Goal: Task Accomplishment & Management: Complete application form

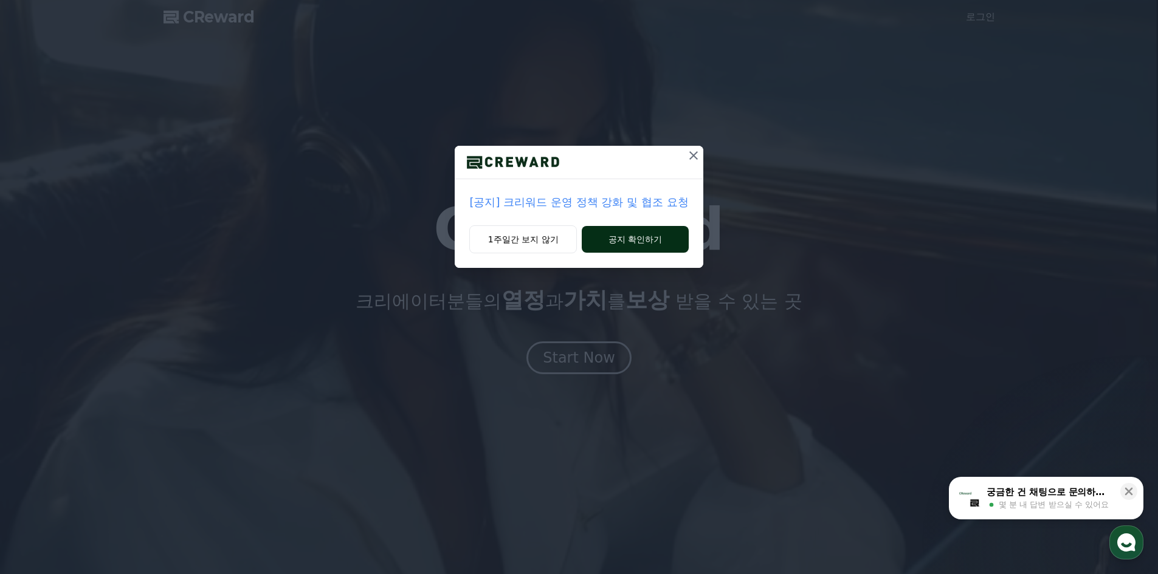
click at [628, 238] on button "공지 확인하기" at bounding box center [635, 239] width 106 height 27
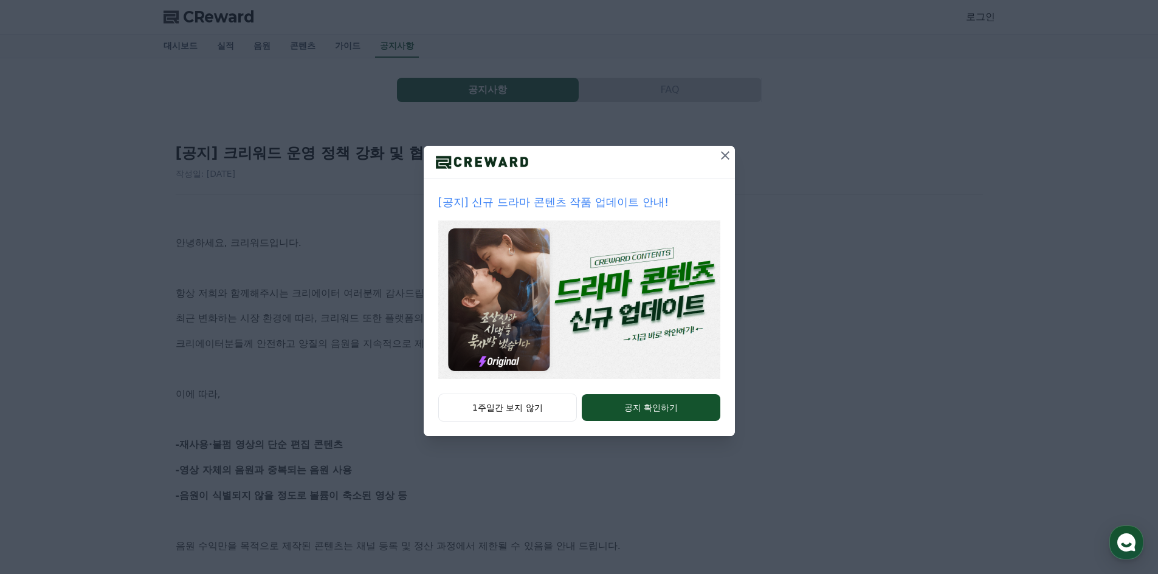
click at [720, 155] on icon at bounding box center [725, 155] width 15 height 15
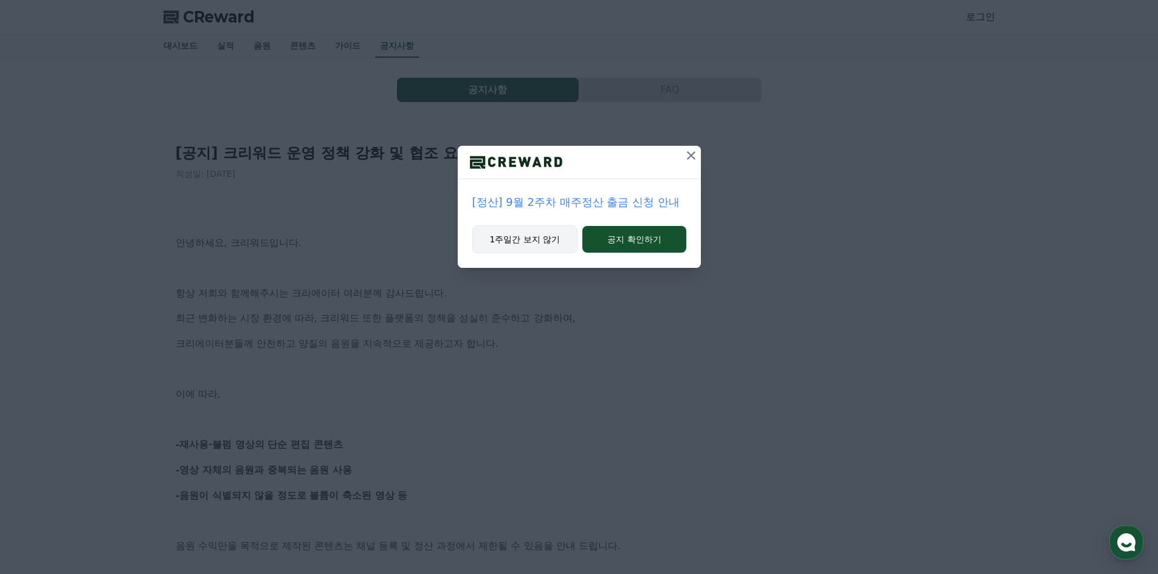
click at [539, 244] on button "1주일간 보지 않기" at bounding box center [525, 240] width 106 height 28
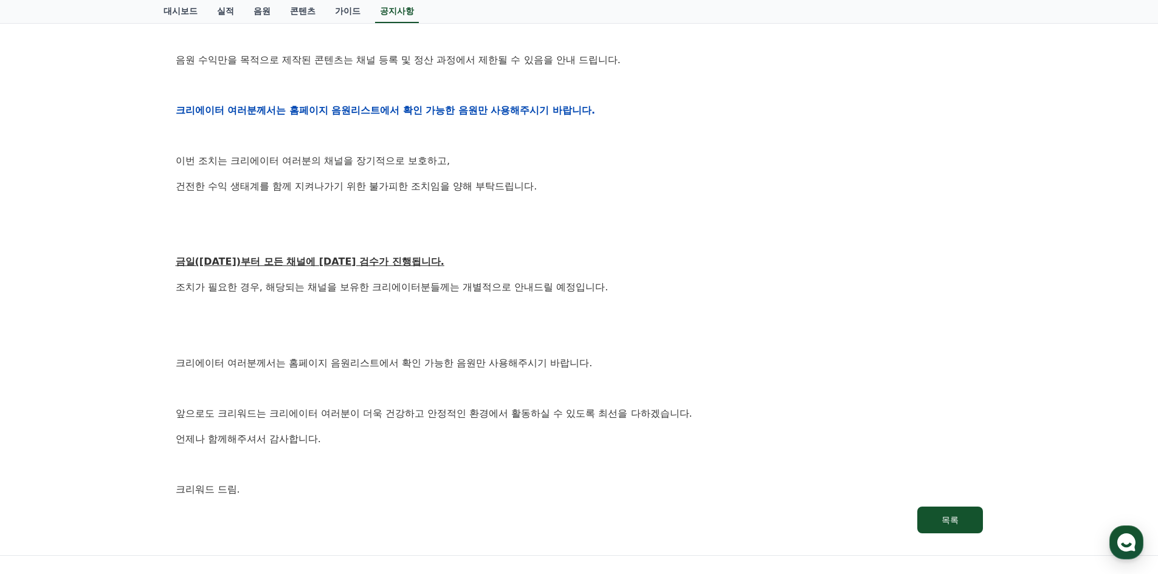
scroll to position [547, 0]
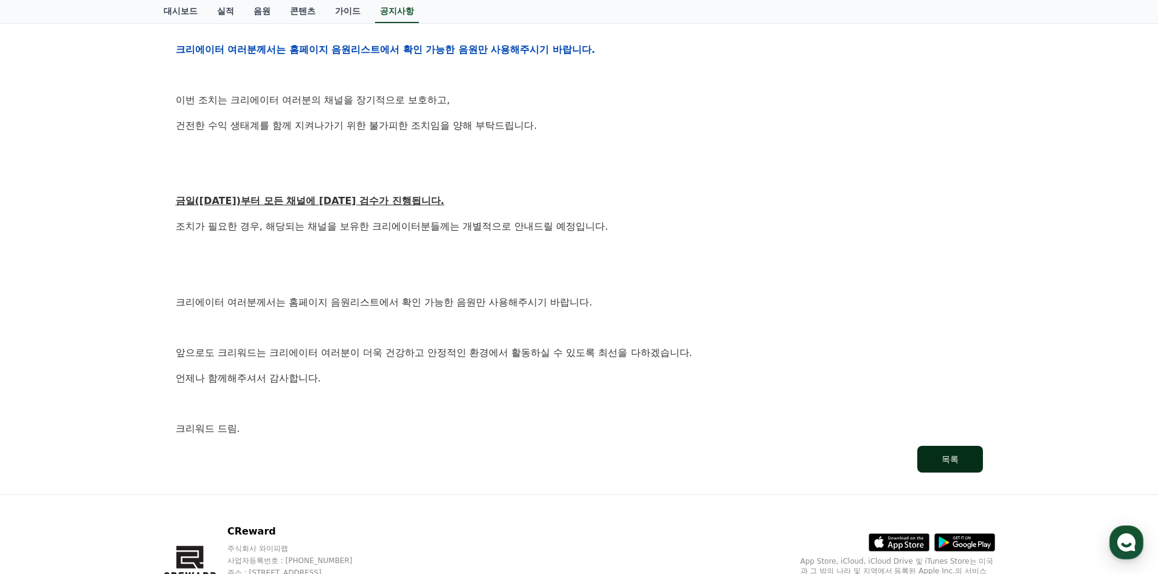
click at [958, 461] on div "목록" at bounding box center [950, 459] width 17 height 12
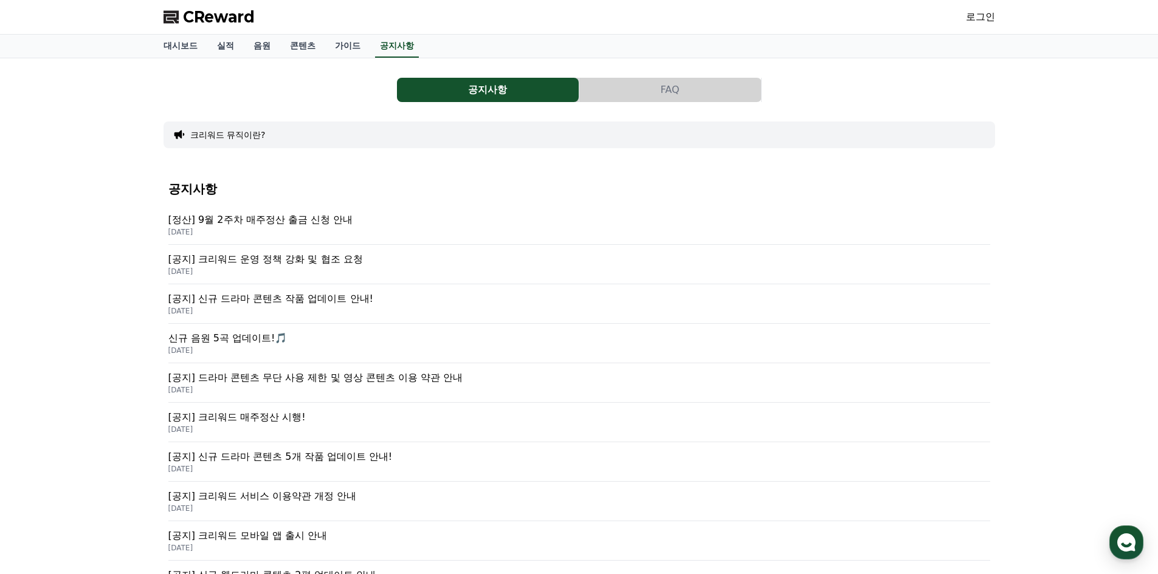
click at [979, 24] on link "로그인" at bounding box center [980, 17] width 29 height 15
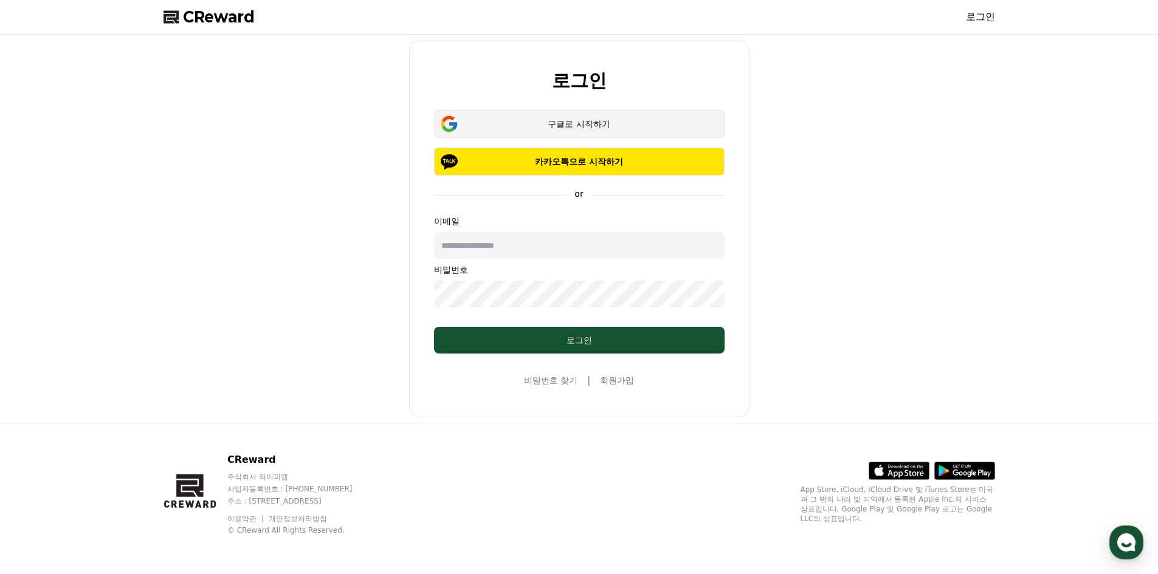
click at [602, 134] on button "구글로 시작하기" at bounding box center [579, 124] width 291 height 28
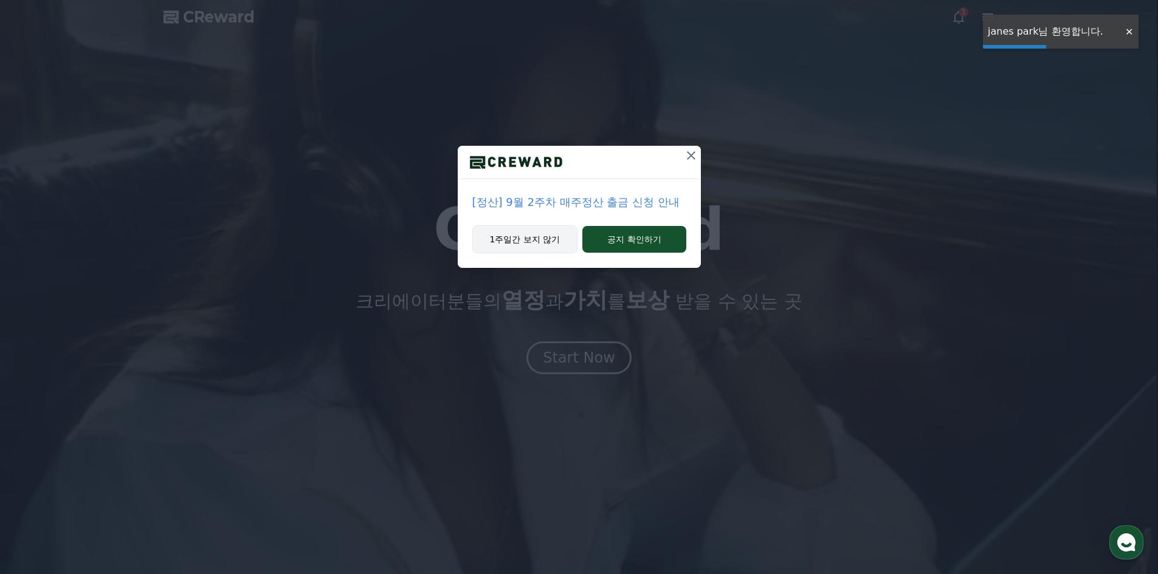
click at [550, 240] on button "1주일간 보지 않기" at bounding box center [525, 240] width 106 height 28
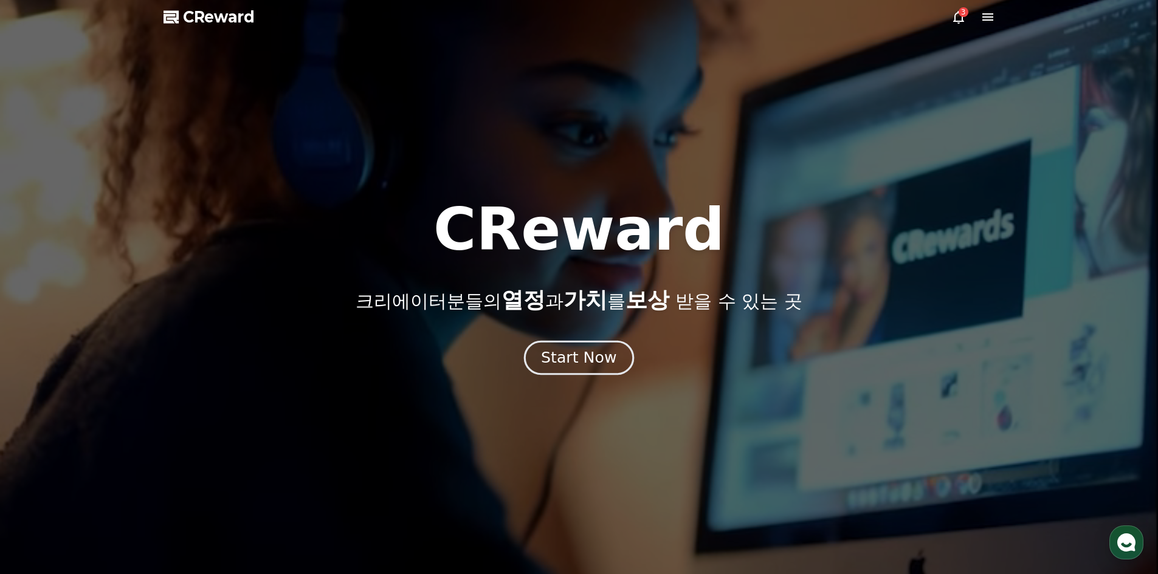
click at [560, 353] on div "Start Now" at bounding box center [578, 358] width 75 height 21
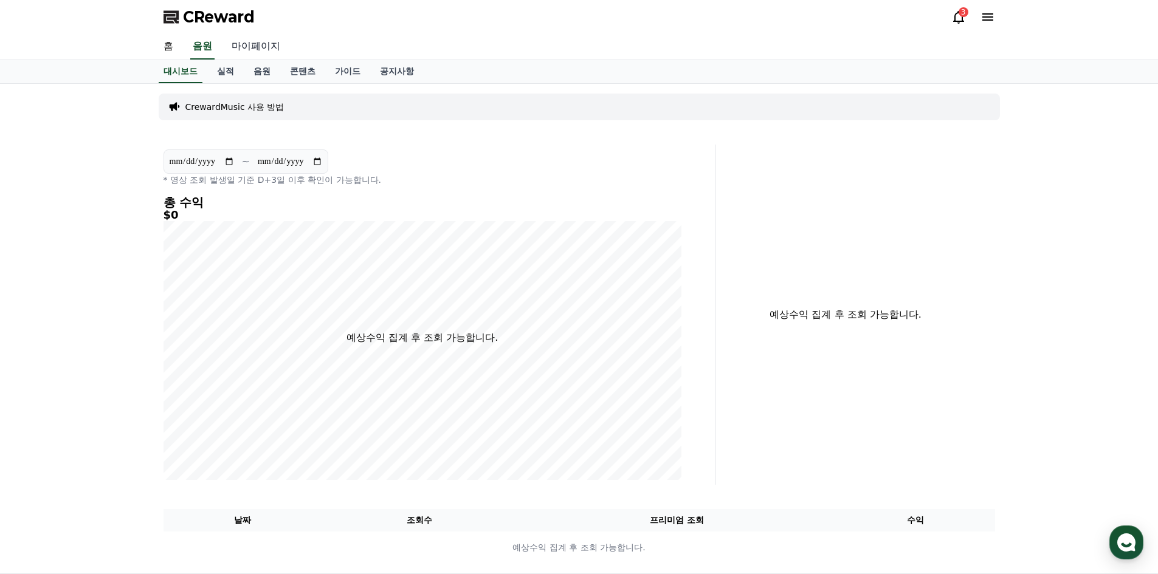
click at [241, 44] on link "마이페이지" at bounding box center [256, 47] width 68 height 26
select select "**********"
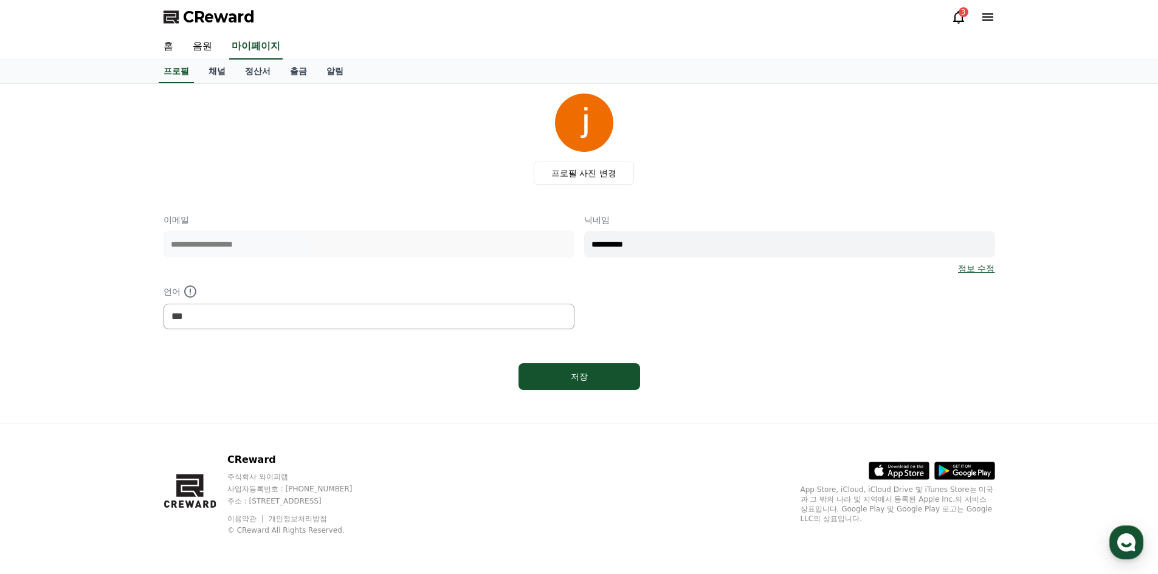
click at [950, 27] on div "CReward 3" at bounding box center [579, 17] width 851 height 34
click at [956, 21] on icon at bounding box center [958, 17] width 11 height 13
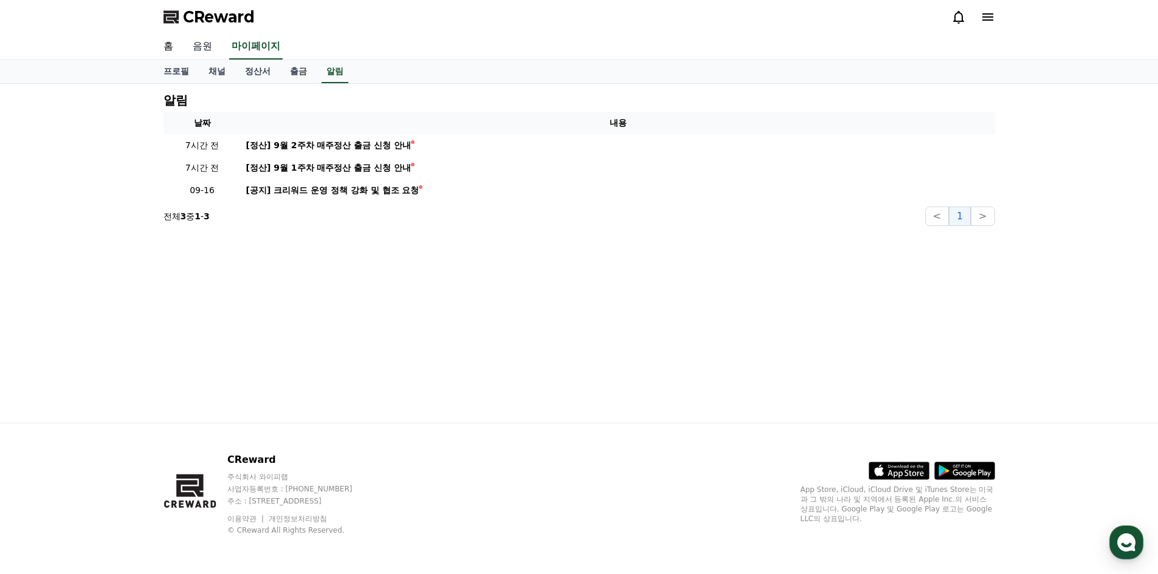
click at [202, 49] on link "음원" at bounding box center [202, 47] width 39 height 26
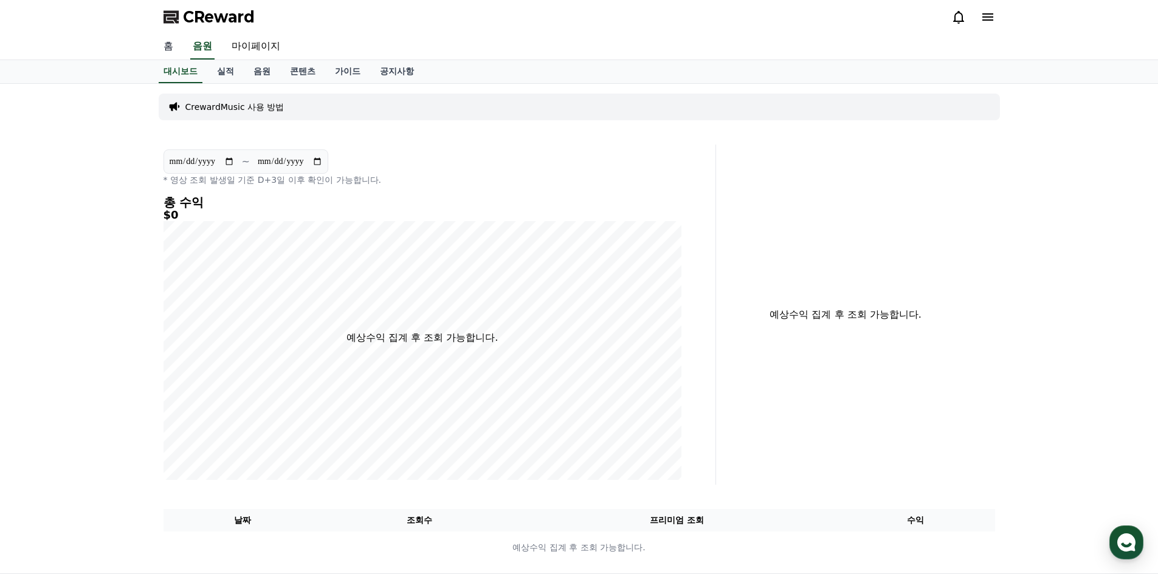
click at [158, 47] on link "홈" at bounding box center [168, 47] width 29 height 26
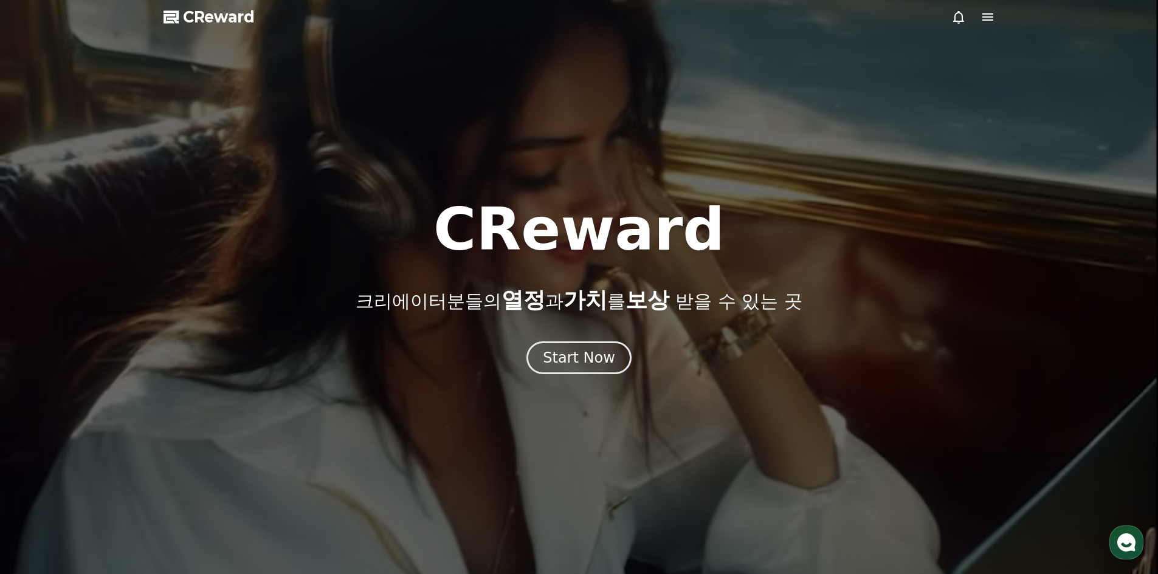
click at [987, 19] on icon at bounding box center [988, 17] width 15 height 15
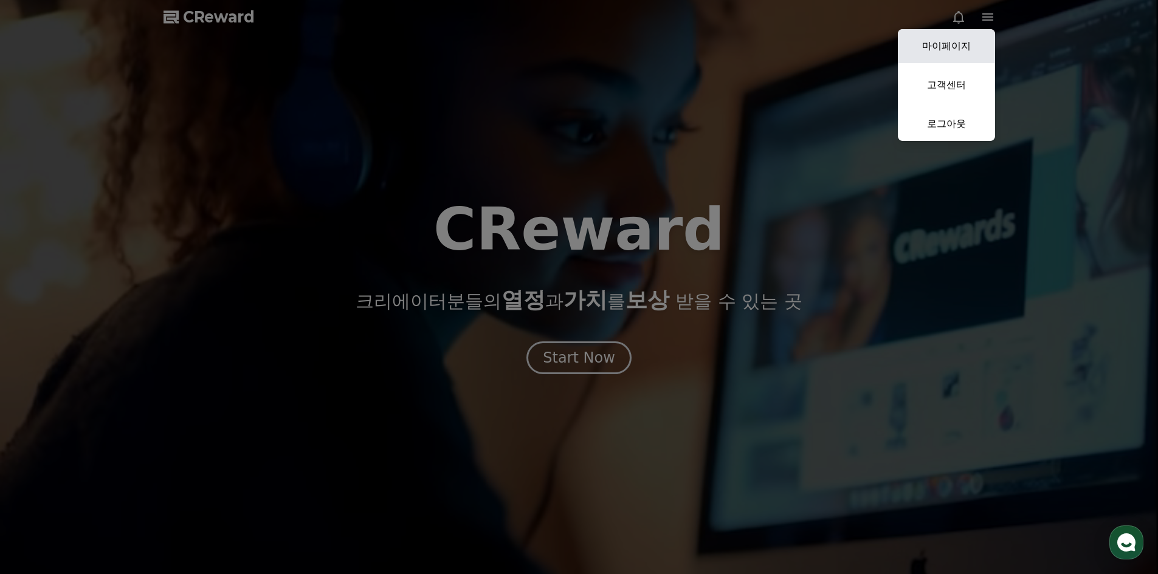
click at [952, 41] on link "마이페이지" at bounding box center [946, 46] width 97 height 34
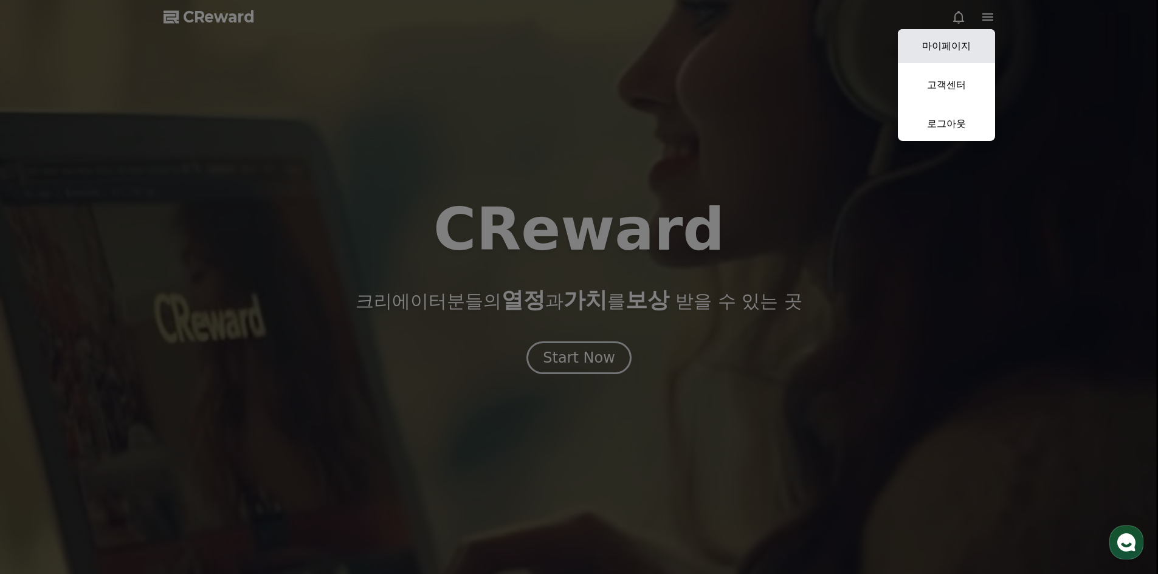
select select "**********"
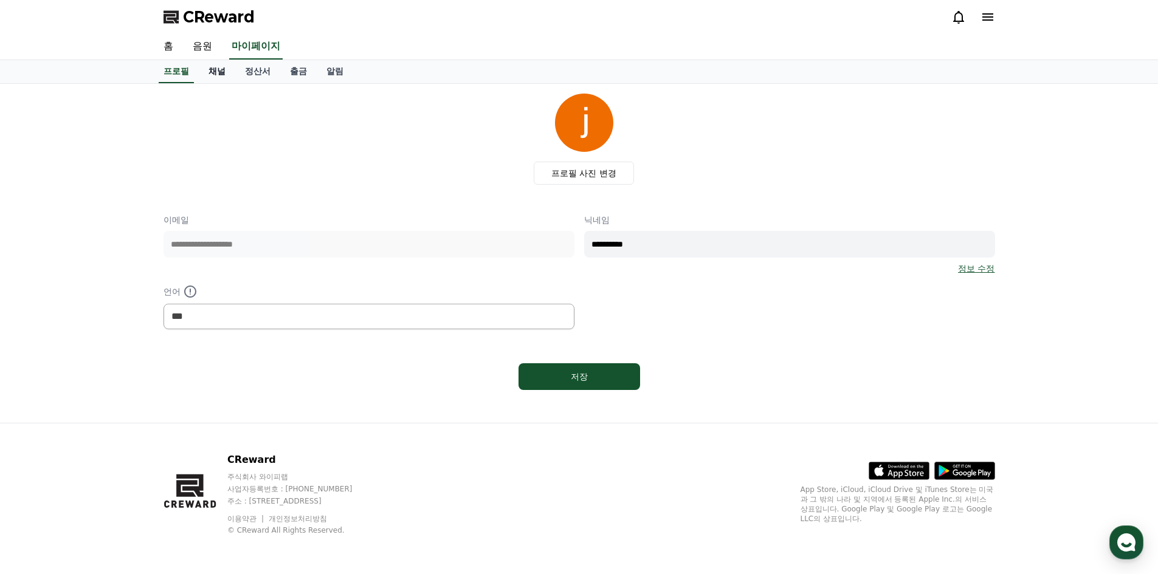
click at [218, 74] on link "채널" at bounding box center [217, 71] width 36 height 23
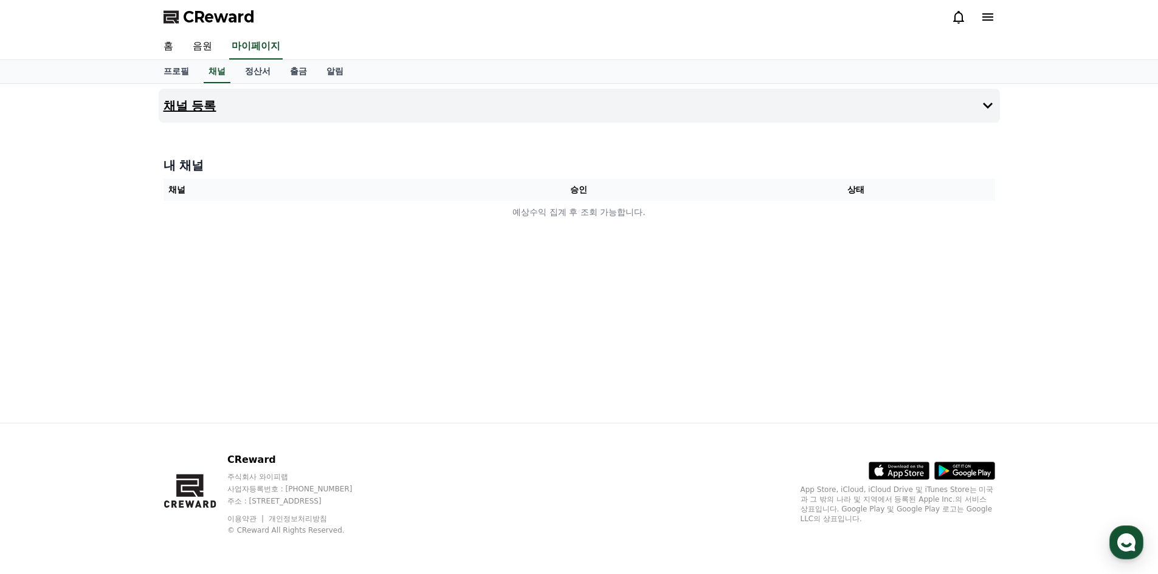
click at [194, 105] on h4 "채널 등록" at bounding box center [190, 105] width 53 height 13
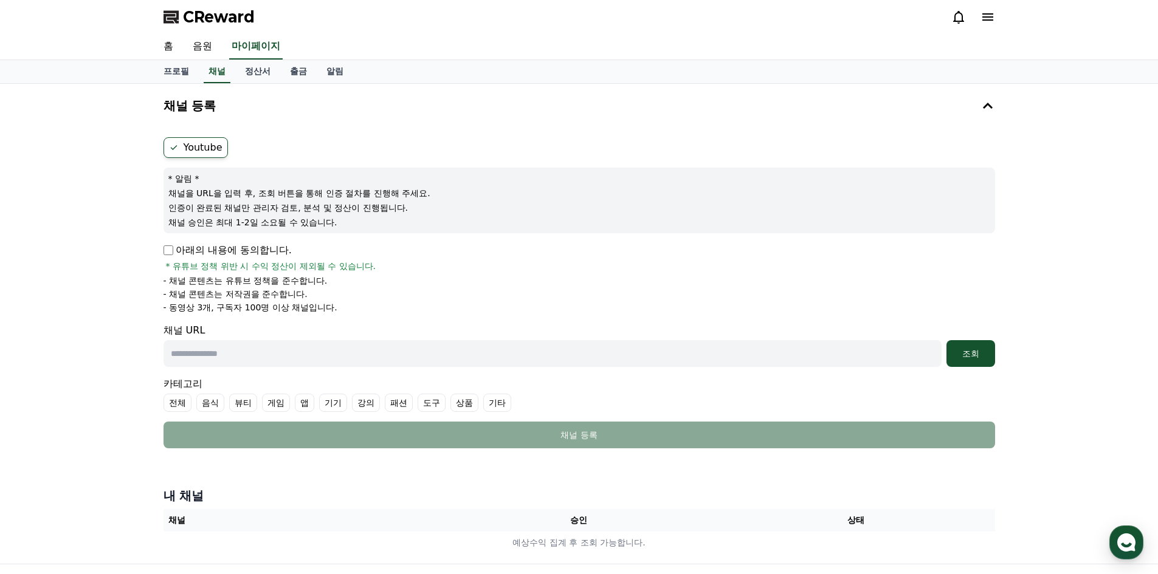
click at [212, 260] on span "* 유튜브 정책 위반 시 수익 정산이 제외될 수 있습니다." at bounding box center [271, 266] width 210 height 12
click at [212, 252] on p "아래의 내용에 동의합니다." at bounding box center [228, 250] width 128 height 15
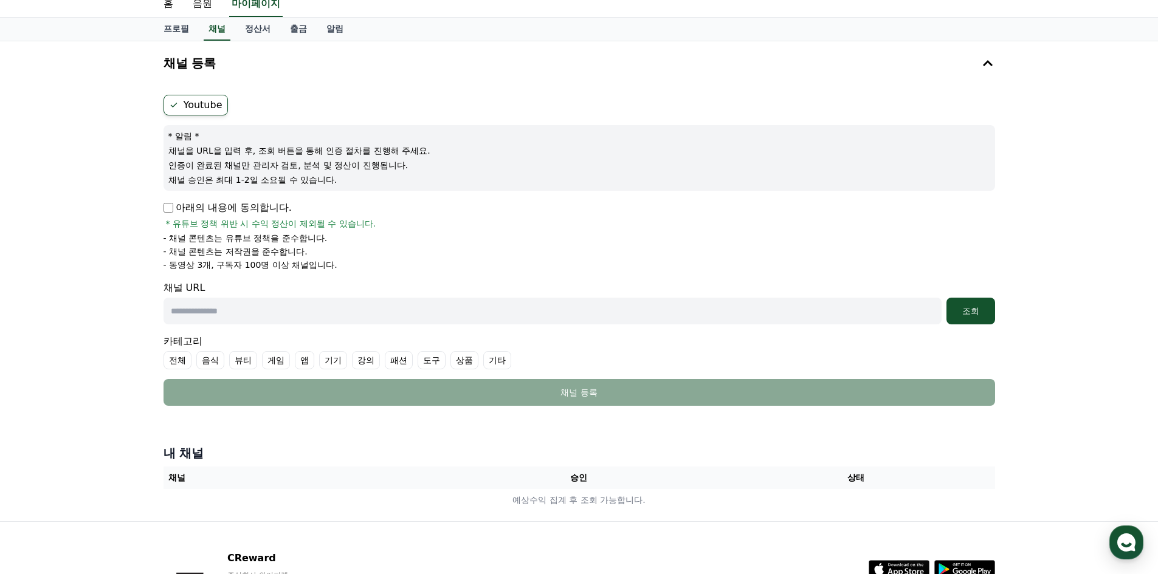
scroll to position [61, 0]
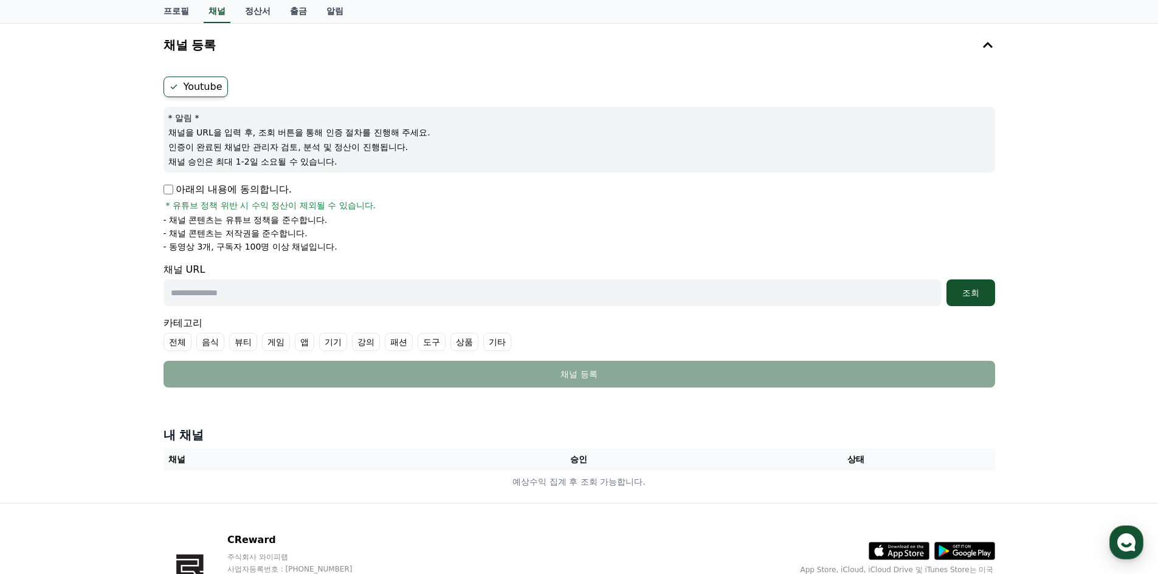
click at [351, 298] on input "text" at bounding box center [553, 293] width 778 height 27
paste input "**********"
type input "**********"
click at [962, 291] on div "조회" at bounding box center [970, 293] width 39 height 12
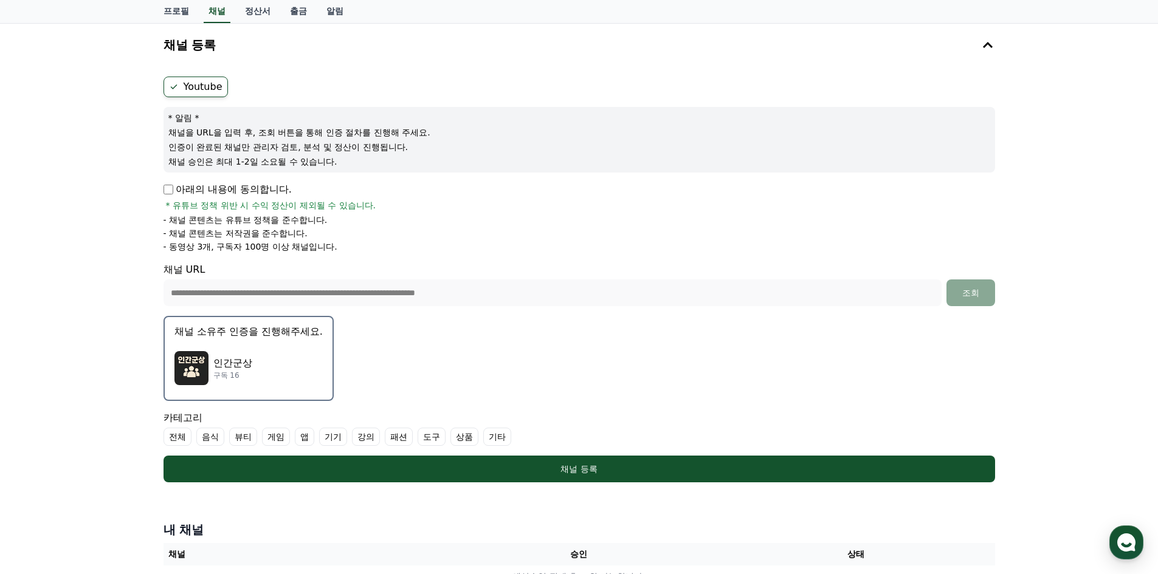
click at [500, 436] on label "기타" at bounding box center [497, 437] width 28 height 18
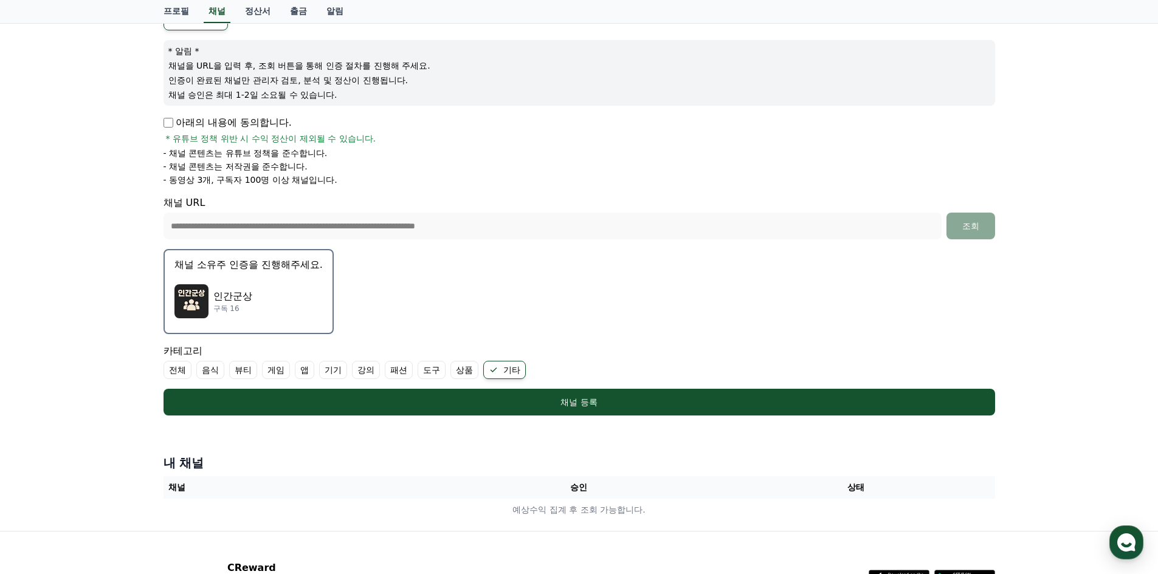
scroll to position [182, 0]
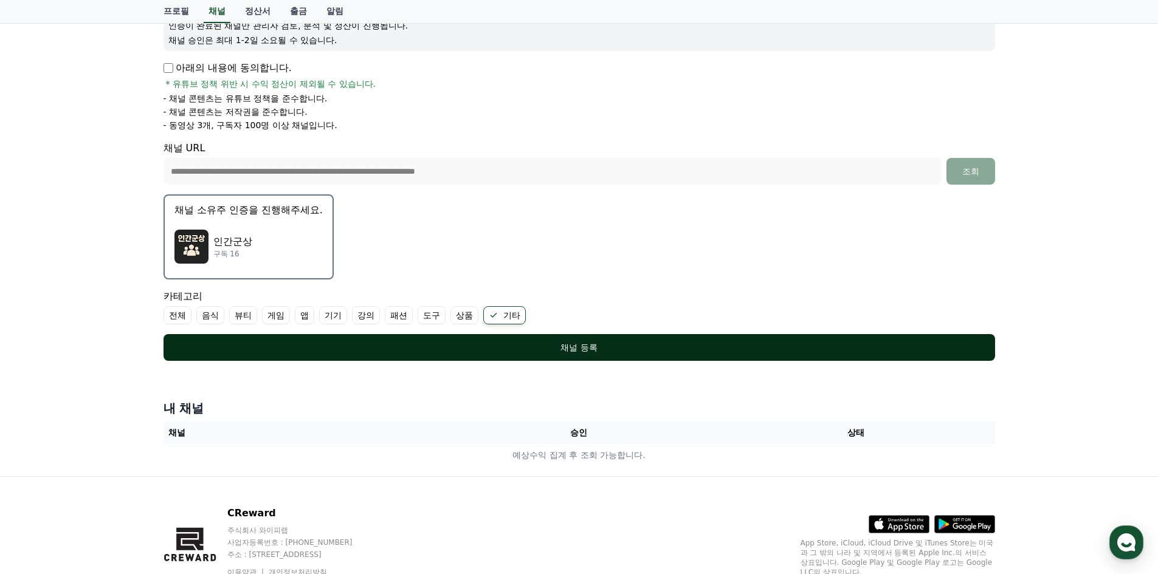
click at [583, 350] on div "채널 등록" at bounding box center [579, 348] width 783 height 12
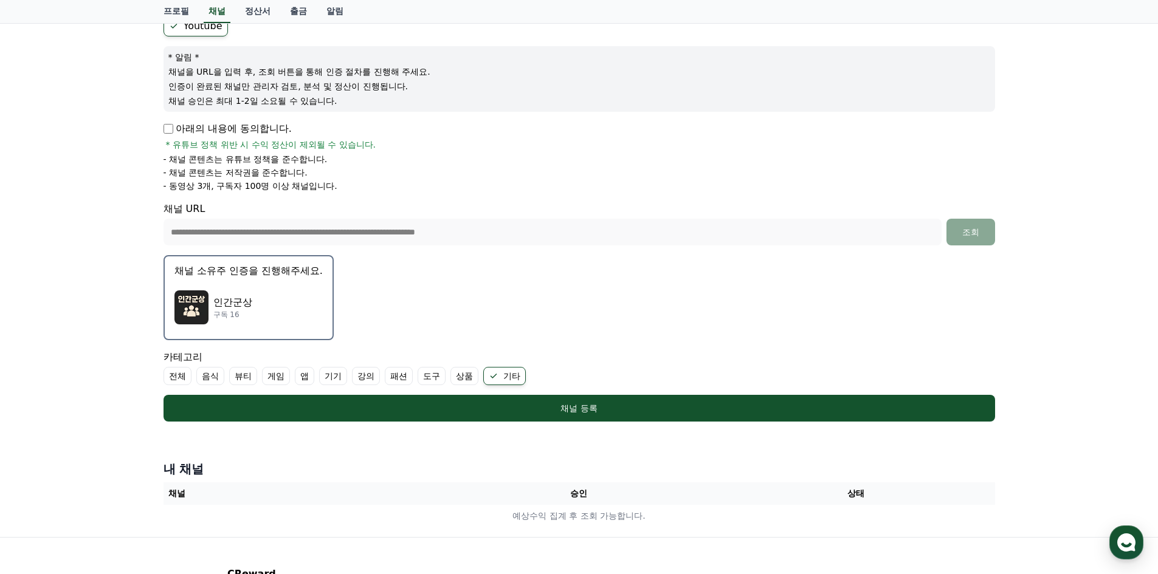
scroll to position [53, 0]
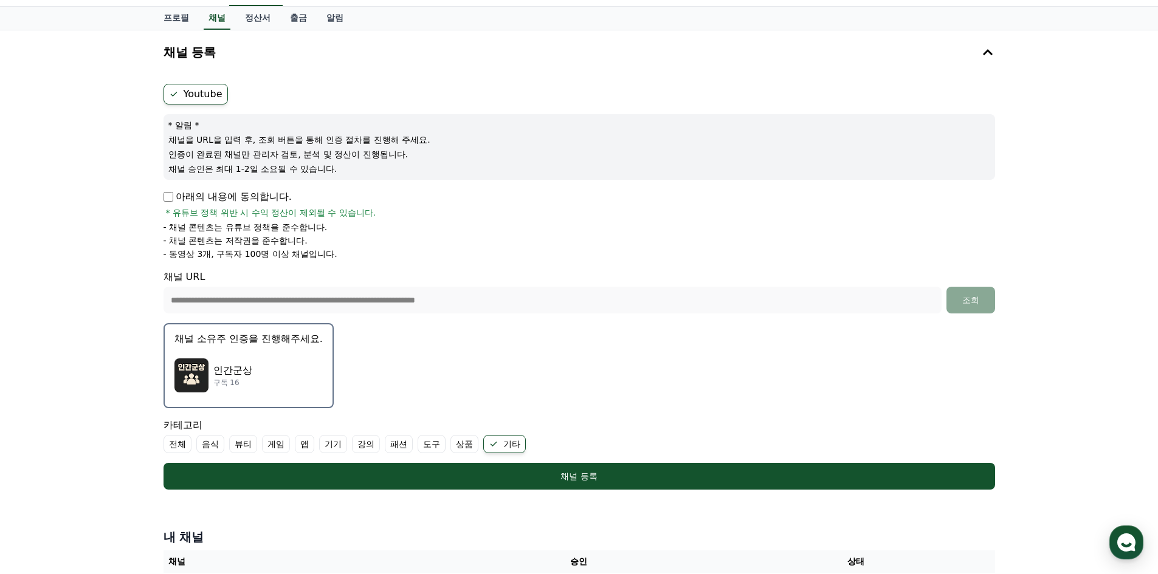
click at [273, 343] on p "채널 소유주 인증을 진행해주세요." at bounding box center [248, 339] width 148 height 15
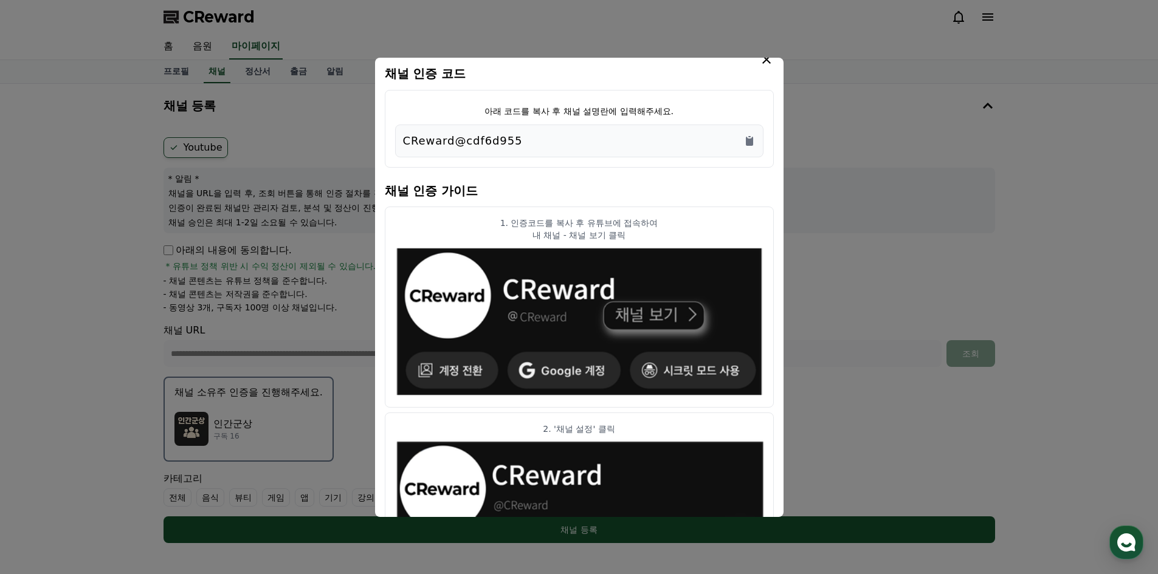
scroll to position [0, 0]
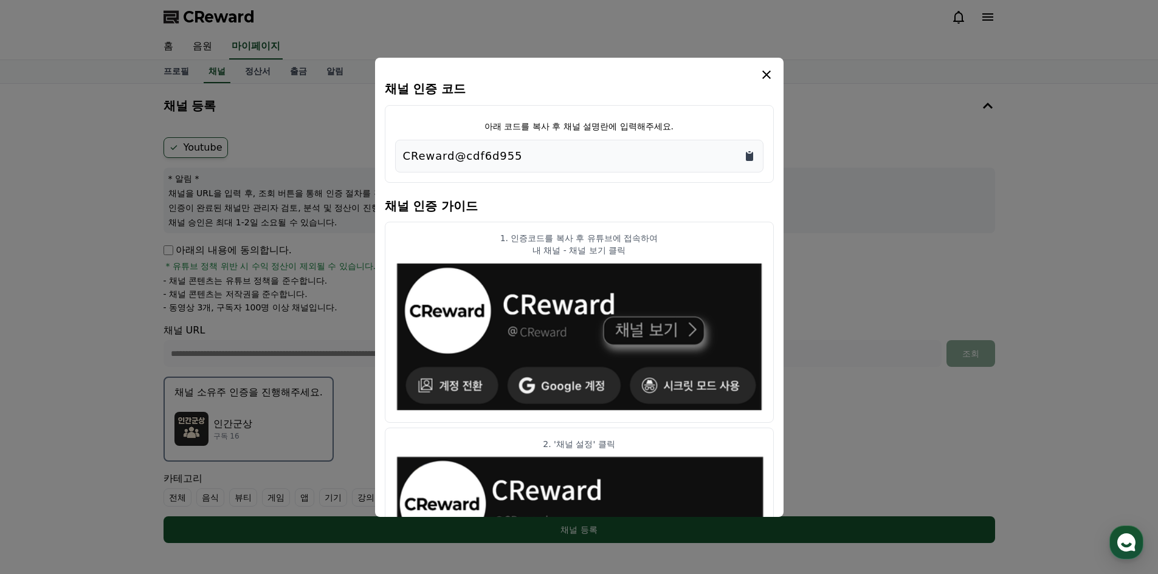
click at [751, 156] on icon "Copy to clipboard" at bounding box center [749, 156] width 7 height 9
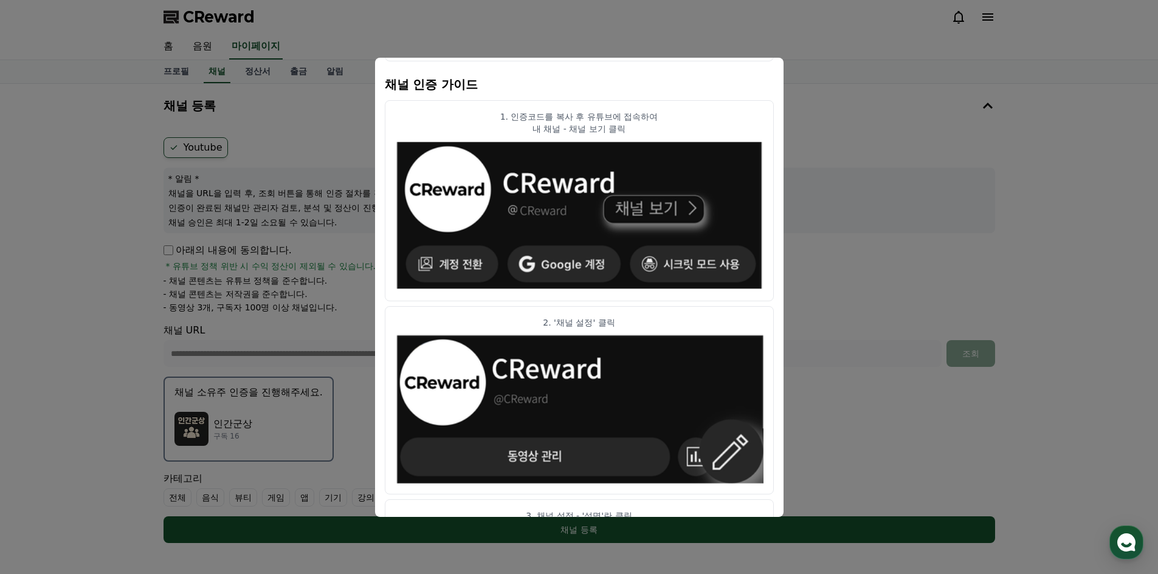
scroll to position [365, 0]
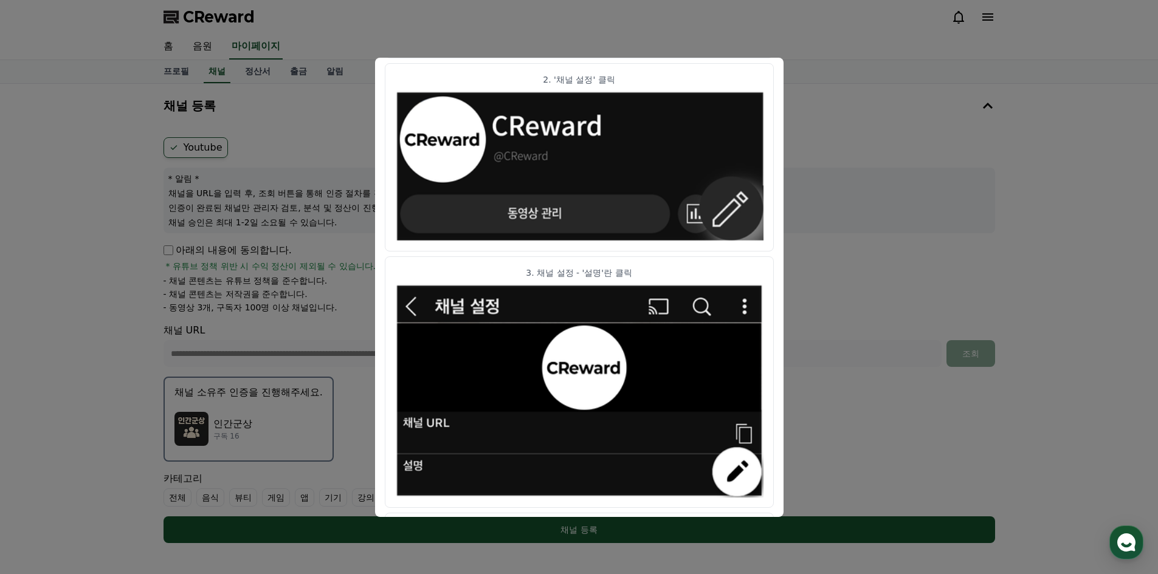
click at [566, 536] on button "close modal" at bounding box center [579, 287] width 1158 height 574
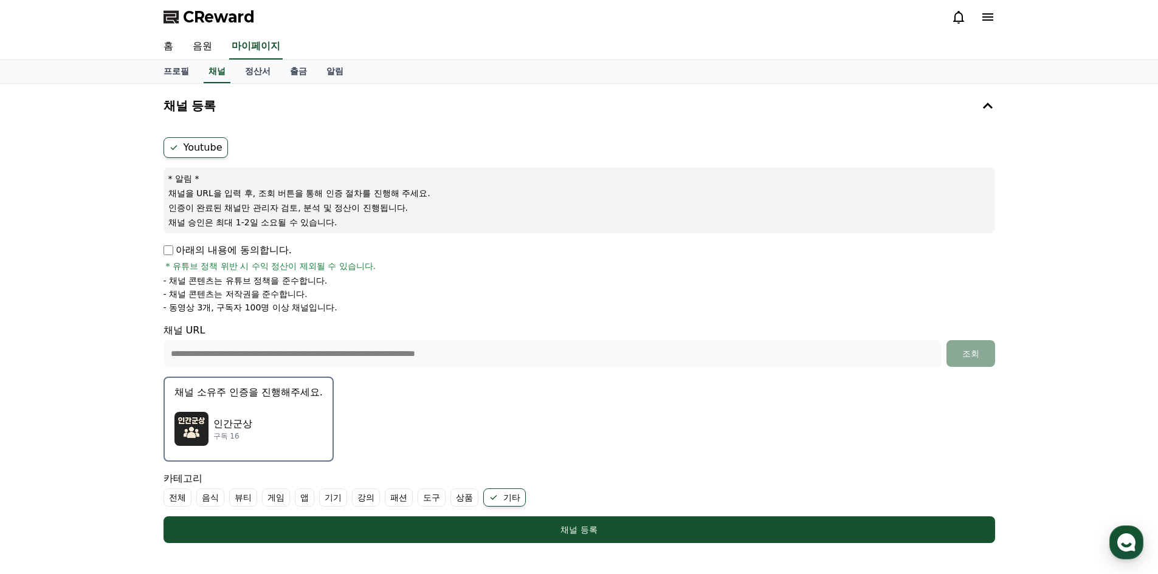
scroll to position [122, 0]
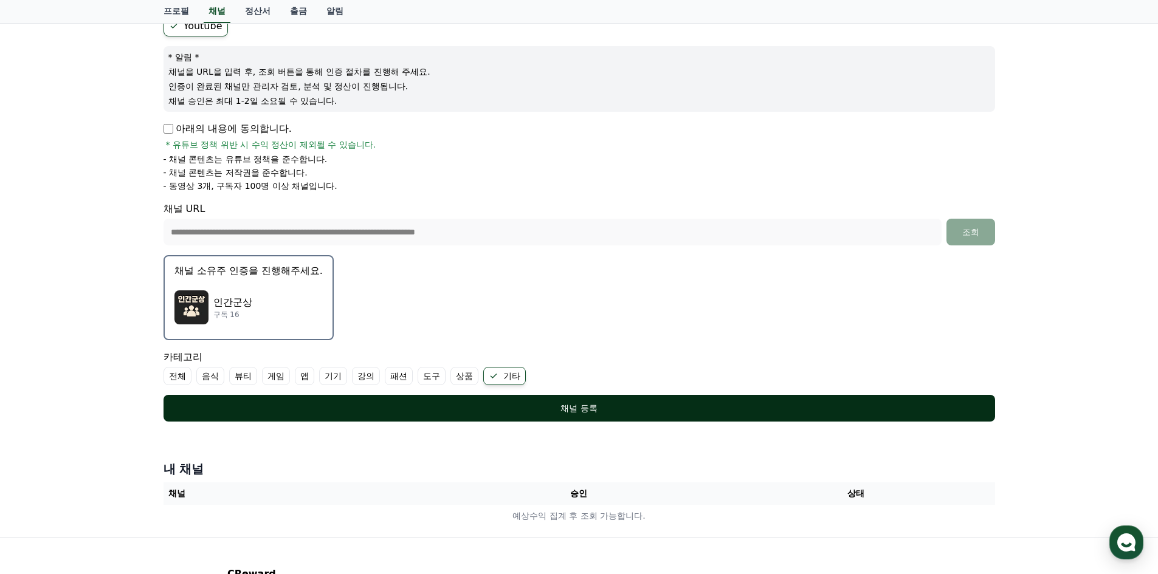
click at [555, 409] on div "채널 등록" at bounding box center [579, 408] width 783 height 12
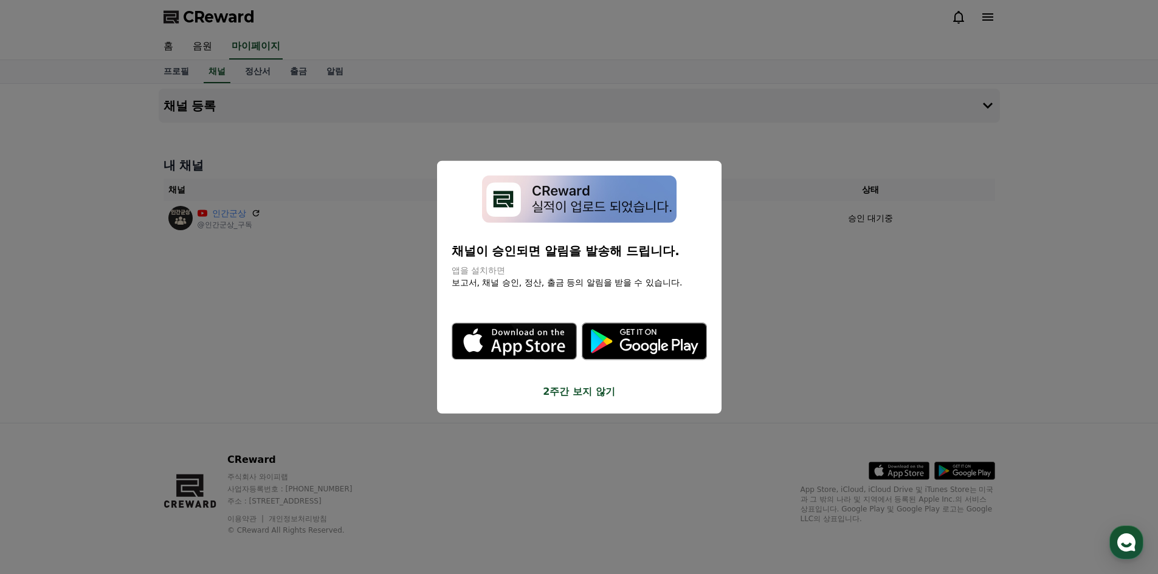
click at [580, 393] on button "2주간 보지 않기" at bounding box center [579, 392] width 255 height 15
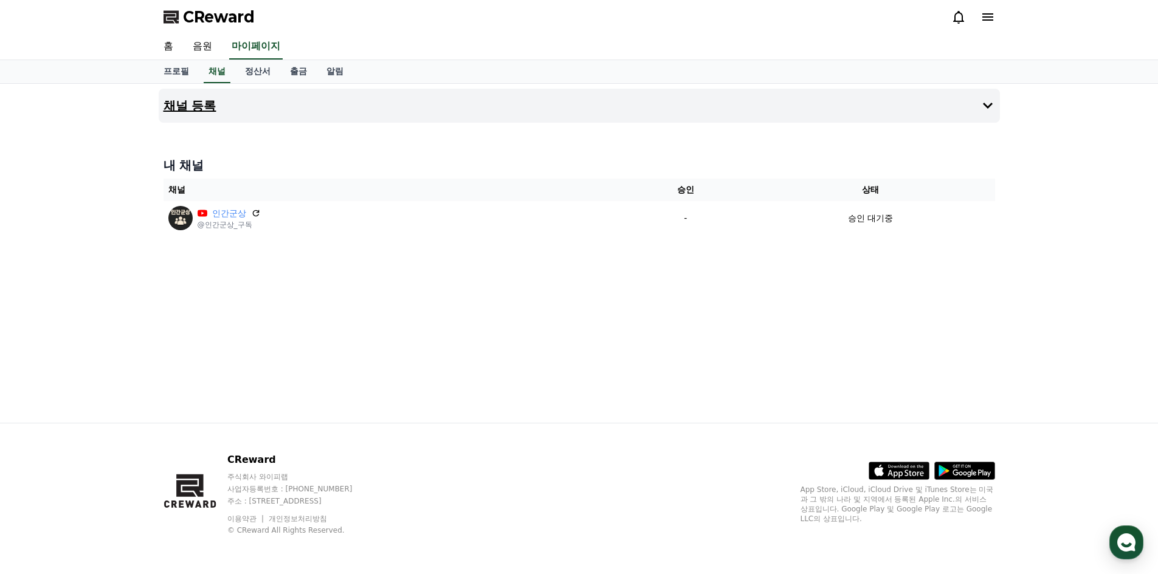
click at [161, 102] on button "채널 등록" at bounding box center [579, 106] width 841 height 34
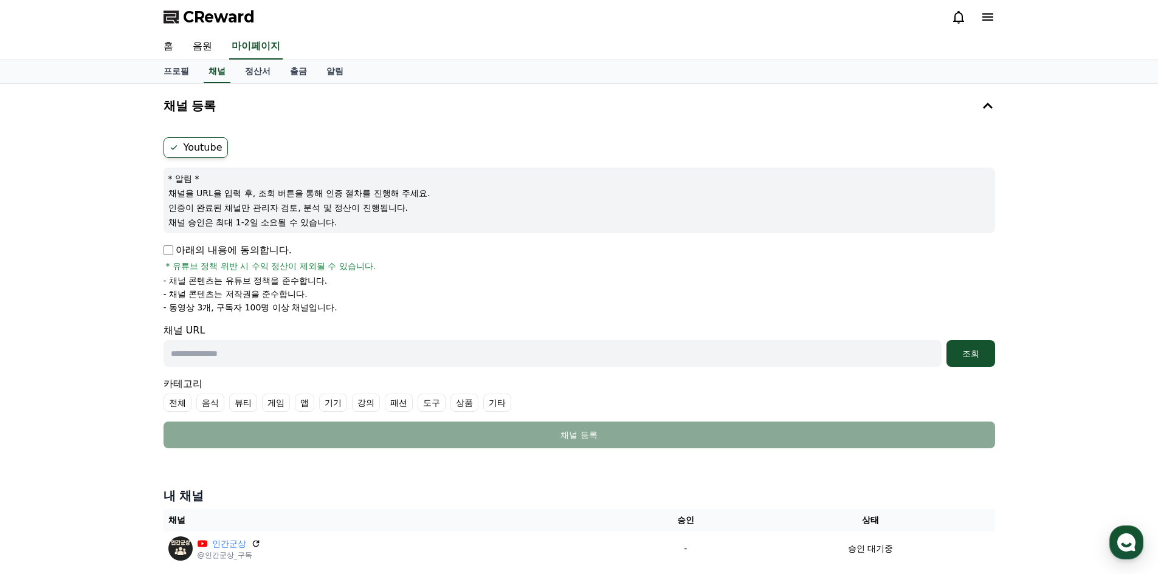
click at [107, 256] on div "채널 등록 Youtube * 알림 * 채널을 URL을 입력 후, 조회 버튼을 통해 인증 절차를 진행해 주세요. 인증이 완료된 채널만 관리자 검…" at bounding box center [579, 330] width 1158 height 492
click at [230, 356] on input "text" at bounding box center [553, 353] width 778 height 27
paste input "**********"
type input "**********"
click at [979, 352] on div "조회" at bounding box center [970, 354] width 39 height 12
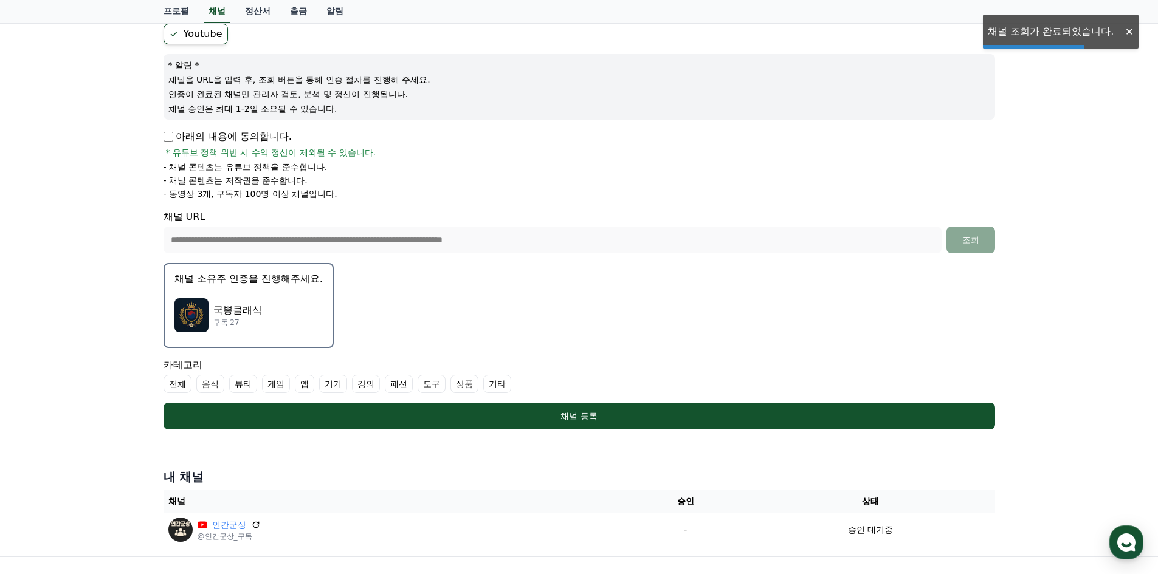
scroll to position [182, 0]
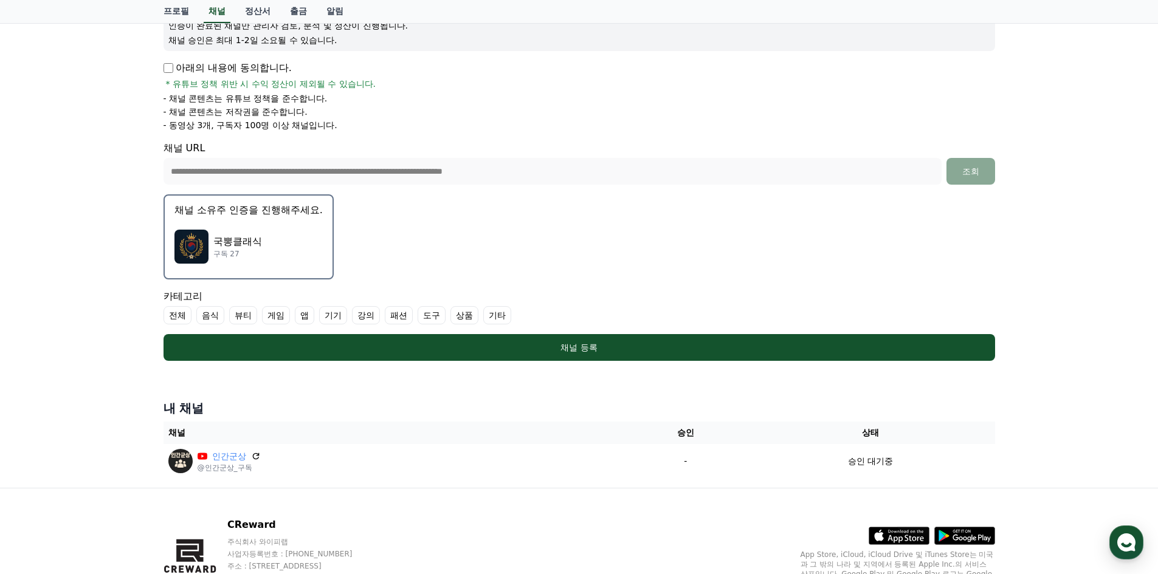
click at [488, 317] on label "기타" at bounding box center [497, 315] width 28 height 18
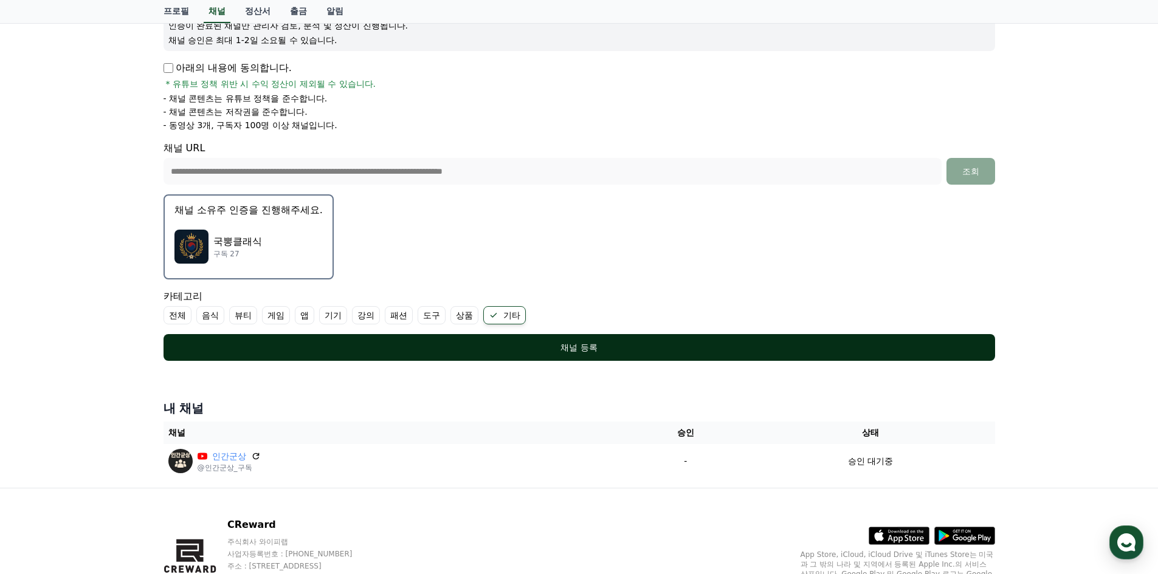
click at [598, 352] on div "채널 등록" at bounding box center [579, 348] width 783 height 12
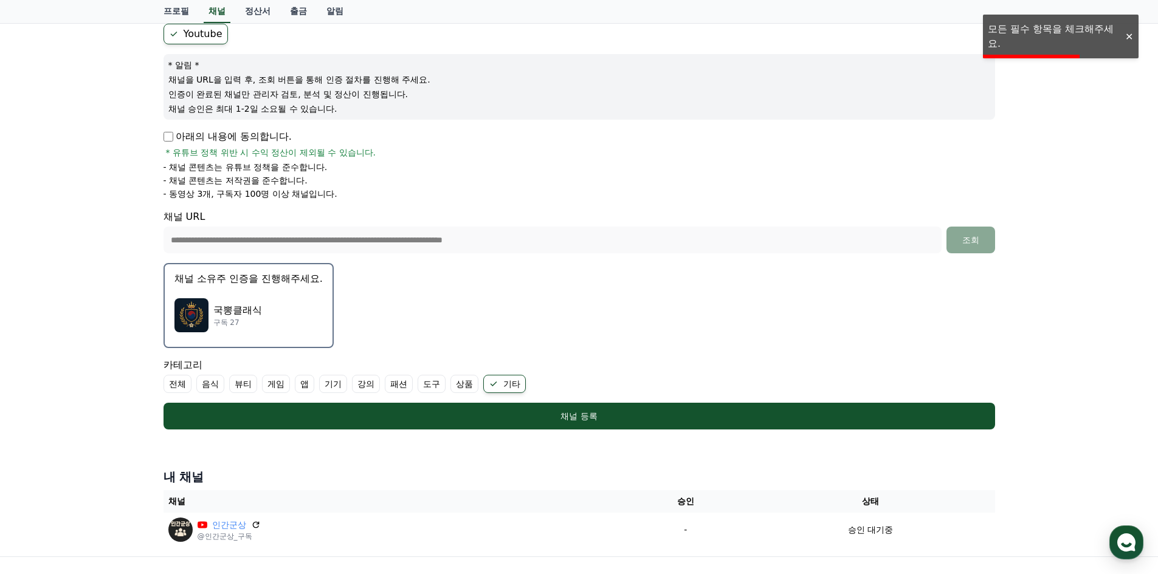
scroll to position [61, 0]
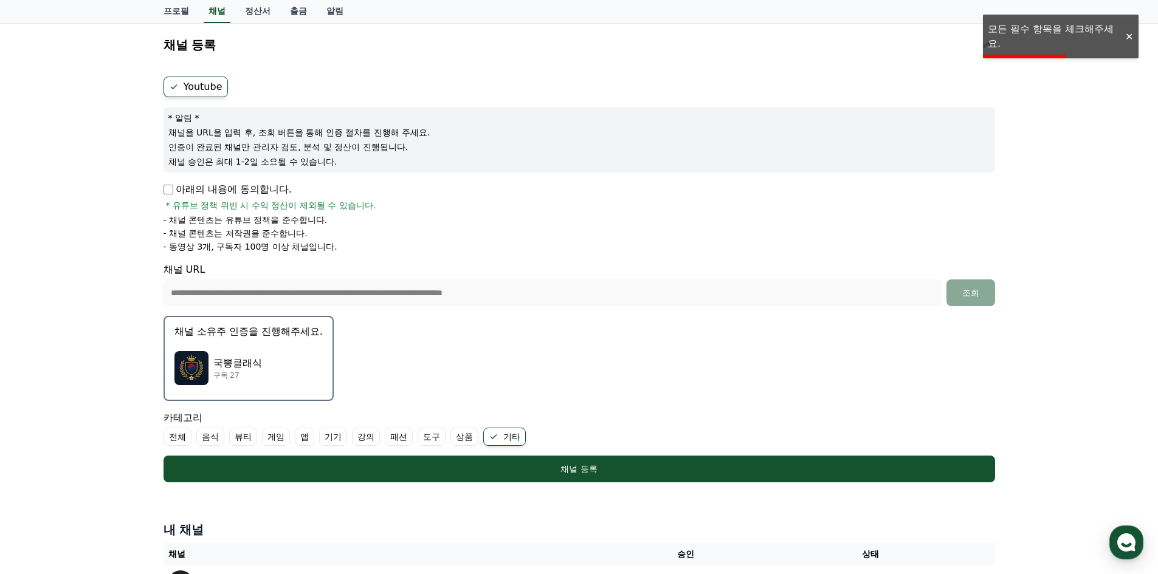
click at [156, 191] on div "**********" at bounding box center [579, 316] width 851 height 587
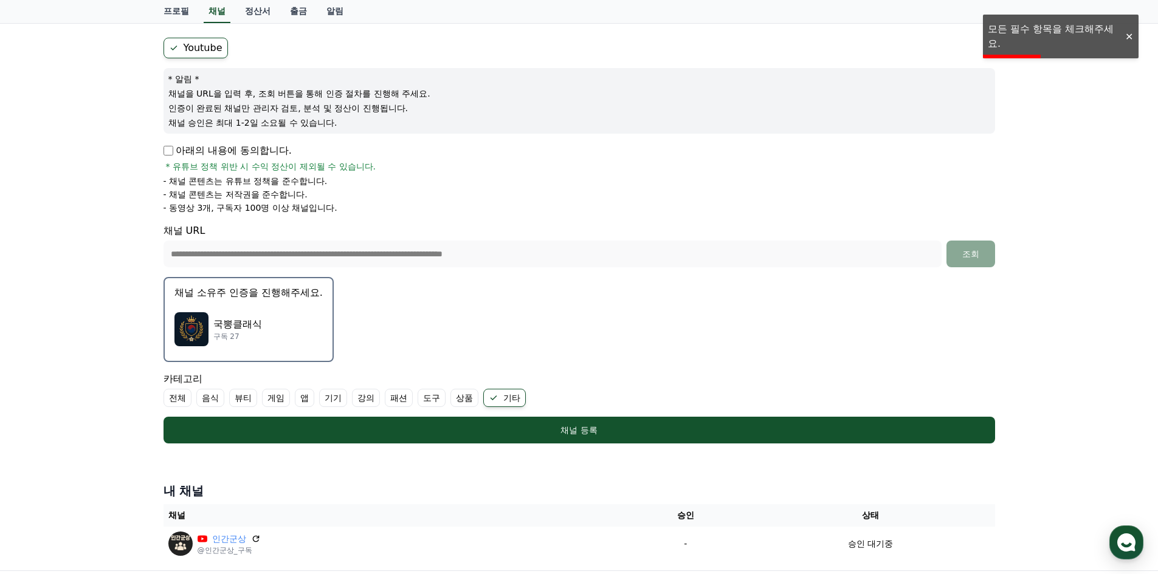
scroll to position [122, 0]
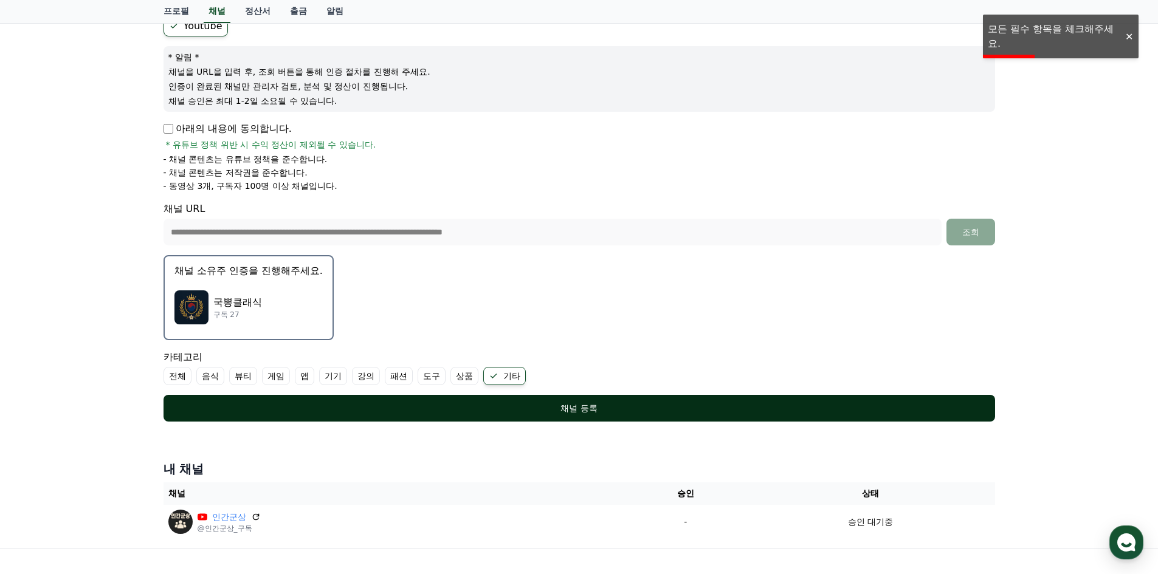
click at [573, 409] on div "채널 등록" at bounding box center [579, 408] width 783 height 12
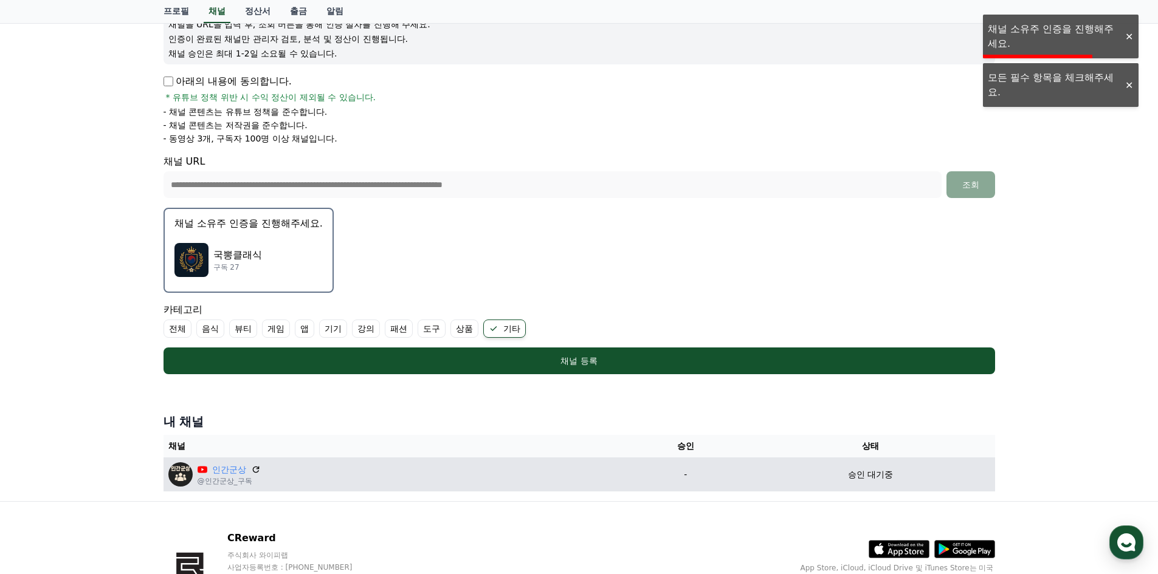
scroll to position [243, 0]
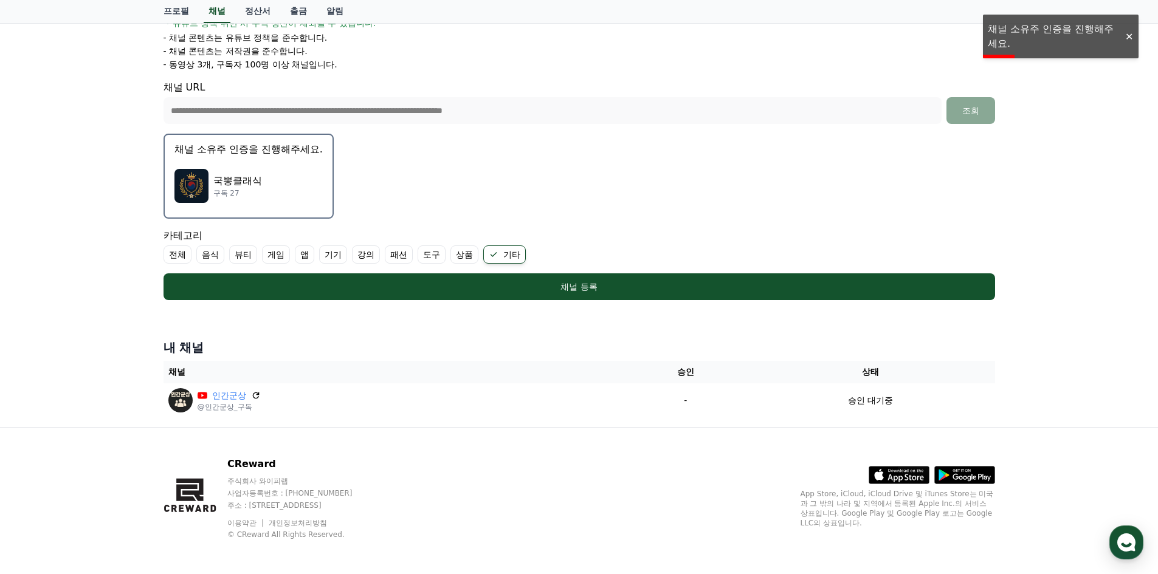
click at [249, 185] on p "국뽕클래식" at bounding box center [237, 181] width 49 height 15
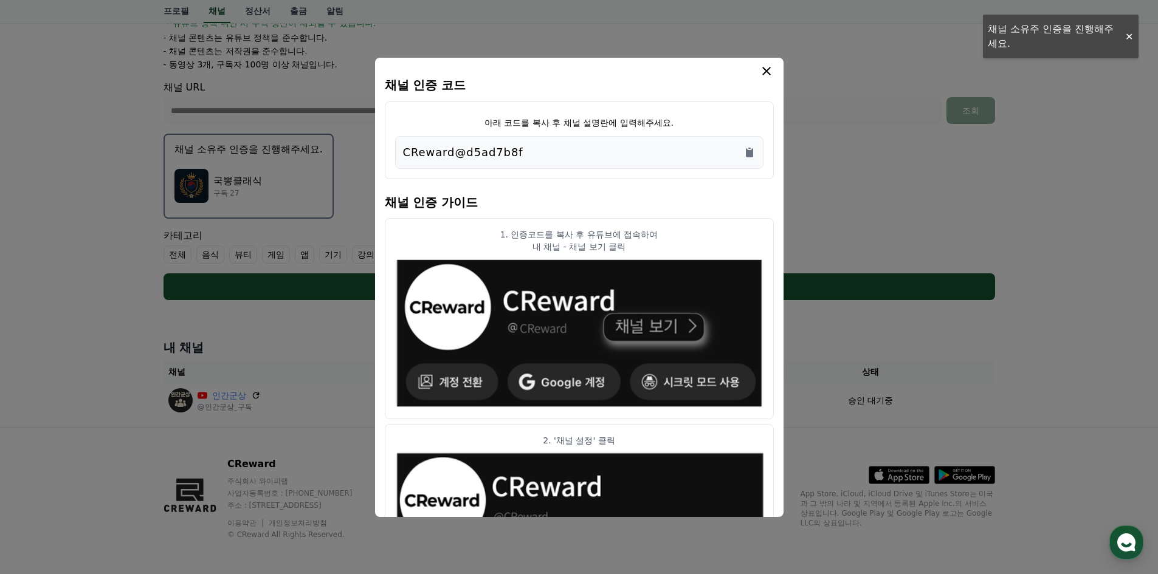
scroll to position [0, 0]
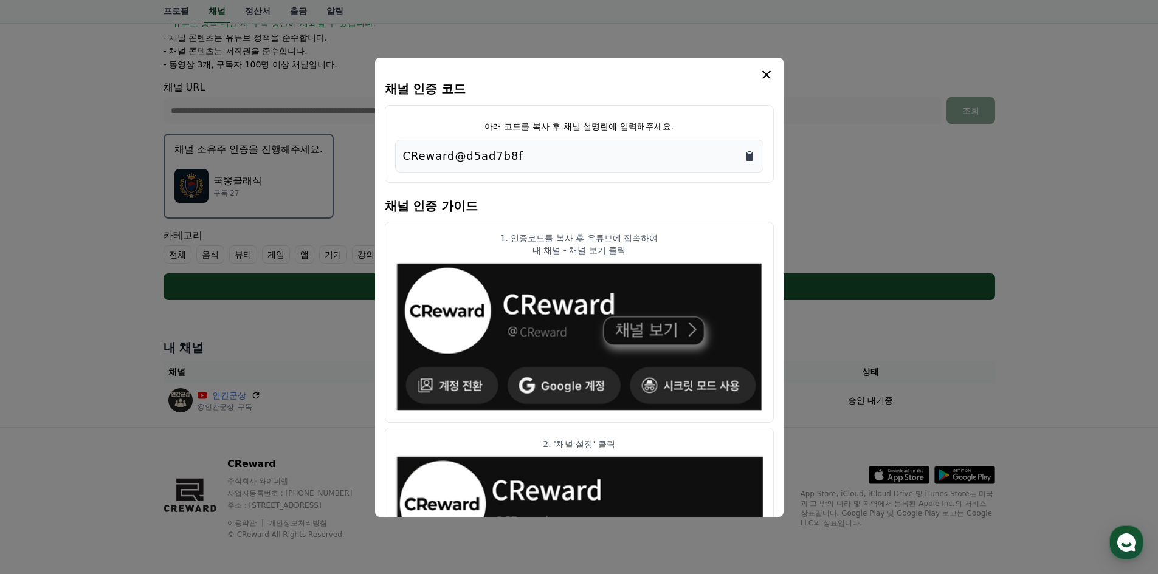
click at [753, 152] on icon "Copy to clipboard" at bounding box center [749, 156] width 12 height 12
click at [424, 195] on h4 "채널 인증 가이드" at bounding box center [579, 205] width 389 height 34
click at [385, 407] on article "1. 인증코드를 복사 후 유튜브에 접속하여 내 채널 - 채널 보기 클릭" at bounding box center [579, 323] width 389 height 202
click at [391, 398] on article "1. 인증코드를 복사 후 유튜브에 접속하여 내 채널 - 채널 보기 클릭" at bounding box center [579, 323] width 389 height 202
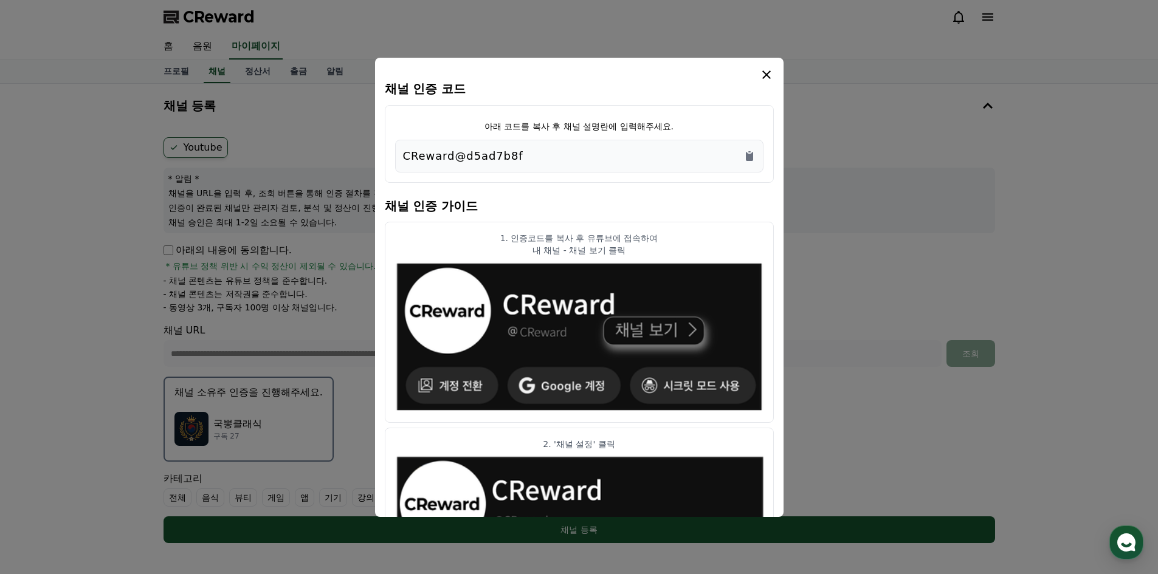
click at [762, 75] on icon "modal" at bounding box center [766, 74] width 15 height 15
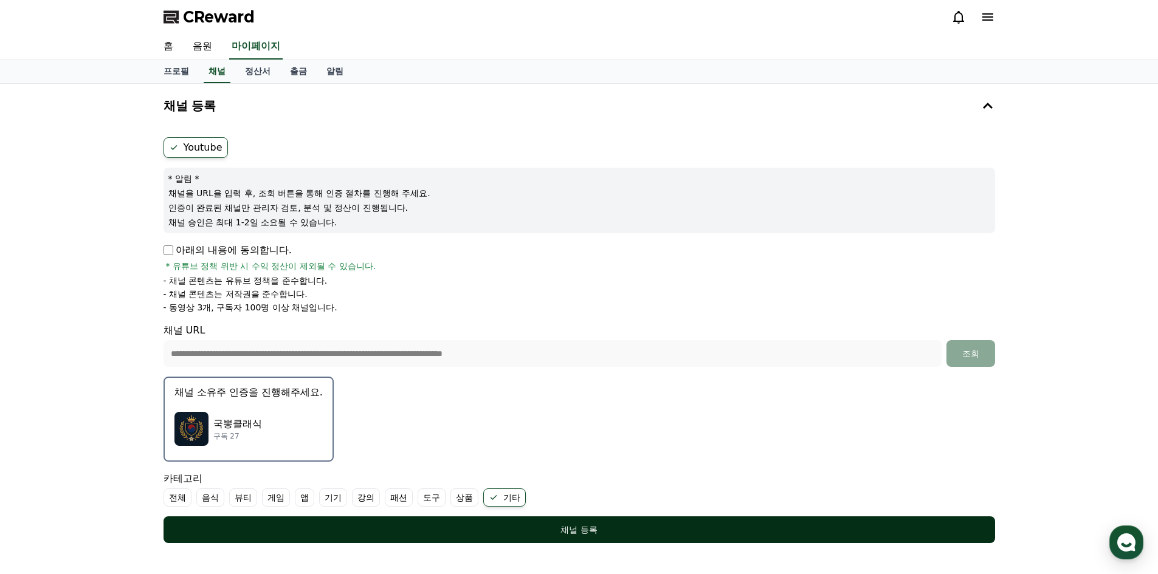
click at [537, 531] on div "채널 등록" at bounding box center [579, 530] width 783 height 12
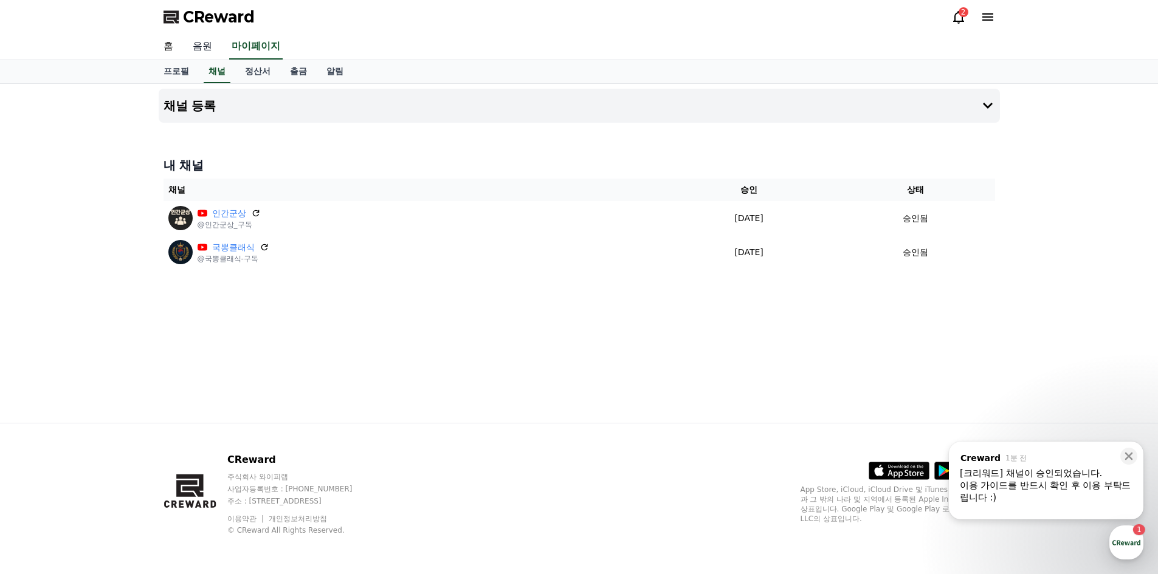
click at [210, 43] on link "음원" at bounding box center [202, 47] width 39 height 26
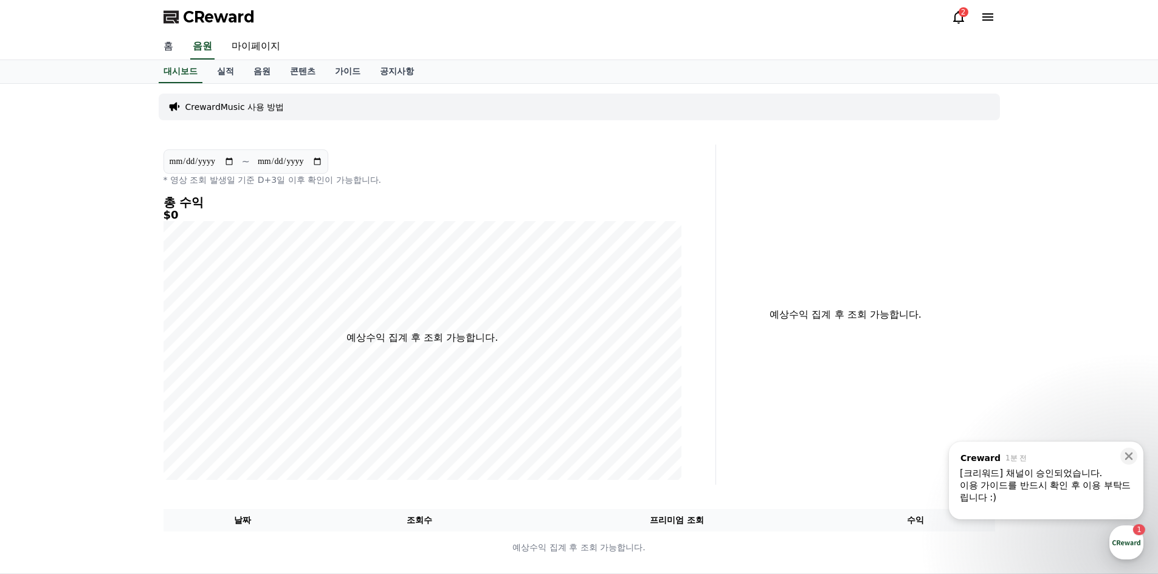
click at [168, 41] on link "홈" at bounding box center [168, 47] width 29 height 26
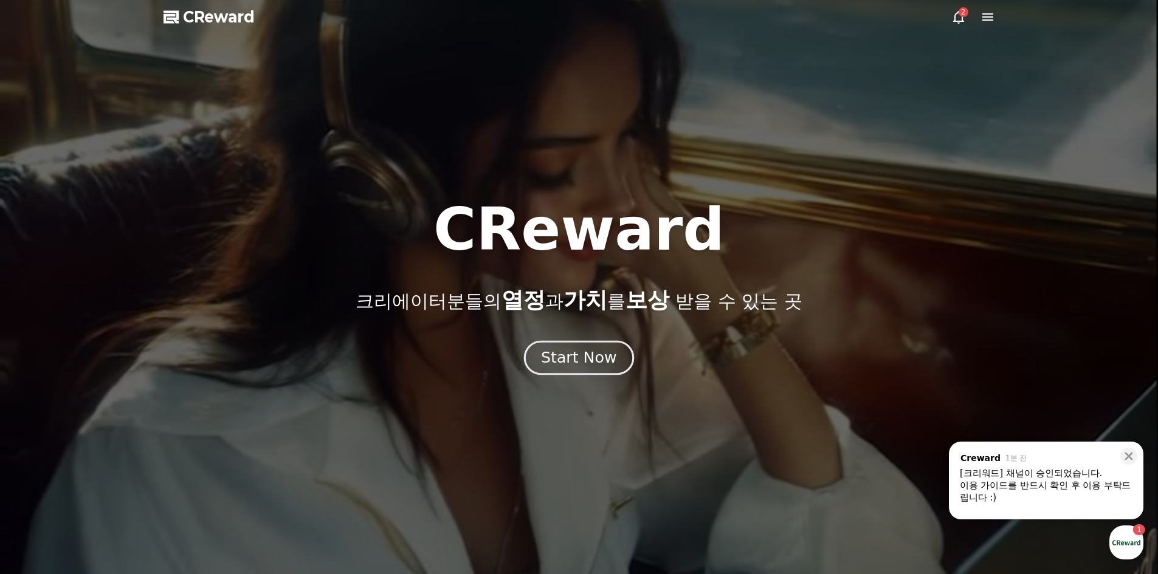
click at [579, 360] on div "Start Now" at bounding box center [578, 358] width 75 height 21
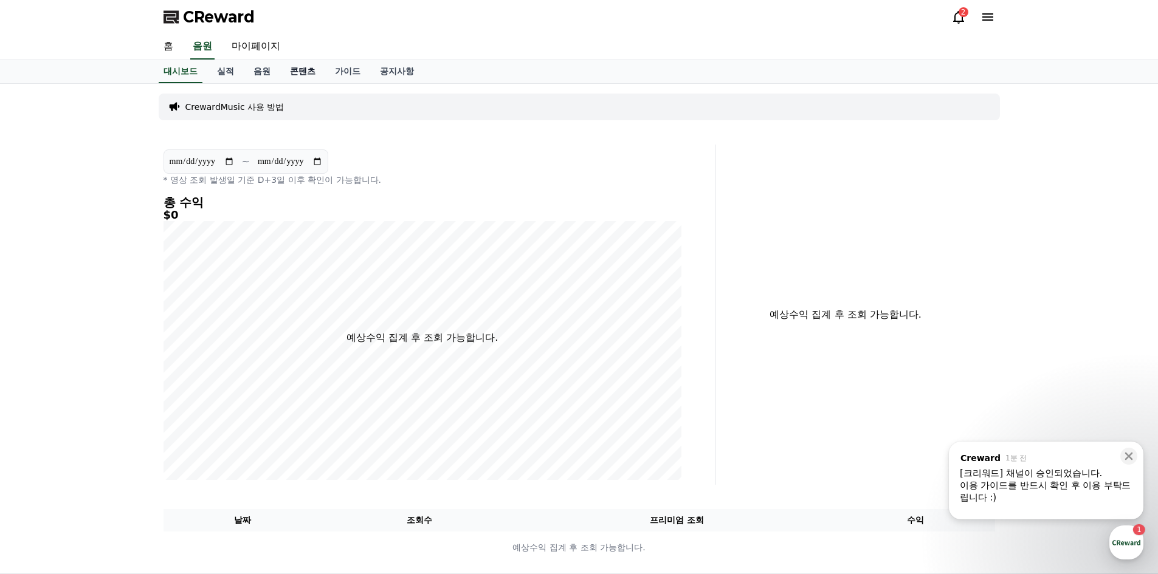
click at [306, 77] on link "콘텐츠" at bounding box center [302, 71] width 45 height 23
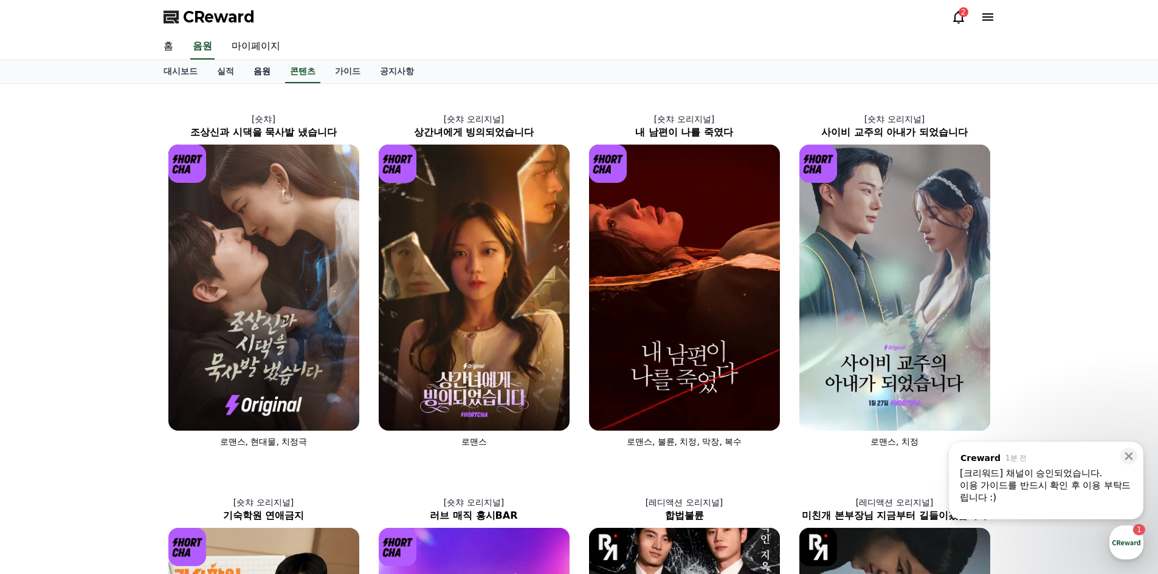
click at [263, 69] on link "음원" at bounding box center [262, 71] width 36 height 23
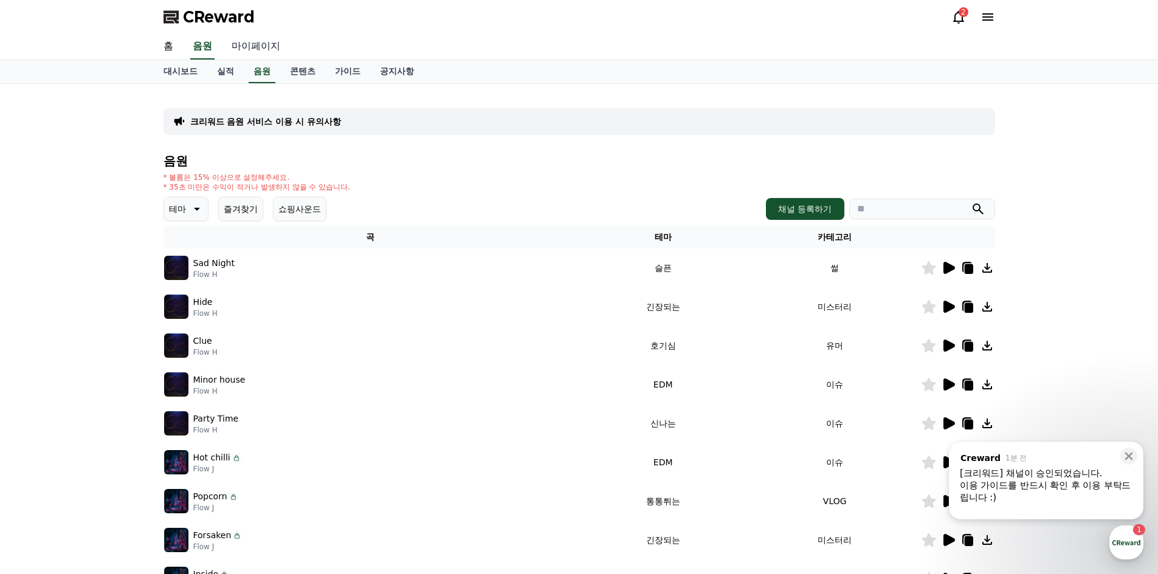
click at [242, 43] on link "마이페이지" at bounding box center [256, 47] width 68 height 26
select select "**********"
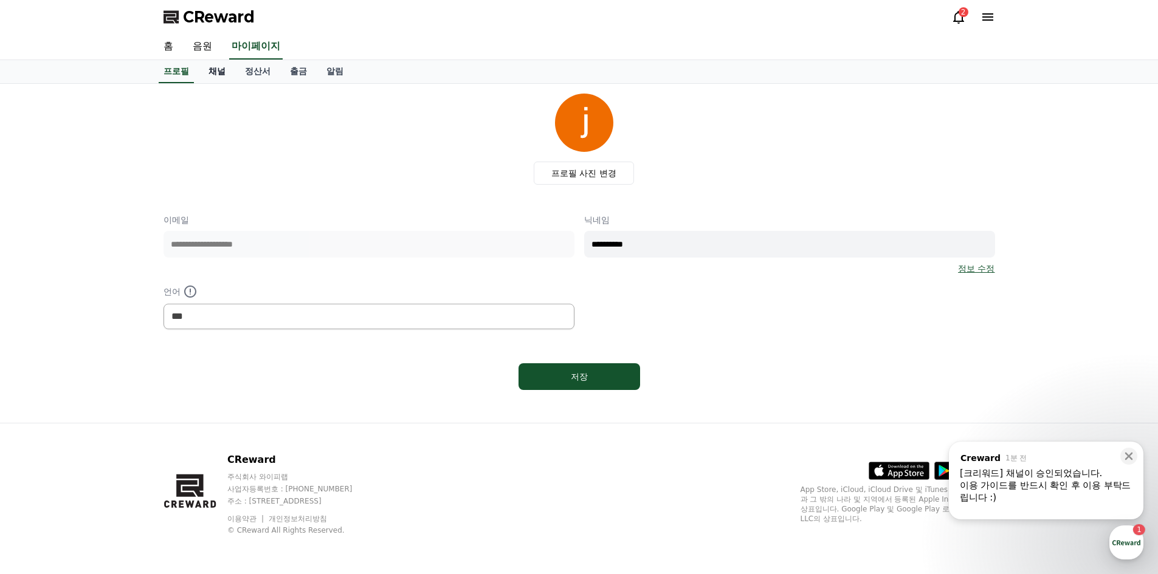
click at [208, 67] on link "채널" at bounding box center [217, 71] width 36 height 23
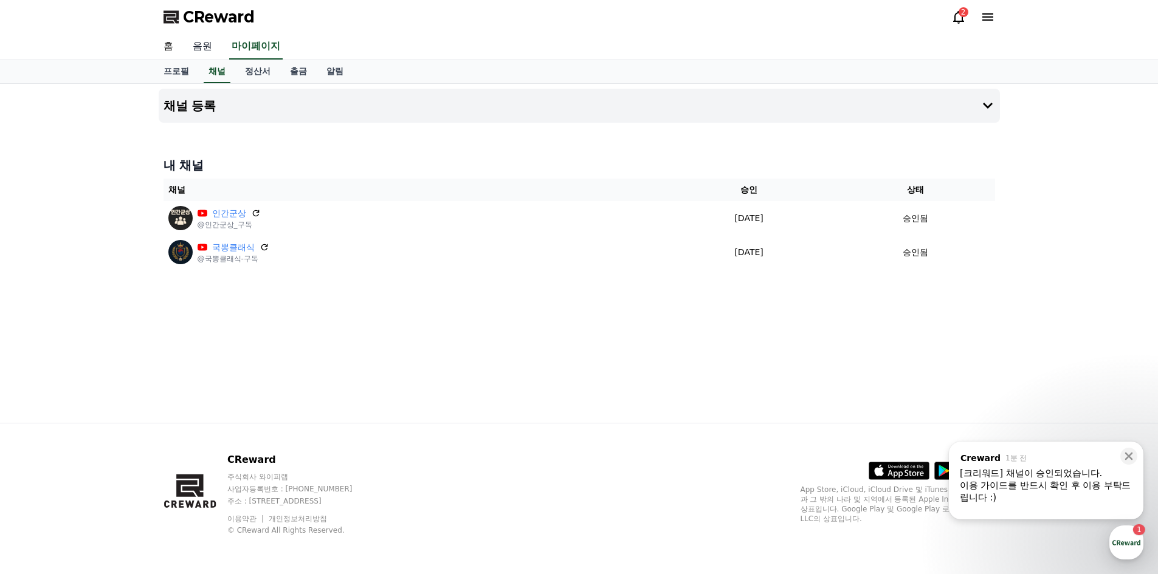
click at [196, 49] on link "음원" at bounding box center [202, 47] width 39 height 26
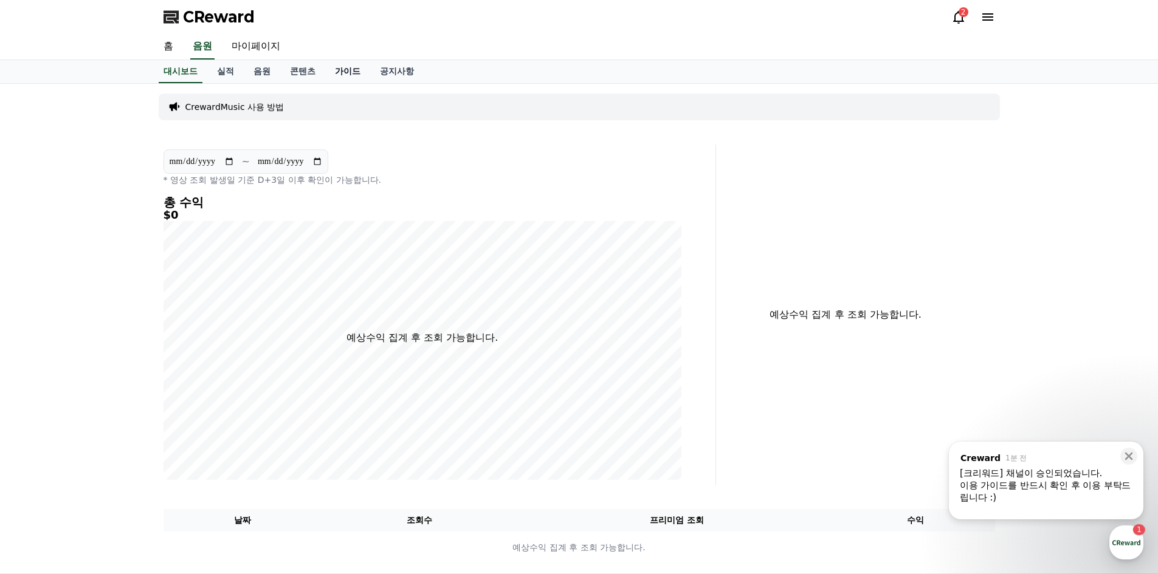
click at [360, 66] on link "가이드" at bounding box center [347, 71] width 45 height 23
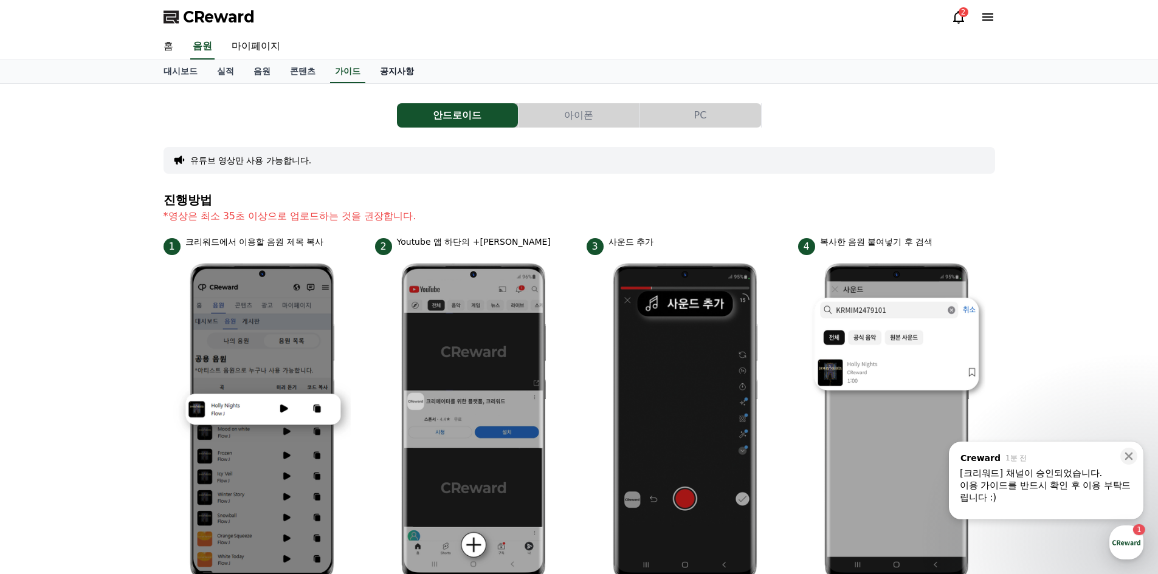
click at [405, 75] on link "공지사항" at bounding box center [396, 71] width 53 height 23
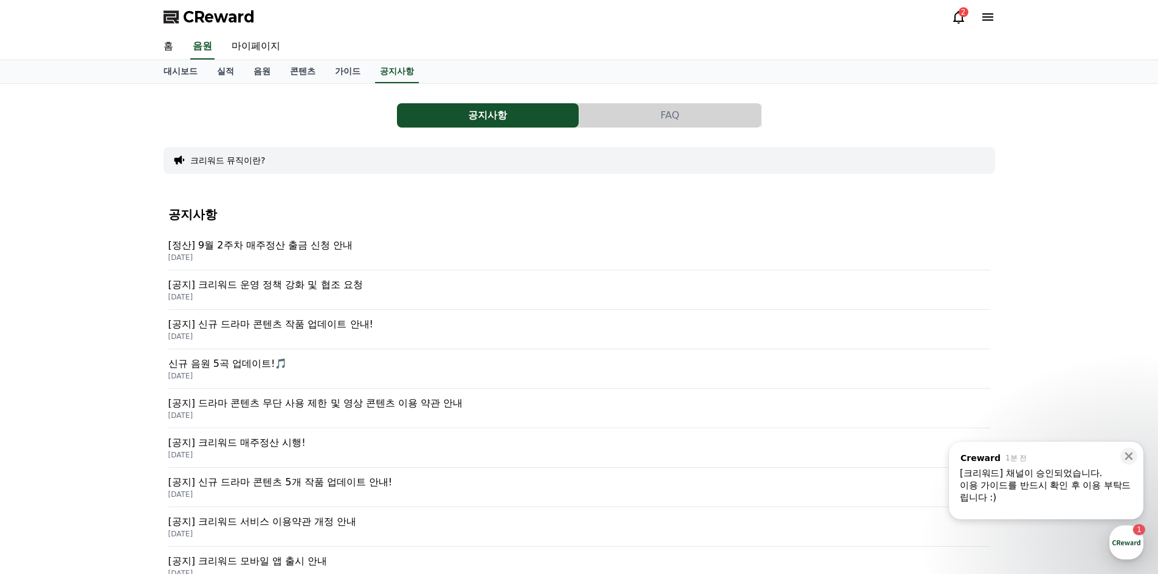
click at [233, 159] on button "크리워드 뮤직이란?" at bounding box center [227, 160] width 75 height 12
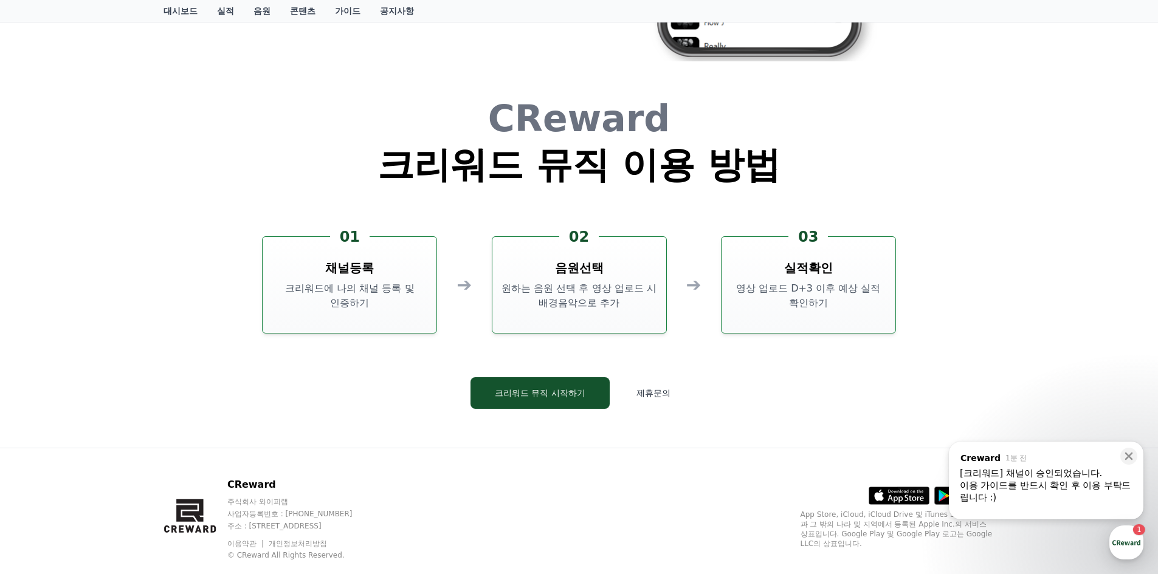
scroll to position [2802, 0]
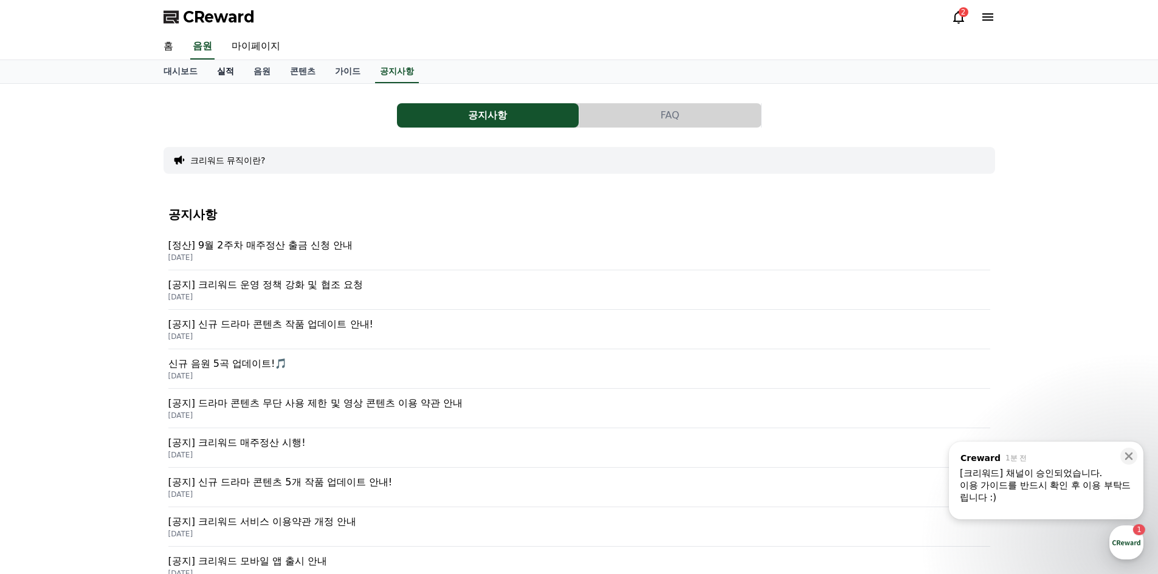
click at [211, 72] on link "실적" at bounding box center [225, 71] width 36 height 23
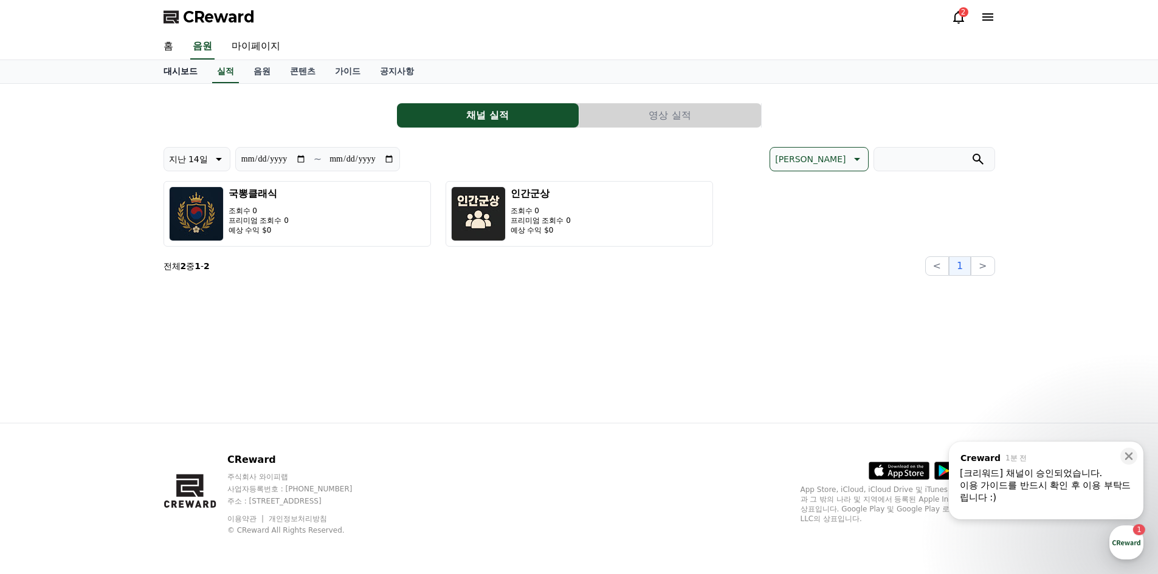
click at [177, 66] on link "대시보드" at bounding box center [180, 71] width 53 height 23
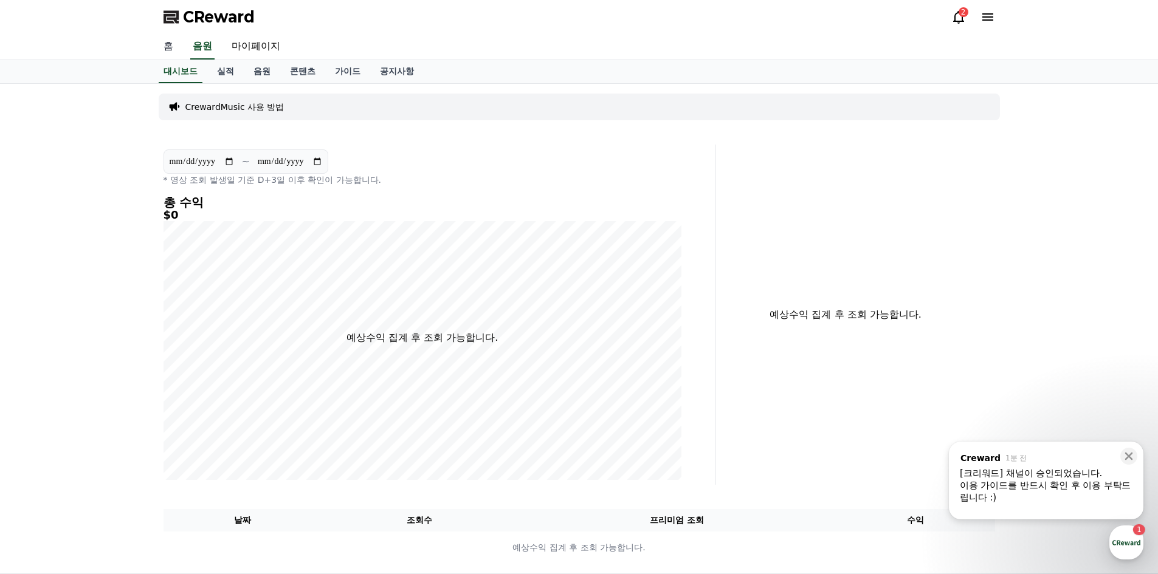
click at [163, 49] on link "홈" at bounding box center [168, 47] width 29 height 26
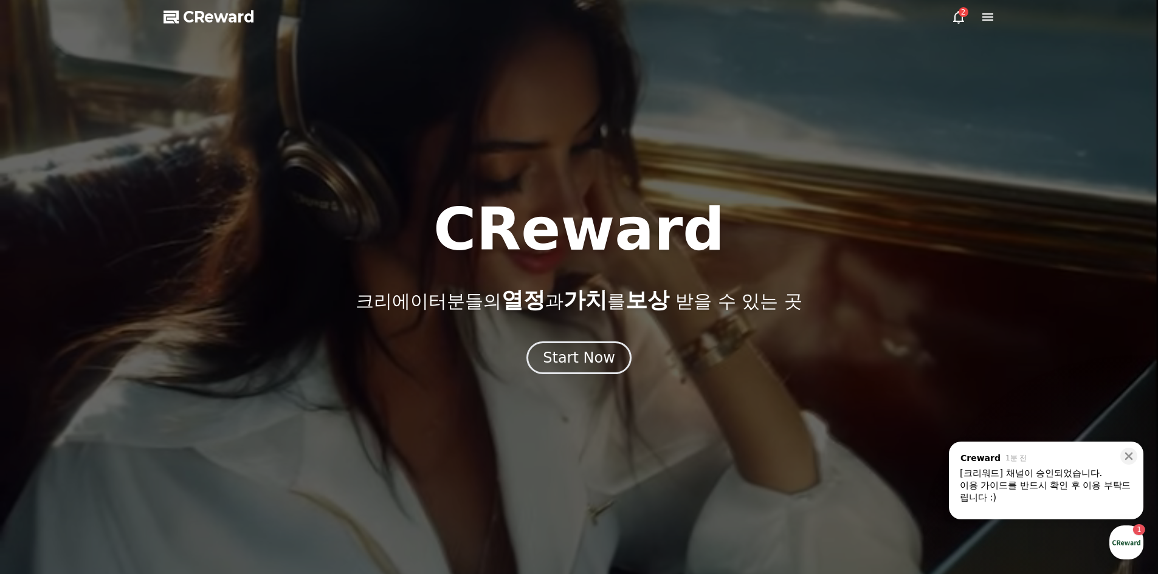
click at [216, 10] on span "CReward" at bounding box center [219, 16] width 72 height 19
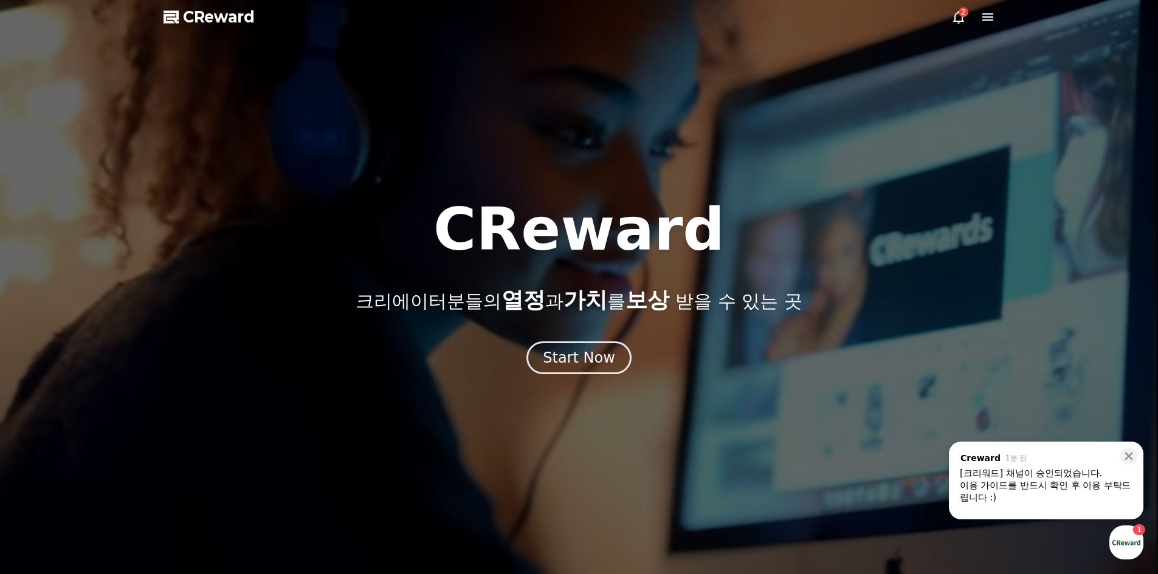
click at [963, 15] on div "2" at bounding box center [964, 12] width 10 height 10
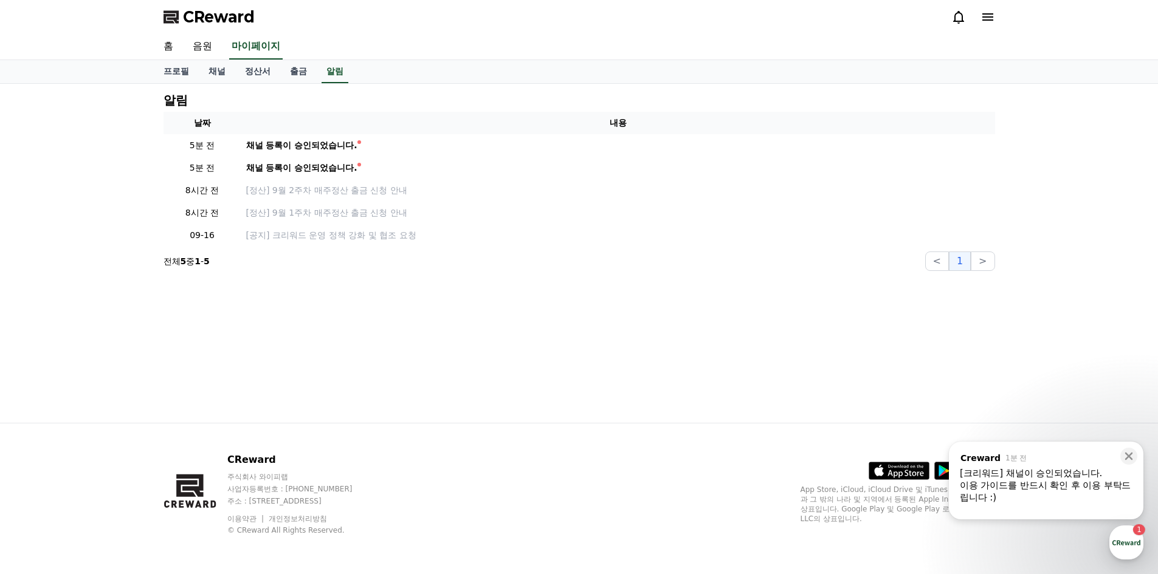
click at [1001, 13] on div "CReward" at bounding box center [579, 17] width 851 height 34
click at [991, 16] on icon at bounding box center [987, 16] width 11 height 7
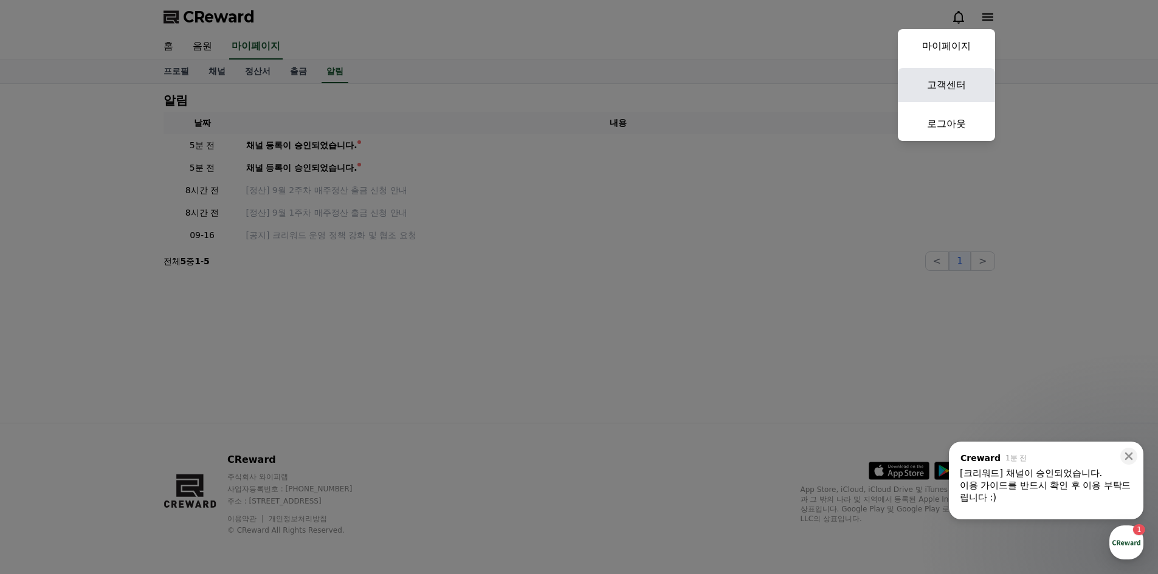
click at [958, 80] on link "고객센터" at bounding box center [946, 85] width 97 height 34
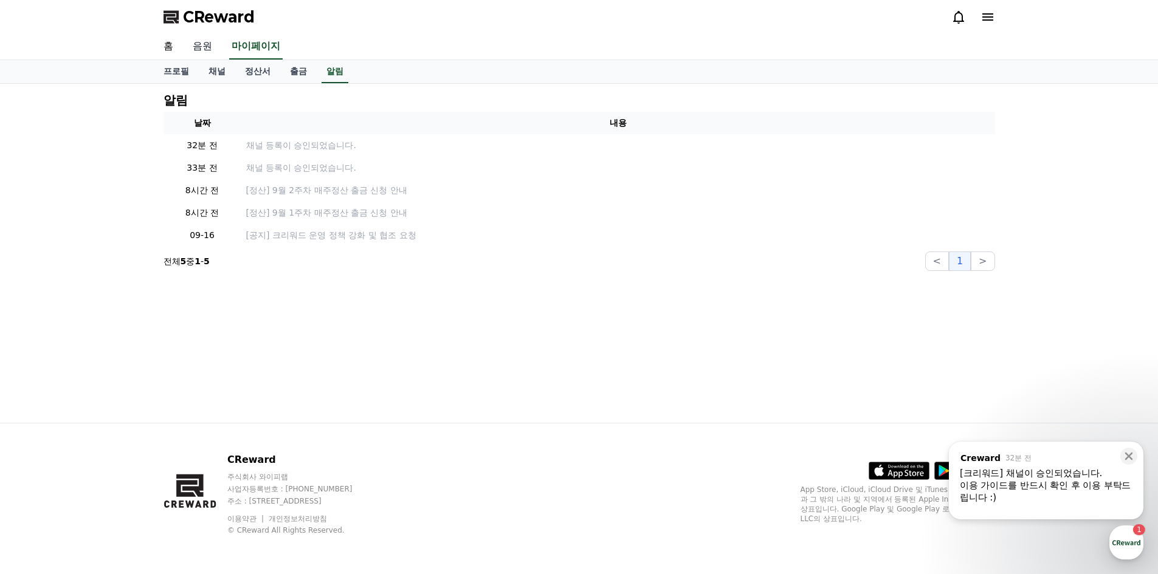
click at [198, 39] on link "음원" at bounding box center [202, 47] width 39 height 26
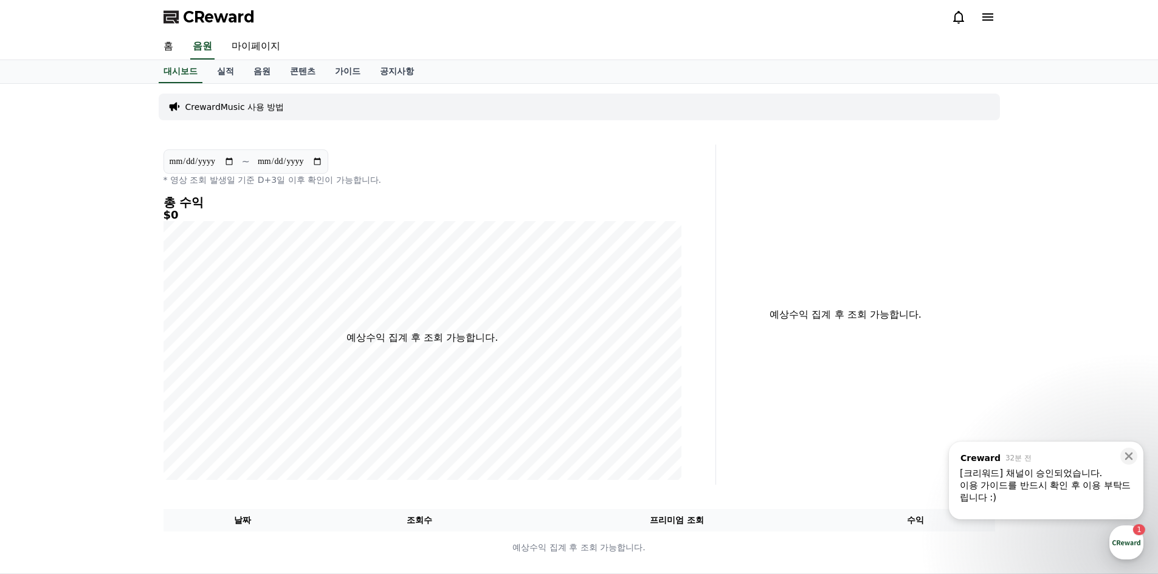
click at [246, 107] on p "CrewardMusic 사용 방법" at bounding box center [234, 107] width 99 height 12
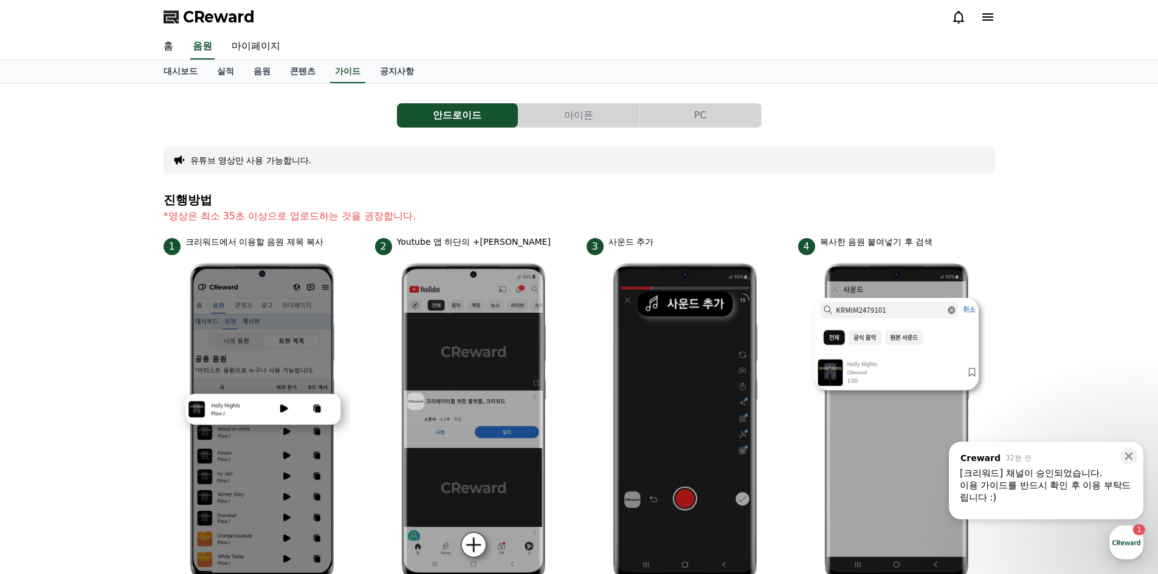
scroll to position [122, 0]
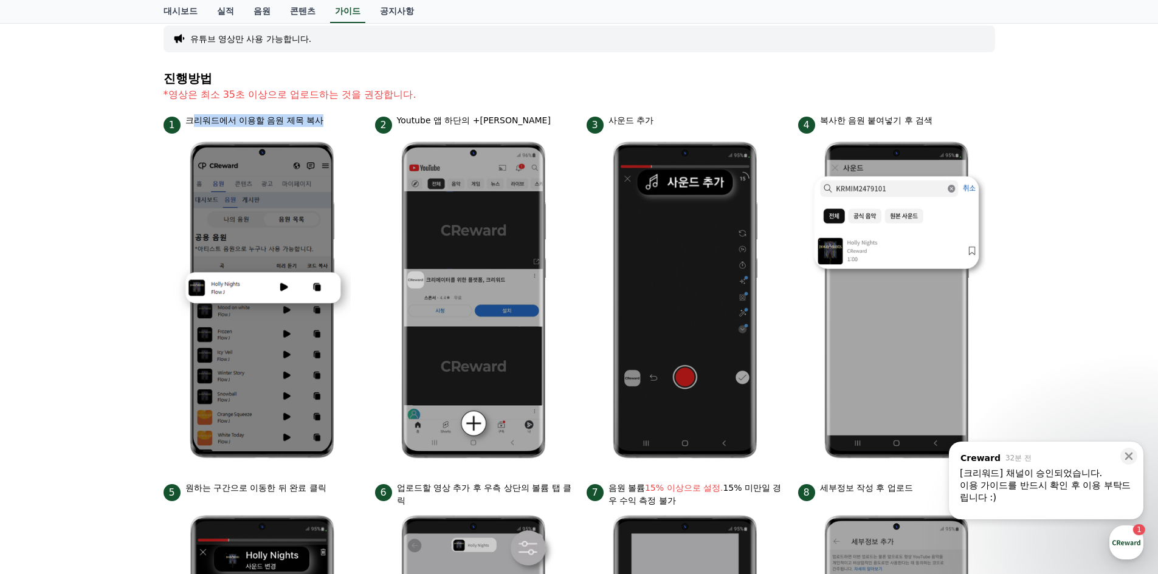
drag, startPoint x: 190, startPoint y: 120, endPoint x: 332, endPoint y: 123, distance: 142.3
click at [332, 123] on div "1 크리워드에서 이용할 음원 제목 복사" at bounding box center [262, 123] width 197 height 19
click at [226, 112] on section "진행방법 *영상은 최소 35초 이상으로 업로드하는 것을 권장합니다." at bounding box center [580, 93] width 832 height 43
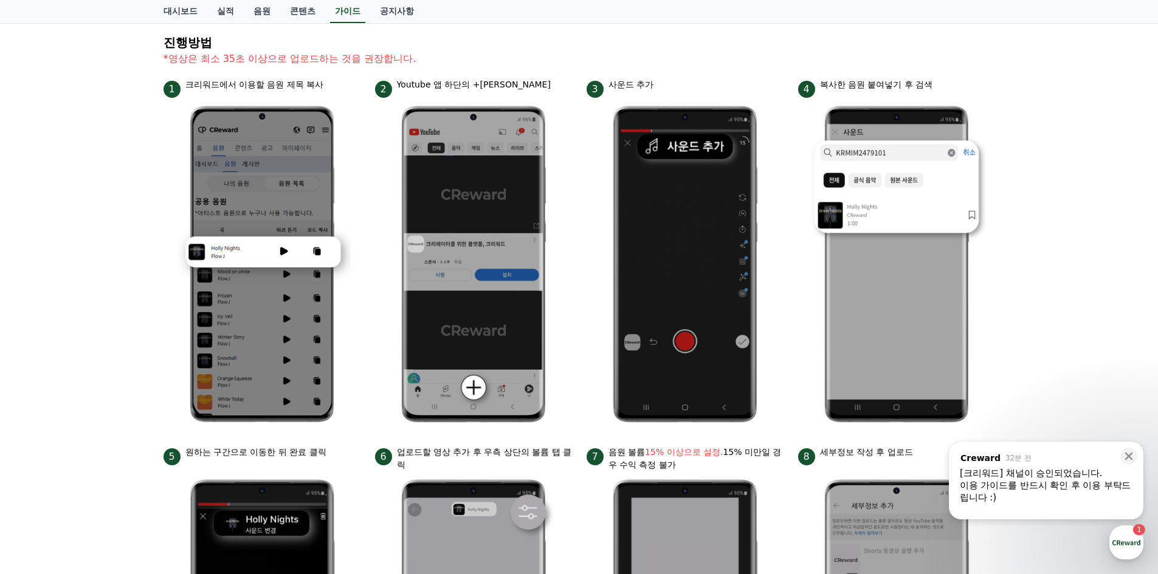
scroll to position [63, 0]
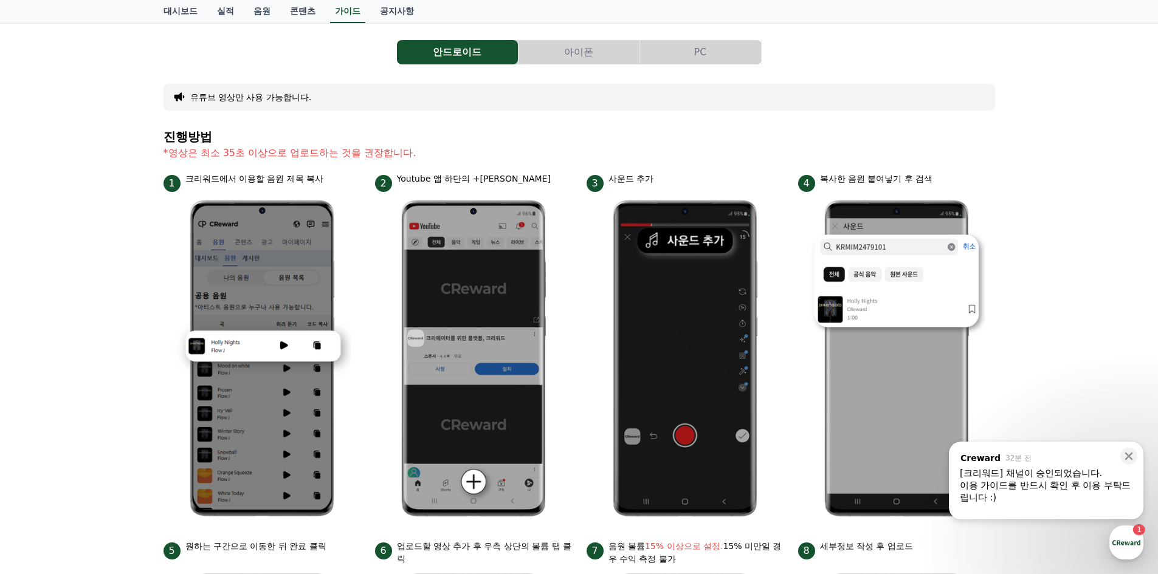
click at [578, 49] on button "아이폰" at bounding box center [579, 52] width 121 height 24
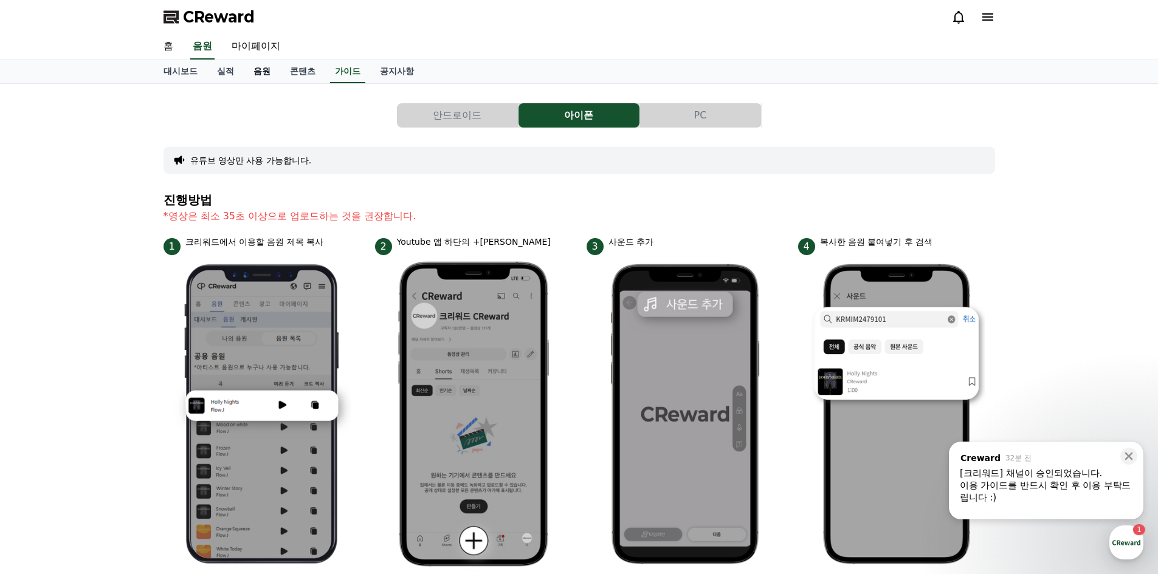
click at [269, 69] on link "음원" at bounding box center [262, 71] width 36 height 23
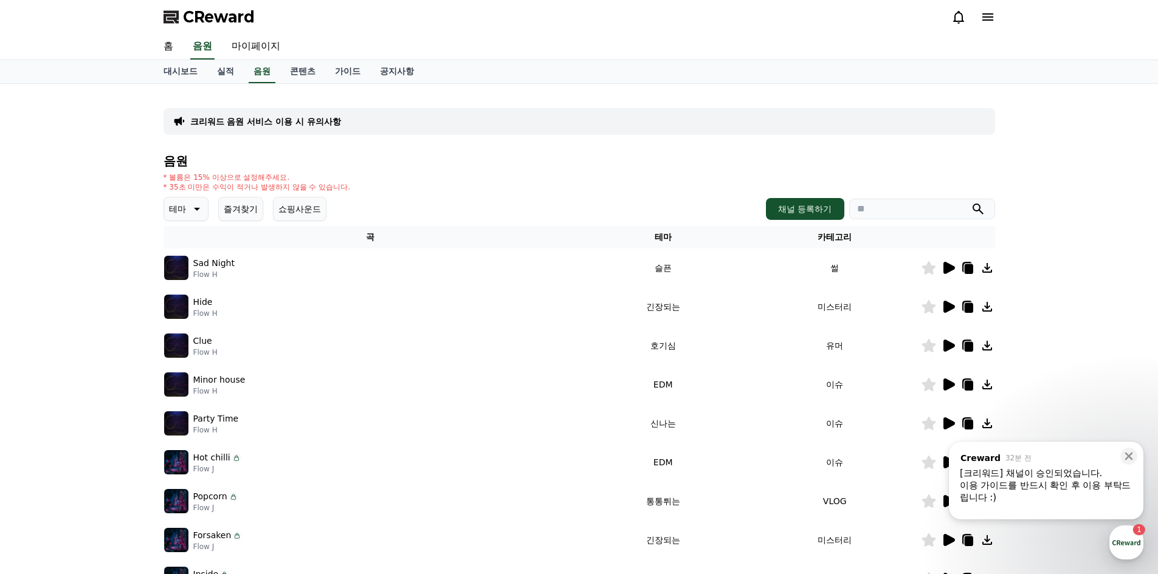
click at [211, 274] on p "Flow H" at bounding box center [213, 275] width 41 height 10
click at [948, 269] on icon at bounding box center [949, 268] width 12 height 12
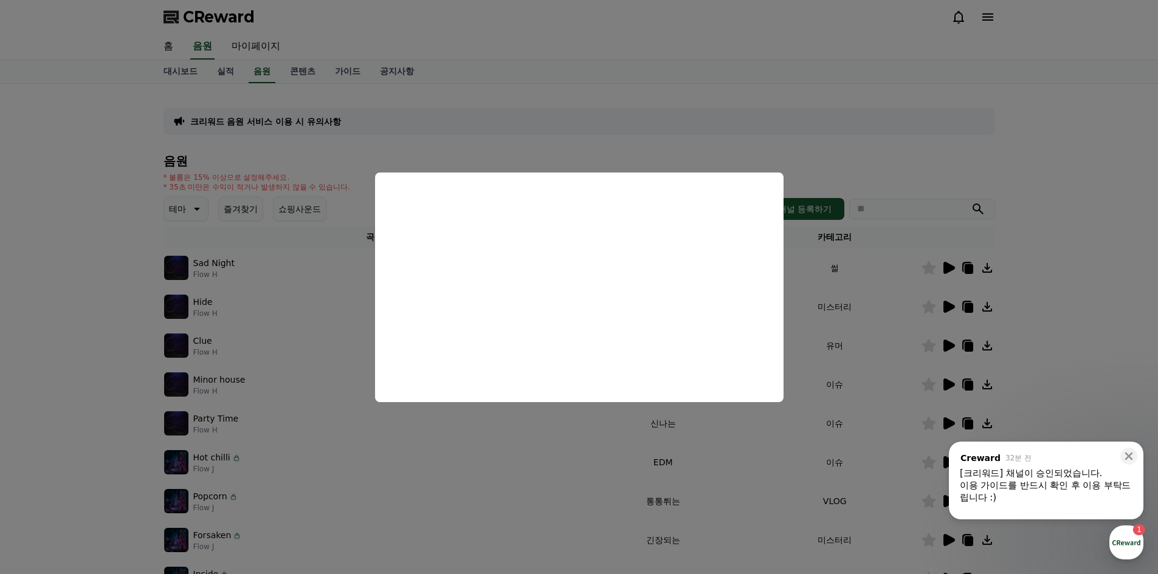
click at [1008, 117] on button "close modal" at bounding box center [579, 287] width 1158 height 574
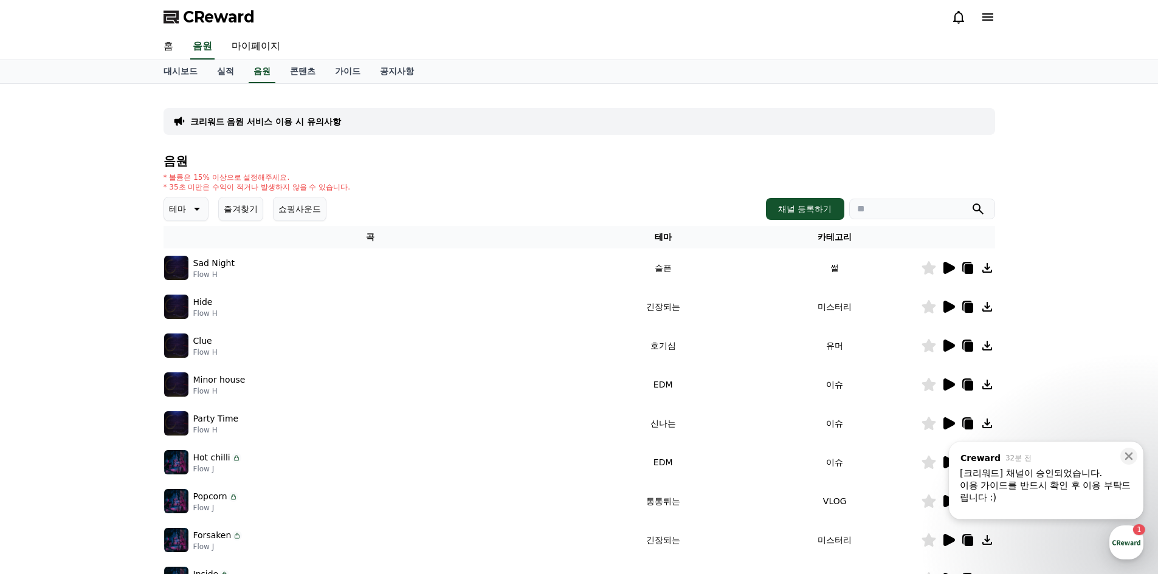
click at [947, 303] on icon at bounding box center [949, 307] width 12 height 12
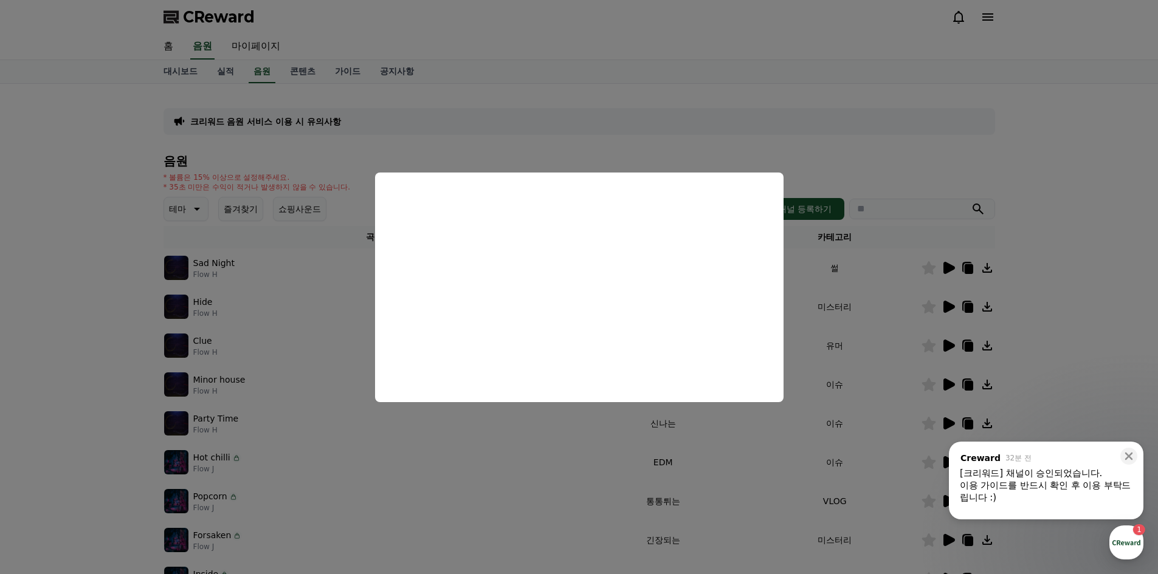
click at [1060, 270] on button "close modal" at bounding box center [579, 287] width 1158 height 574
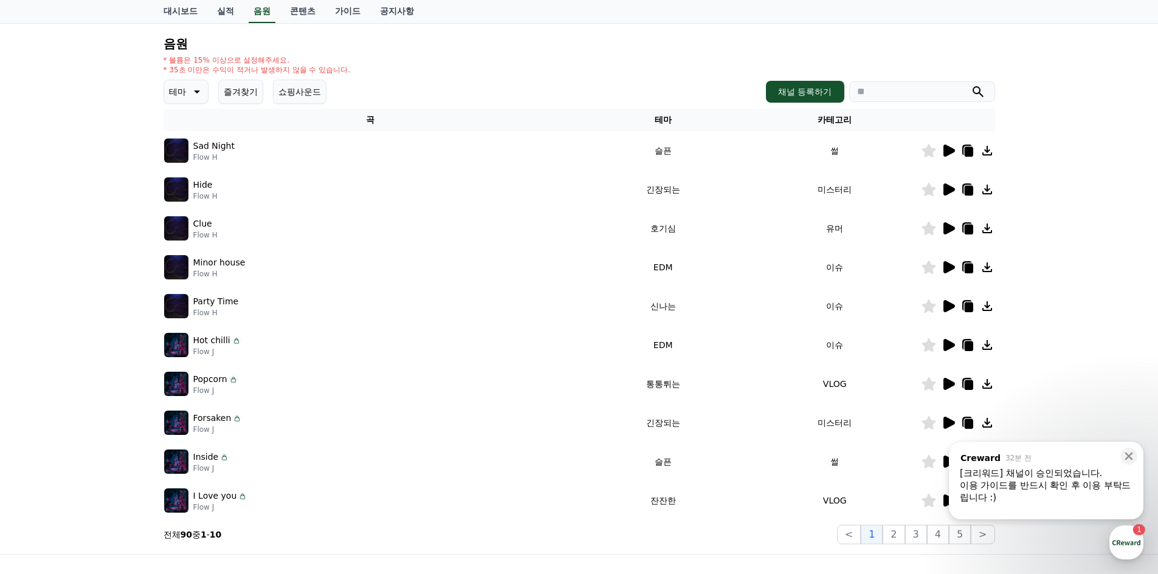
scroll to position [122, 0]
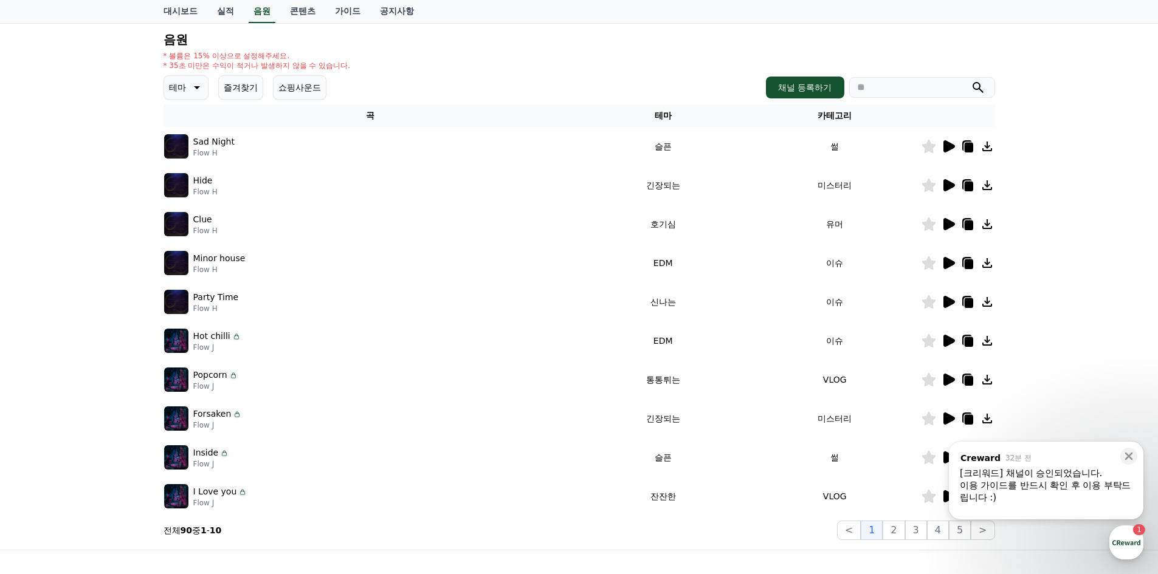
click at [942, 223] on icon at bounding box center [948, 224] width 15 height 15
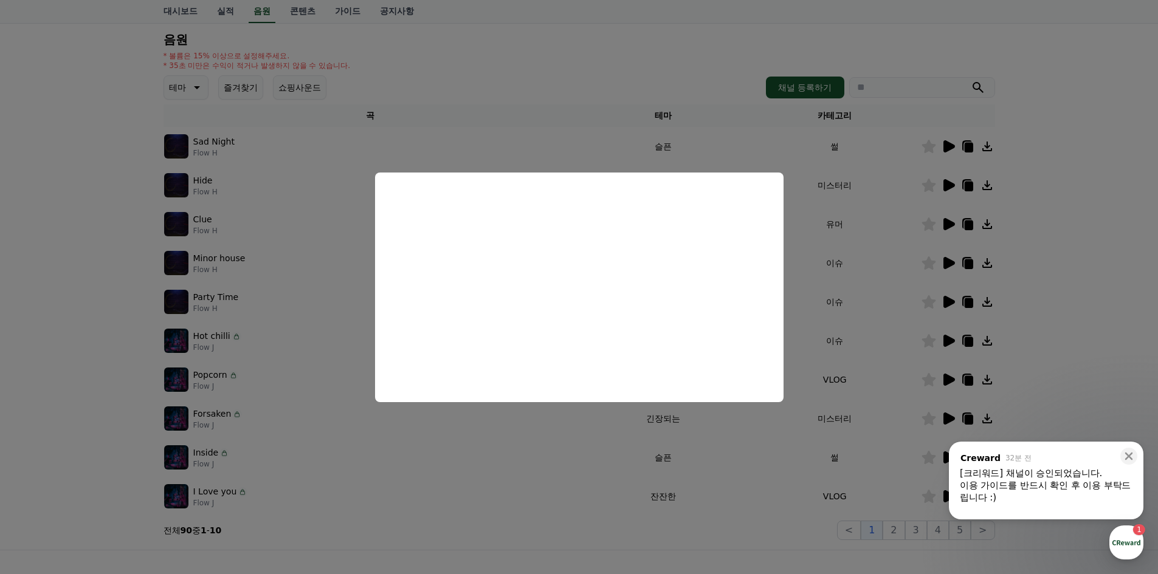
click at [1028, 224] on button "close modal" at bounding box center [579, 287] width 1158 height 574
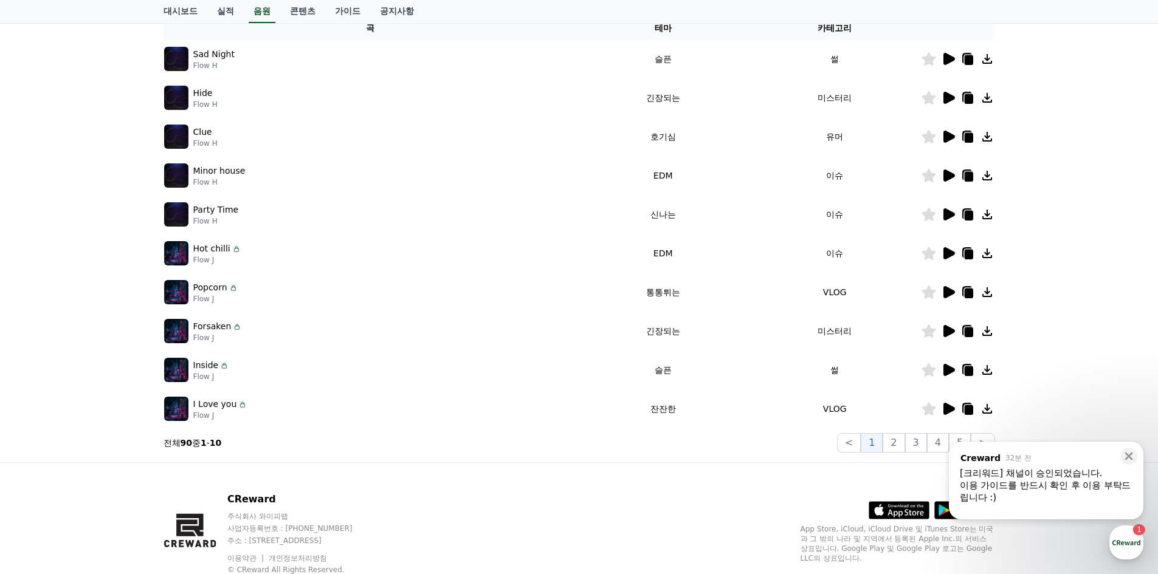
scroll to position [188, 0]
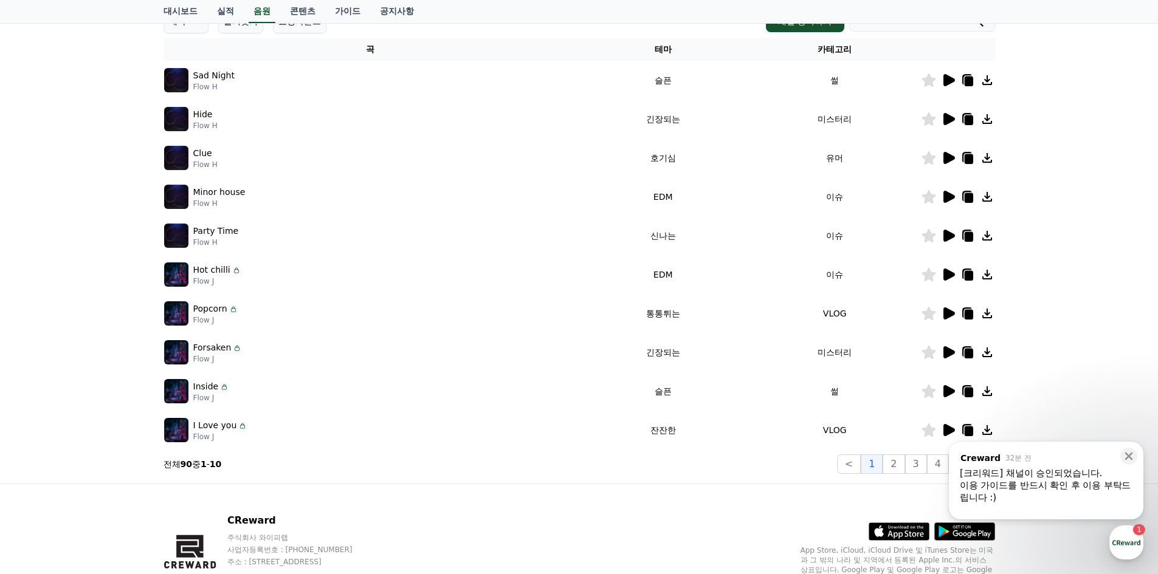
click at [947, 429] on icon at bounding box center [949, 430] width 12 height 12
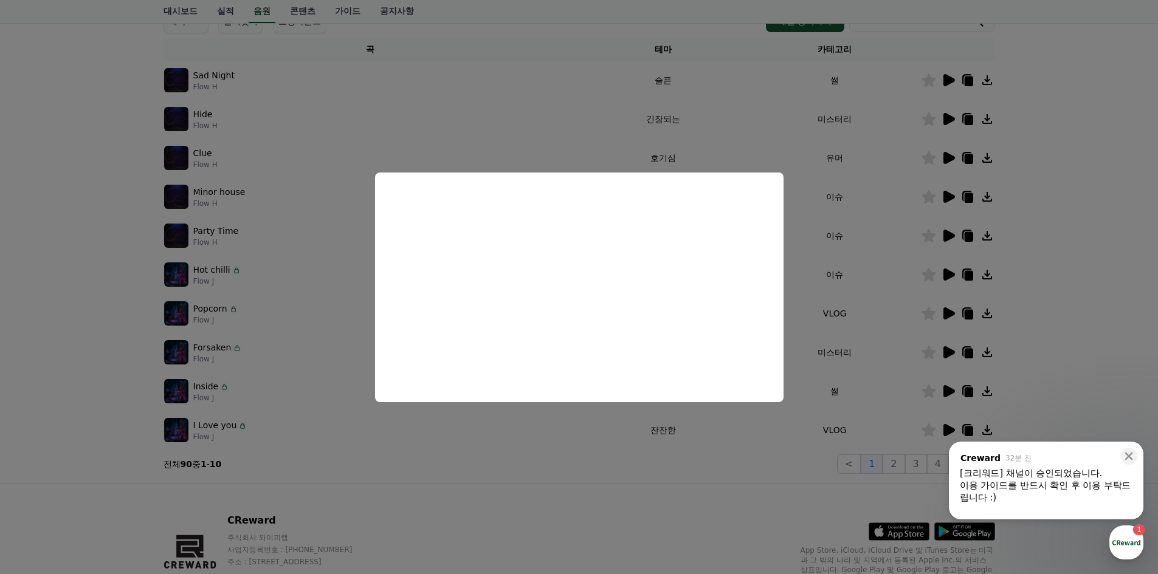
click at [951, 393] on button "close modal" at bounding box center [579, 287] width 1158 height 574
click at [948, 387] on icon at bounding box center [949, 391] width 12 height 12
click at [943, 311] on button "close modal" at bounding box center [579, 287] width 1158 height 574
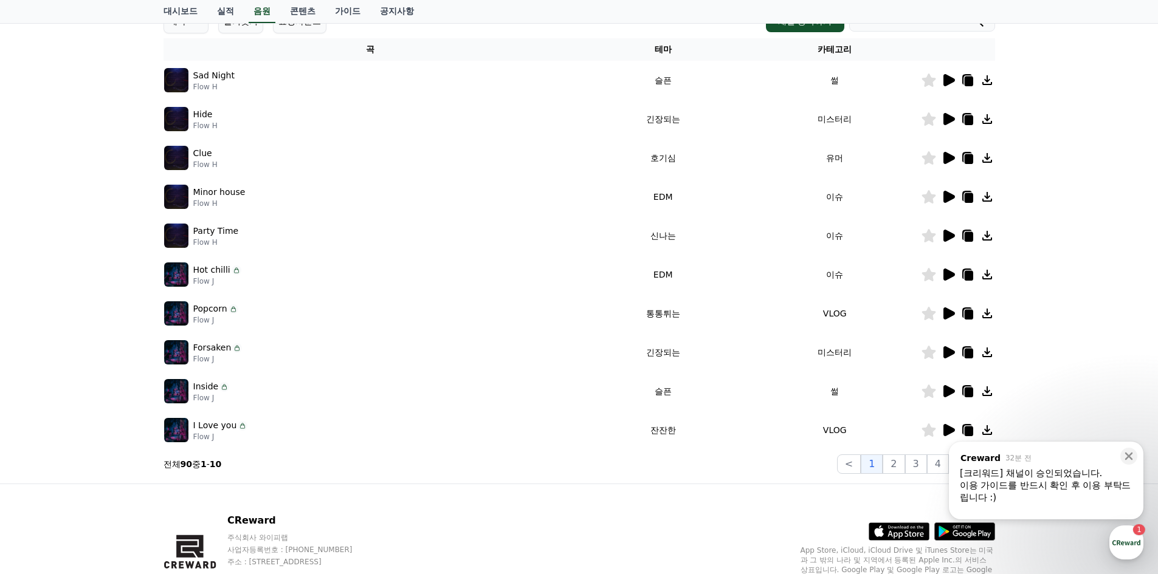
click at [948, 310] on icon at bounding box center [949, 314] width 12 height 12
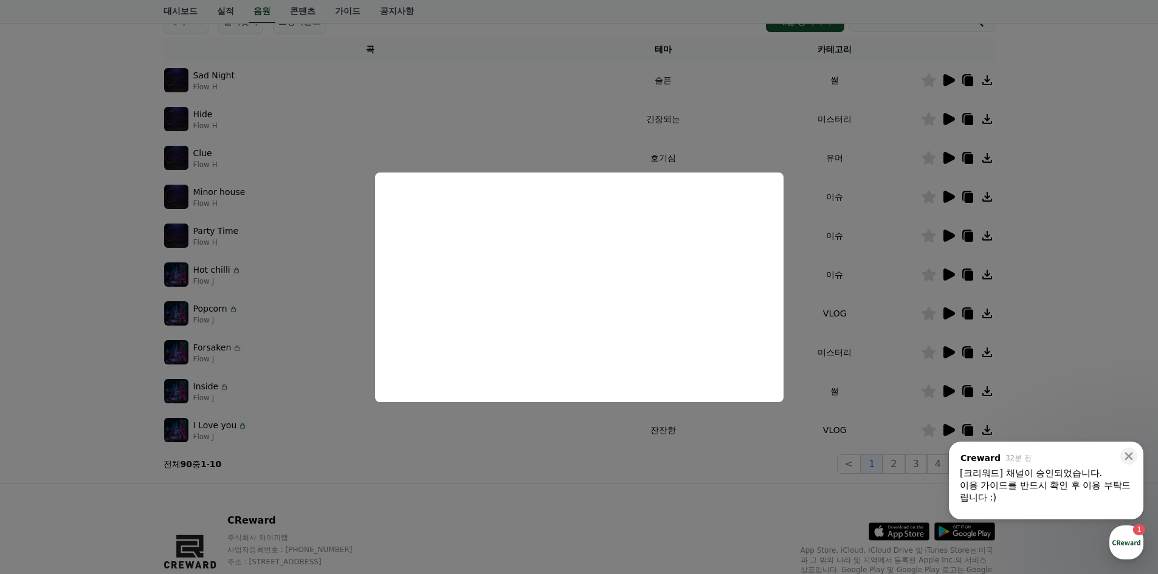
click at [932, 309] on button "close modal" at bounding box center [579, 287] width 1158 height 574
click at [949, 311] on icon at bounding box center [949, 314] width 12 height 12
click at [947, 271] on button "close modal" at bounding box center [579, 287] width 1158 height 574
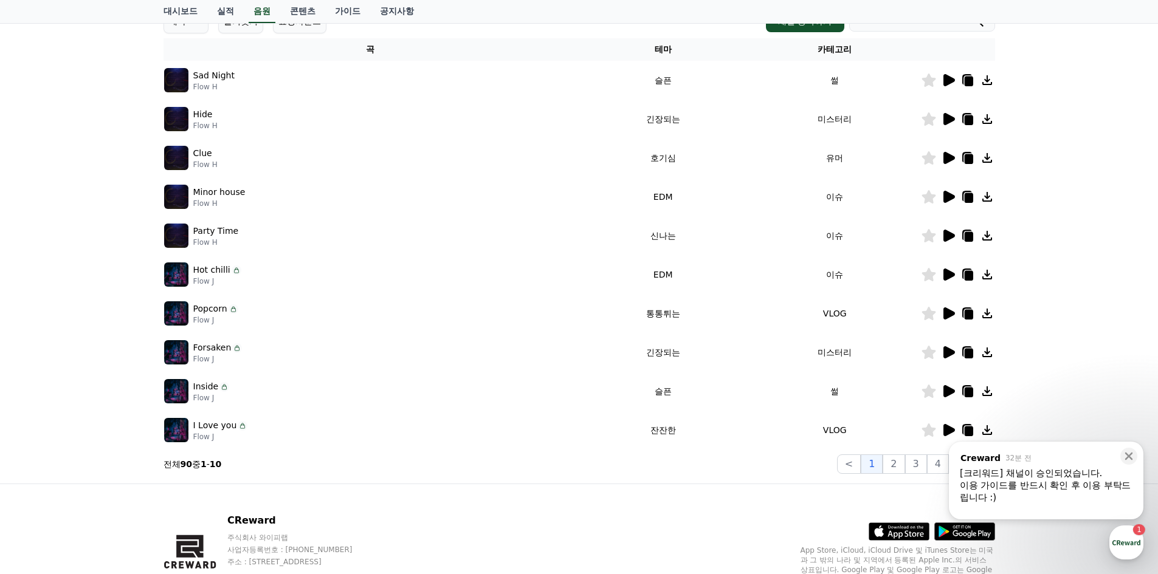
click at [947, 271] on icon at bounding box center [949, 275] width 12 height 12
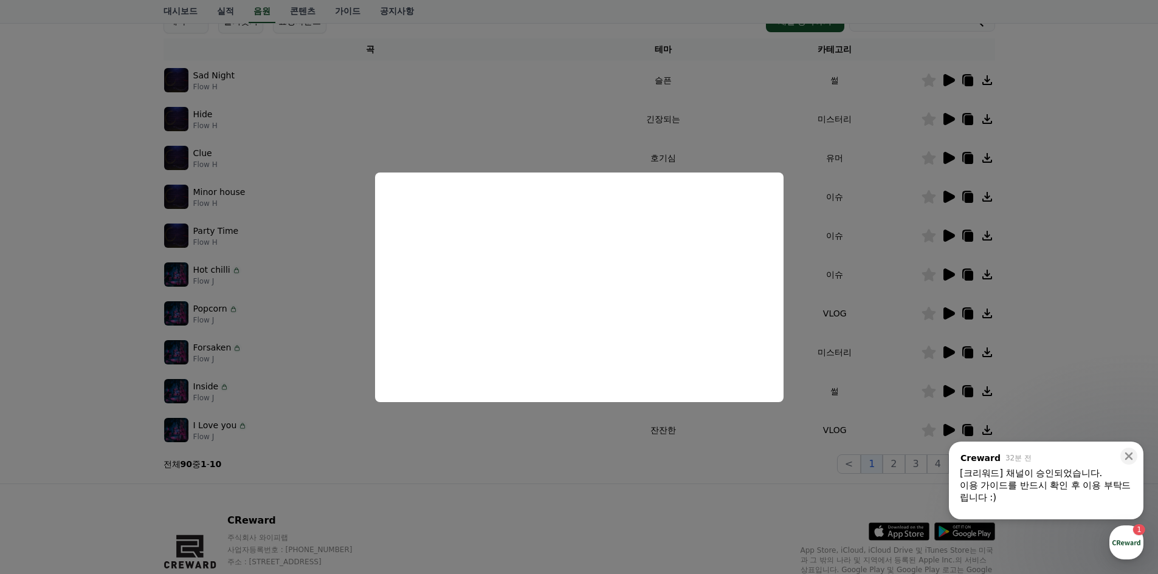
click at [945, 233] on button "close modal" at bounding box center [579, 287] width 1158 height 574
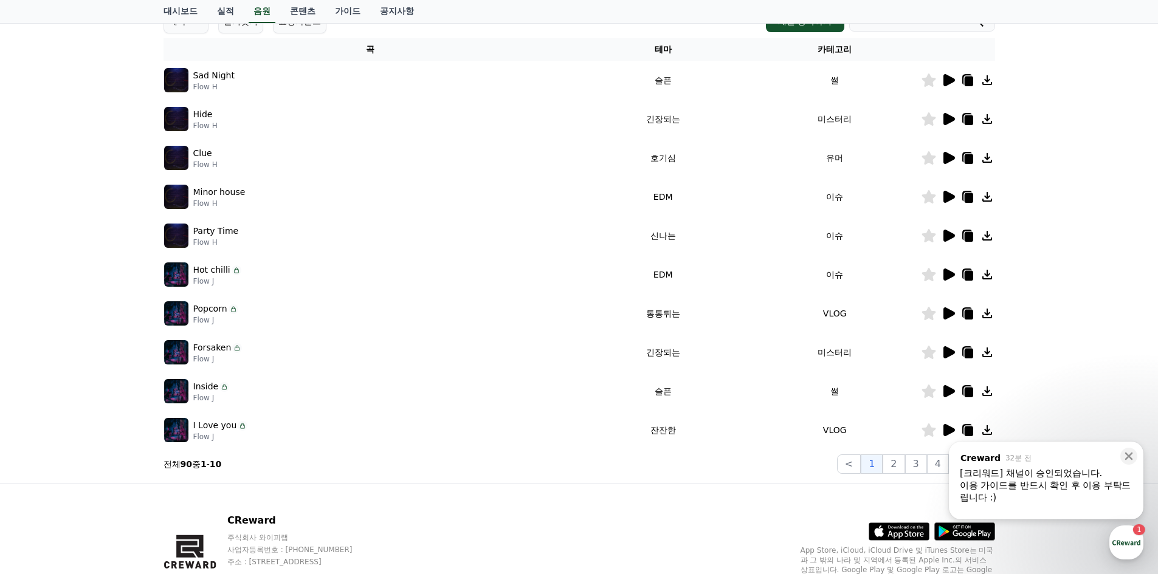
click at [945, 233] on icon at bounding box center [949, 236] width 12 height 12
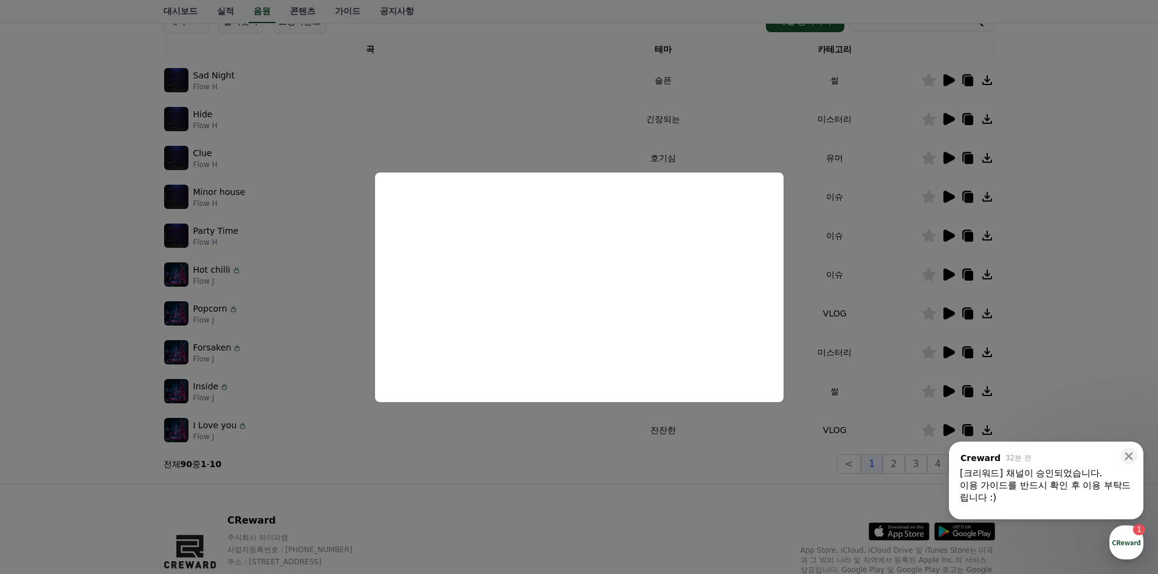
click at [947, 199] on button "close modal" at bounding box center [579, 287] width 1158 height 574
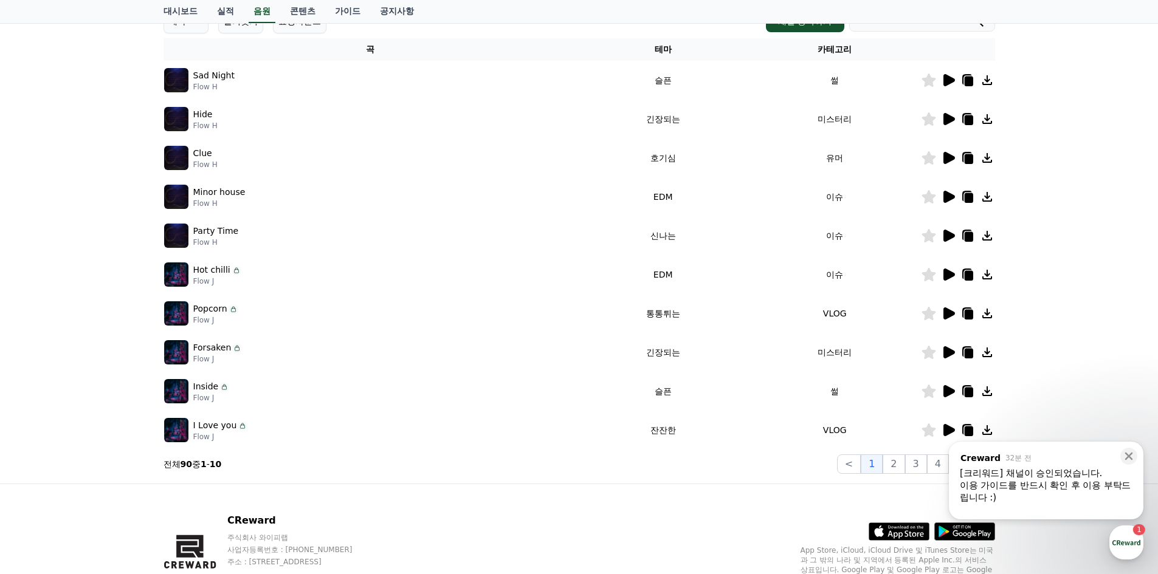
click at [949, 197] on icon at bounding box center [949, 197] width 12 height 12
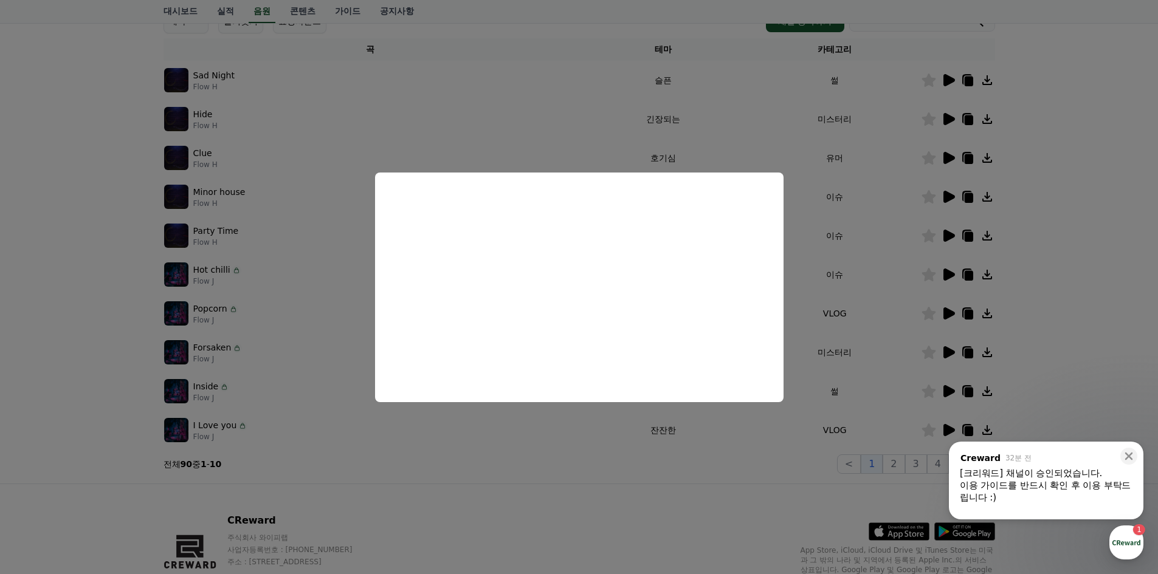
click at [844, 266] on button "close modal" at bounding box center [579, 287] width 1158 height 574
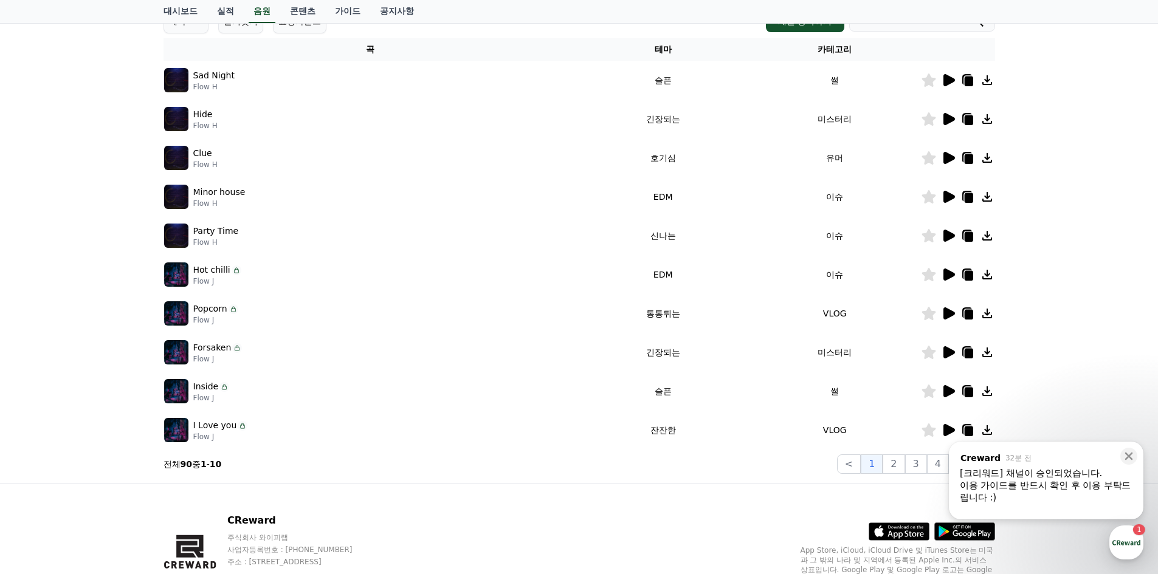
scroll to position [249, 0]
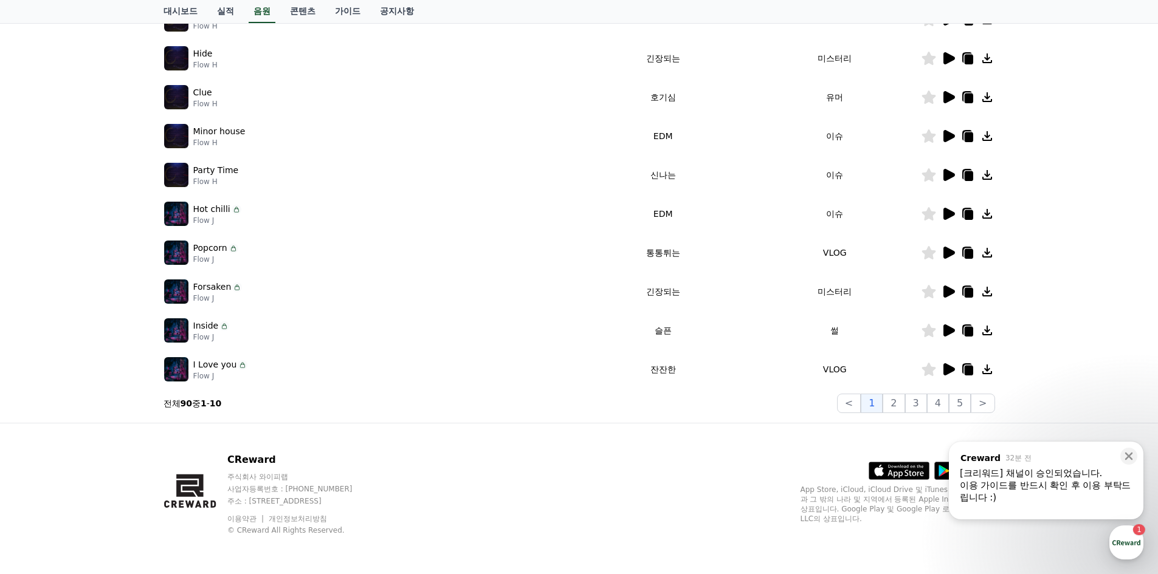
click at [922, 251] on icon at bounding box center [929, 252] width 15 height 13
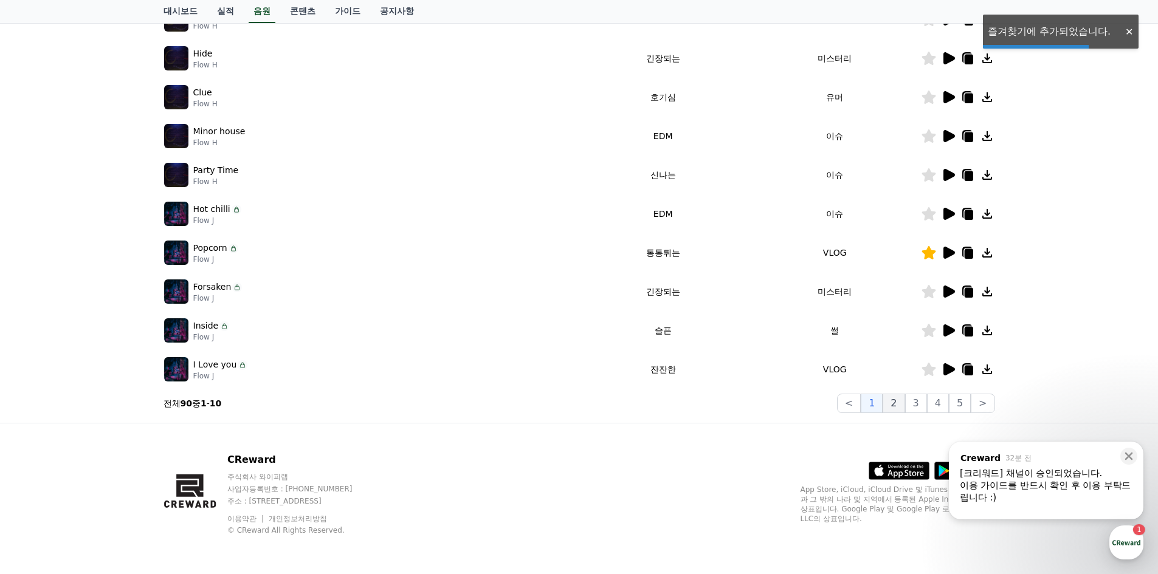
click at [898, 403] on button "2" at bounding box center [894, 403] width 22 height 19
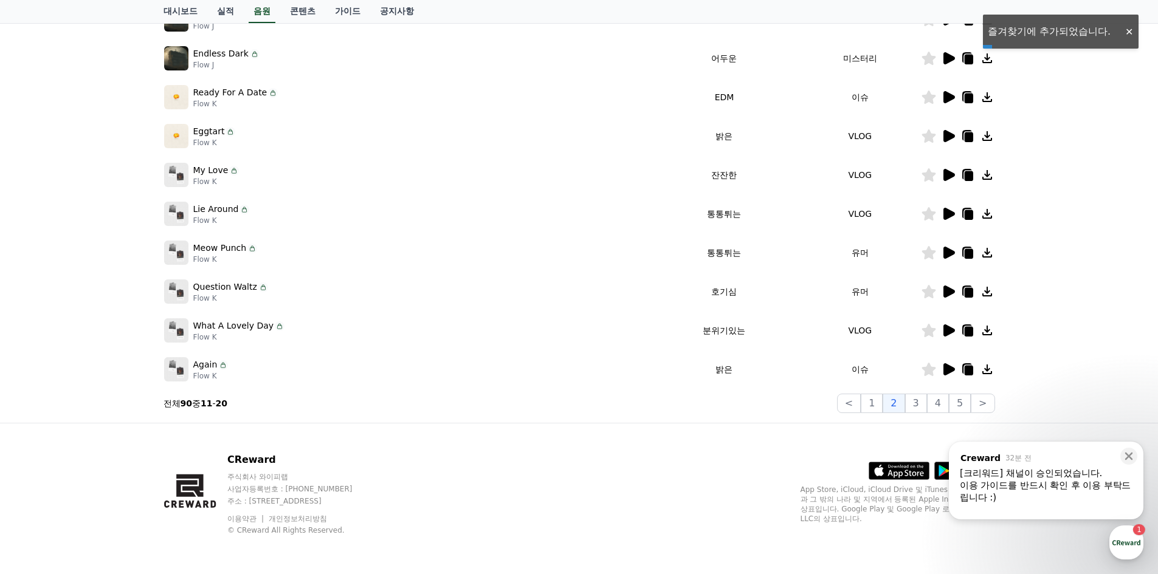
click at [947, 368] on icon at bounding box center [949, 370] width 12 height 12
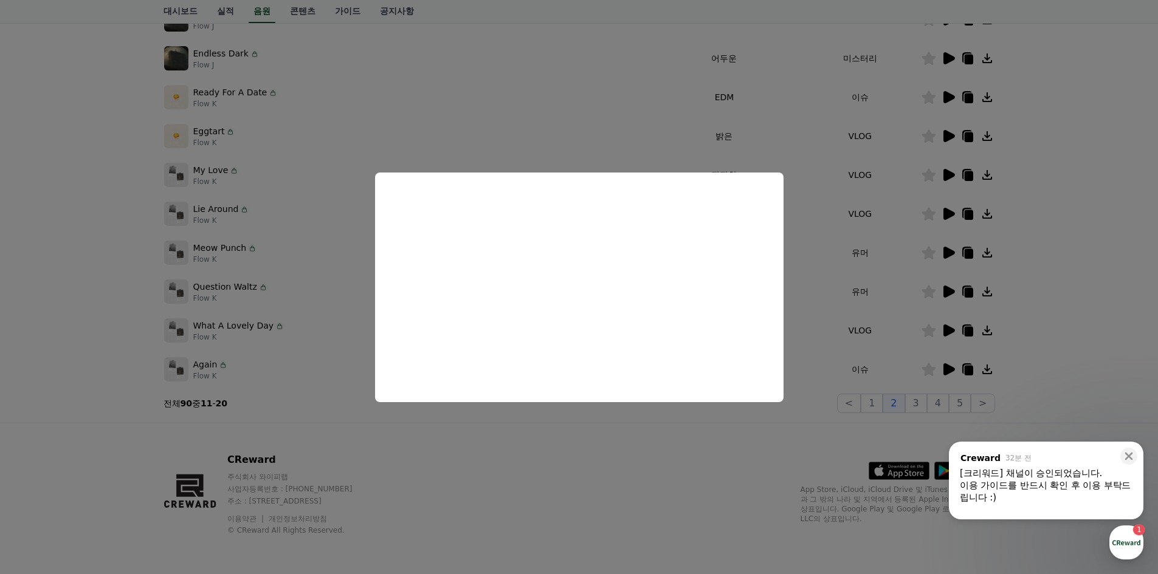
click at [947, 329] on button "close modal" at bounding box center [579, 287] width 1158 height 574
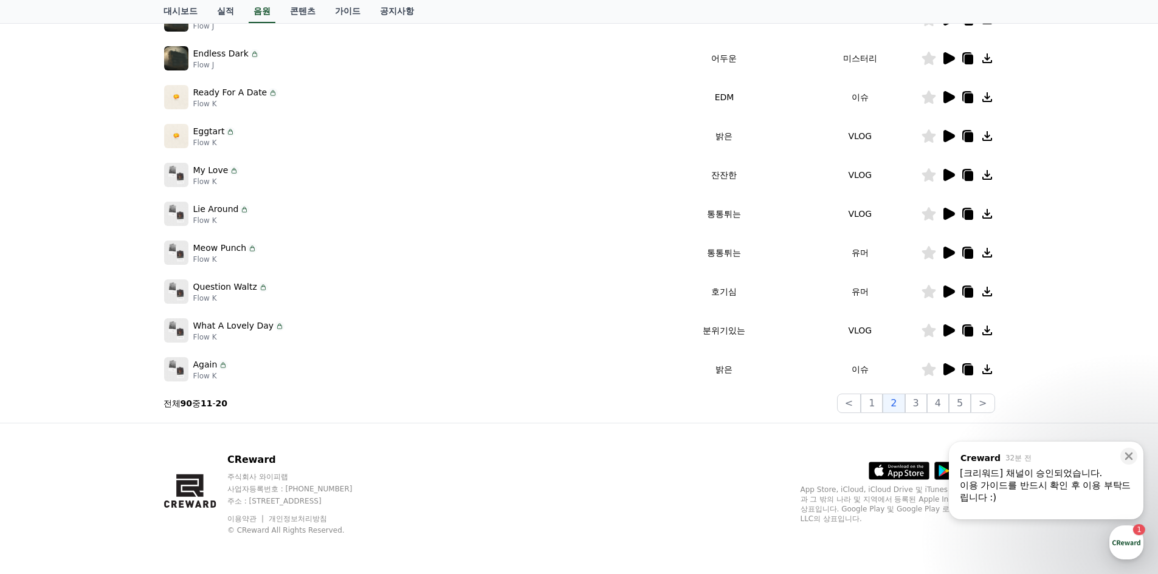
click at [947, 329] on icon at bounding box center [949, 331] width 12 height 12
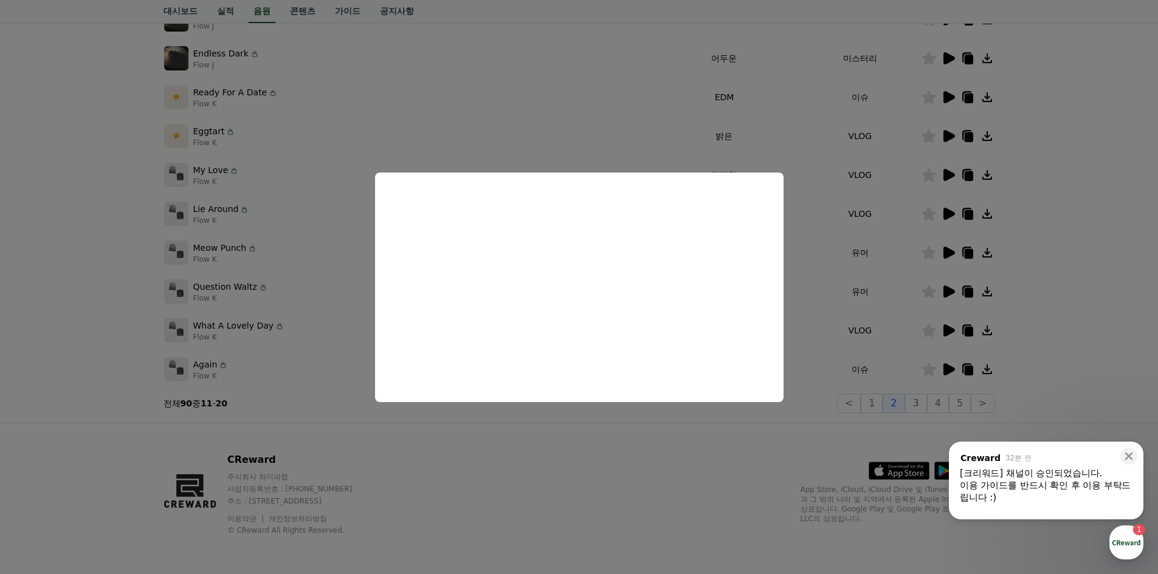
click at [946, 289] on button "close modal" at bounding box center [579, 287] width 1158 height 574
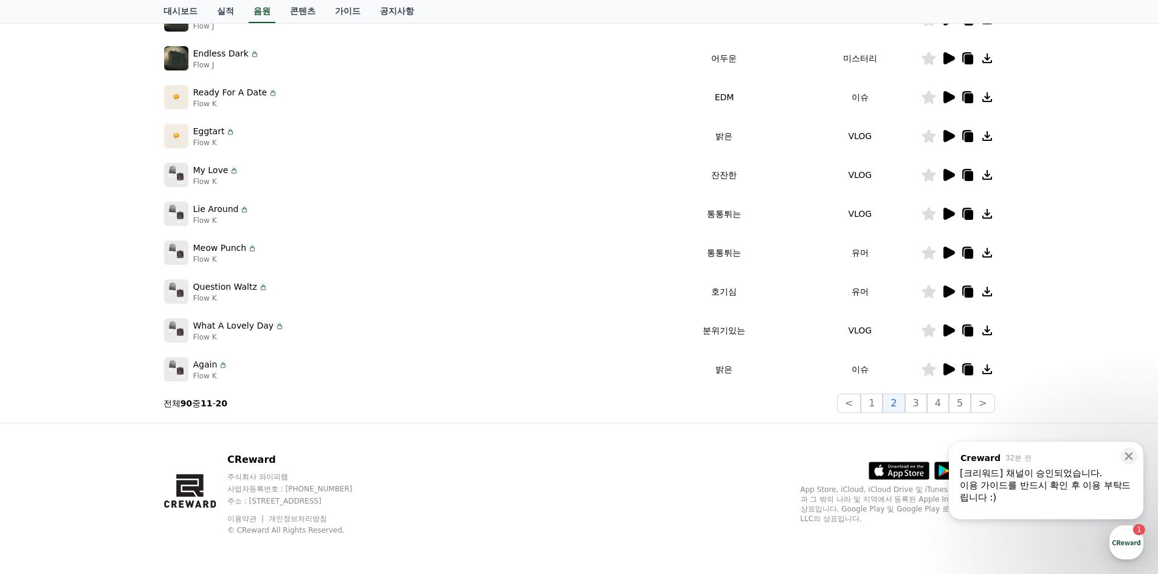
scroll to position [5, 0]
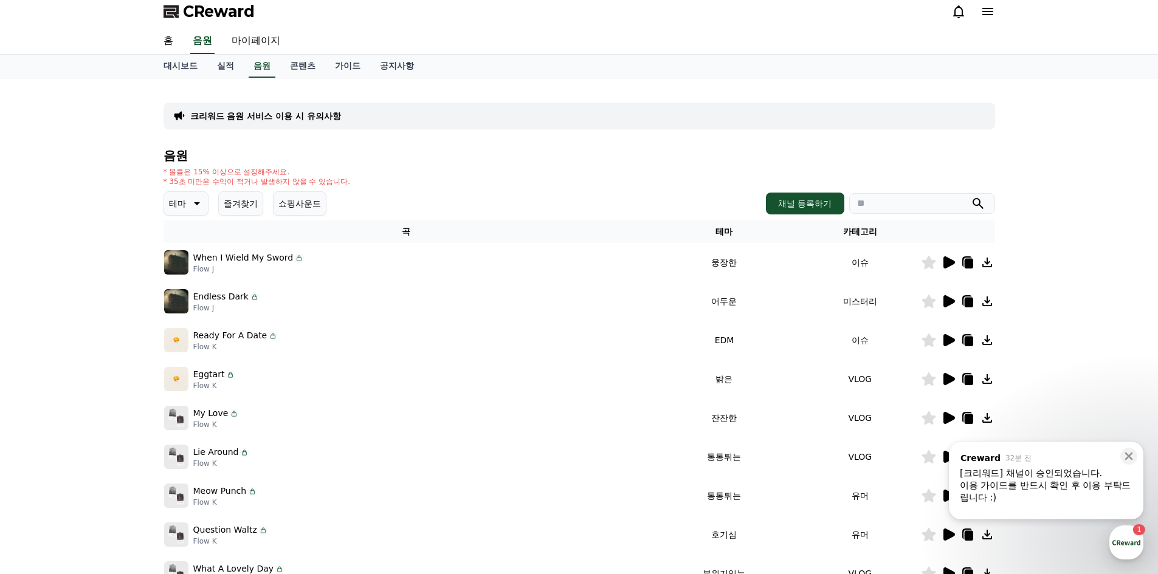
click at [955, 298] on icon at bounding box center [948, 301] width 15 height 15
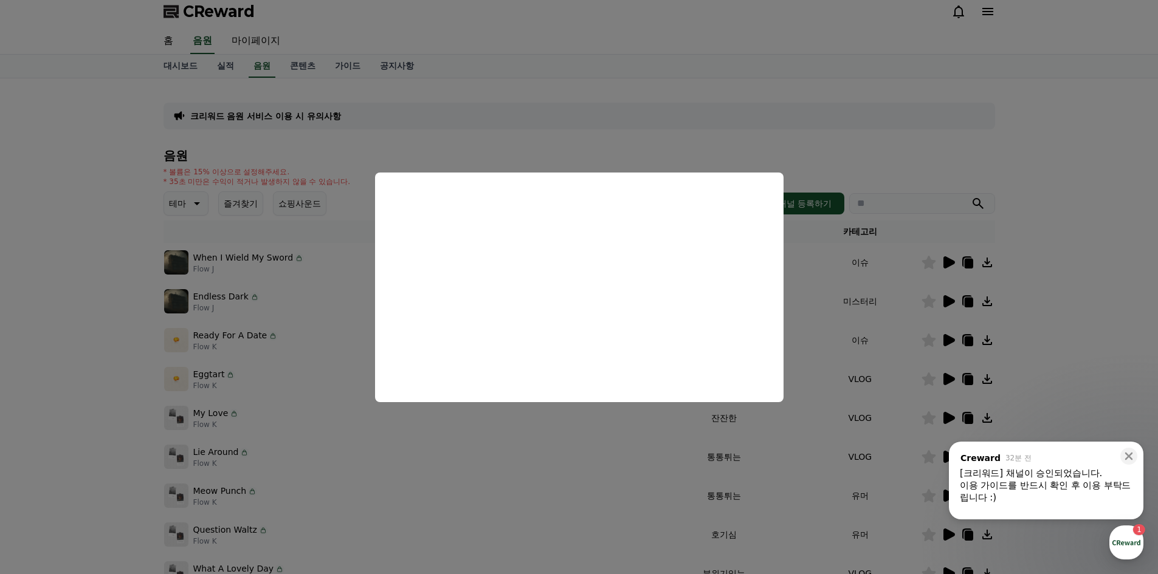
click at [942, 267] on button "close modal" at bounding box center [579, 287] width 1158 height 574
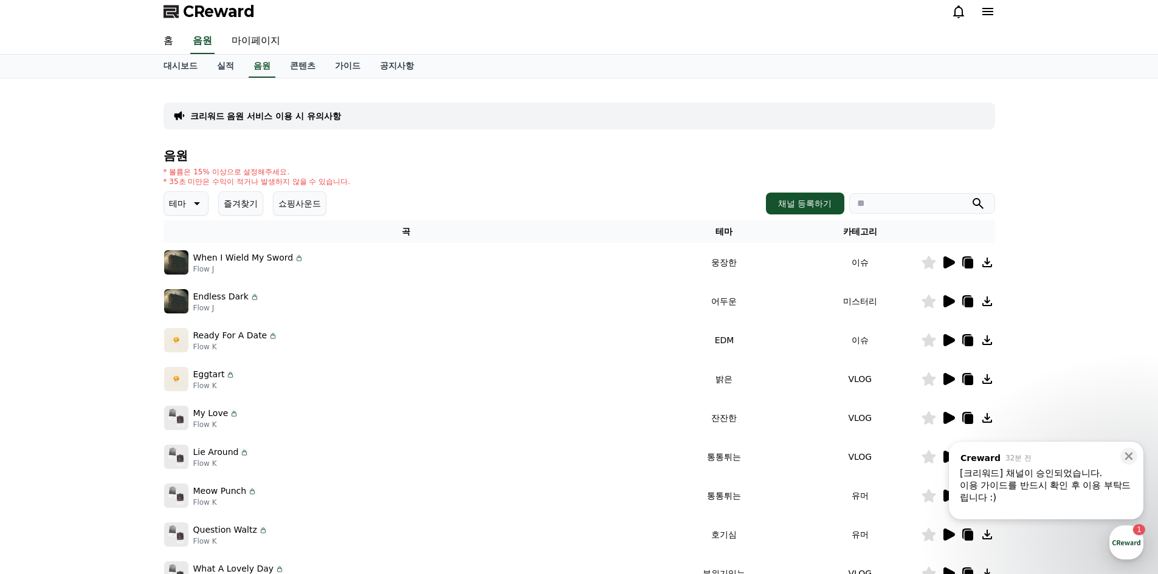
click at [923, 297] on icon at bounding box center [929, 301] width 15 height 13
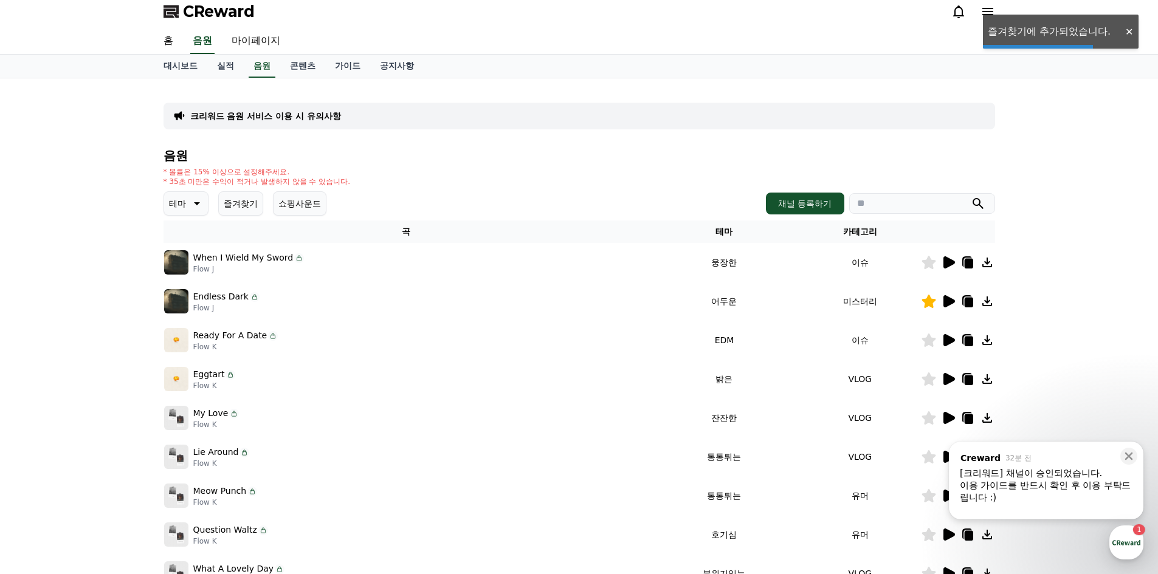
click at [943, 260] on icon at bounding box center [949, 263] width 12 height 12
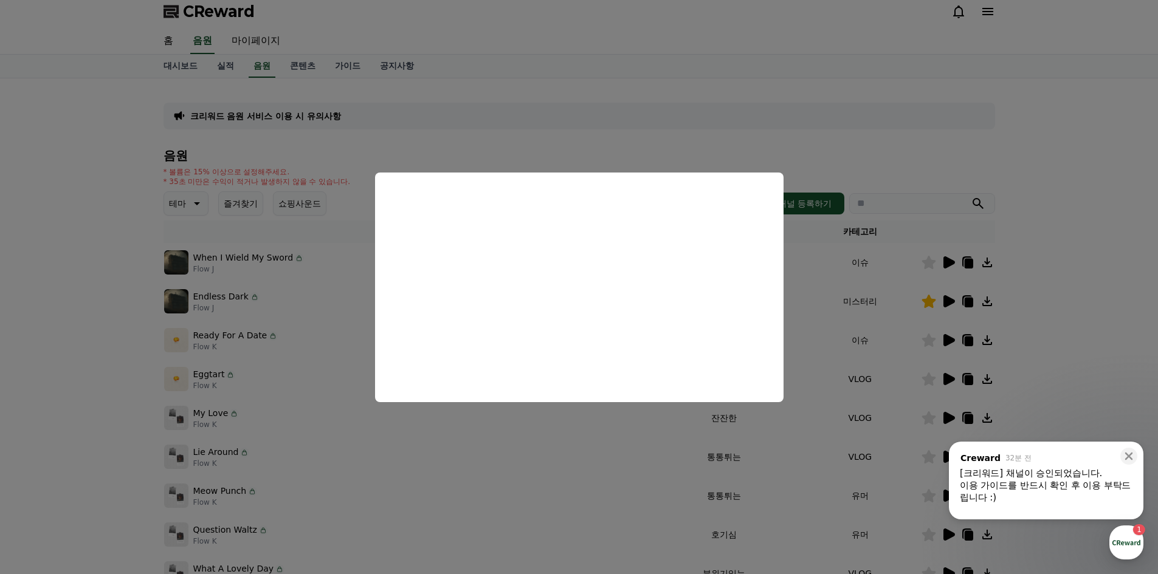
click at [950, 340] on button "close modal" at bounding box center [579, 287] width 1158 height 574
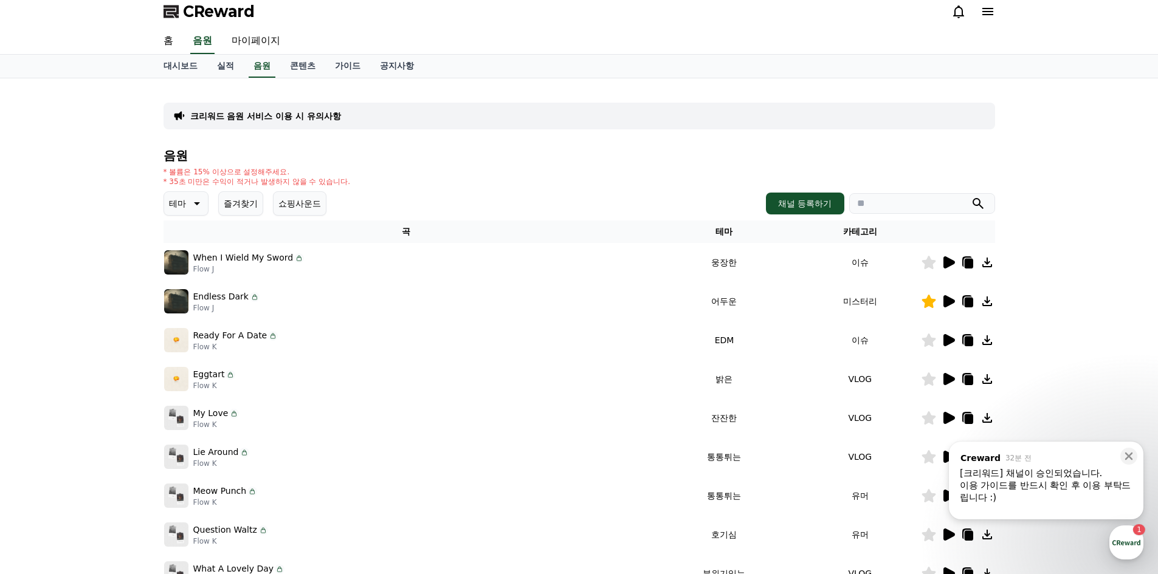
click at [950, 340] on icon at bounding box center [949, 340] width 12 height 12
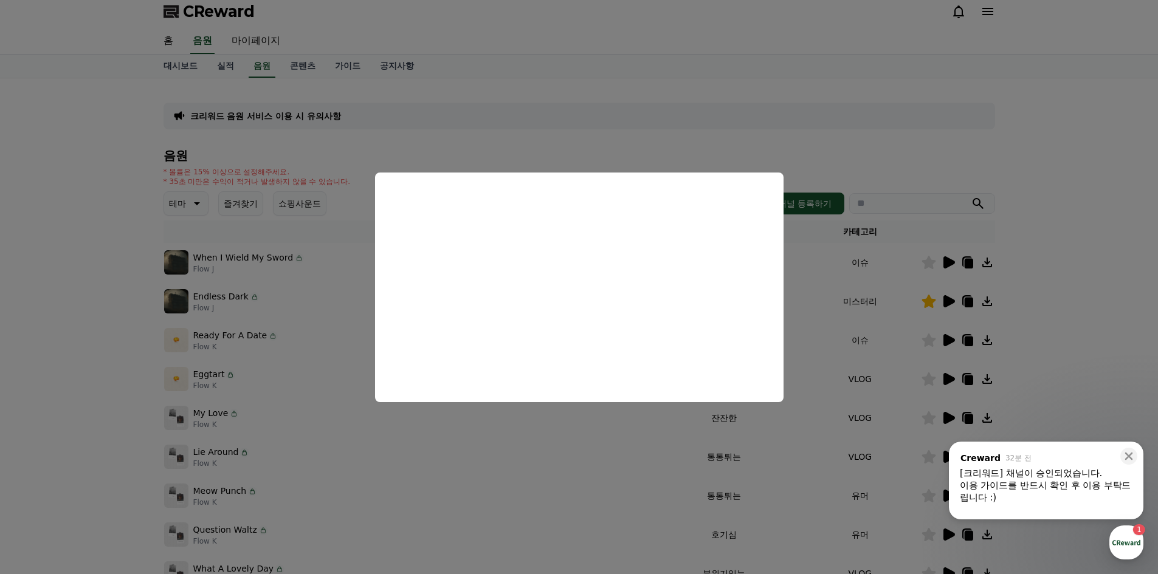
click at [947, 374] on button "close modal" at bounding box center [579, 287] width 1158 height 574
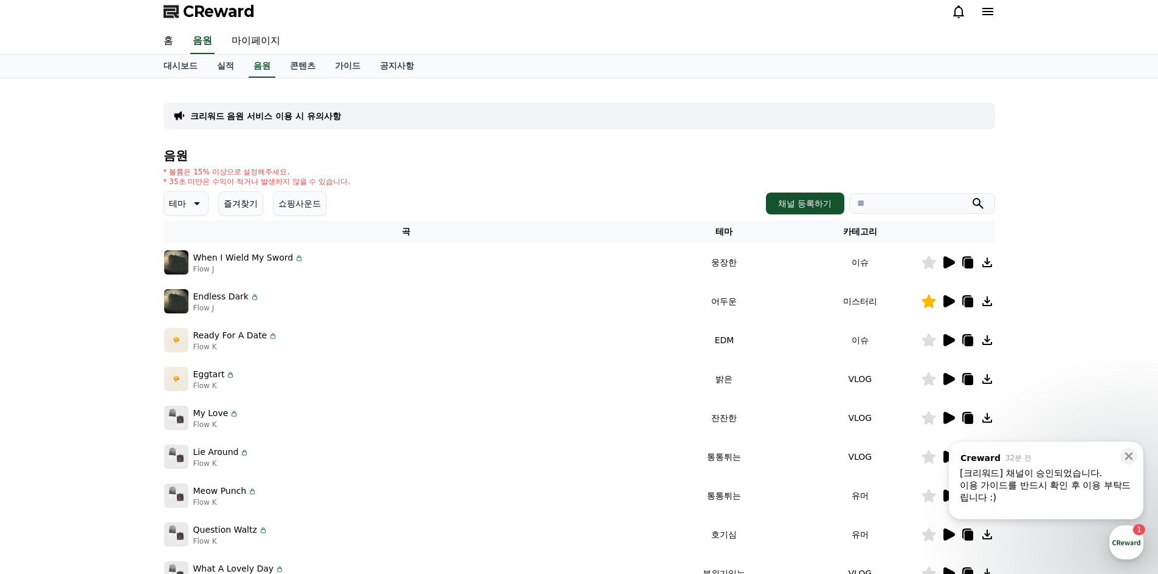
click at [947, 378] on icon at bounding box center [949, 379] width 12 height 12
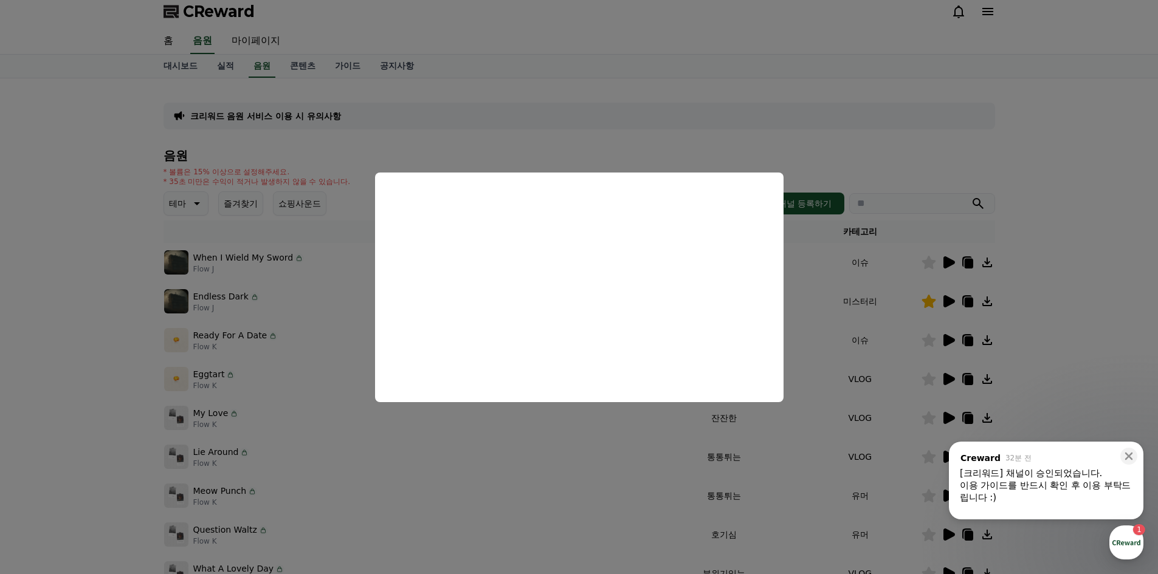
click at [921, 378] on button "close modal" at bounding box center [579, 287] width 1158 height 574
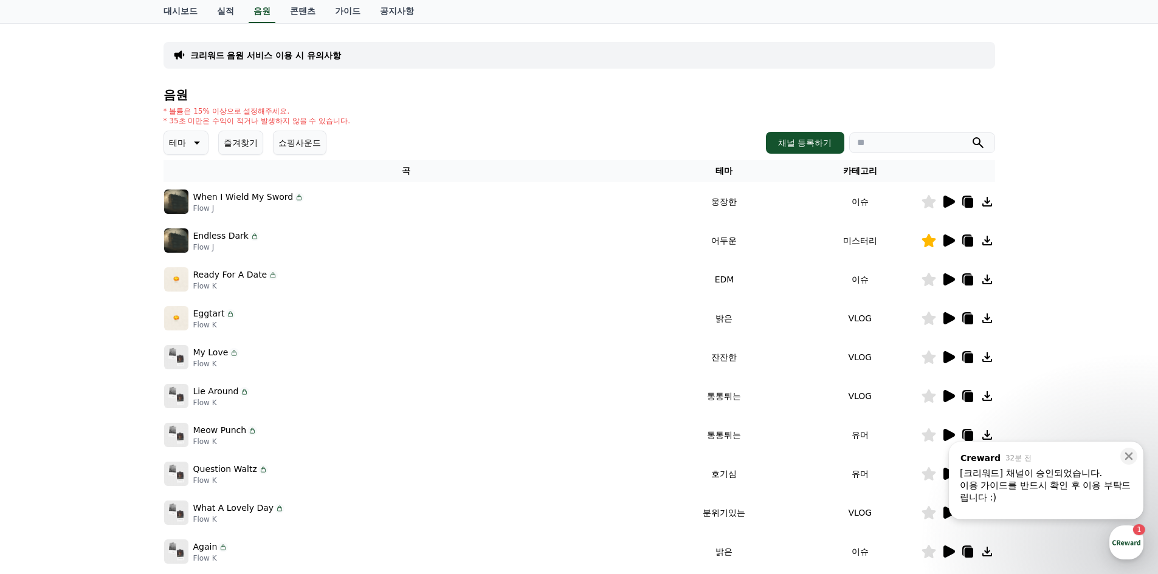
click at [944, 354] on icon at bounding box center [949, 357] width 12 height 12
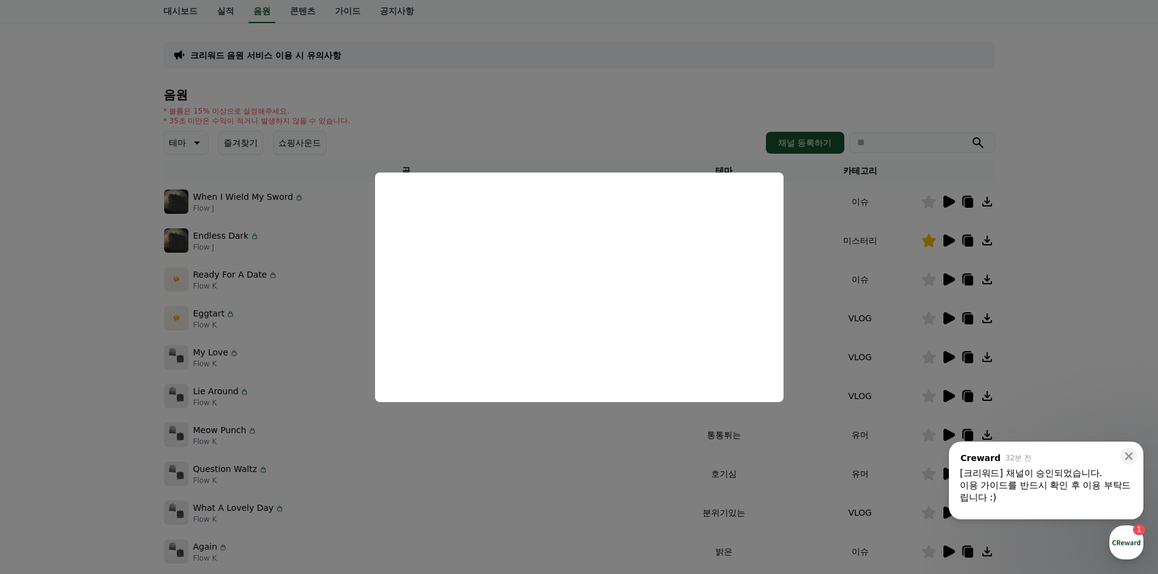
click at [948, 396] on button "close modal" at bounding box center [579, 287] width 1158 height 574
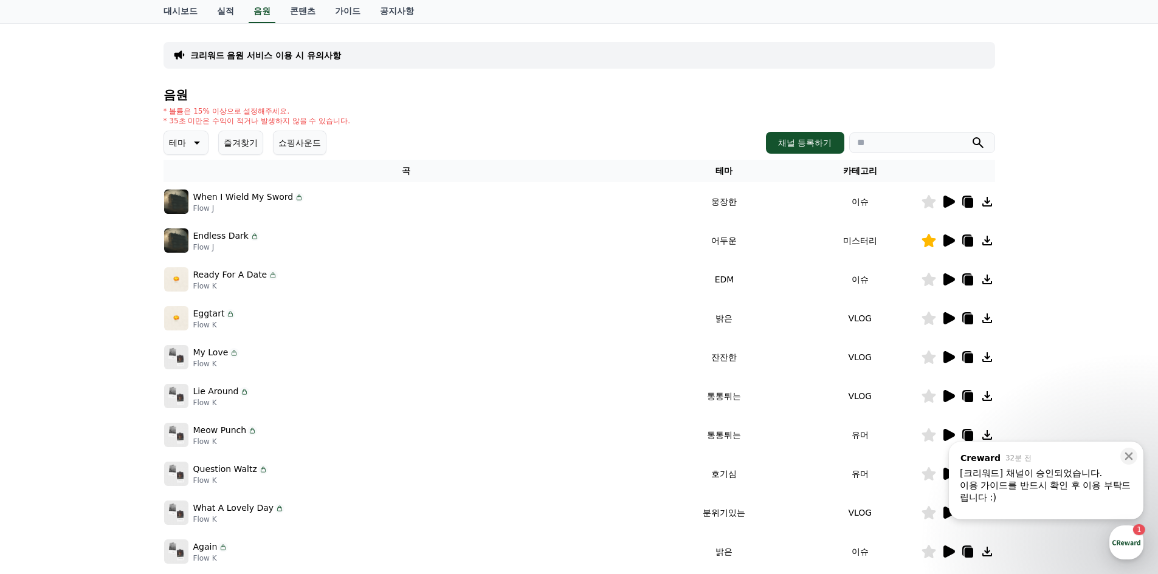
click at [948, 396] on icon at bounding box center [949, 396] width 12 height 12
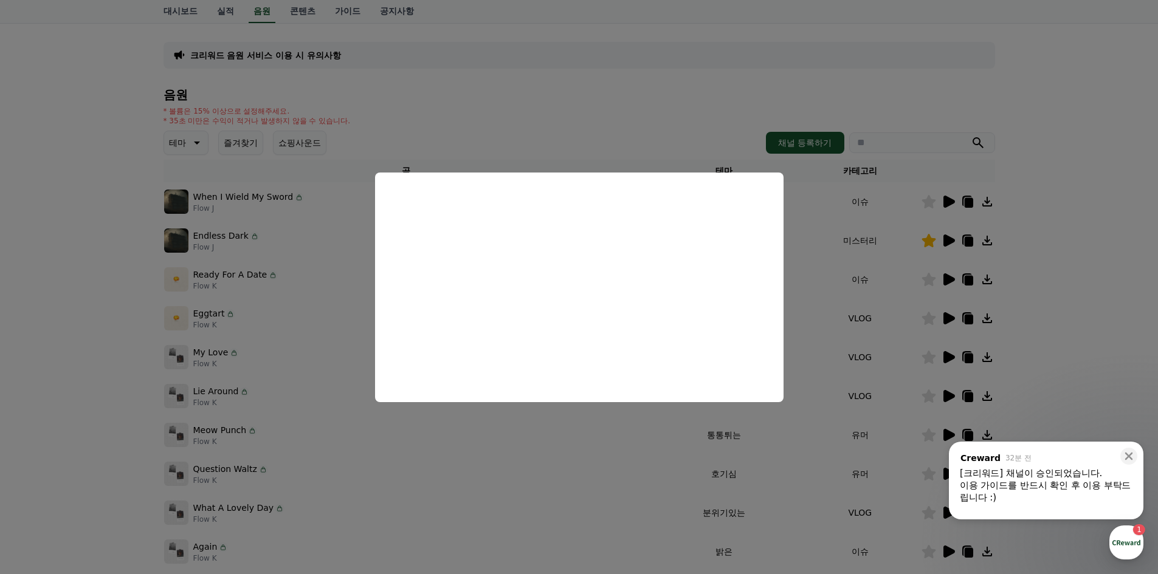
click at [947, 429] on button "close modal" at bounding box center [579, 287] width 1158 height 574
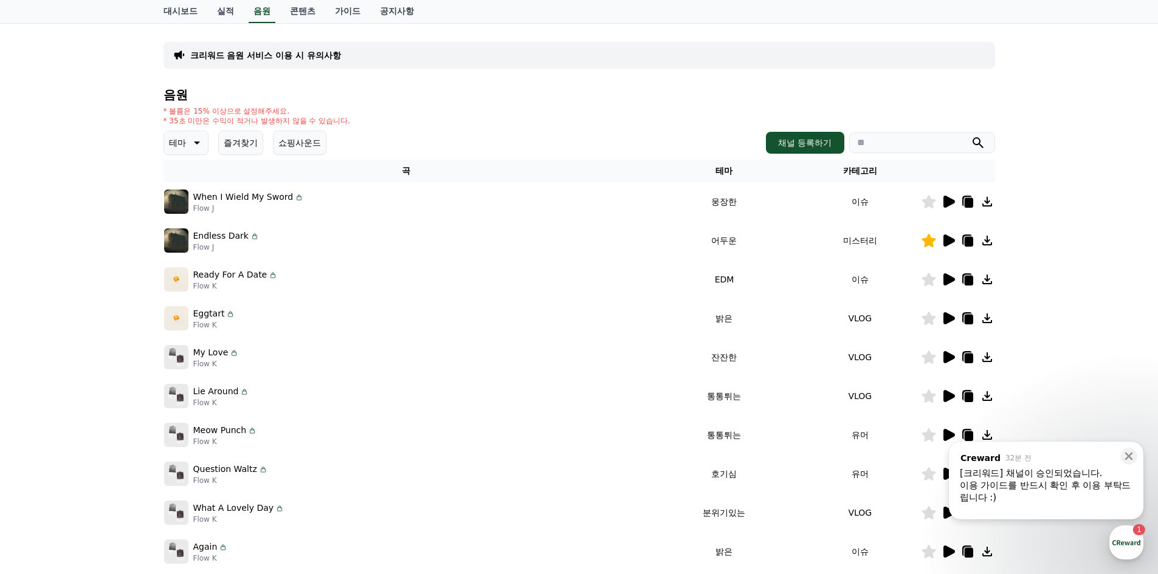
click at [947, 429] on icon at bounding box center [948, 435] width 15 height 15
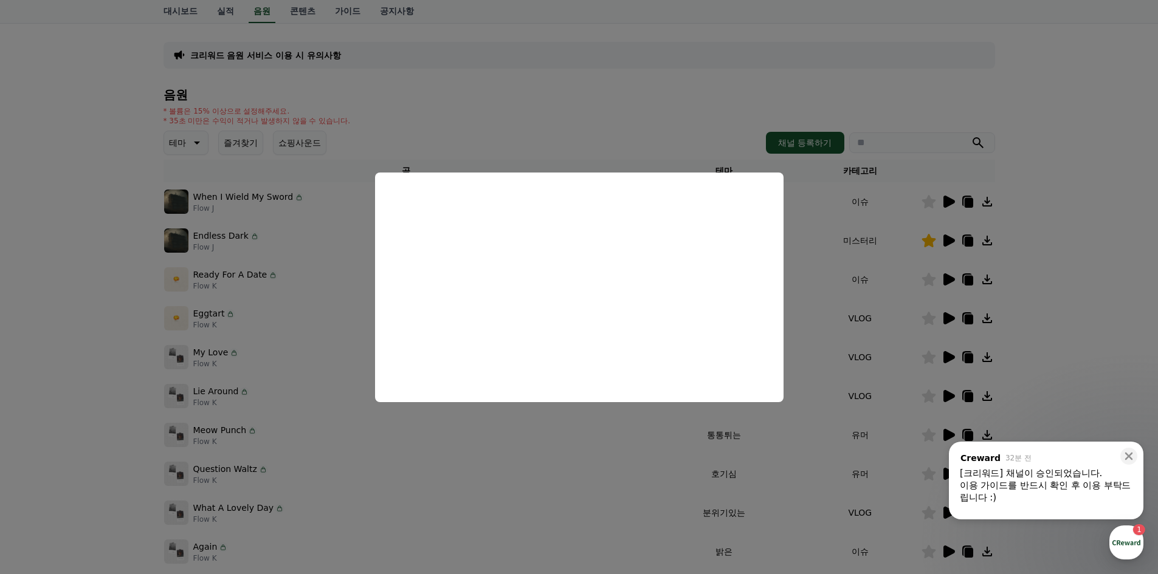
click at [1016, 483] on div "이용 가이드를 반드시 확인 후 이용 부탁드립니다 :)" at bounding box center [1046, 492] width 173 height 24
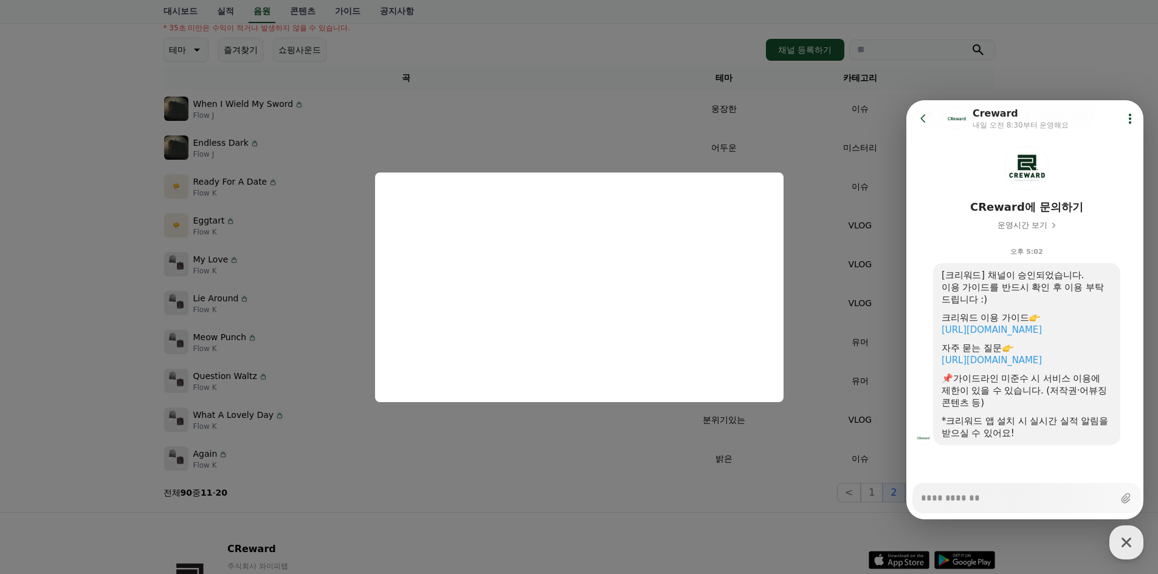
scroll to position [249, 0]
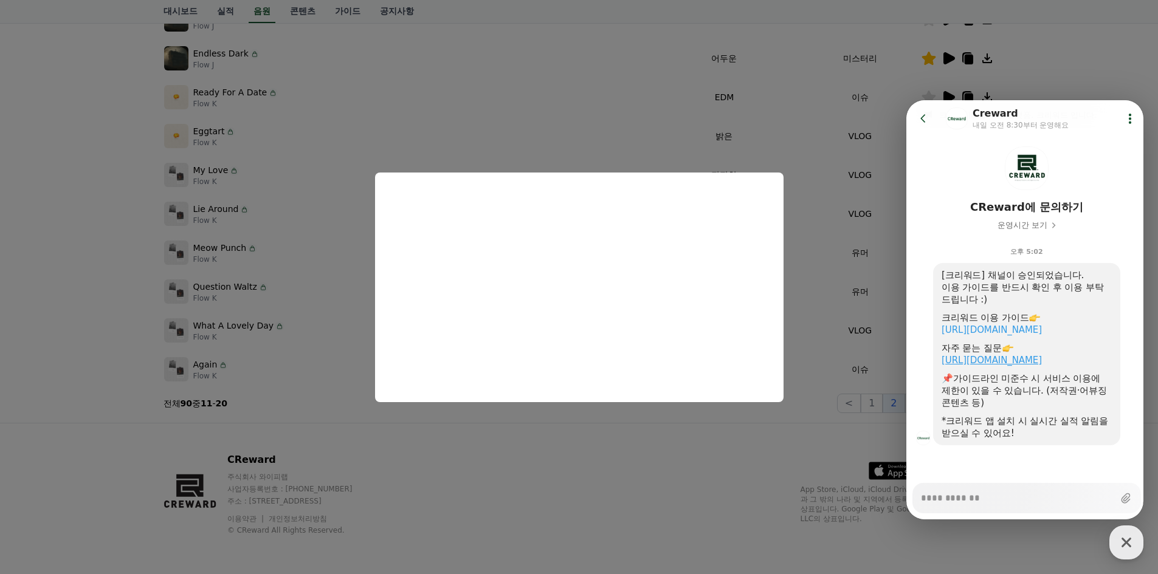
click at [1042, 360] on link "https://creward.net/music/notice/faq" at bounding box center [992, 360] width 100 height 11
type textarea "*"
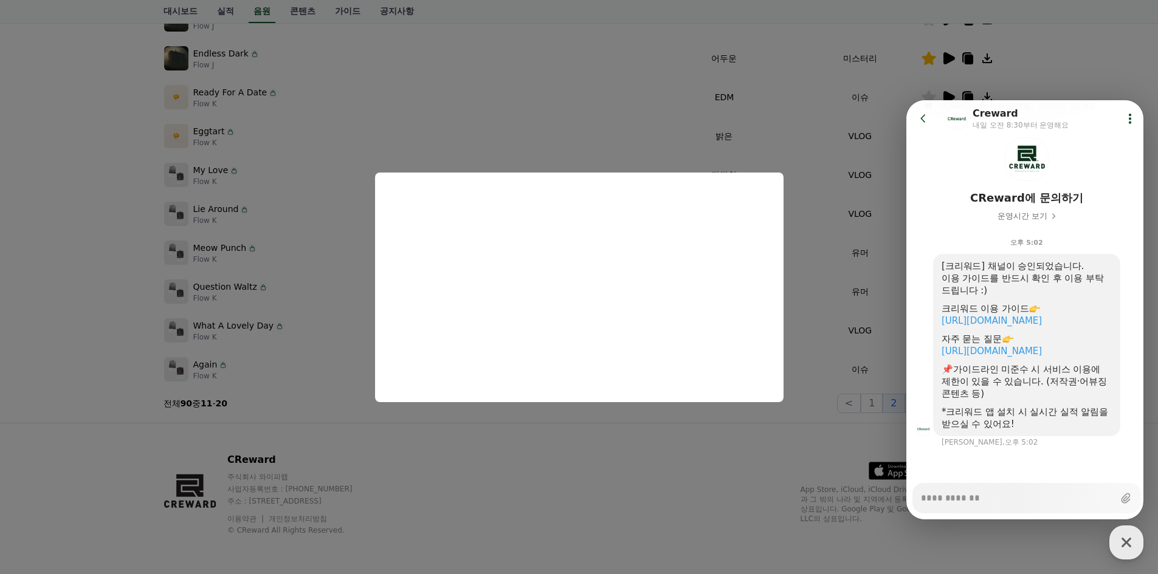
scroll to position [49, 0]
click at [867, 354] on button "close modal" at bounding box center [579, 287] width 1158 height 574
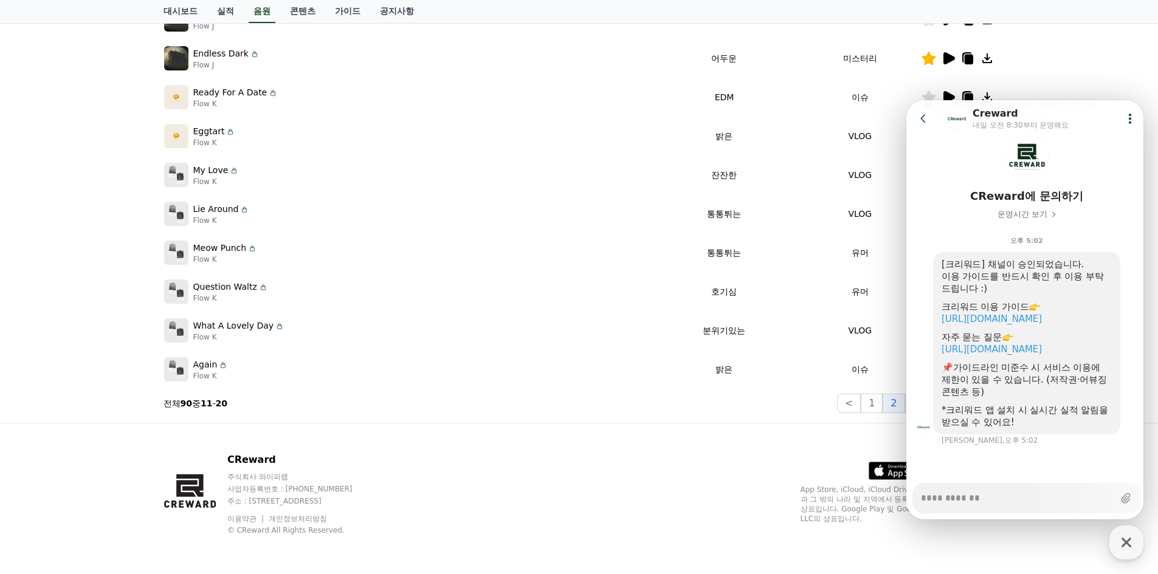
click at [846, 315] on td "VLOG" at bounding box center [859, 330] width 121 height 39
click at [1077, 45] on div "크리워드 음원 서비스 이용 시 유의사항 음원 * 볼륨은 15% 이상으로 설정해주세요. * 35초 미만은 수익이 적거나 발생하지 않을 수 있습니…" at bounding box center [579, 129] width 1158 height 588
click at [913, 131] on header "Go to previous page Chat Room Creward 내일 오전 8:30부터 운영해요 Show userchat action di…" at bounding box center [1026, 118] width 241 height 36
click at [919, 121] on icon at bounding box center [923, 118] width 12 height 12
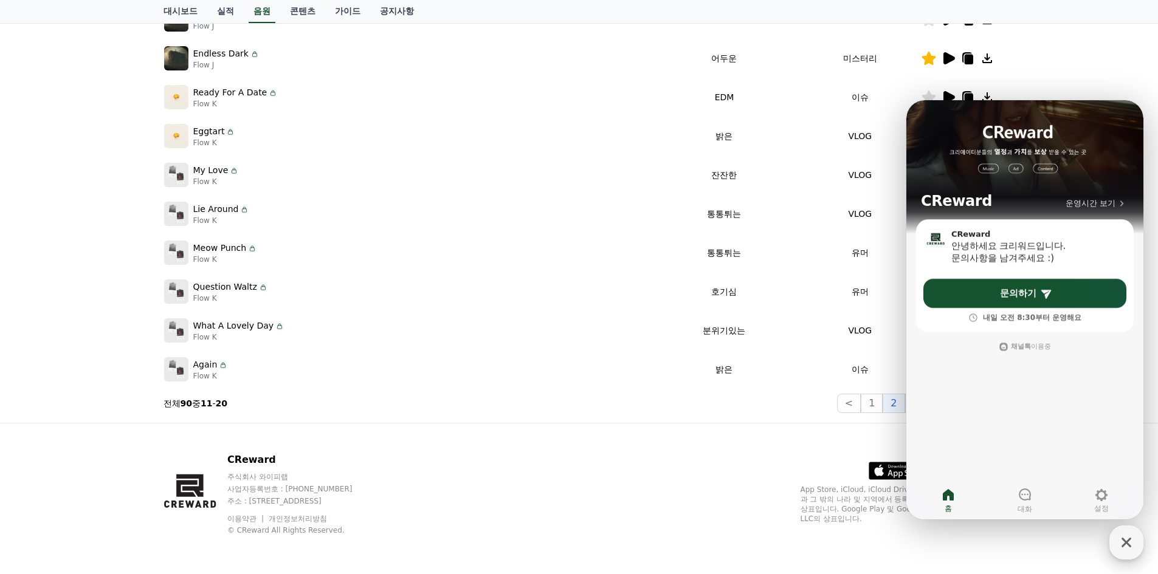
click at [1129, 539] on icon "button" at bounding box center [1126, 543] width 22 height 22
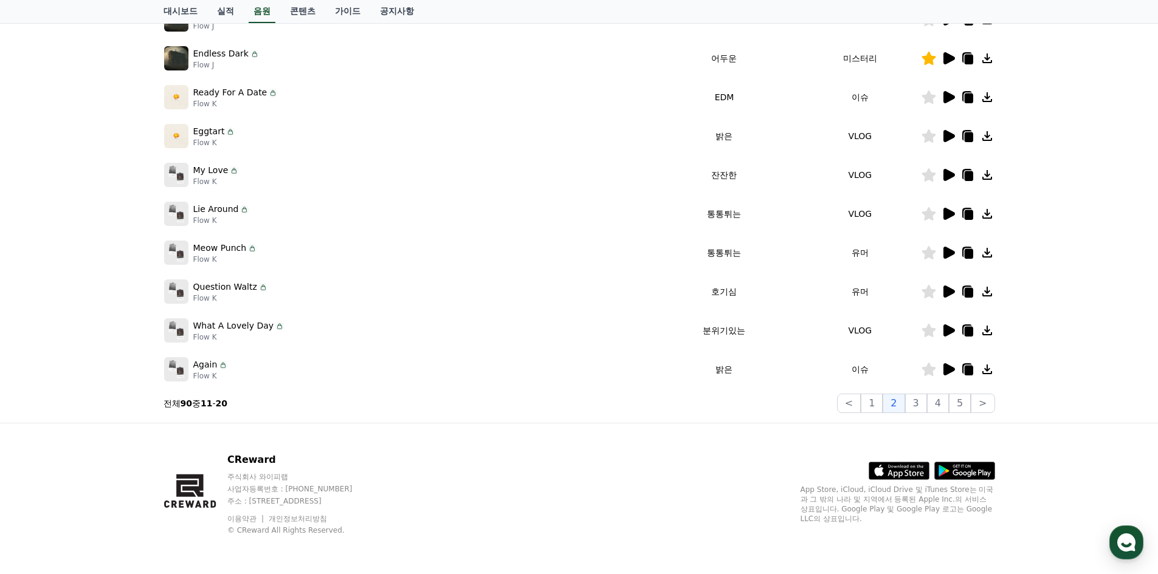
click at [945, 288] on icon at bounding box center [949, 292] width 12 height 12
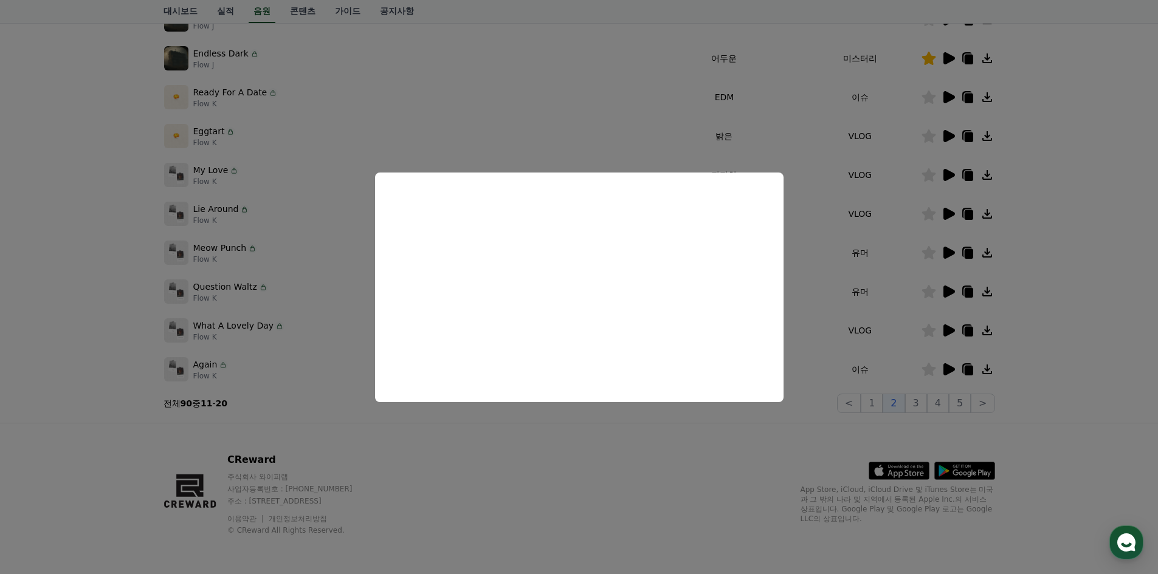
click at [917, 306] on button "close modal" at bounding box center [579, 287] width 1158 height 574
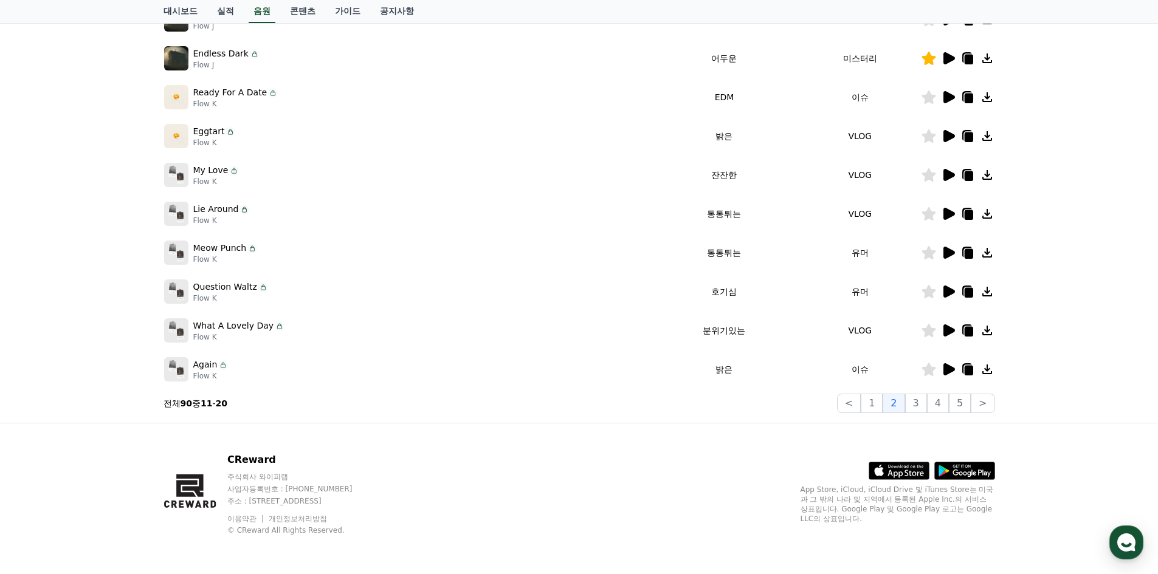
click at [932, 288] on icon at bounding box center [929, 291] width 15 height 13
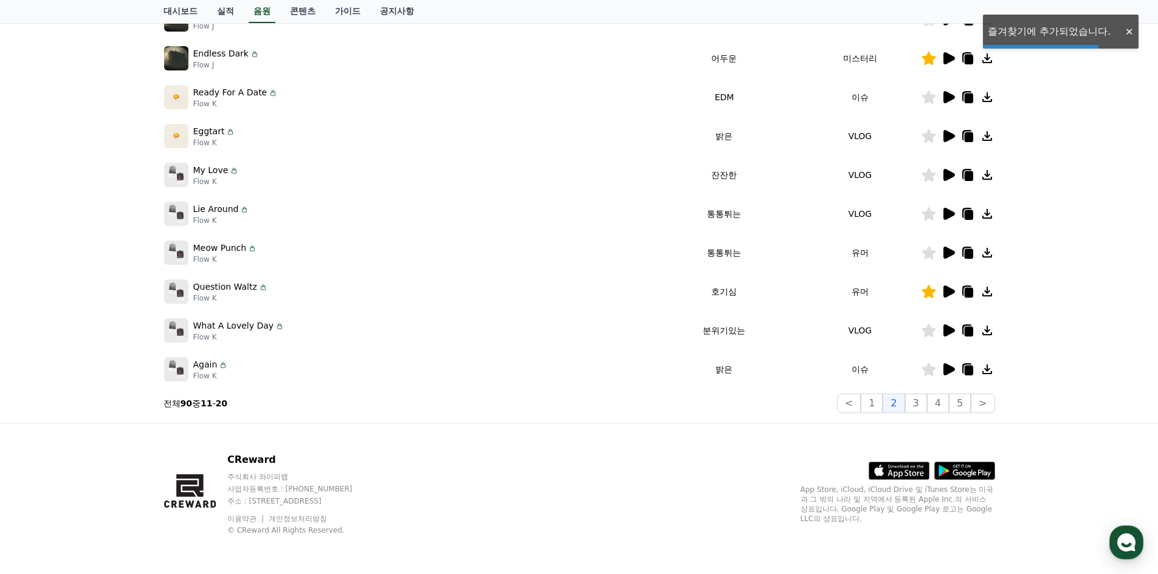
click at [947, 335] on icon at bounding box center [949, 331] width 12 height 12
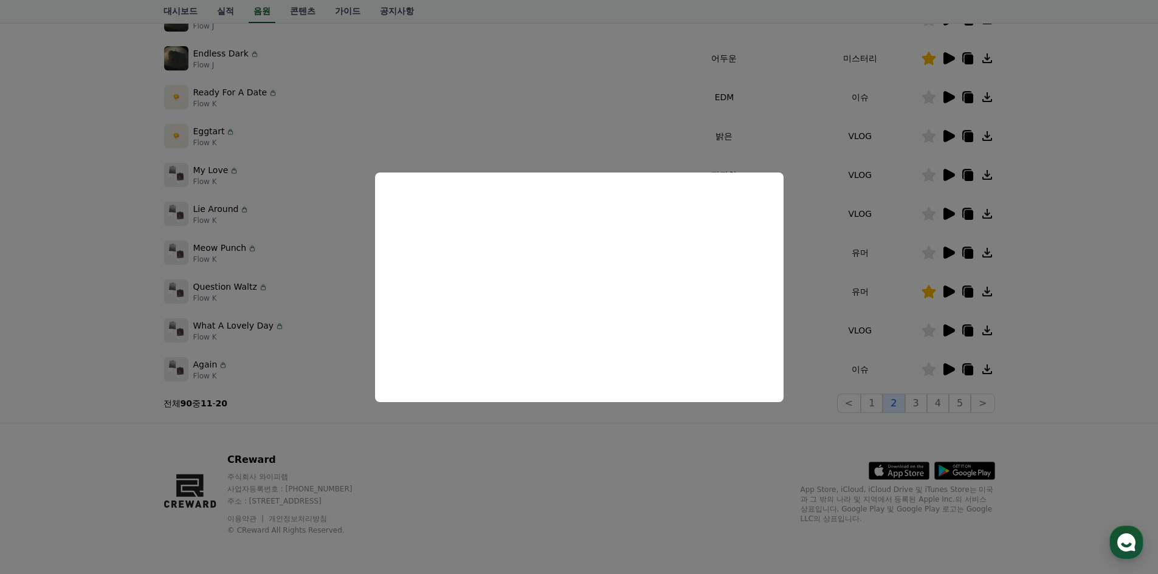
click at [907, 402] on button "close modal" at bounding box center [579, 287] width 1158 height 574
click at [913, 403] on button "3" at bounding box center [916, 403] width 22 height 19
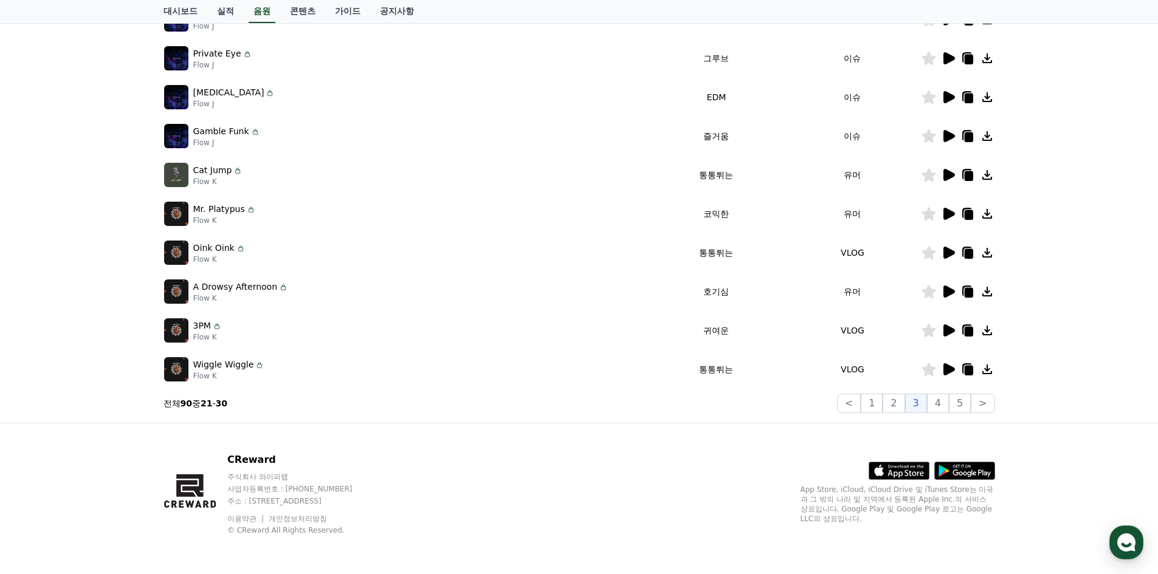
click at [948, 366] on icon at bounding box center [949, 370] width 12 height 12
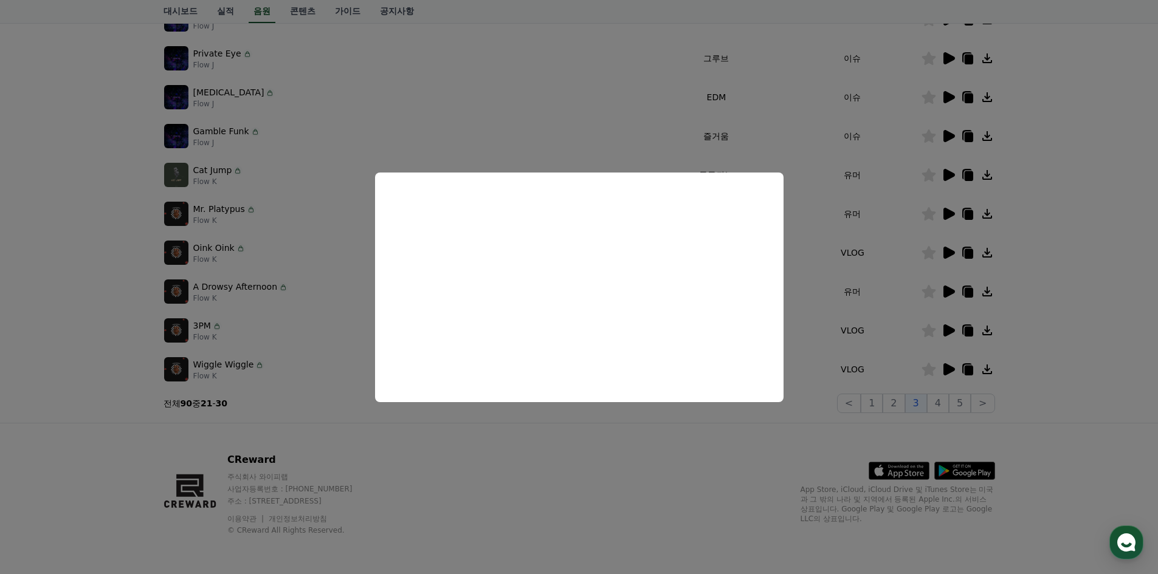
click at [944, 329] on button "close modal" at bounding box center [579, 287] width 1158 height 574
click at [948, 328] on icon at bounding box center [949, 331] width 12 height 12
click at [946, 289] on button "close modal" at bounding box center [579, 287] width 1158 height 574
click at [946, 289] on icon at bounding box center [949, 292] width 12 height 12
click at [1049, 241] on button "close modal" at bounding box center [579, 287] width 1158 height 574
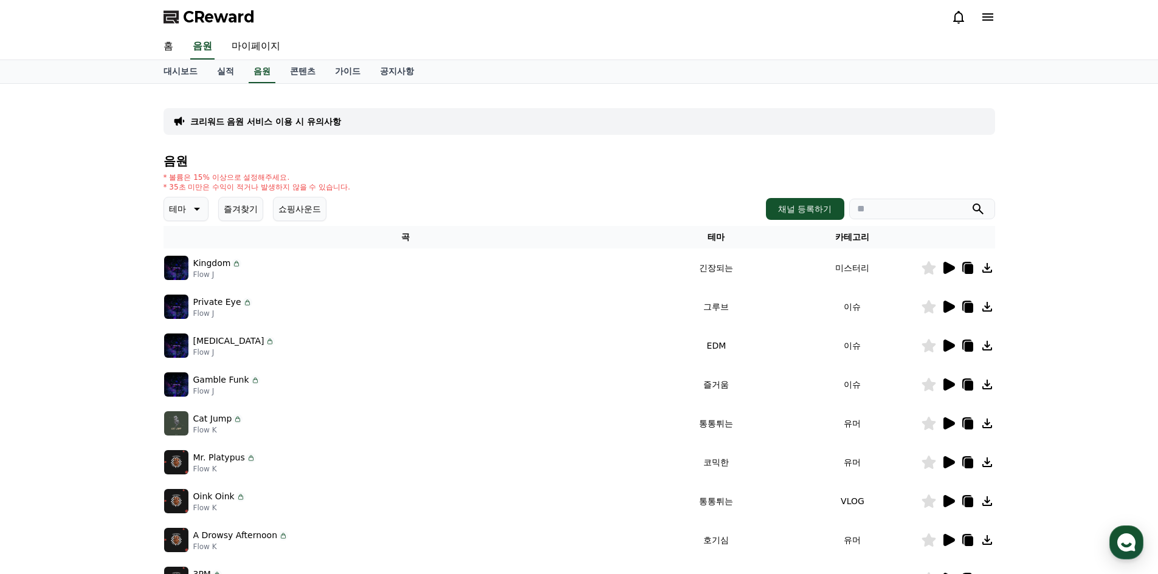
click at [201, 208] on icon at bounding box center [195, 209] width 15 height 15
click at [199, 210] on icon at bounding box center [195, 209] width 15 height 15
click at [947, 271] on icon at bounding box center [949, 268] width 12 height 12
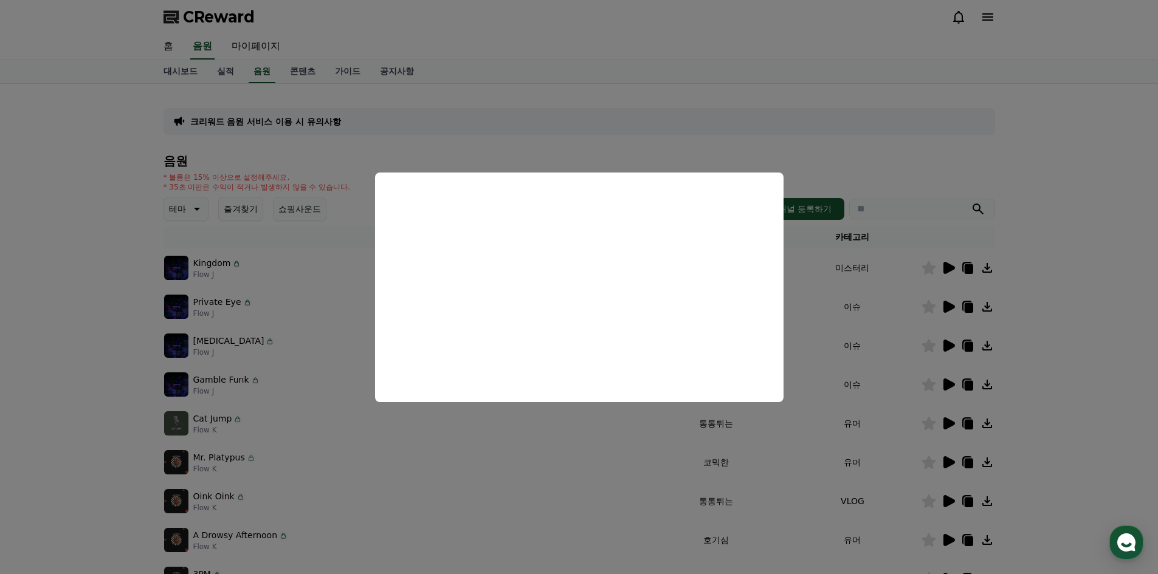
click at [916, 287] on button "close modal" at bounding box center [579, 287] width 1158 height 574
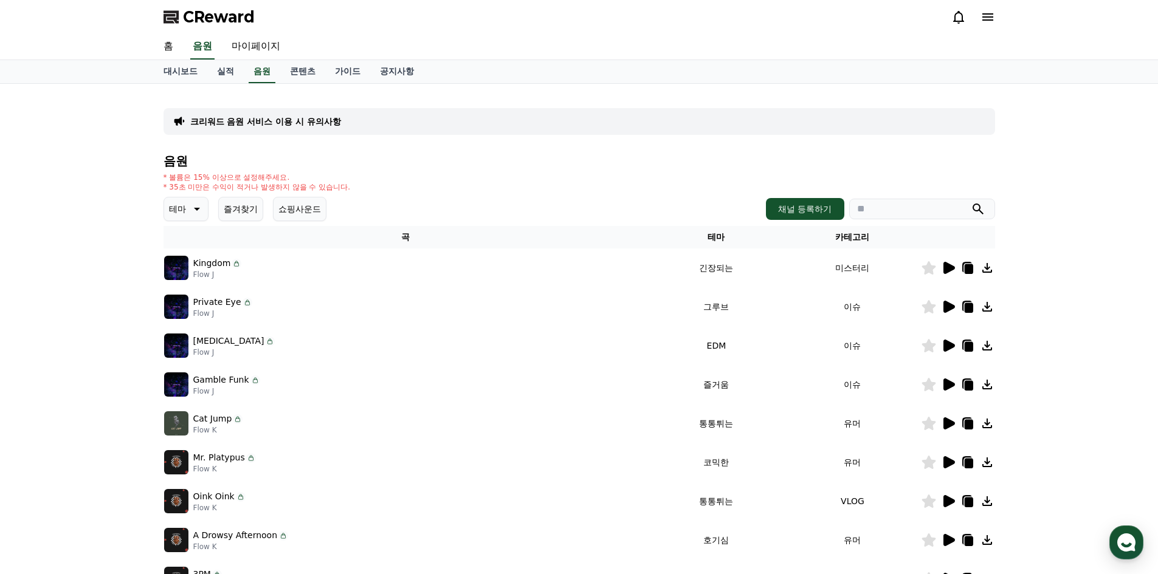
click at [946, 305] on icon at bounding box center [949, 307] width 12 height 12
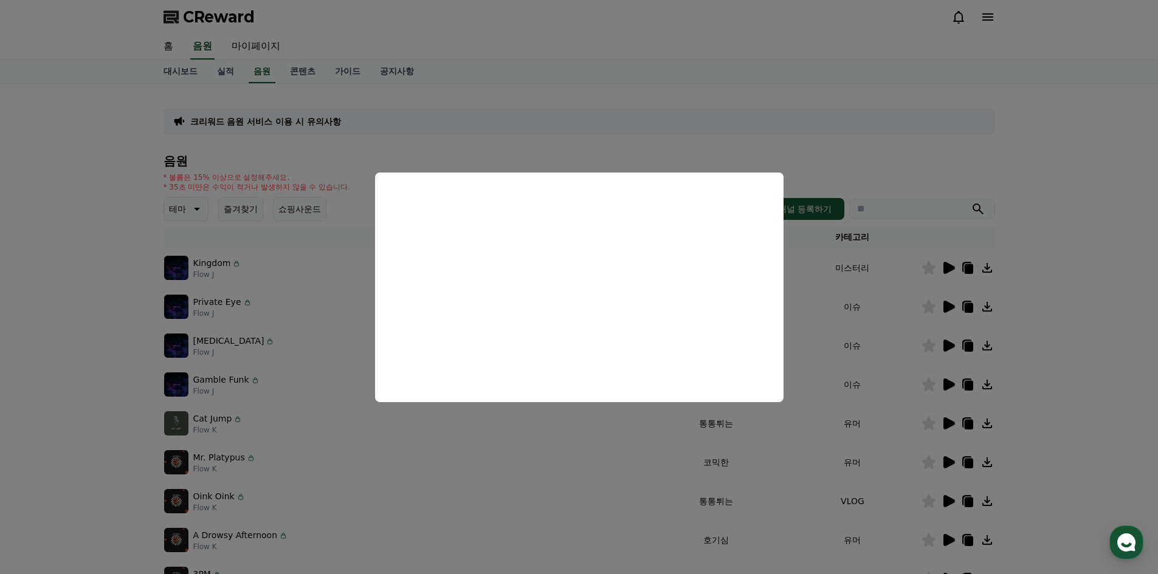
click at [946, 305] on button "close modal" at bounding box center [579, 287] width 1158 height 574
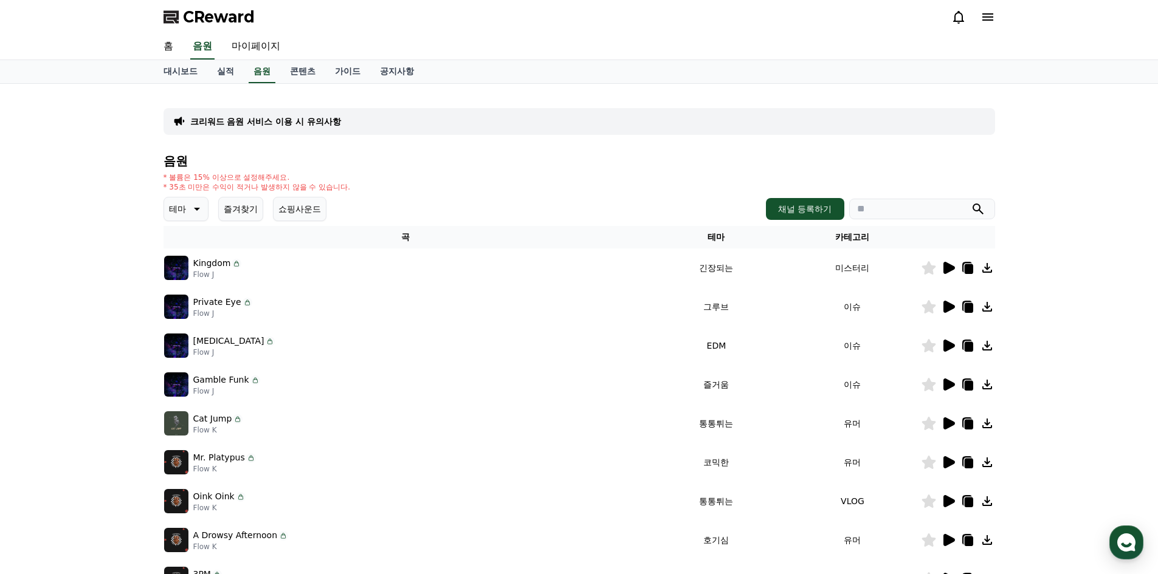
click at [946, 305] on icon at bounding box center [949, 307] width 12 height 12
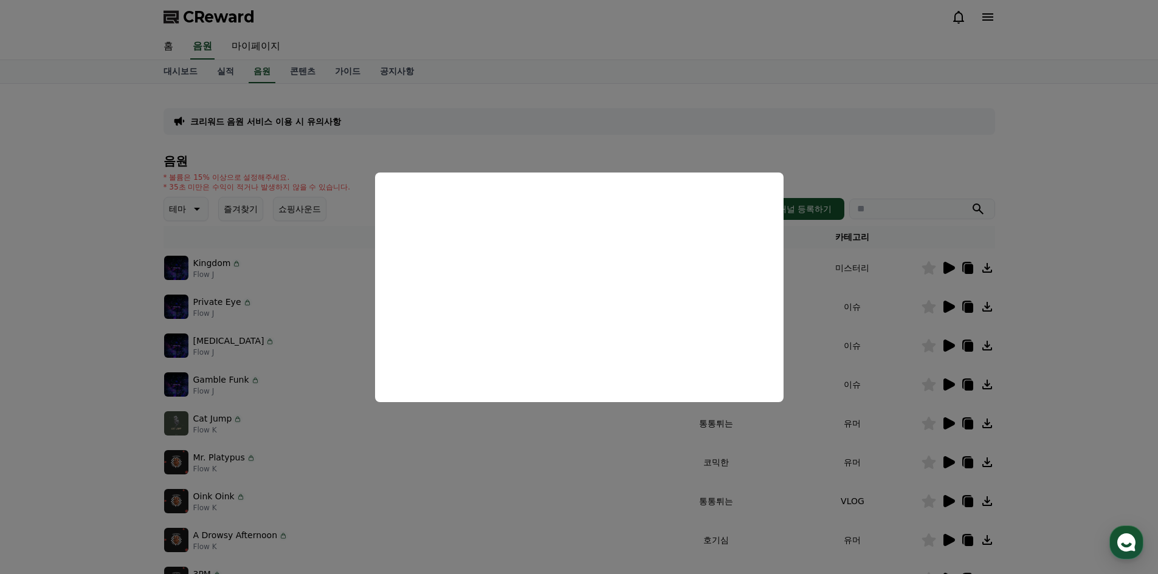
click at [947, 347] on button "close modal" at bounding box center [579, 287] width 1158 height 574
click at [947, 347] on icon at bounding box center [949, 346] width 12 height 12
click at [950, 384] on button "close modal" at bounding box center [579, 287] width 1158 height 574
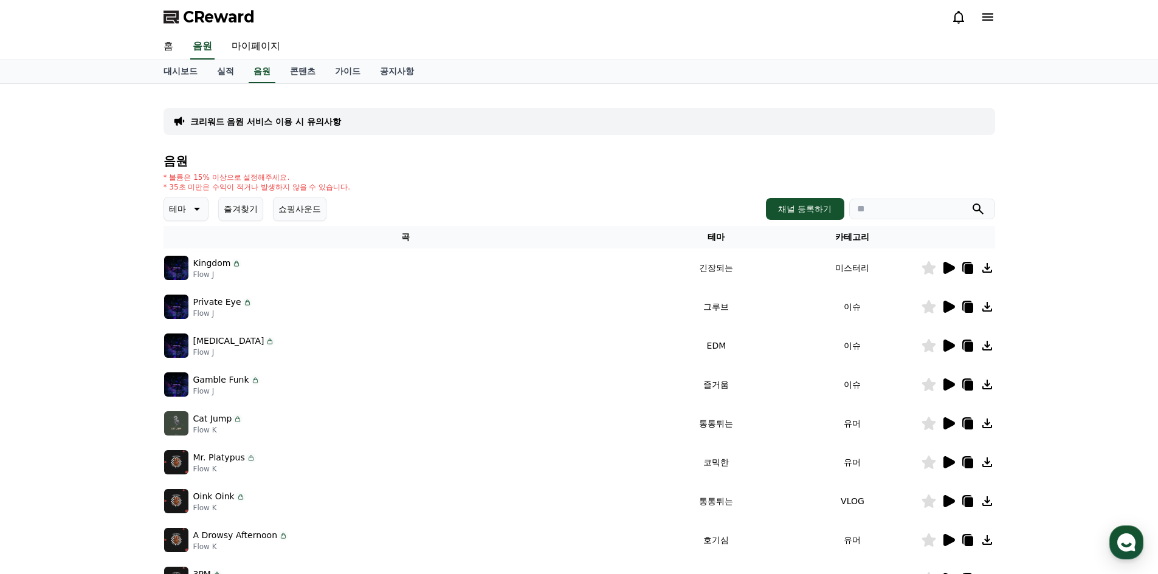
click at [950, 384] on icon at bounding box center [949, 385] width 12 height 12
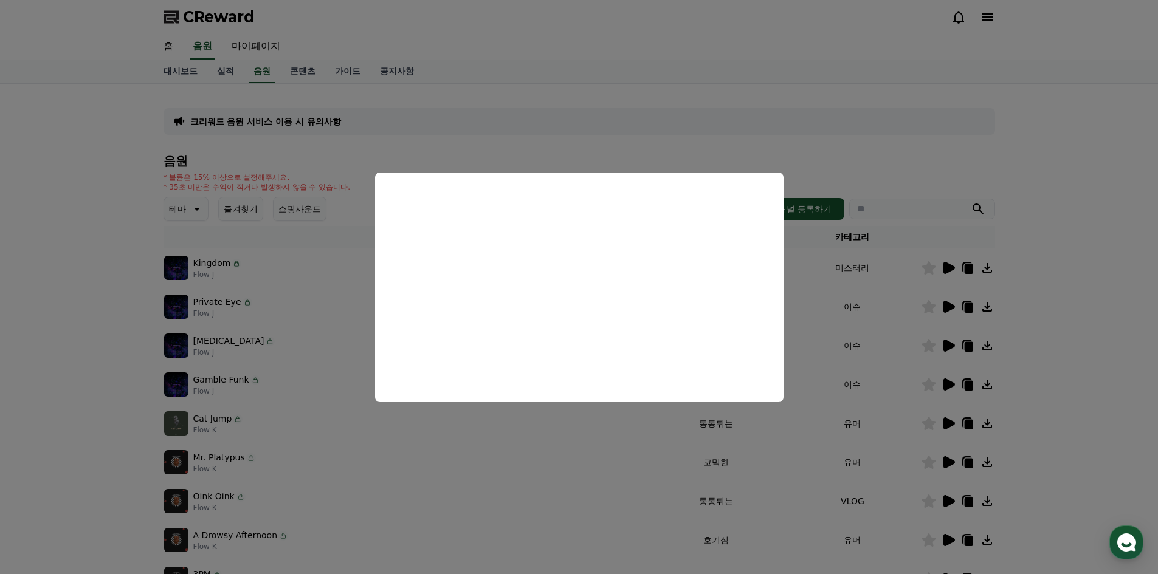
click at [903, 356] on button "close modal" at bounding box center [579, 287] width 1158 height 574
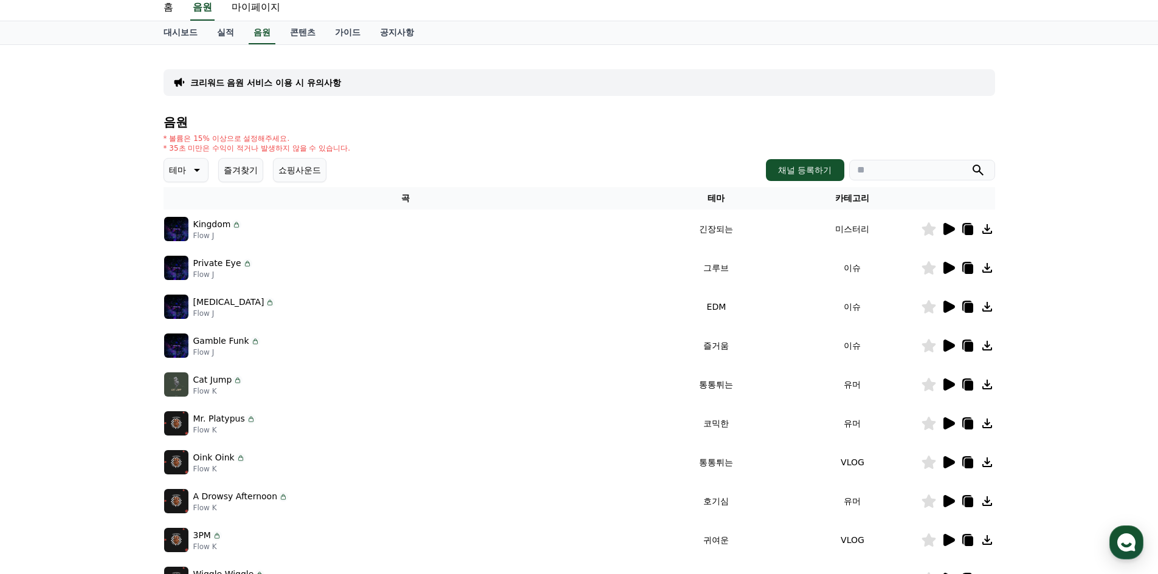
scroll to position [61, 0]
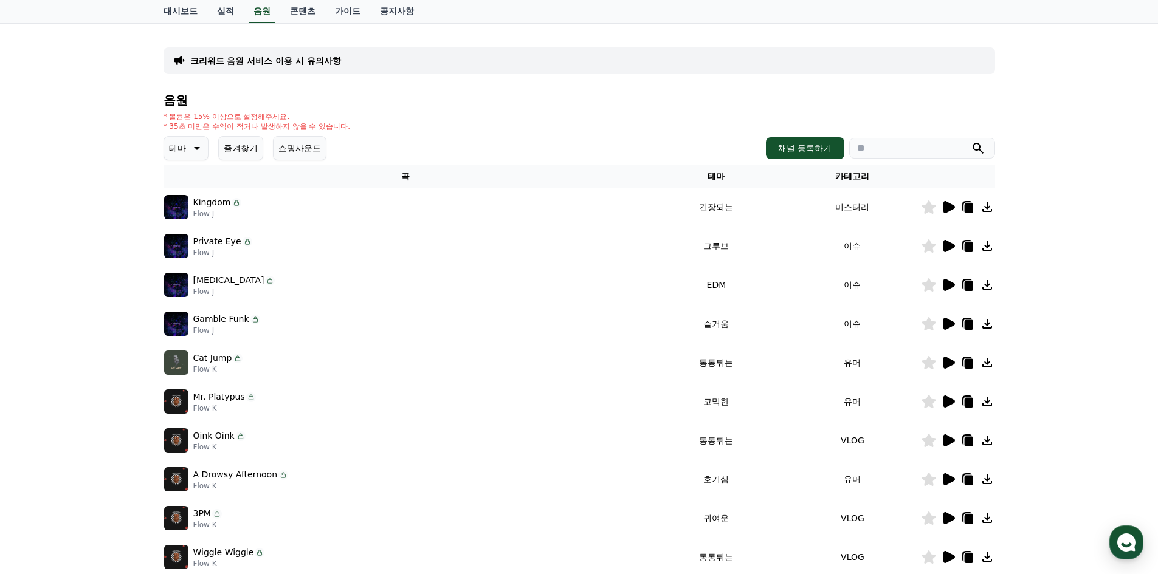
click at [953, 360] on icon at bounding box center [948, 363] width 15 height 15
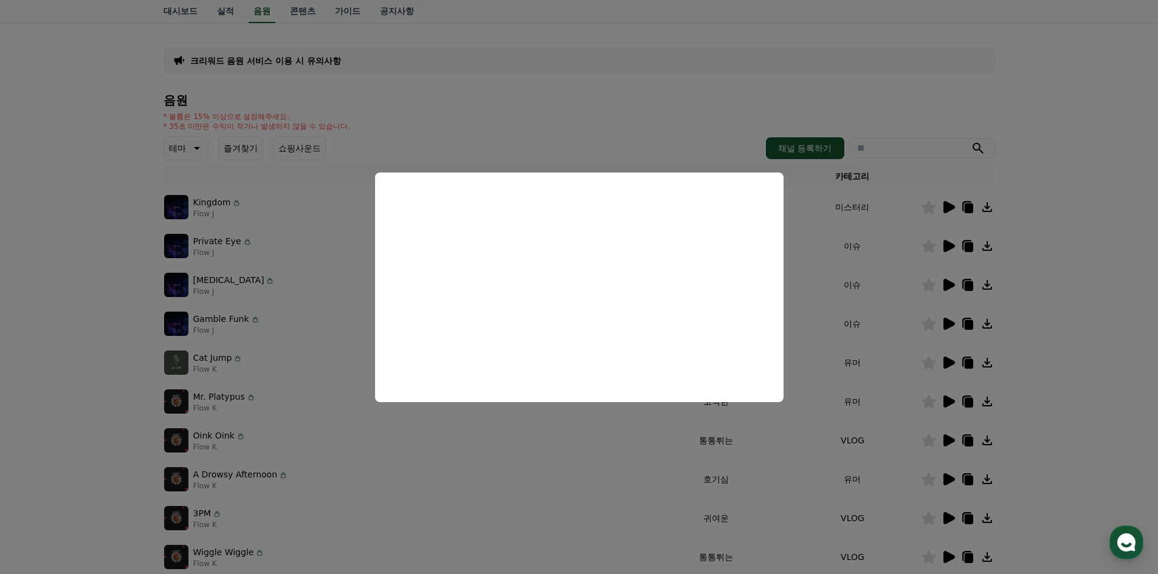
click at [942, 402] on button "close modal" at bounding box center [579, 287] width 1158 height 574
click at [947, 401] on icon at bounding box center [949, 402] width 12 height 12
click at [947, 443] on button "close modal" at bounding box center [579, 287] width 1158 height 574
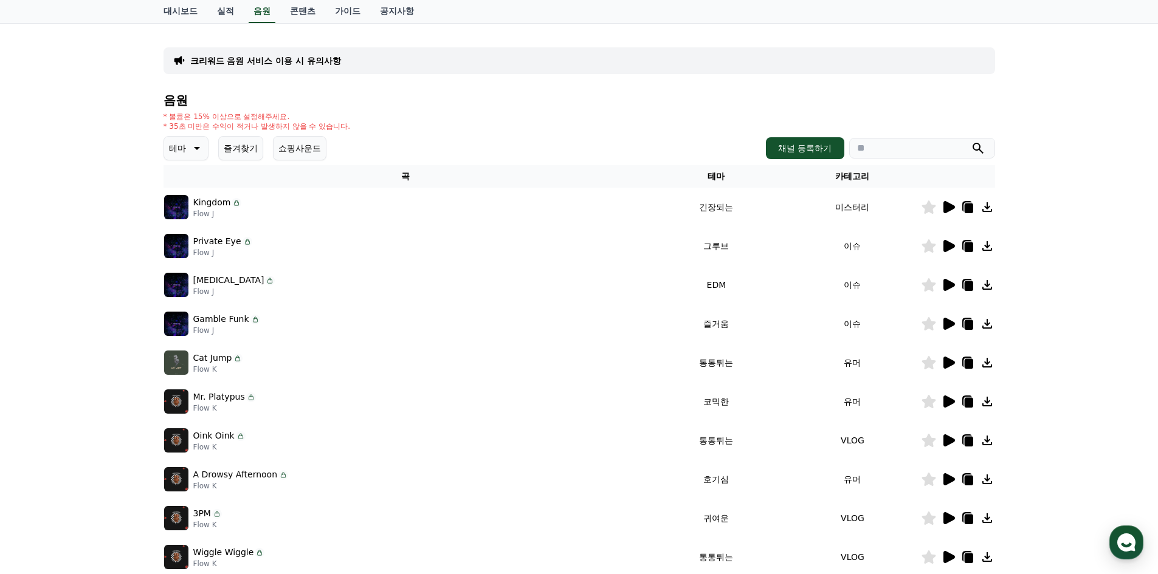
click at [948, 440] on icon at bounding box center [949, 441] width 12 height 12
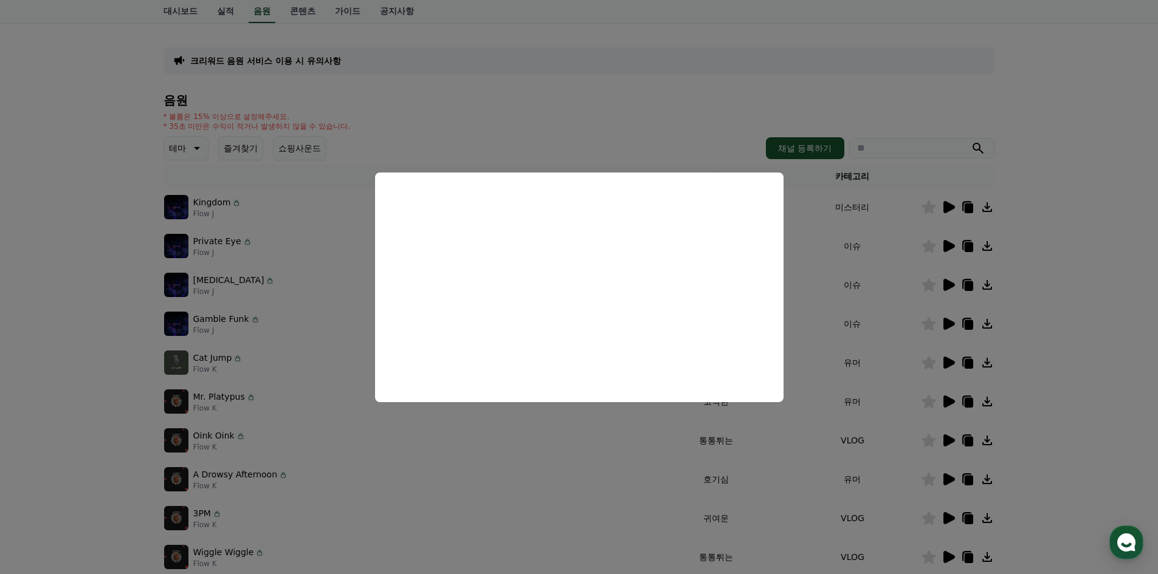
click at [946, 478] on button "close modal" at bounding box center [579, 287] width 1158 height 574
click at [946, 475] on icon at bounding box center [949, 480] width 12 height 12
click at [927, 479] on button "close modal" at bounding box center [579, 287] width 1158 height 574
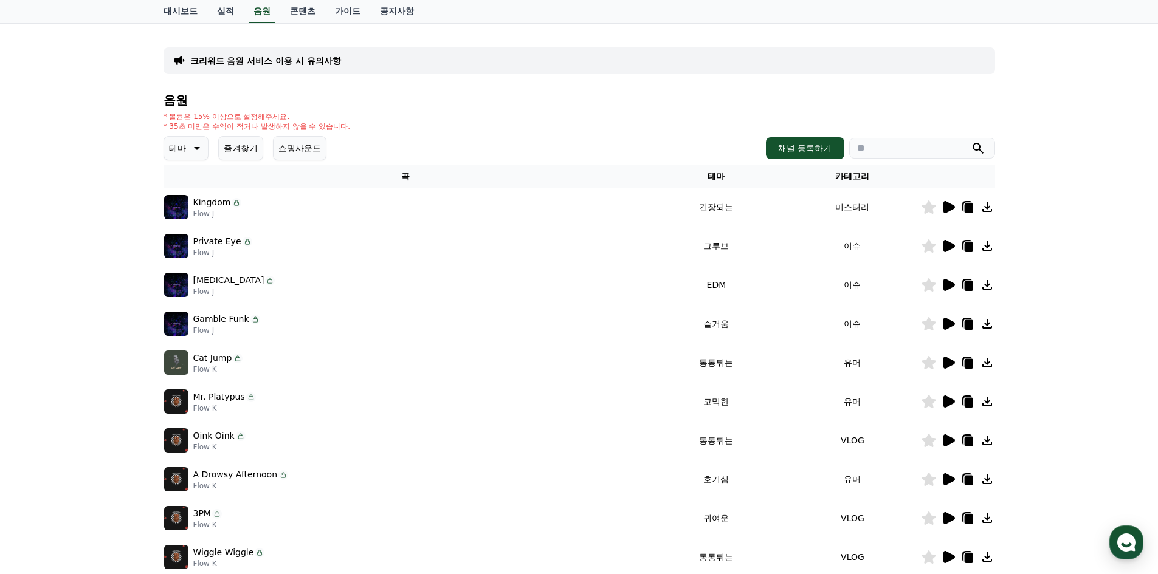
click at [947, 480] on icon at bounding box center [949, 480] width 12 height 12
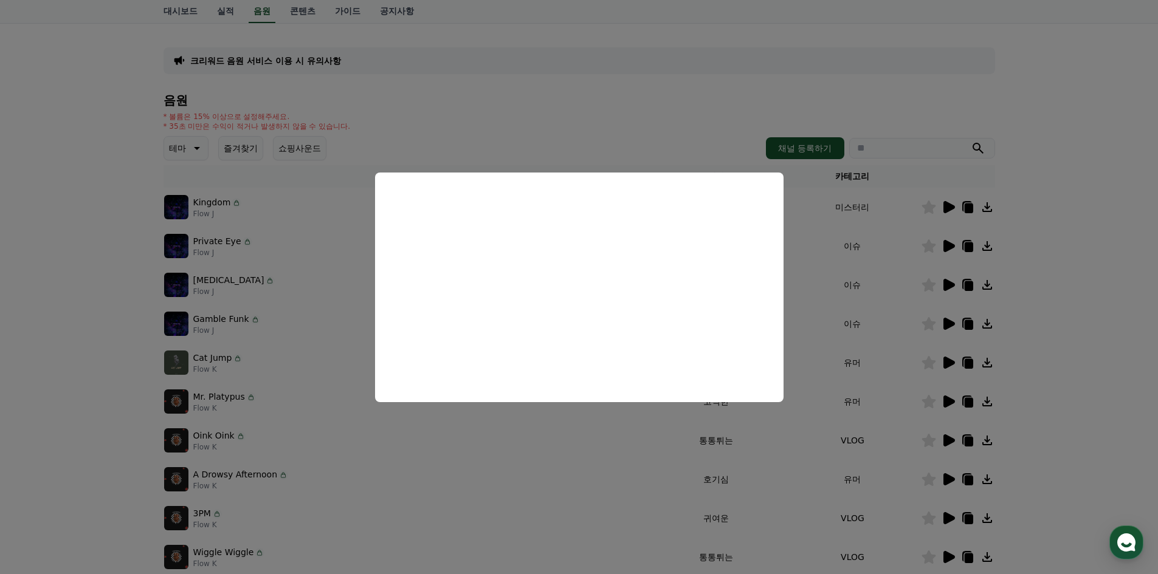
click at [928, 475] on button "close modal" at bounding box center [579, 287] width 1158 height 574
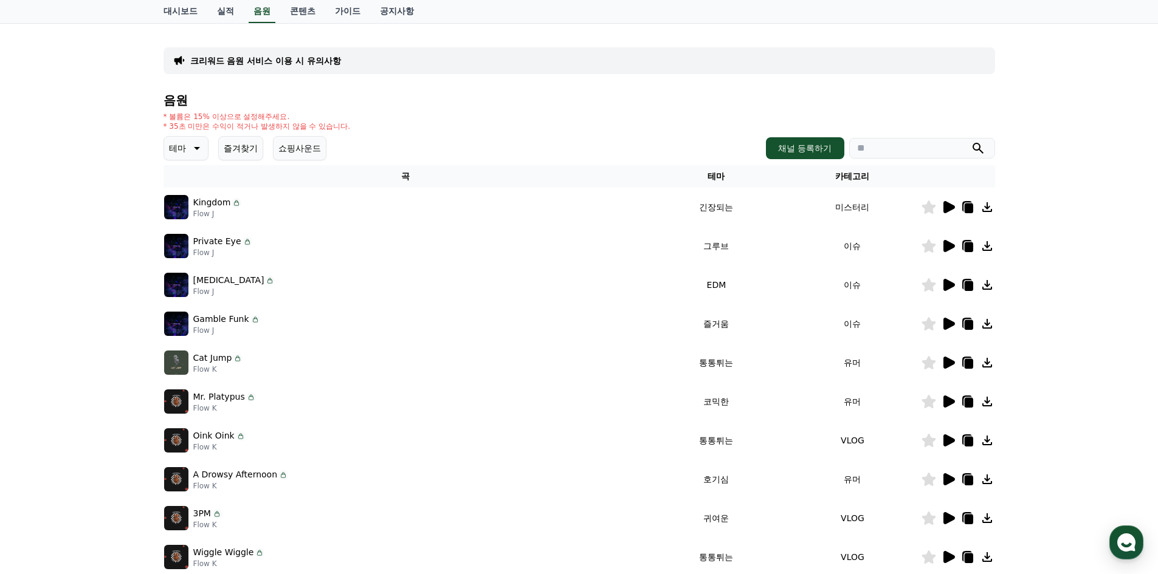
click at [928, 478] on icon at bounding box center [929, 479] width 14 height 13
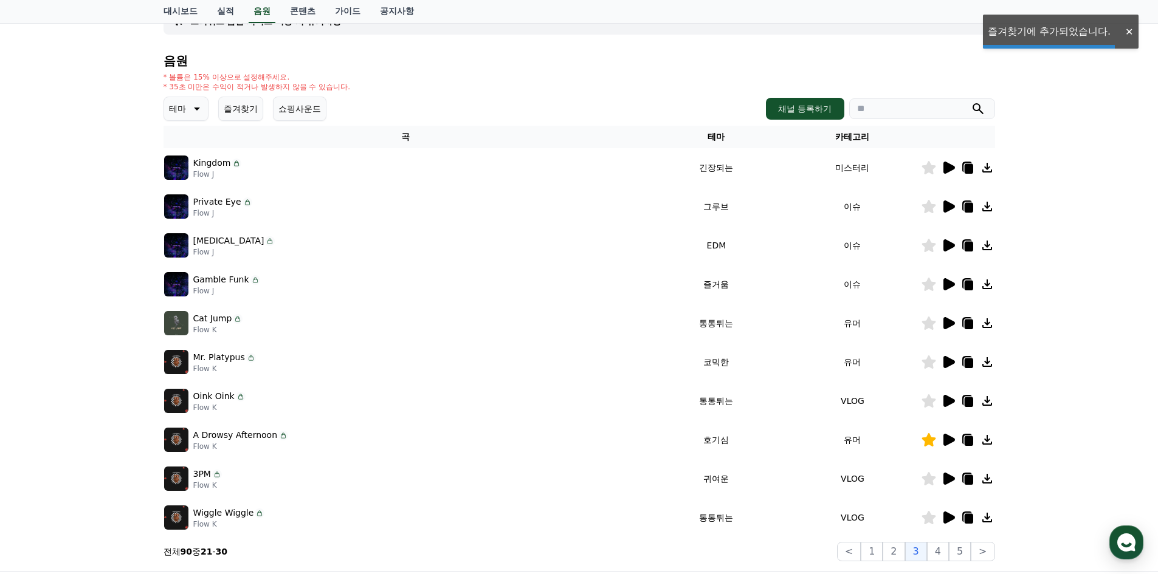
scroll to position [122, 0]
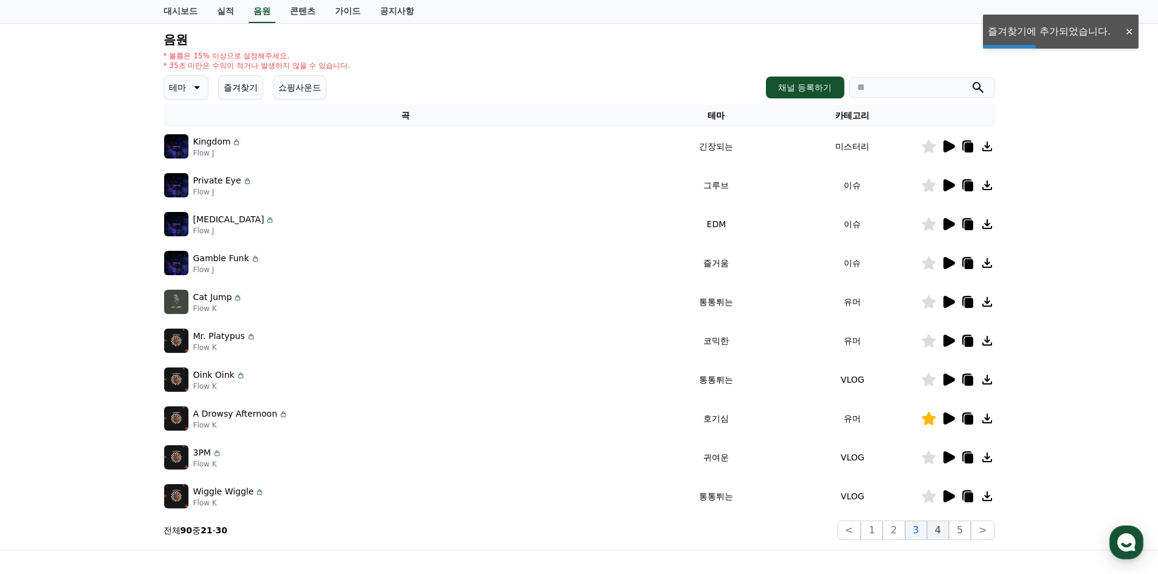
click at [943, 529] on button "4" at bounding box center [938, 530] width 22 height 19
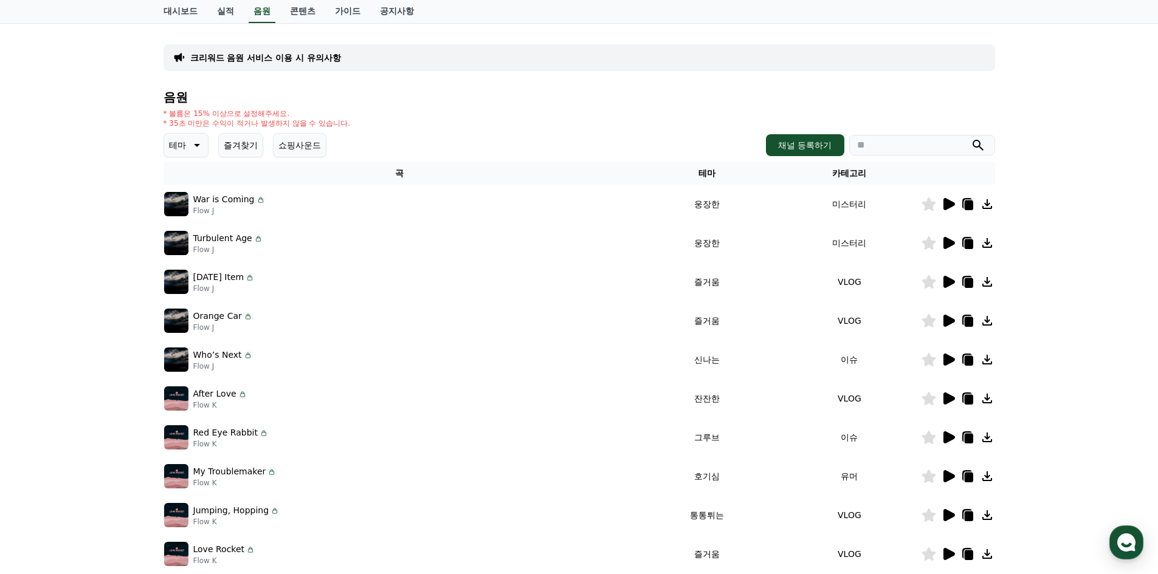
scroll to position [61, 0]
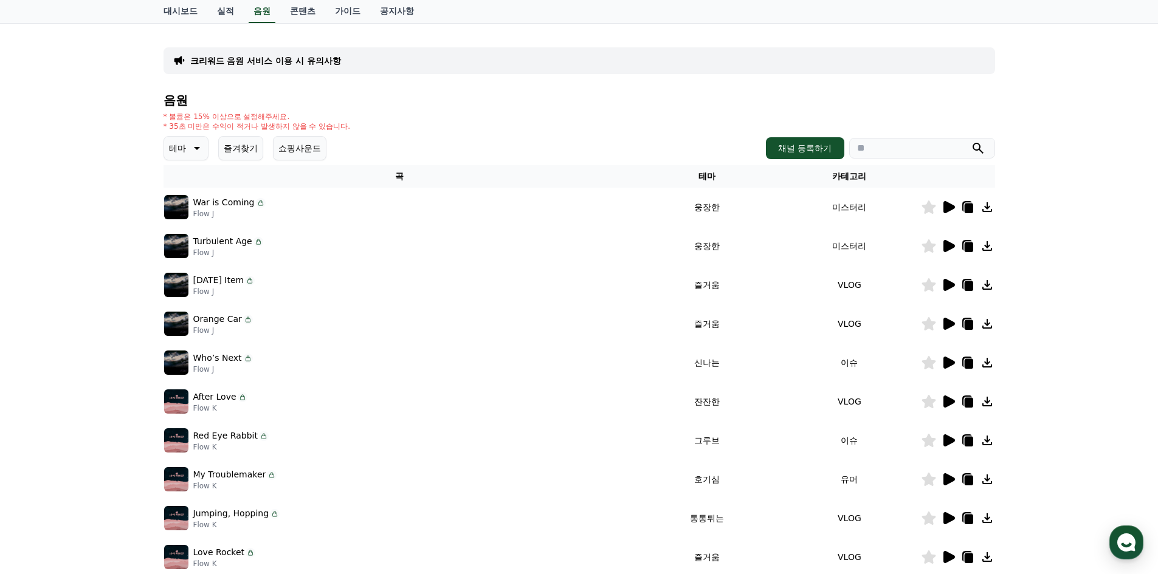
click at [949, 204] on icon at bounding box center [949, 207] width 12 height 12
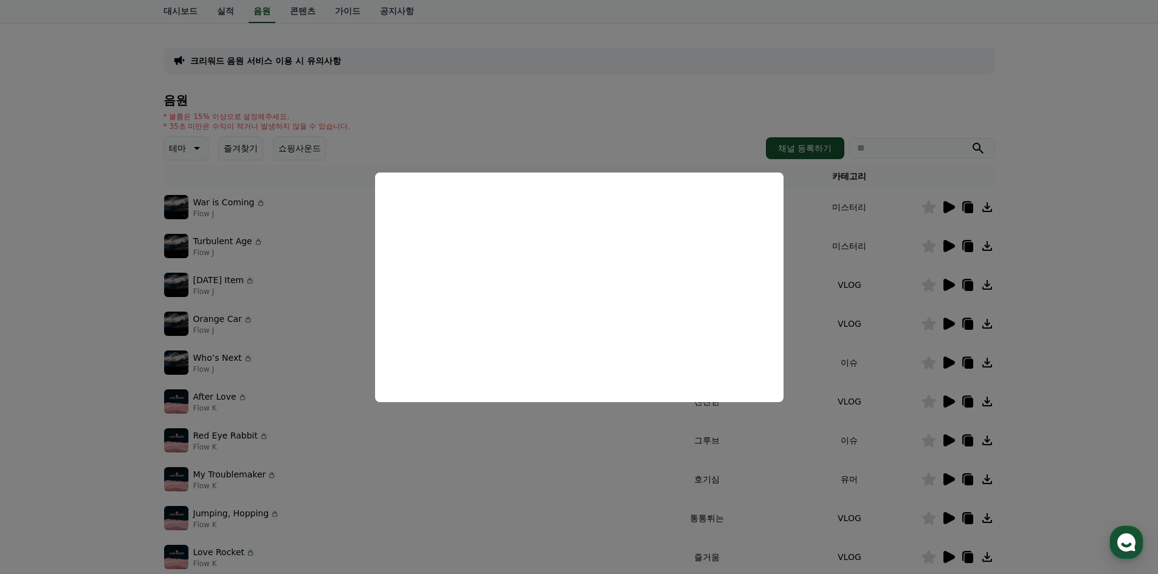
click at [945, 247] on button "close modal" at bounding box center [579, 287] width 1158 height 574
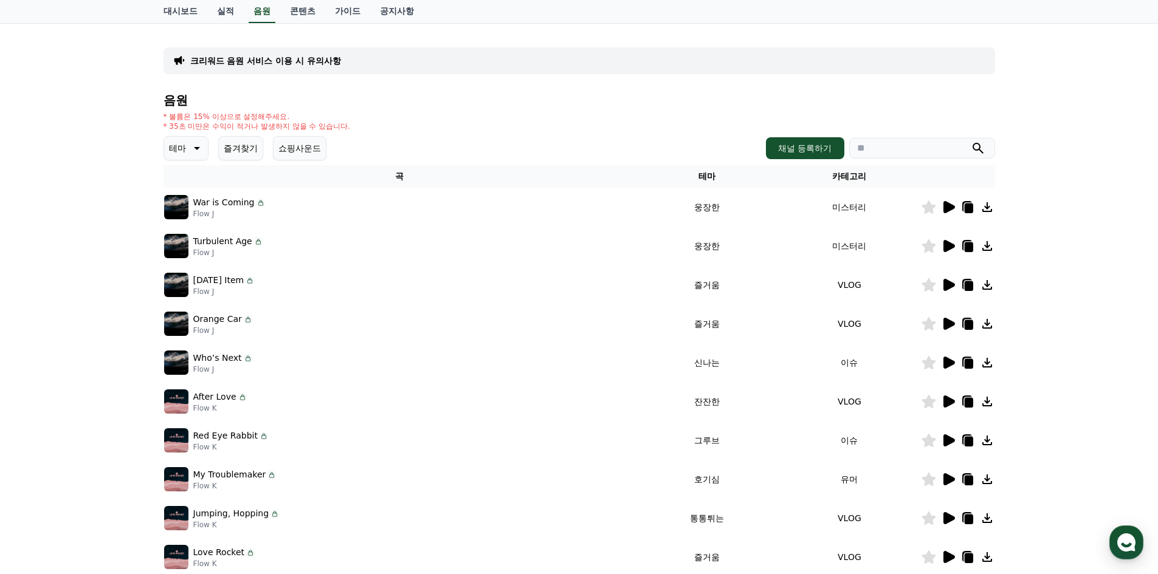
click at [948, 244] on icon at bounding box center [949, 246] width 12 height 12
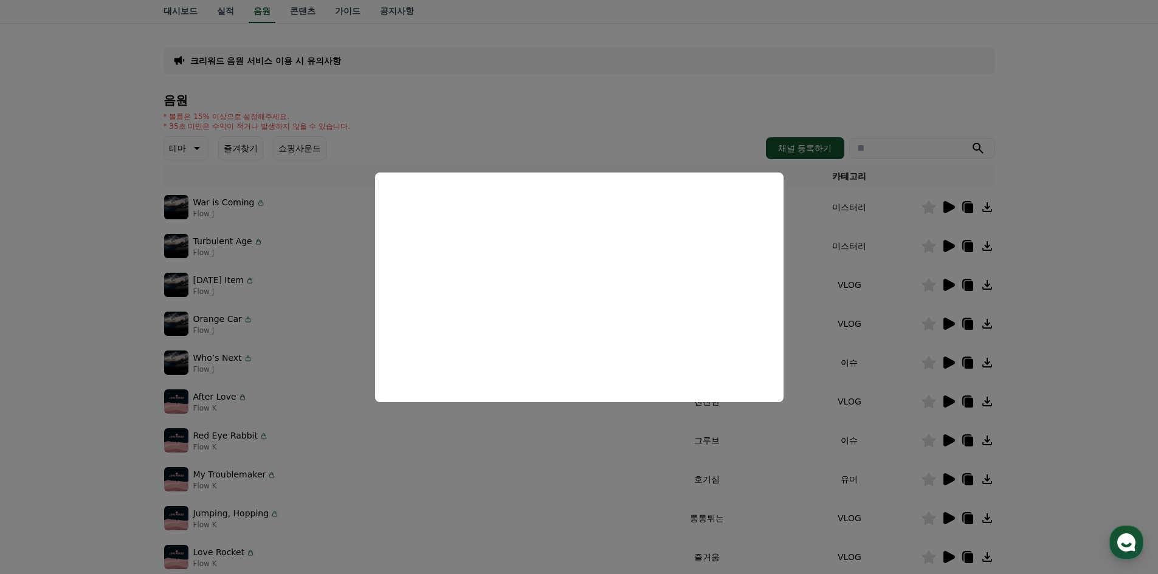
click at [947, 284] on button "close modal" at bounding box center [579, 287] width 1158 height 574
click at [947, 284] on icon at bounding box center [949, 285] width 12 height 12
click at [951, 322] on button "close modal" at bounding box center [579, 287] width 1158 height 574
click at [951, 322] on icon at bounding box center [949, 324] width 12 height 12
click at [950, 362] on button "close modal" at bounding box center [579, 287] width 1158 height 574
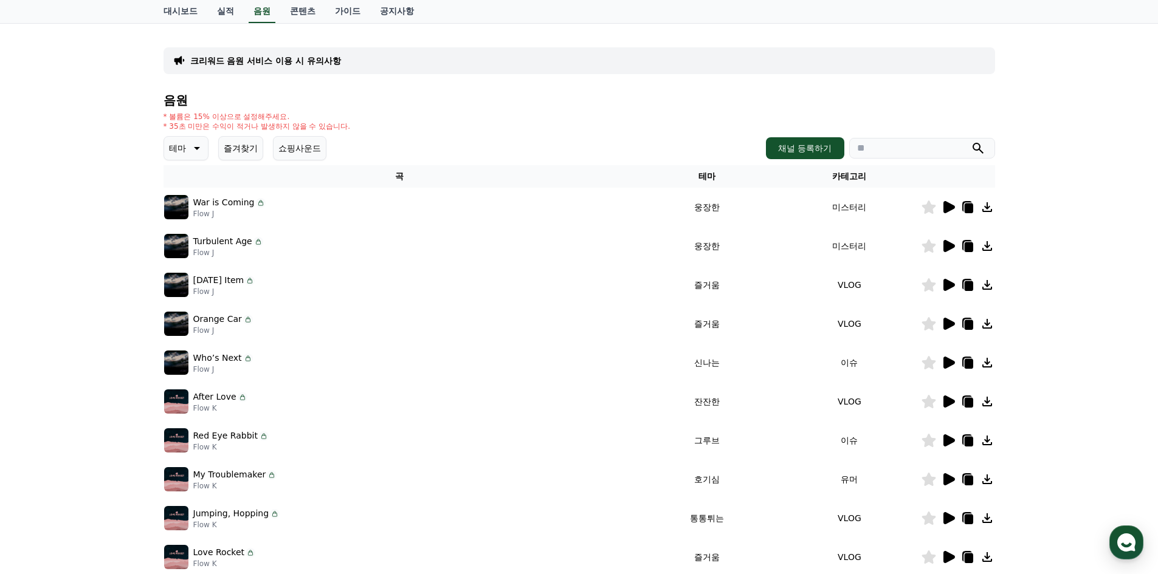
click at [950, 362] on icon at bounding box center [949, 363] width 12 height 12
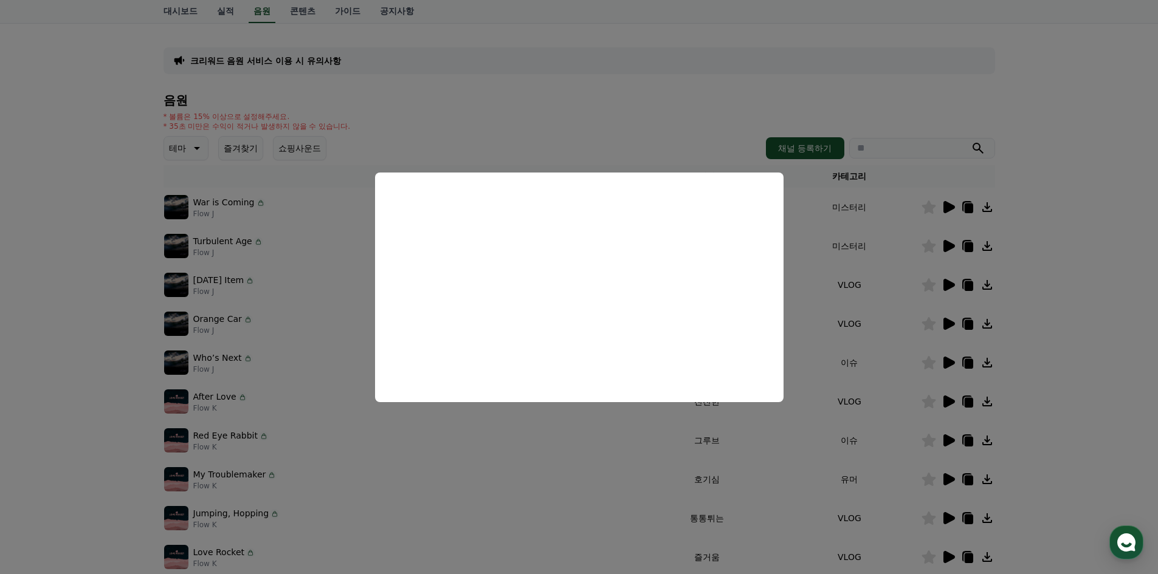
click at [949, 399] on button "close modal" at bounding box center [579, 287] width 1158 height 574
click at [949, 399] on icon at bounding box center [949, 402] width 12 height 12
click at [902, 403] on button "close modal" at bounding box center [579, 287] width 1158 height 574
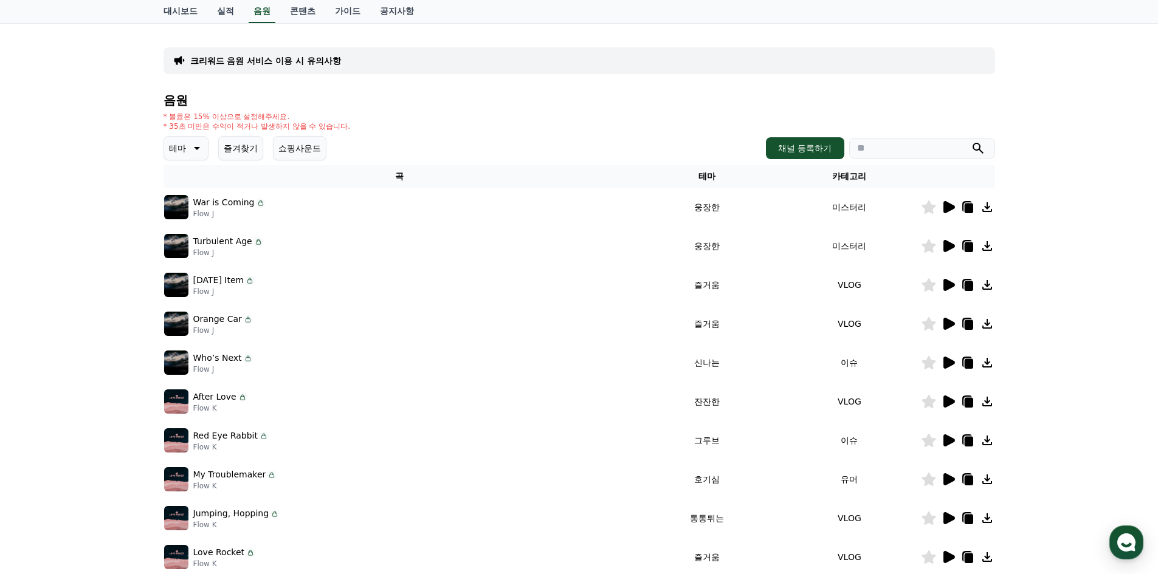
click at [932, 401] on icon at bounding box center [929, 401] width 14 height 13
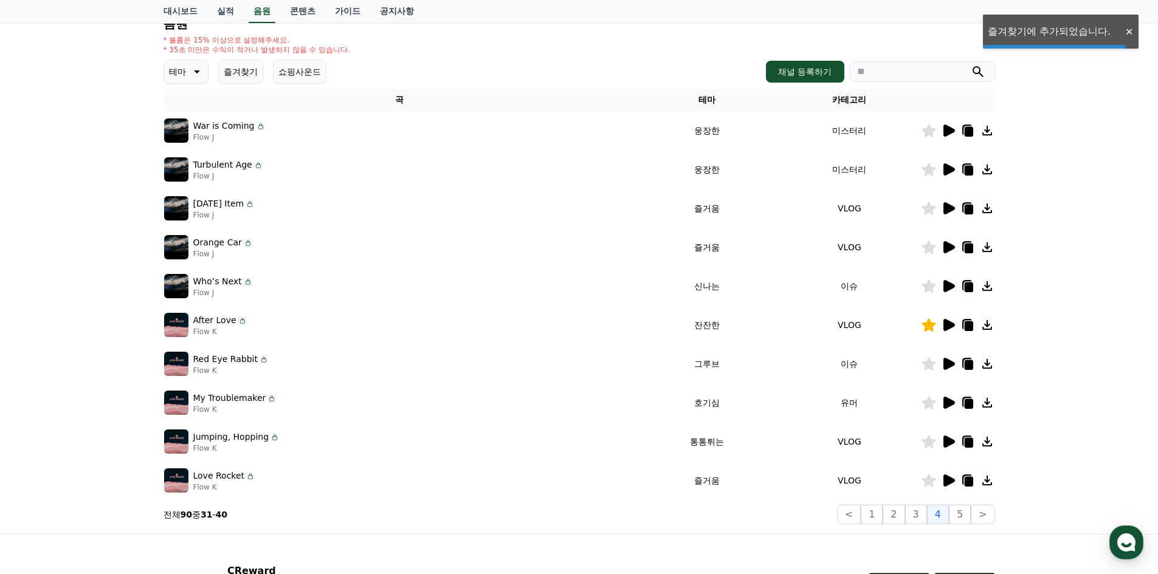
scroll to position [182, 0]
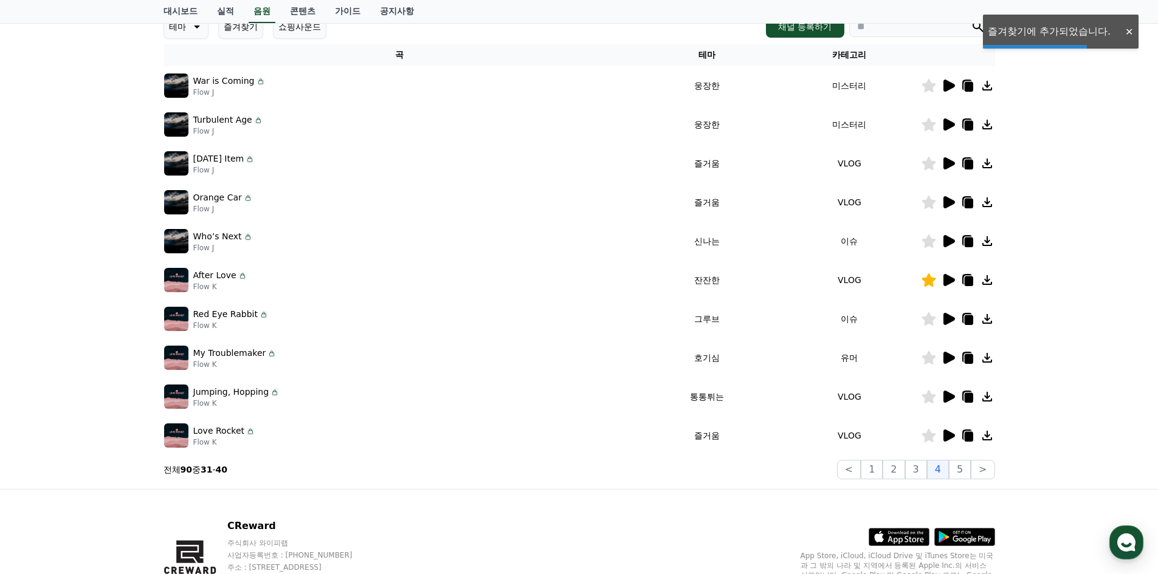
click at [947, 312] on icon at bounding box center [948, 319] width 15 height 15
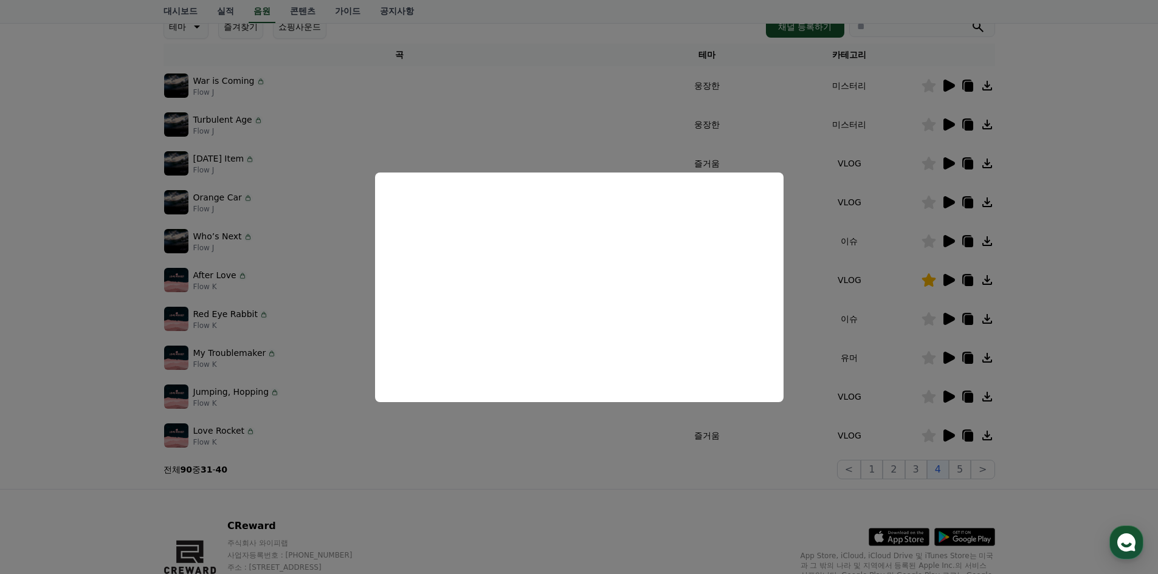
click at [947, 345] on button "close modal" at bounding box center [579, 287] width 1158 height 574
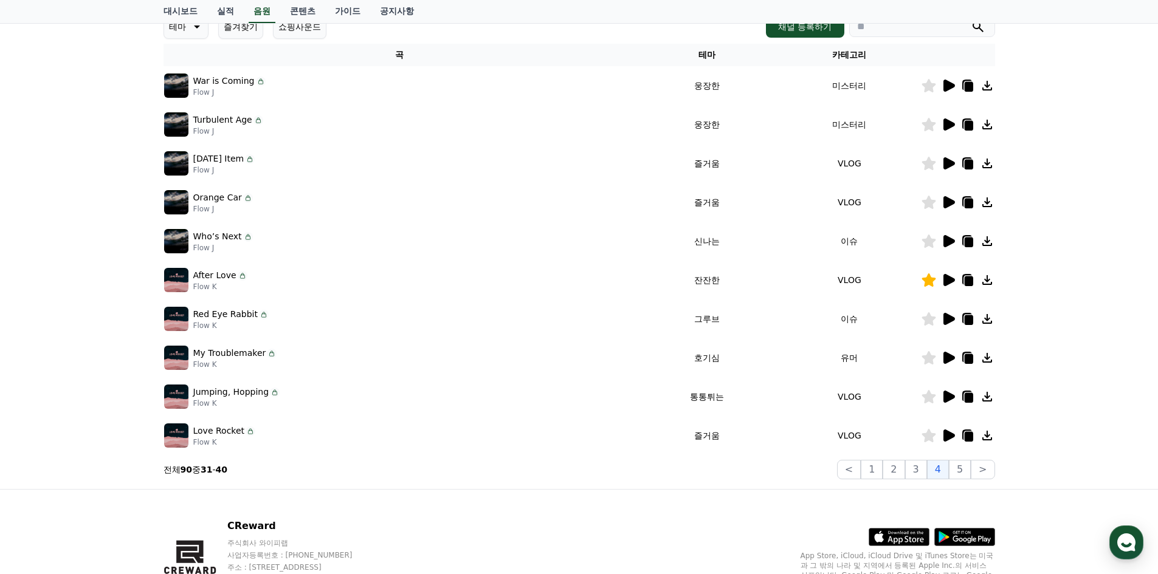
click at [949, 358] on icon at bounding box center [949, 358] width 12 height 12
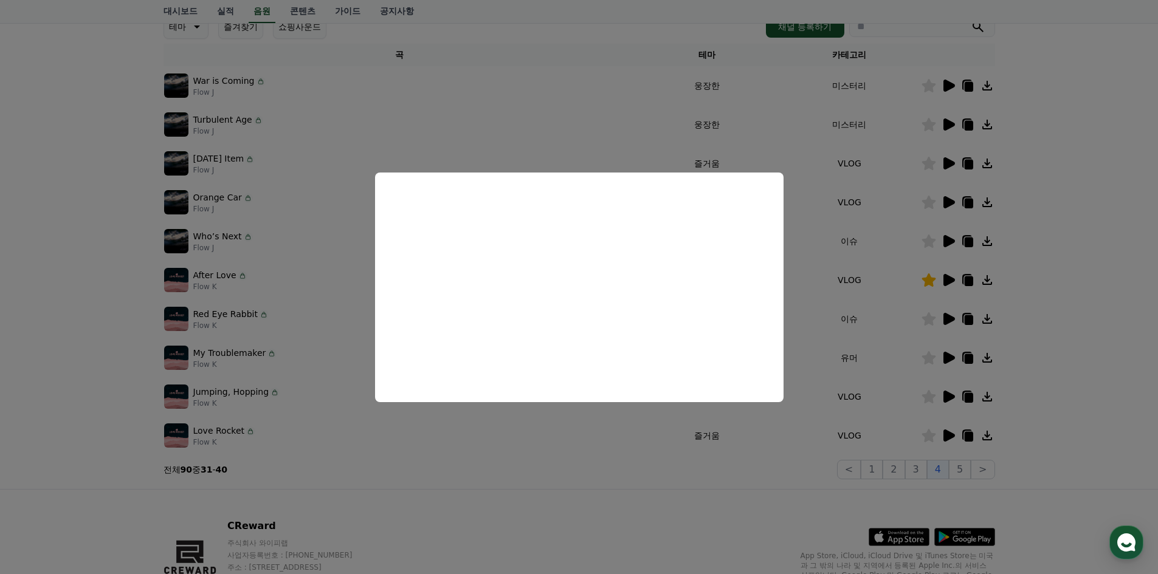
click at [947, 317] on button "close modal" at bounding box center [579, 287] width 1158 height 574
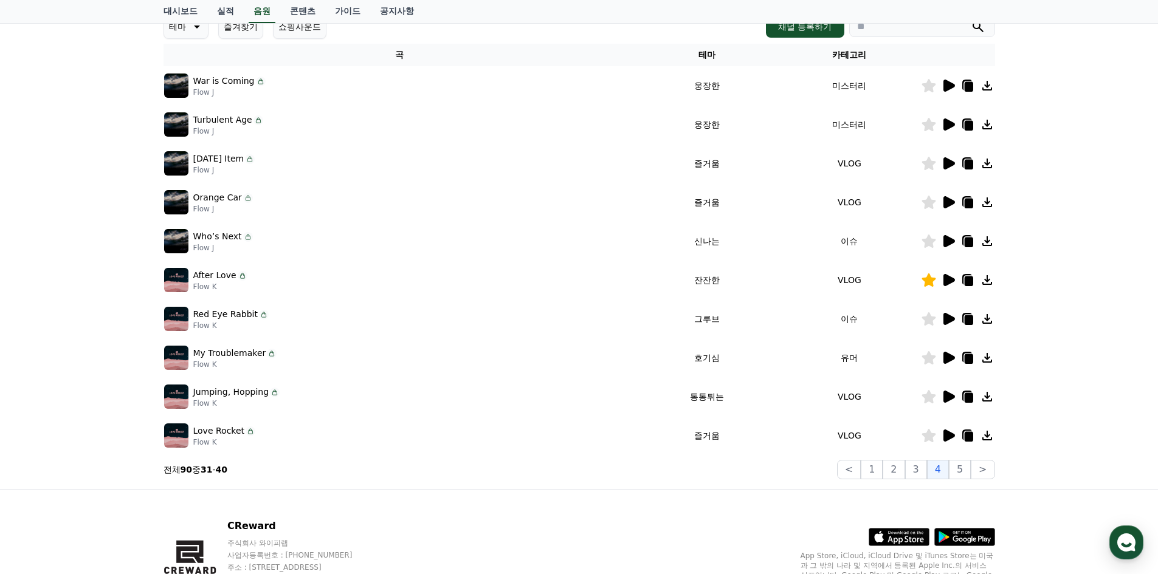
click at [948, 401] on icon at bounding box center [949, 397] width 12 height 12
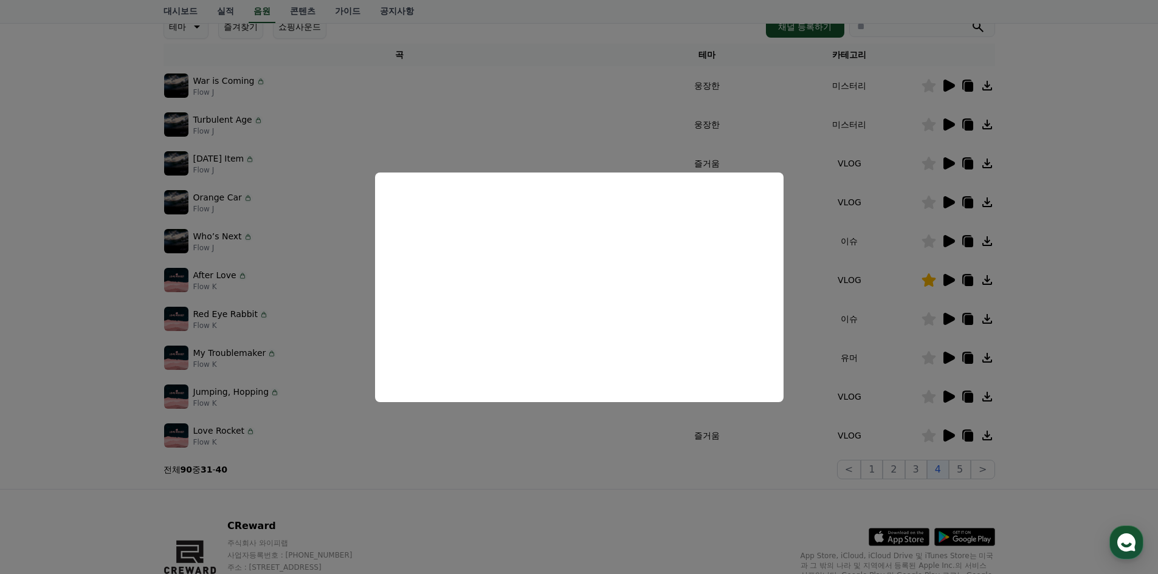
click at [950, 433] on button "close modal" at bounding box center [579, 287] width 1158 height 574
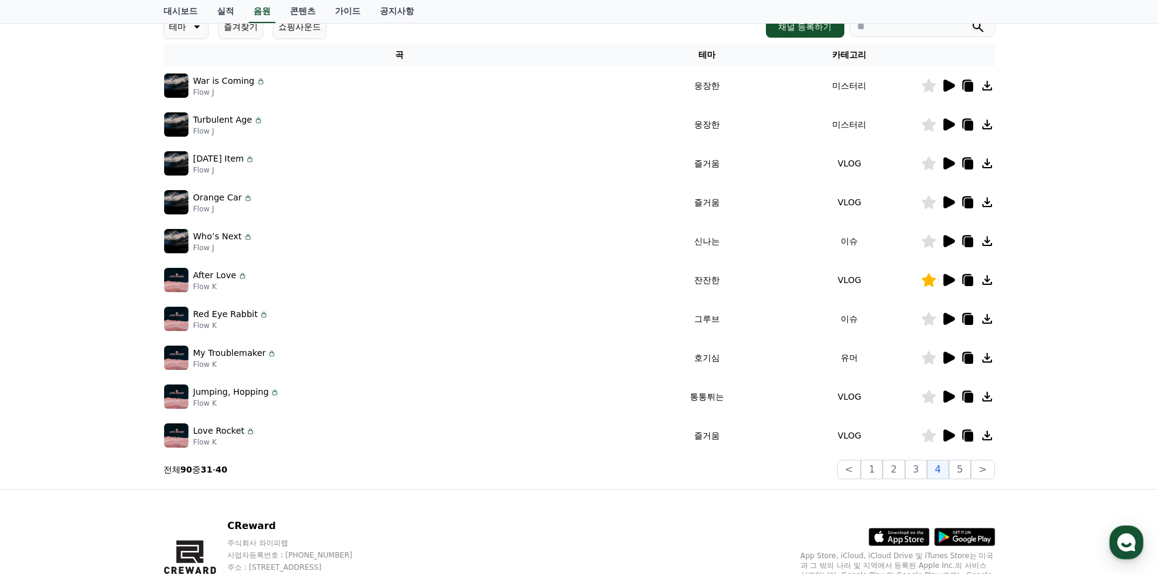
click at [950, 433] on icon at bounding box center [949, 436] width 12 height 12
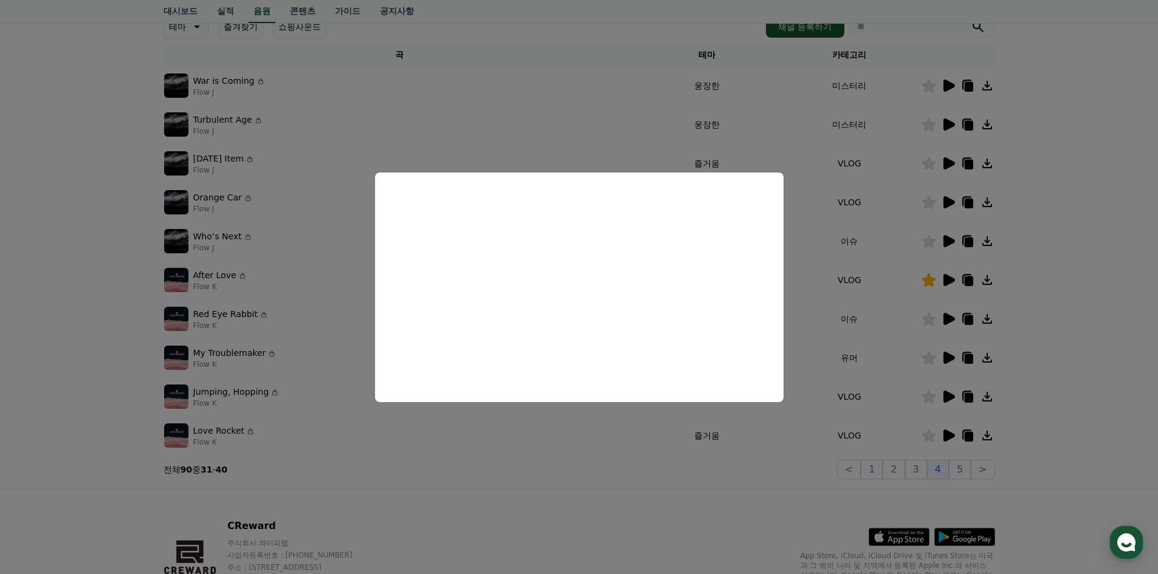
click at [961, 471] on button "close modal" at bounding box center [579, 287] width 1158 height 574
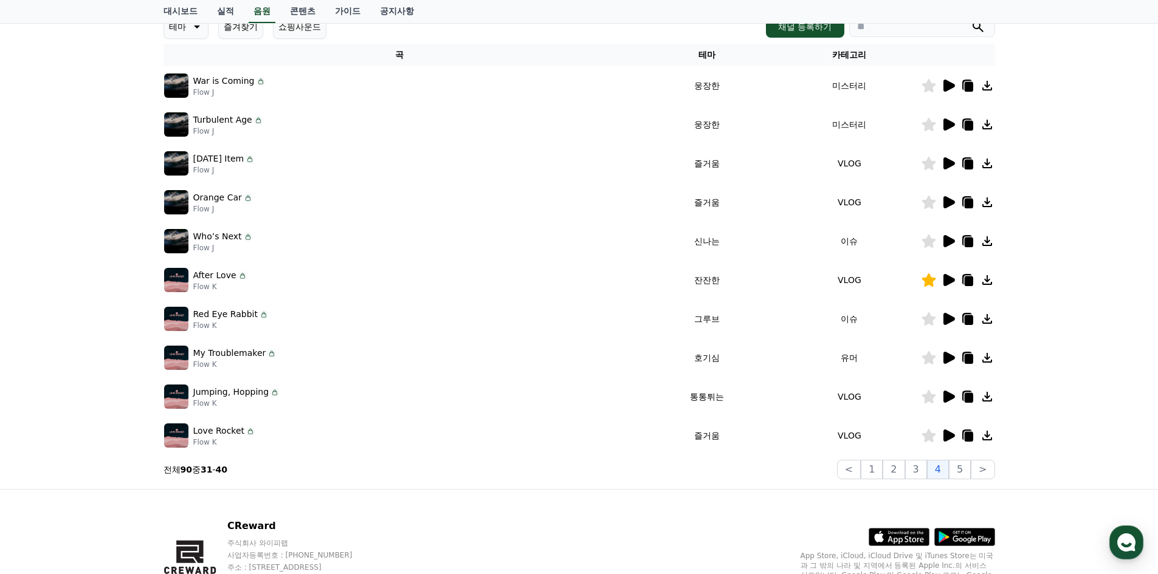
click at [961, 471] on button "5" at bounding box center [960, 469] width 22 height 19
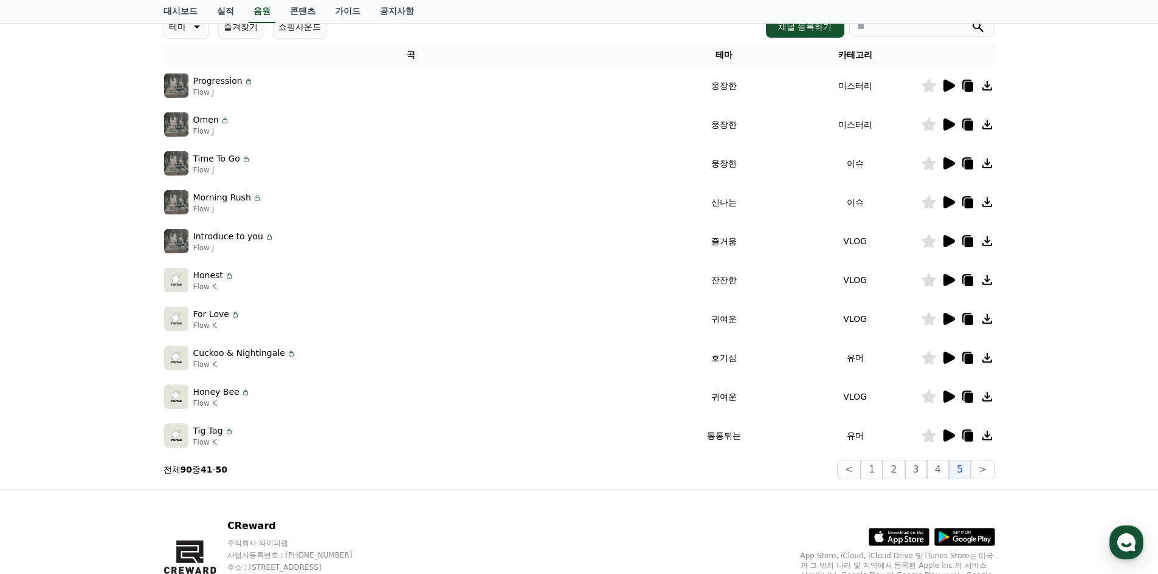
scroll to position [61, 0]
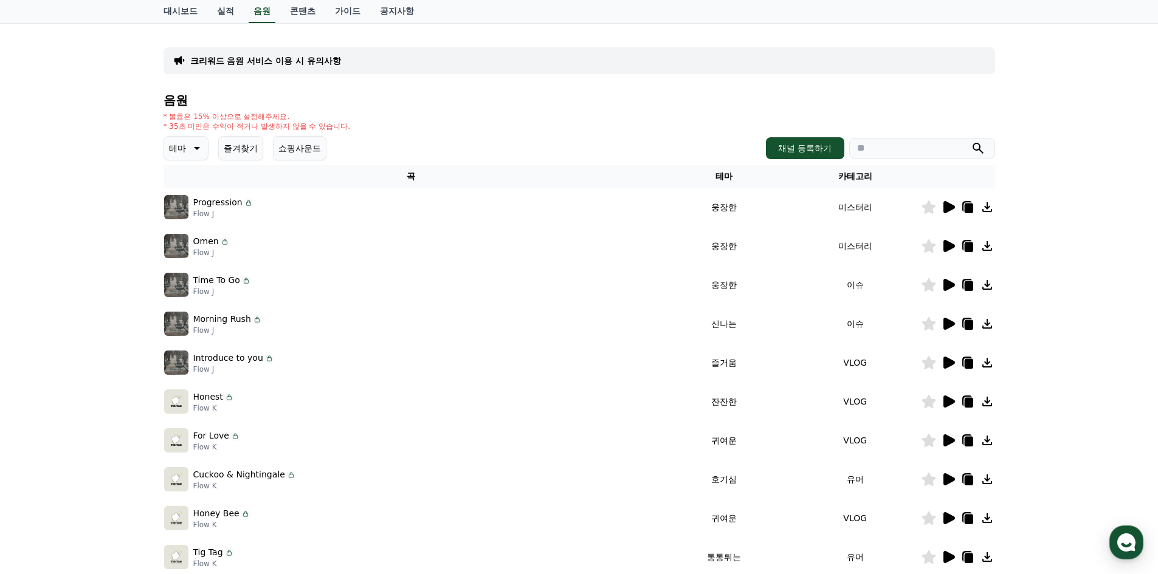
click at [943, 207] on icon at bounding box center [949, 207] width 12 height 12
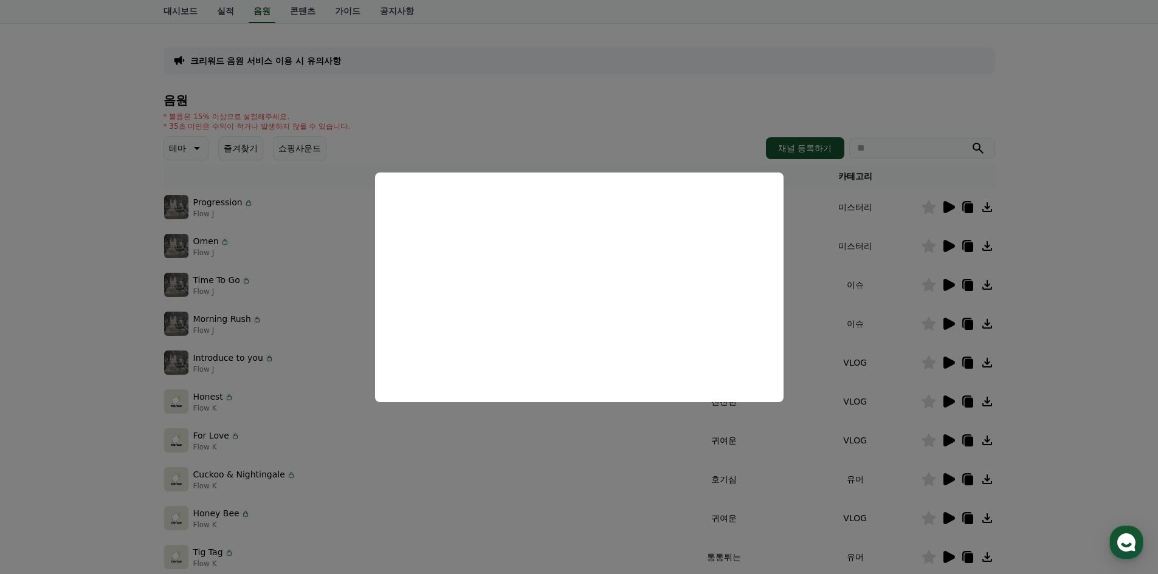
click at [950, 244] on button "close modal" at bounding box center [579, 287] width 1158 height 574
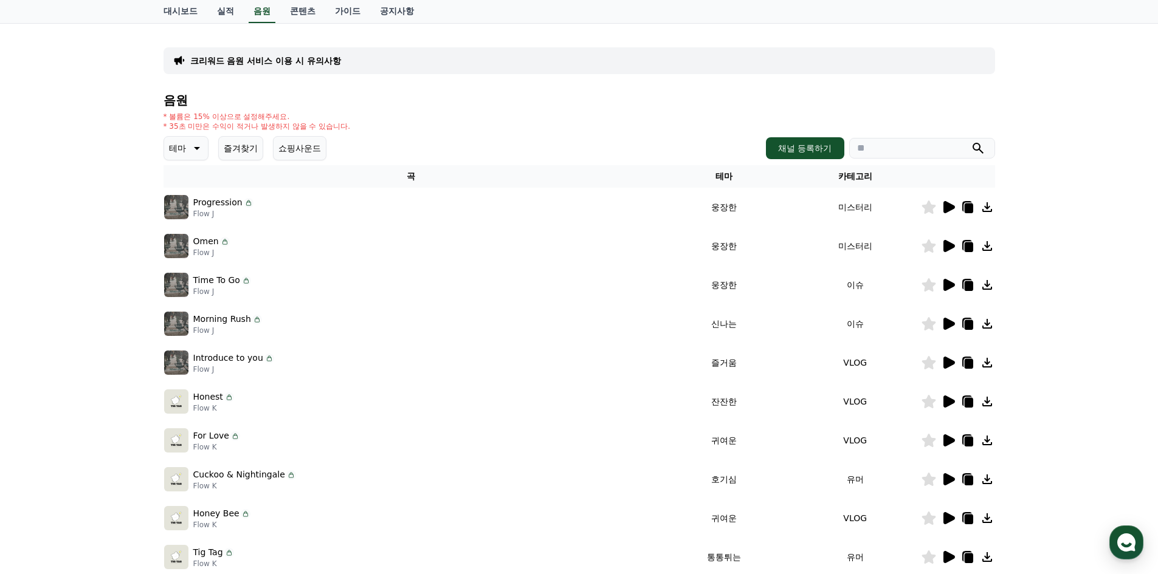
click at [950, 244] on icon at bounding box center [949, 246] width 12 height 12
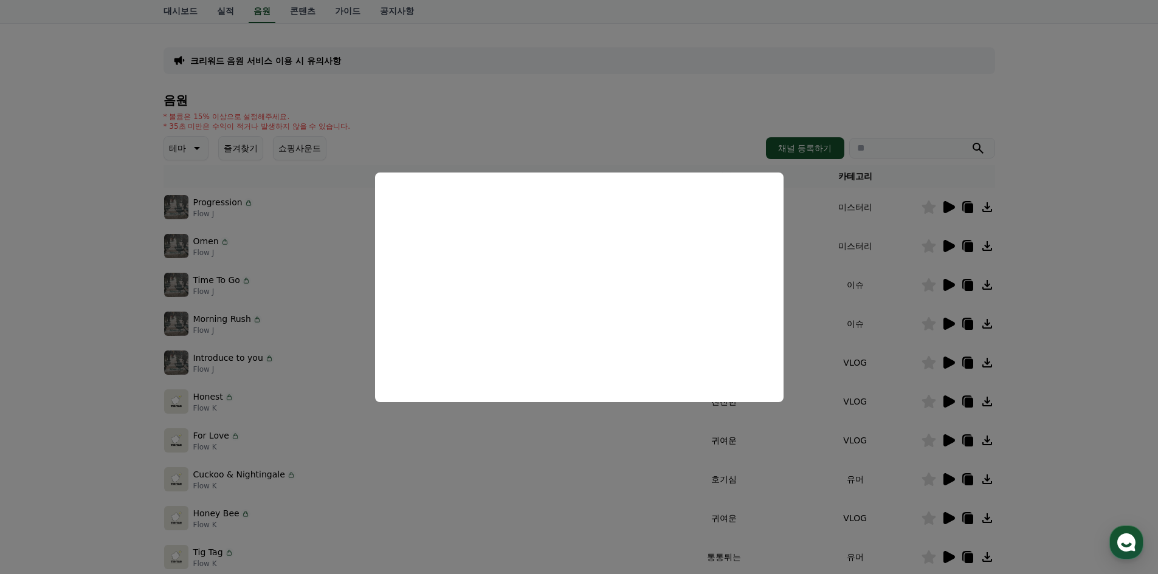
click at [948, 283] on button "close modal" at bounding box center [579, 287] width 1158 height 574
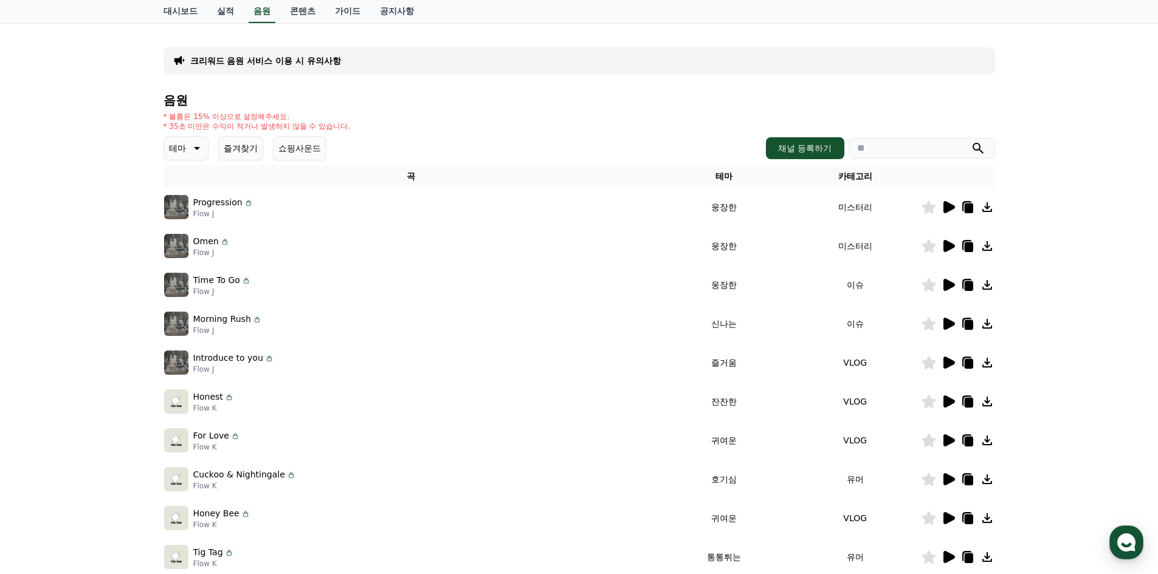
click at [948, 283] on icon at bounding box center [949, 285] width 12 height 12
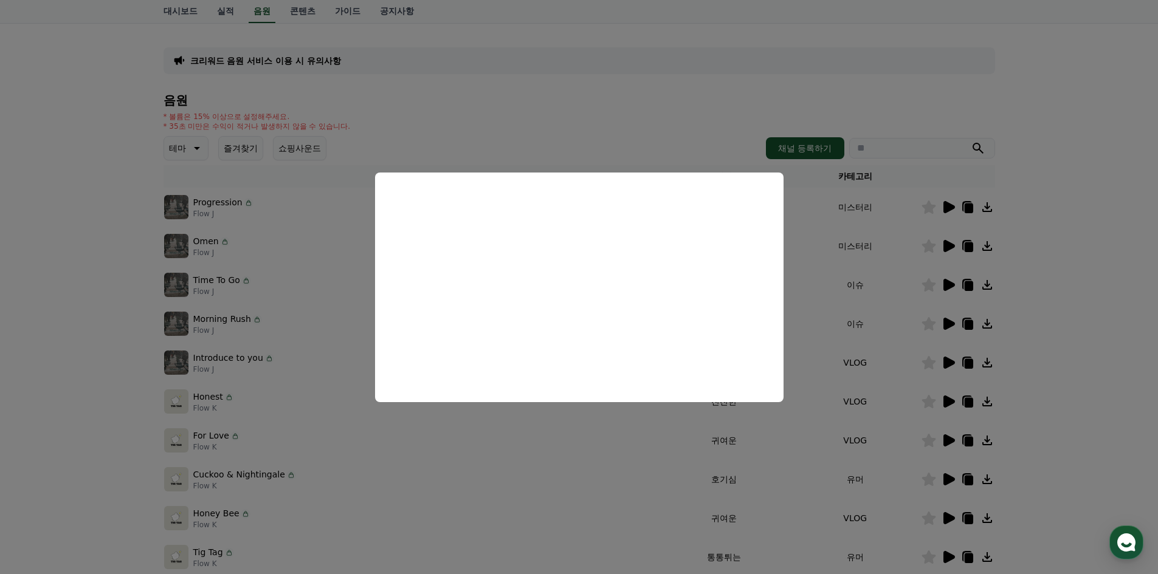
click at [948, 326] on button "close modal" at bounding box center [579, 287] width 1158 height 574
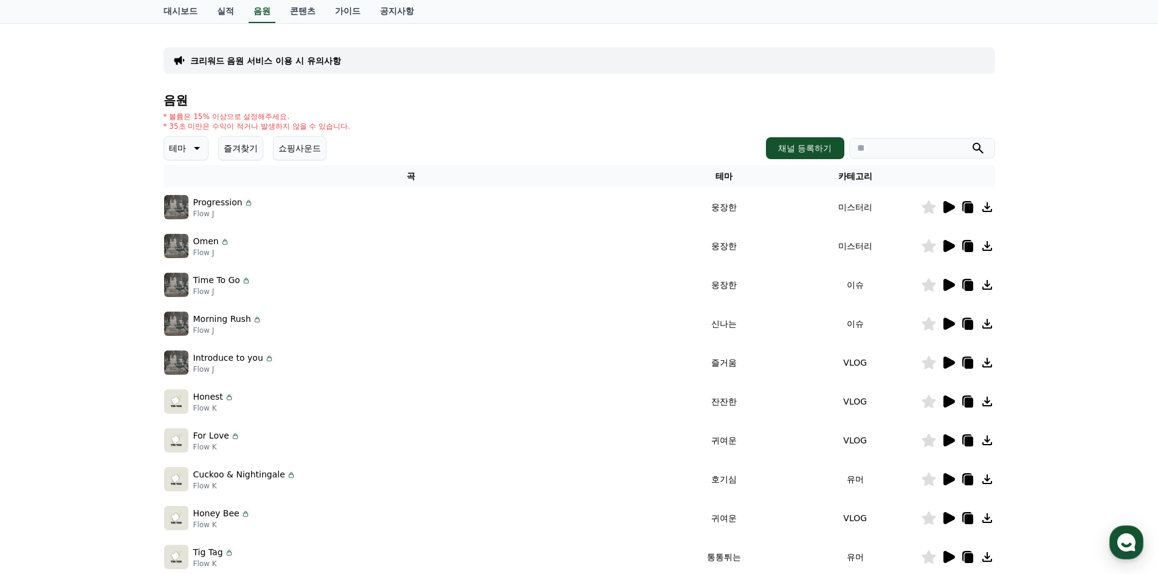
click at [948, 324] on icon at bounding box center [949, 324] width 12 height 12
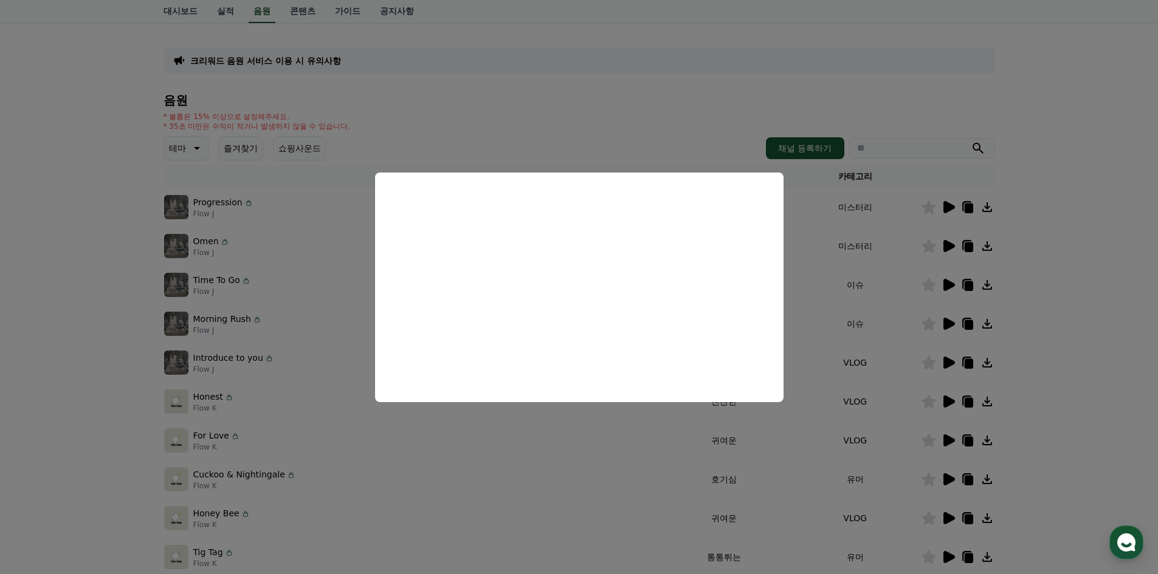
click at [947, 360] on button "close modal" at bounding box center [579, 287] width 1158 height 574
click at [947, 360] on icon at bounding box center [949, 363] width 12 height 12
click at [928, 363] on button "close modal" at bounding box center [579, 287] width 1158 height 574
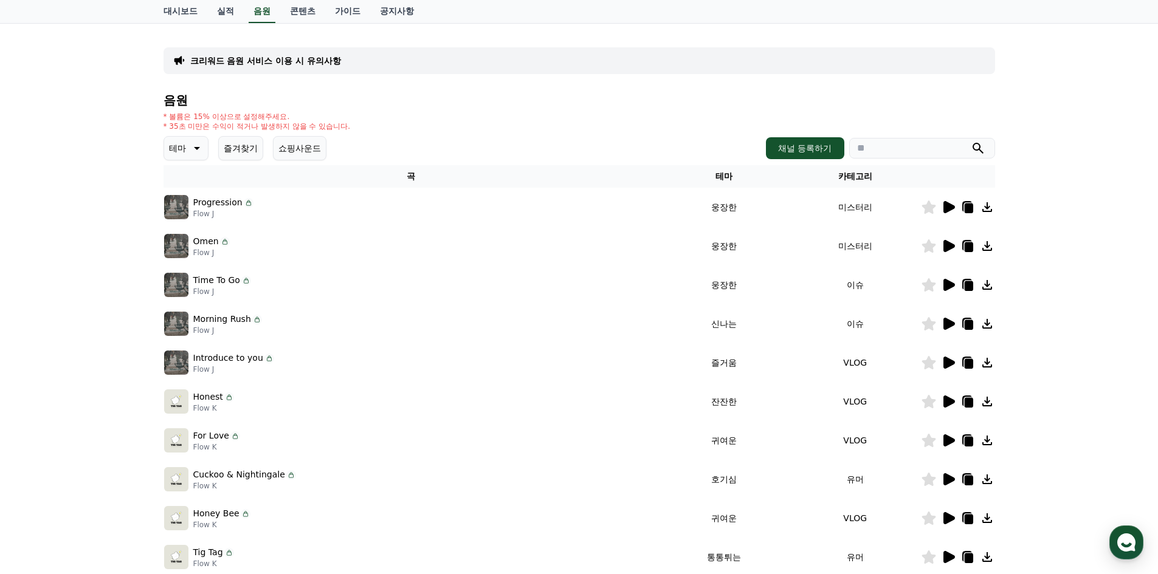
click at [928, 363] on icon at bounding box center [929, 362] width 14 height 13
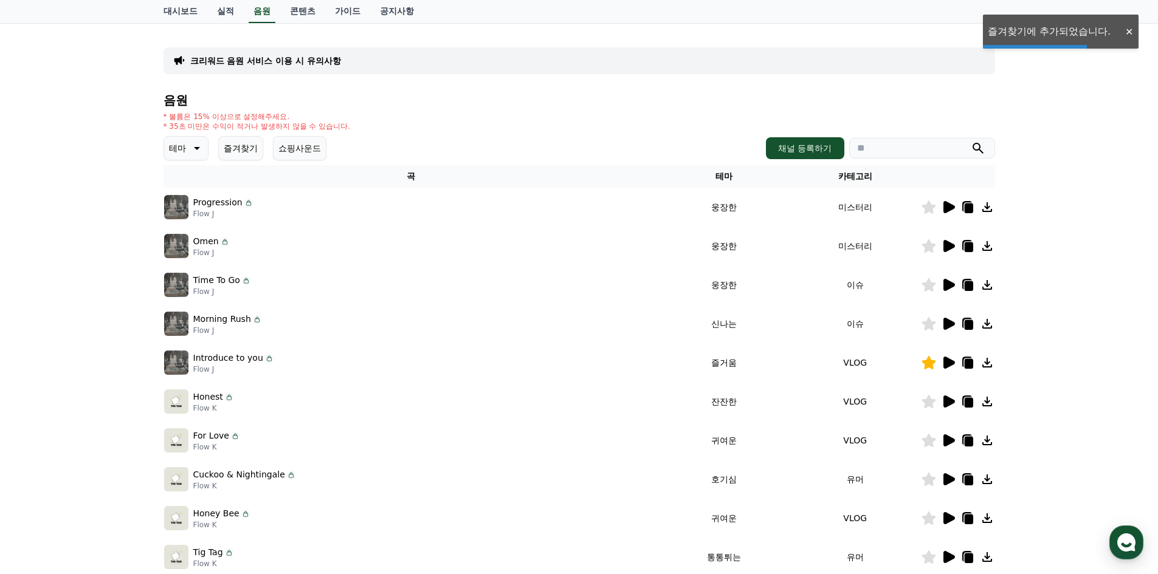
click at [942, 405] on icon at bounding box center [948, 402] width 15 height 15
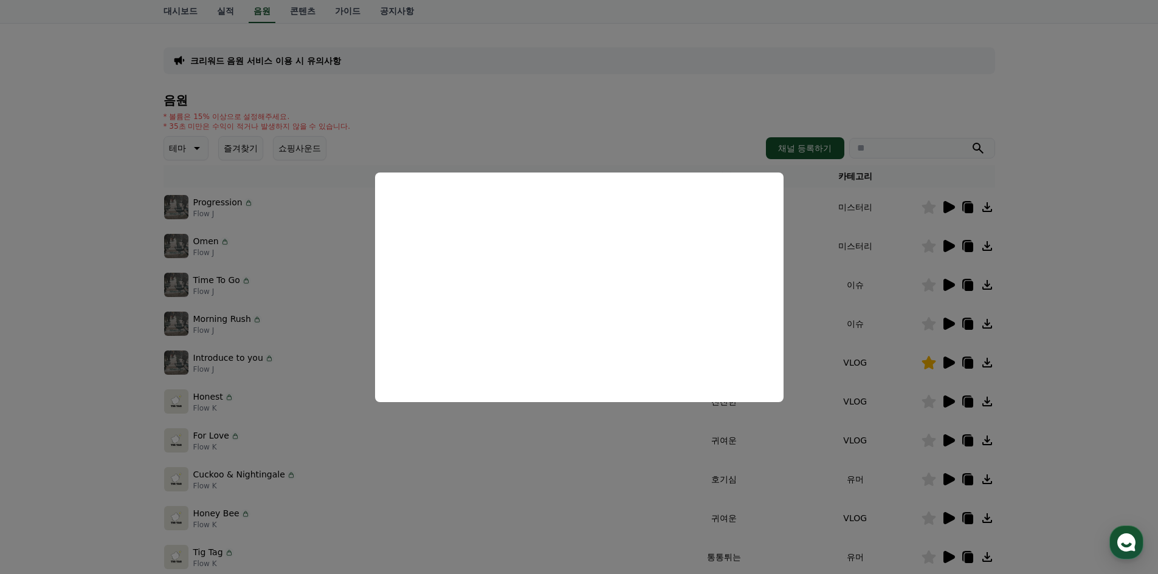
scroll to position [122, 0]
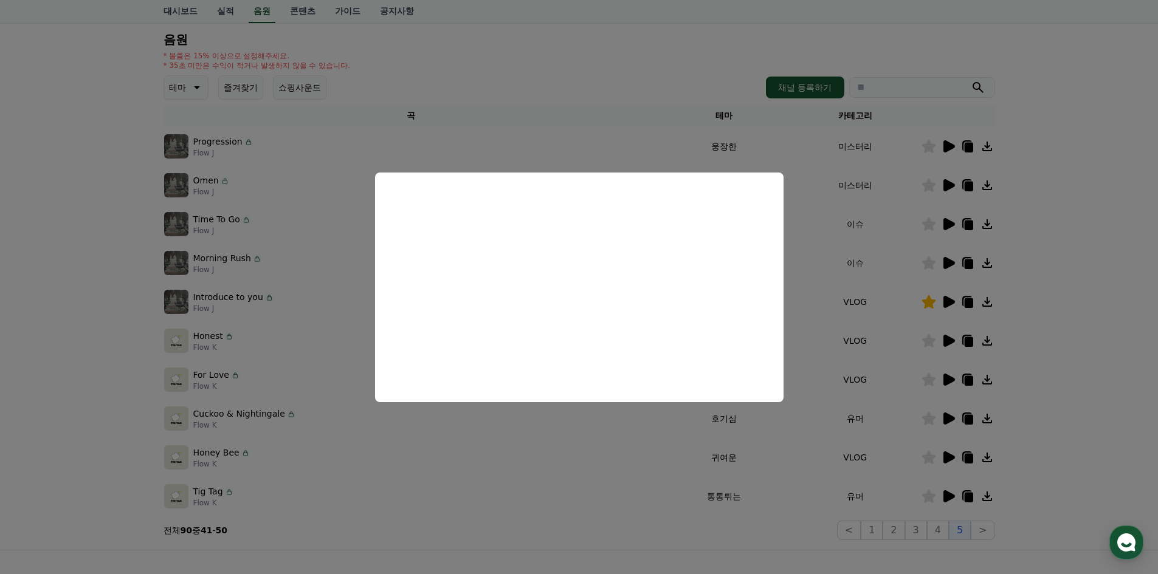
click at [948, 378] on button "close modal" at bounding box center [579, 287] width 1158 height 574
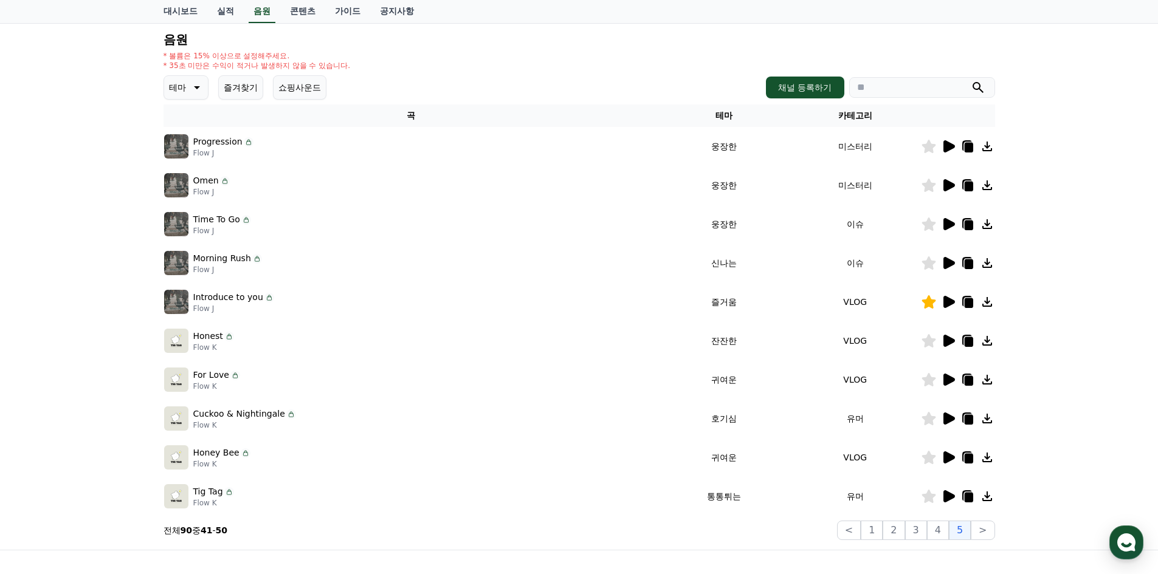
click at [948, 378] on icon at bounding box center [949, 380] width 12 height 12
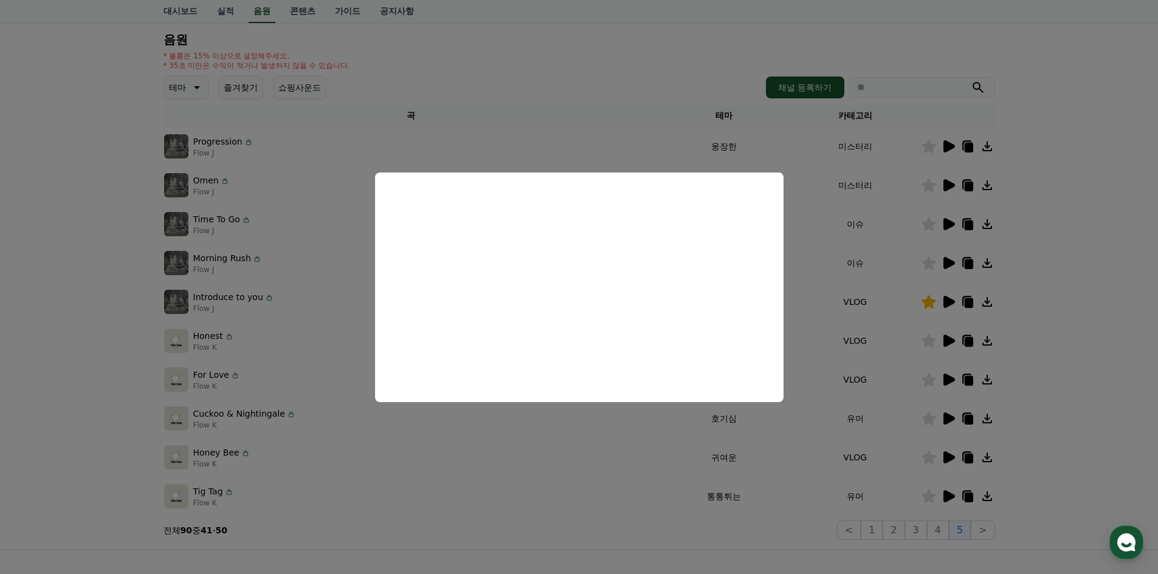
click at [951, 415] on button "close modal" at bounding box center [579, 287] width 1158 height 574
click at [951, 415] on icon at bounding box center [948, 419] width 15 height 15
click at [945, 457] on button "close modal" at bounding box center [579, 287] width 1158 height 574
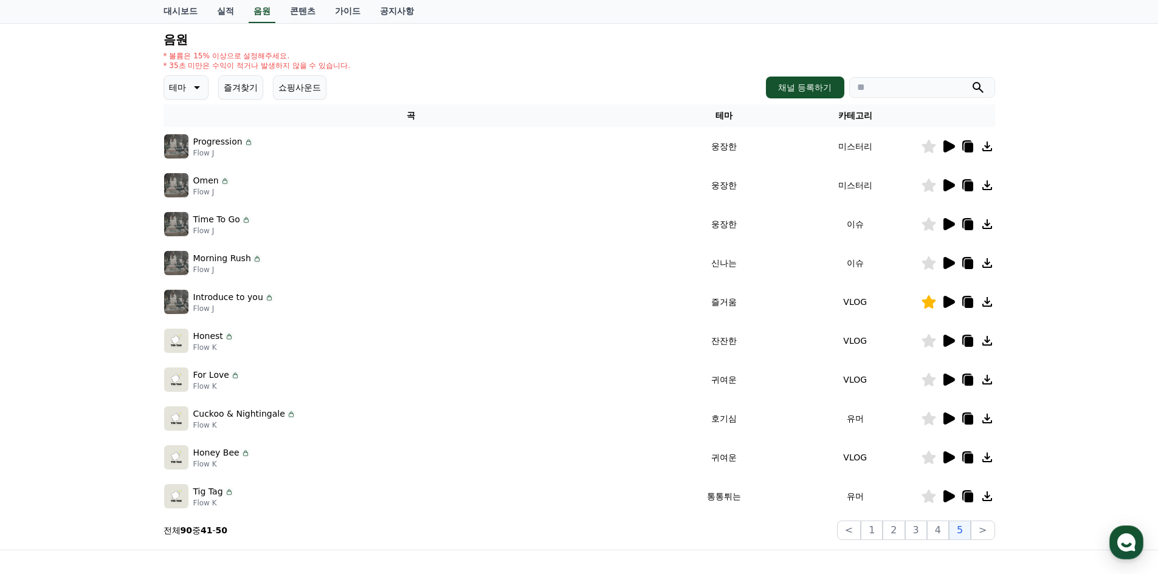
click at [945, 457] on icon at bounding box center [949, 458] width 12 height 12
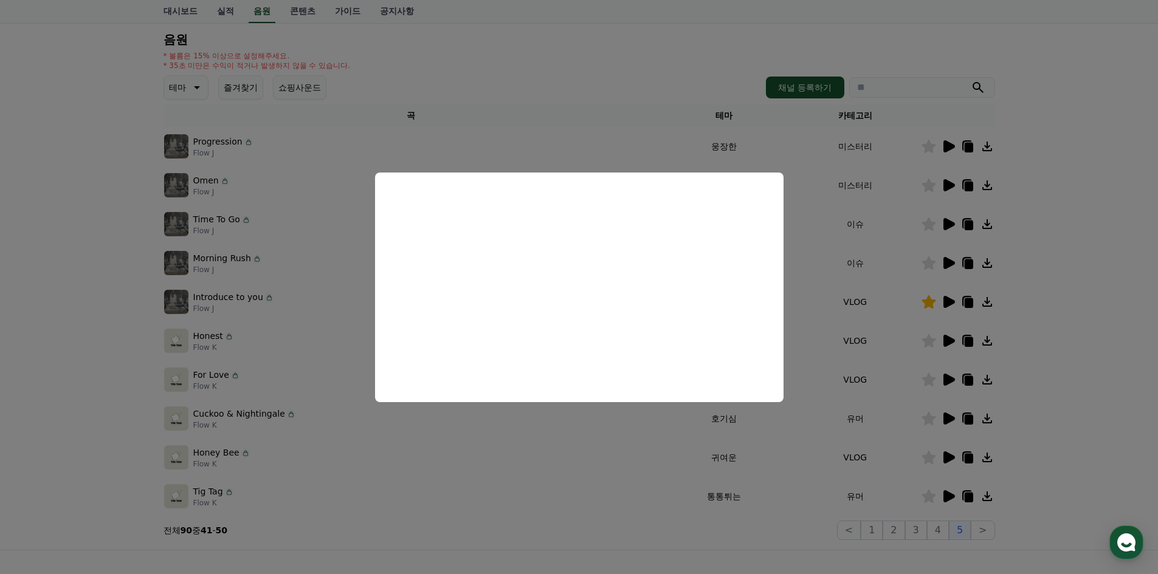
click at [917, 458] on button "close modal" at bounding box center [579, 287] width 1158 height 574
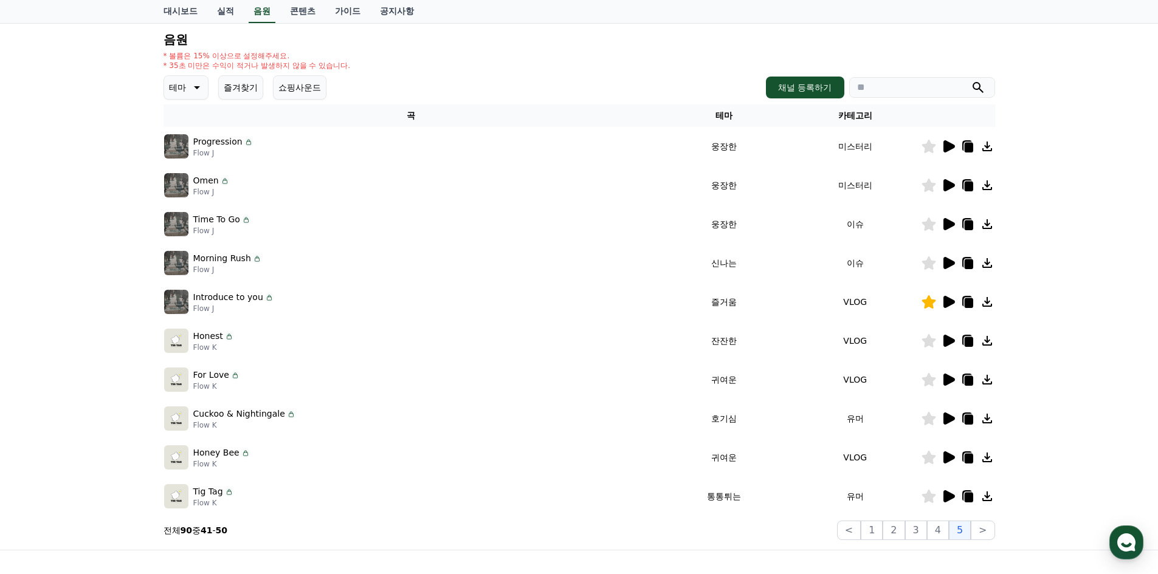
click at [924, 455] on icon at bounding box center [929, 457] width 15 height 13
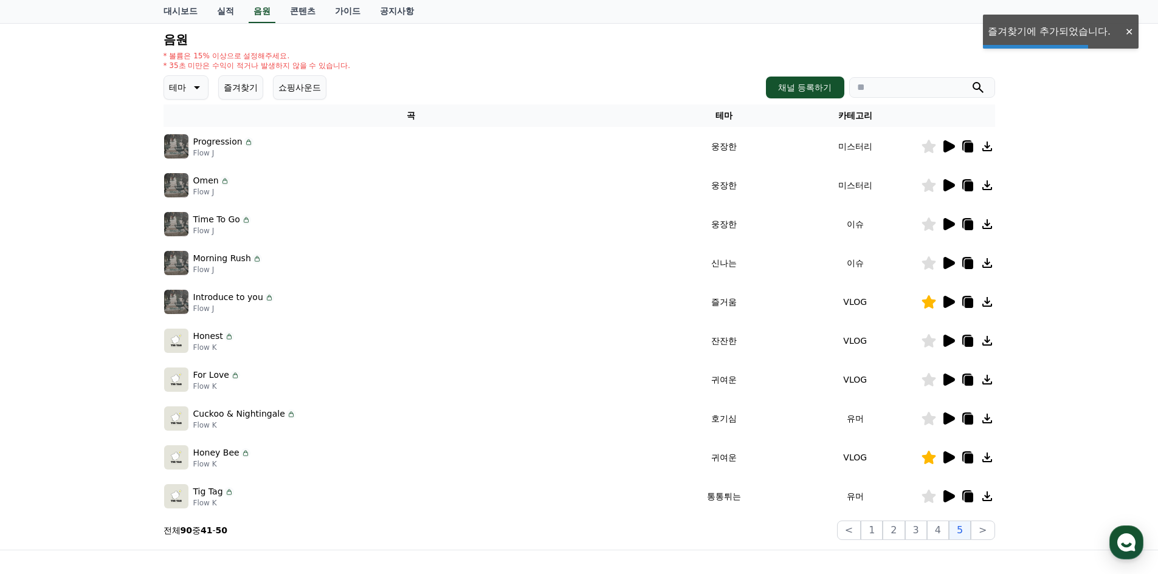
click at [948, 498] on icon at bounding box center [949, 497] width 12 height 12
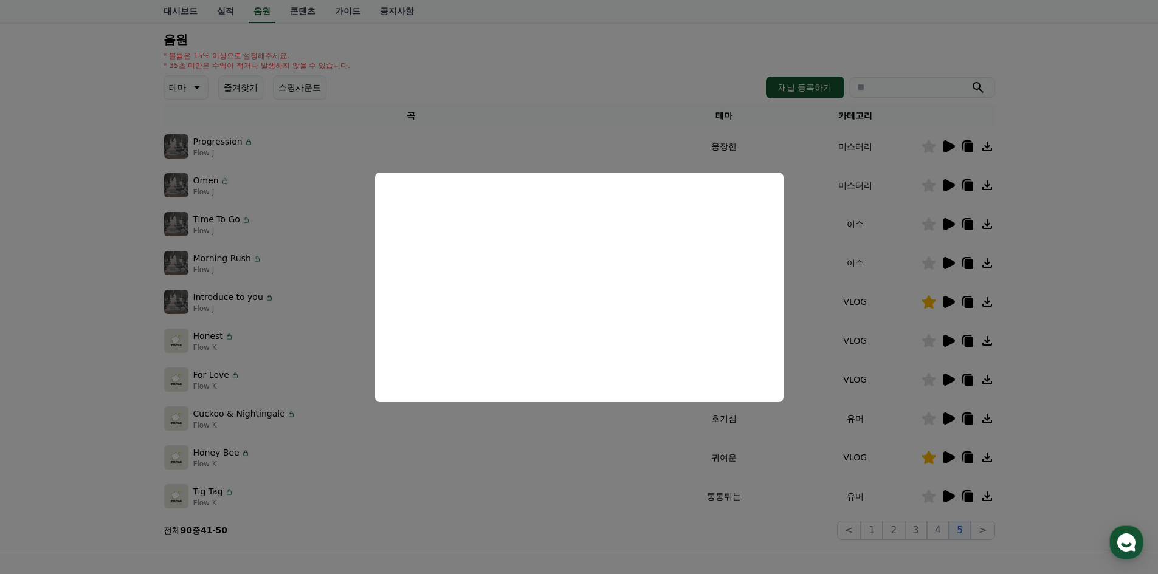
click at [791, 244] on button "close modal" at bounding box center [579, 287] width 1158 height 574
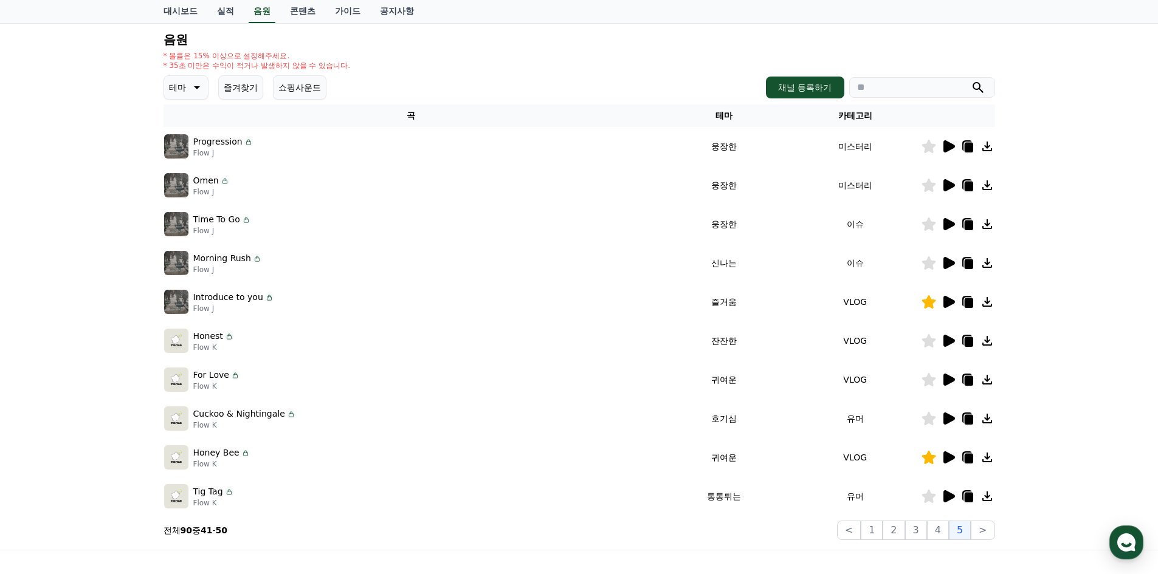
click at [971, 299] on icon at bounding box center [968, 303] width 9 height 10
click at [697, 38] on h4 "음원" at bounding box center [580, 39] width 832 height 13
click at [249, 92] on button "즐겨찾기" at bounding box center [240, 87] width 45 height 24
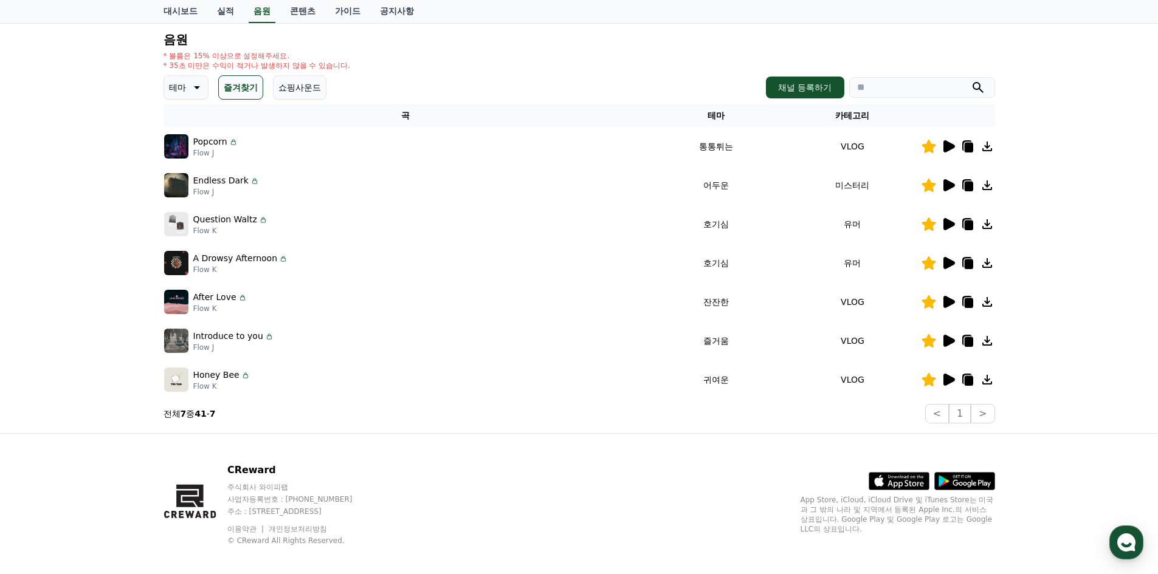
click at [954, 145] on icon at bounding box center [948, 146] width 15 height 15
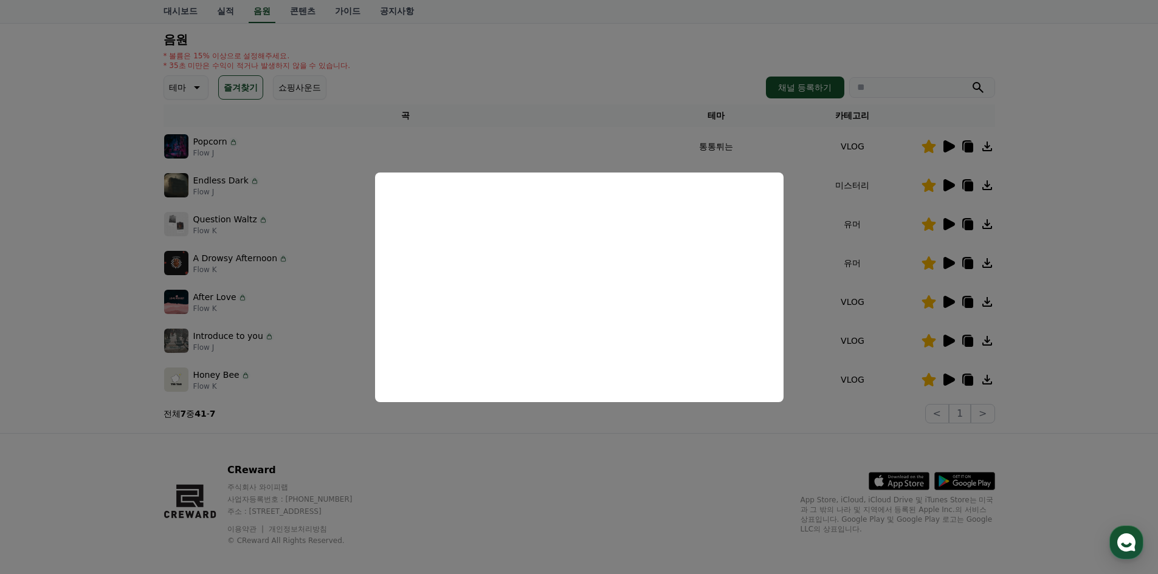
click at [957, 181] on button "close modal" at bounding box center [579, 287] width 1158 height 574
click at [947, 182] on icon at bounding box center [949, 185] width 12 height 12
click at [940, 382] on button "close modal" at bounding box center [579, 287] width 1158 height 574
click at [945, 378] on icon at bounding box center [949, 380] width 12 height 12
click at [949, 338] on button "close modal" at bounding box center [579, 287] width 1158 height 574
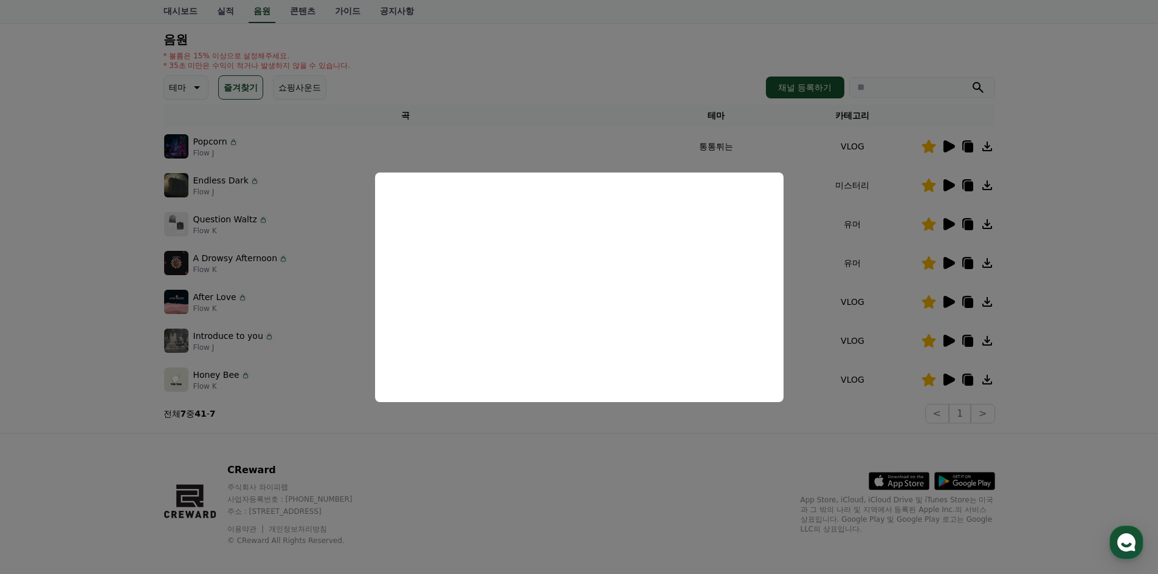
click at [949, 338] on icon at bounding box center [949, 341] width 12 height 12
click at [947, 303] on button "close modal" at bounding box center [579, 287] width 1158 height 574
click at [947, 303] on icon at bounding box center [949, 302] width 12 height 12
click at [950, 260] on button "close modal" at bounding box center [579, 287] width 1158 height 574
click at [950, 260] on icon at bounding box center [949, 263] width 12 height 12
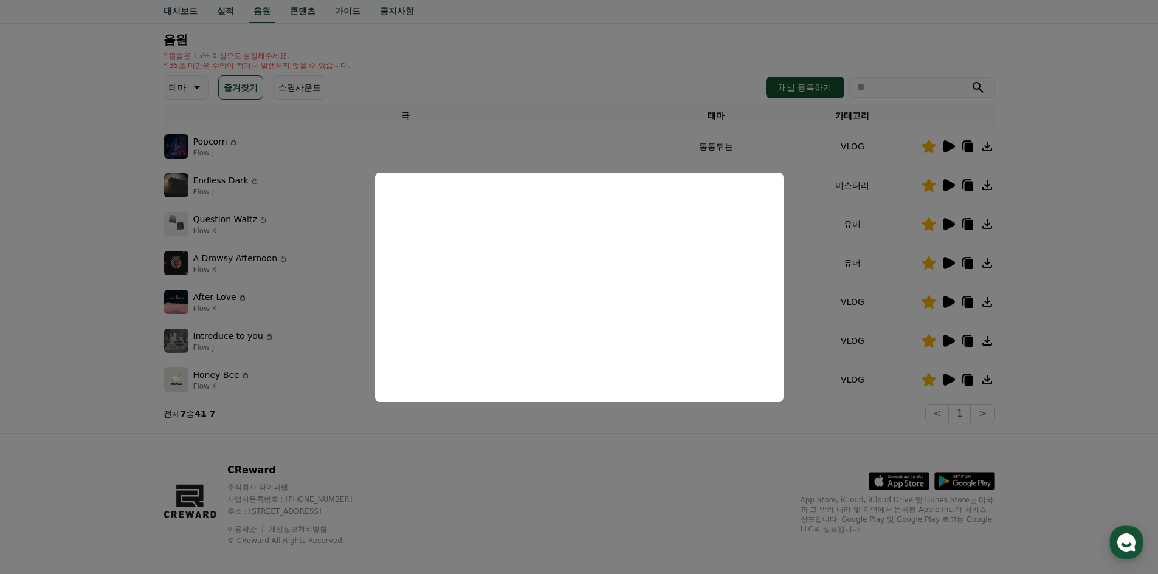
click at [946, 185] on button "close modal" at bounding box center [579, 287] width 1158 height 574
click at [946, 185] on icon at bounding box center [949, 185] width 12 height 12
click at [1005, 179] on button "close modal" at bounding box center [579, 287] width 1158 height 574
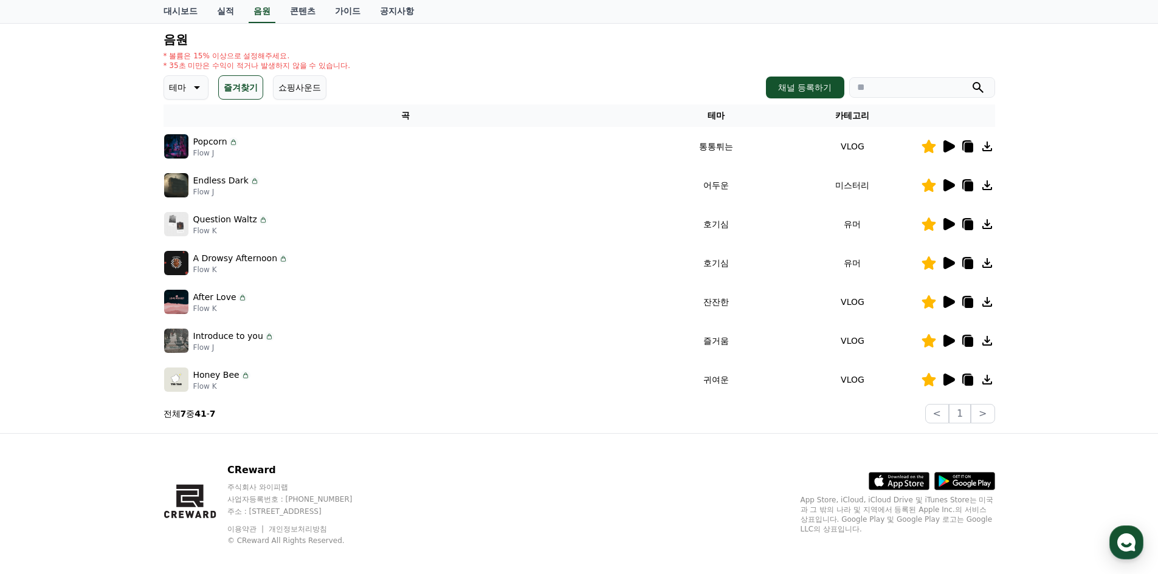
click at [968, 184] on icon at bounding box center [968, 187] width 9 height 10
click at [181, 103] on div "음원 * 볼륨은 15% 이상으로 설정해주세요. * 35초 미만은 수익이 적거나 발생하지 않을 수 있습니다. 테마 즐겨찾기 쇼핑사운드 채널 등록…" at bounding box center [580, 228] width 832 height 391
click at [185, 88] on p "테마" at bounding box center [177, 87] width 17 height 17
click at [191, 145] on button "어두운" at bounding box center [182, 153] width 35 height 27
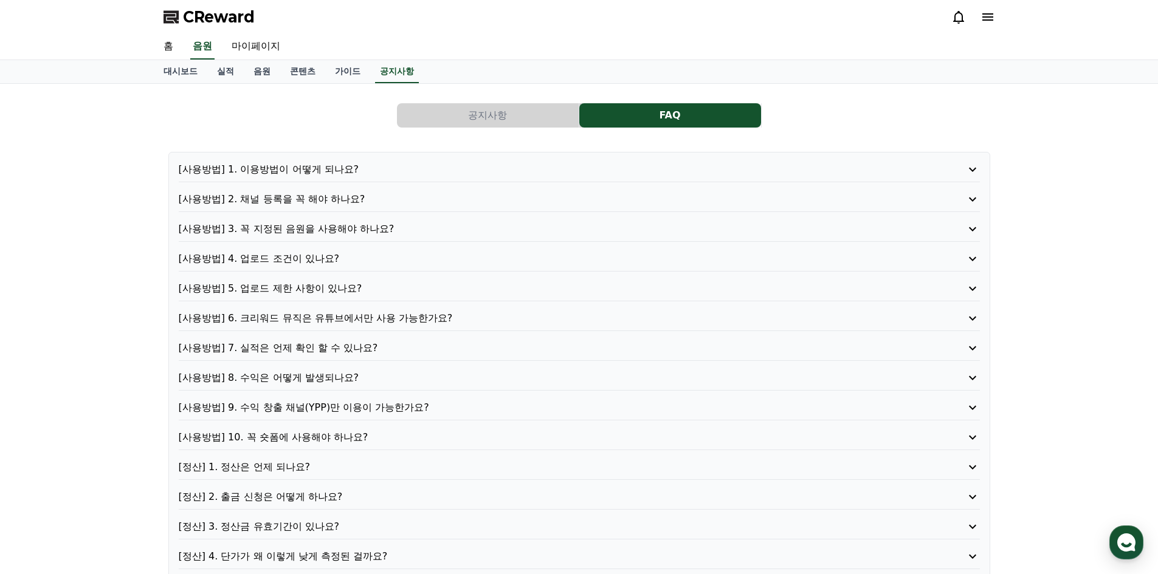
click at [281, 375] on p "[사용방법] 8. 수익은 어떻게 발생되나요?" at bounding box center [547, 378] width 737 height 15
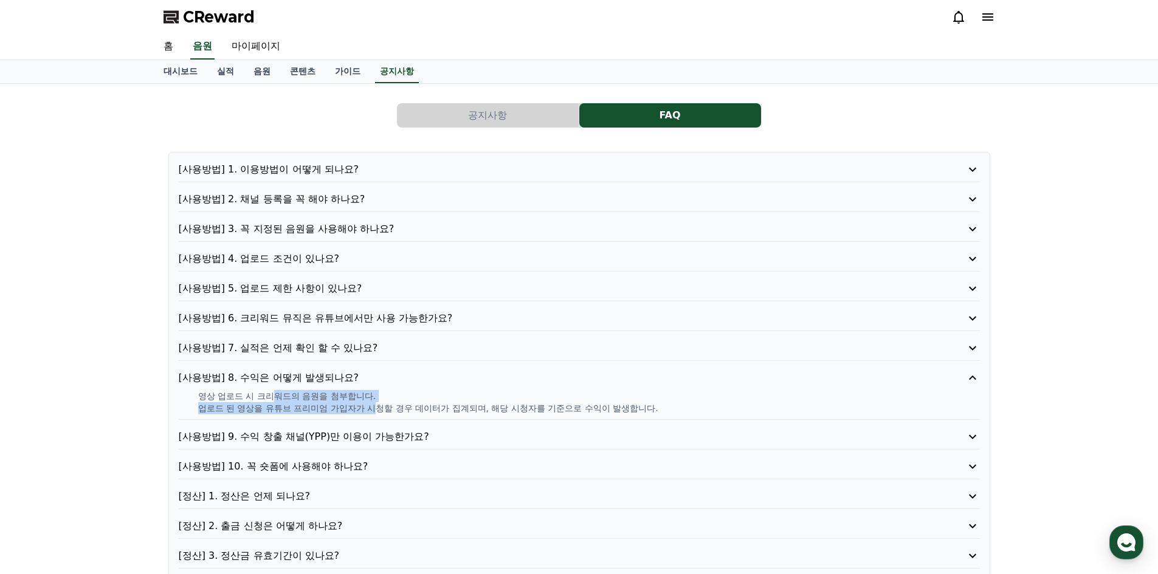
drag, startPoint x: 275, startPoint y: 396, endPoint x: 418, endPoint y: 410, distance: 143.5
click at [386, 409] on div "영상 업로드 시 크리워드의 음원을 첨부합니다. 업로드 된 영상을 유튜브 프리미엄 가입자가 시청할 경우 데이터가 집계되며, 해당 시청자를 기준으…" at bounding box center [579, 402] width 801 height 24
click at [464, 405] on p "업로드 된 영상을 유튜브 프리미엄 가입자가 시청할 경우 데이터가 집계되며, 해당 시청자를 기준으로 수익이 발생합니다." at bounding box center [589, 408] width 782 height 12
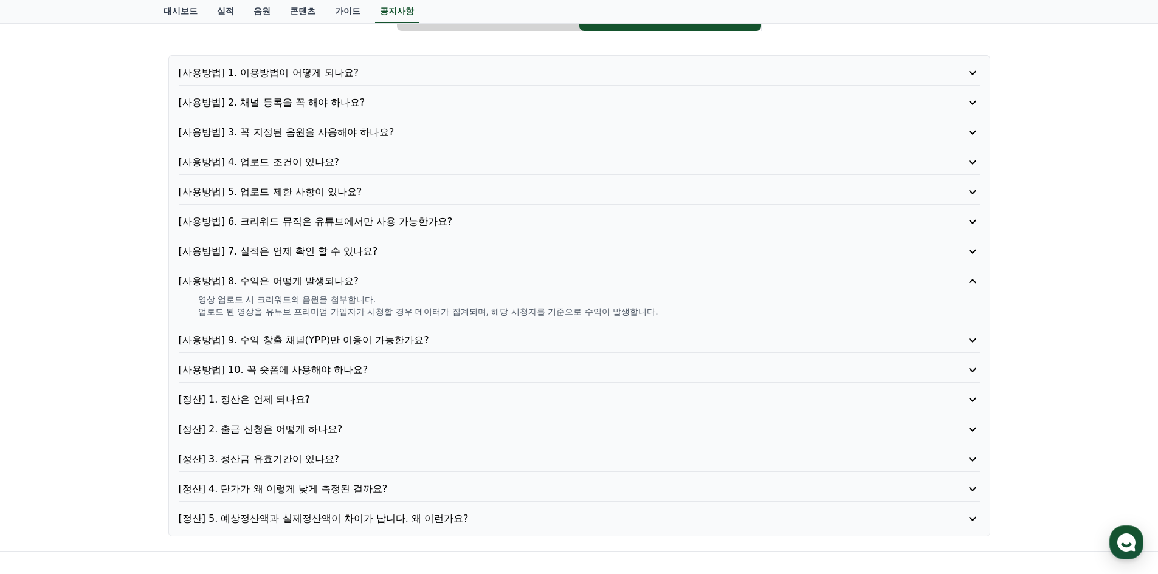
scroll to position [122, 0]
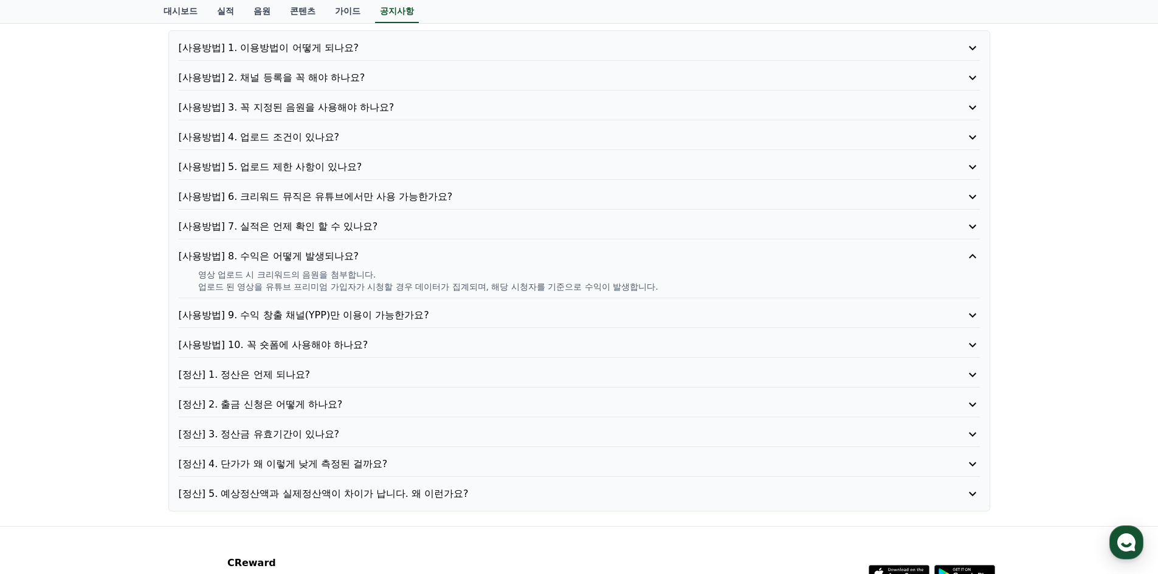
click at [299, 467] on p "[정산] 4. 단가가 왜 이렇게 낮게 측정된 걸까요?" at bounding box center [547, 464] width 737 height 15
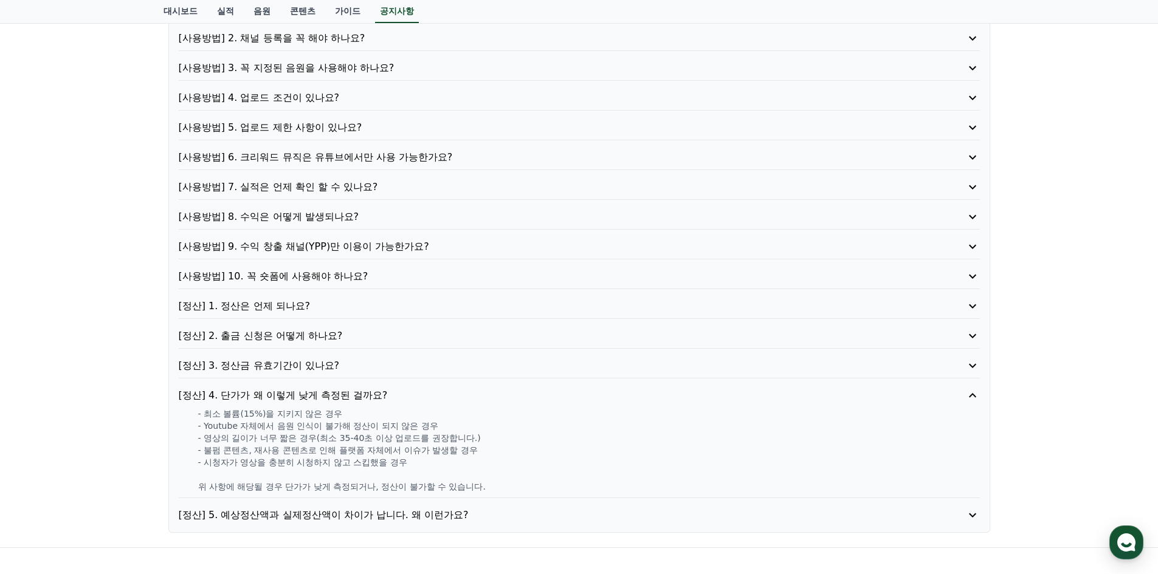
scroll to position [182, 0]
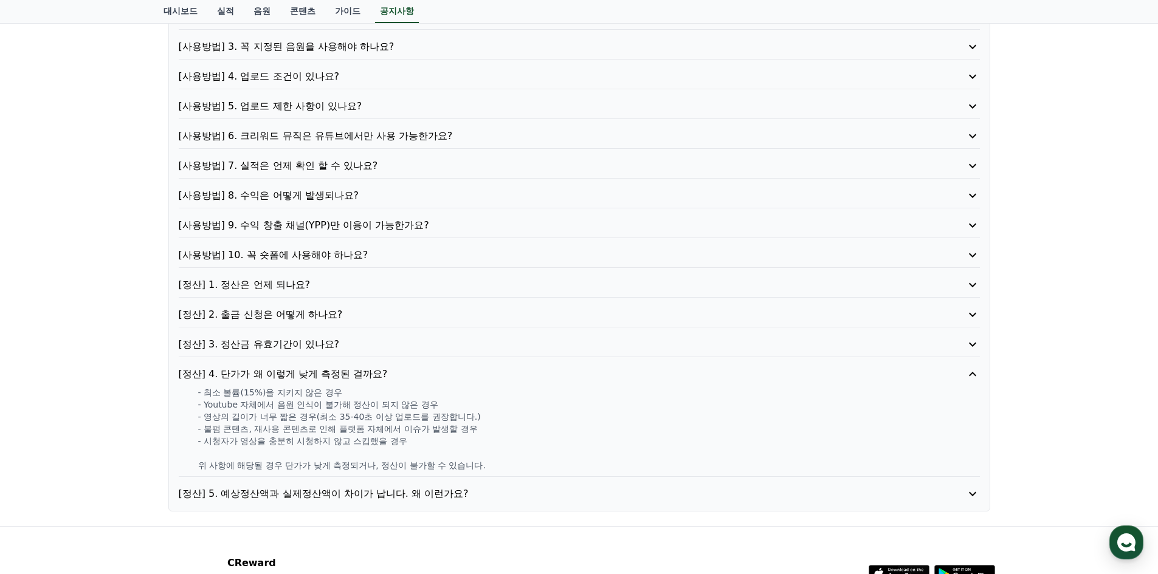
click at [375, 497] on p "[정산] 5. 예상정산액과 실제정산액이 차이가 납니다. 왜 이런가요?" at bounding box center [547, 494] width 737 height 15
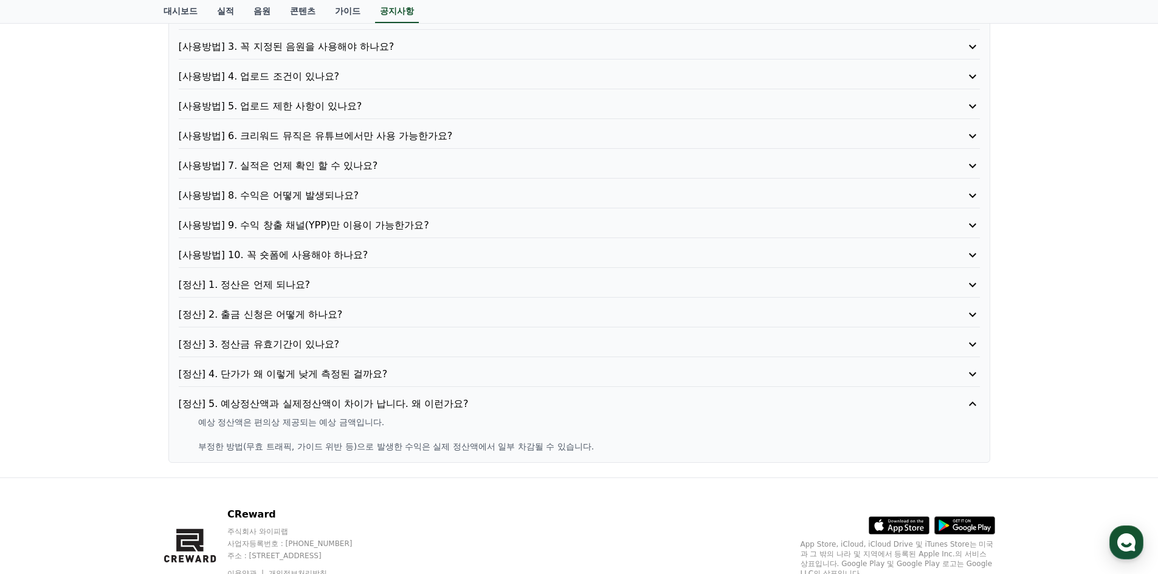
drag, startPoint x: 232, startPoint y: 421, endPoint x: 316, endPoint y: 457, distance: 91.2
click at [316, 457] on div "[사용방법] 1. 이용방법이 어떻게 되나요? [사용방법] 2. 채널 등록을 꼭 해야 하나요? [사용방법] 3. 꼭 지정된 음원을 사용해야 하나…" at bounding box center [579, 217] width 822 height 494
click at [556, 457] on div "[사용방법] 1. 이용방법이 어떻게 되나요? [사용방법] 2. 채널 등록을 꼭 해야 하나요? [사용방법] 3. 꼭 지정된 음원을 사용해야 하나…" at bounding box center [579, 217] width 822 height 494
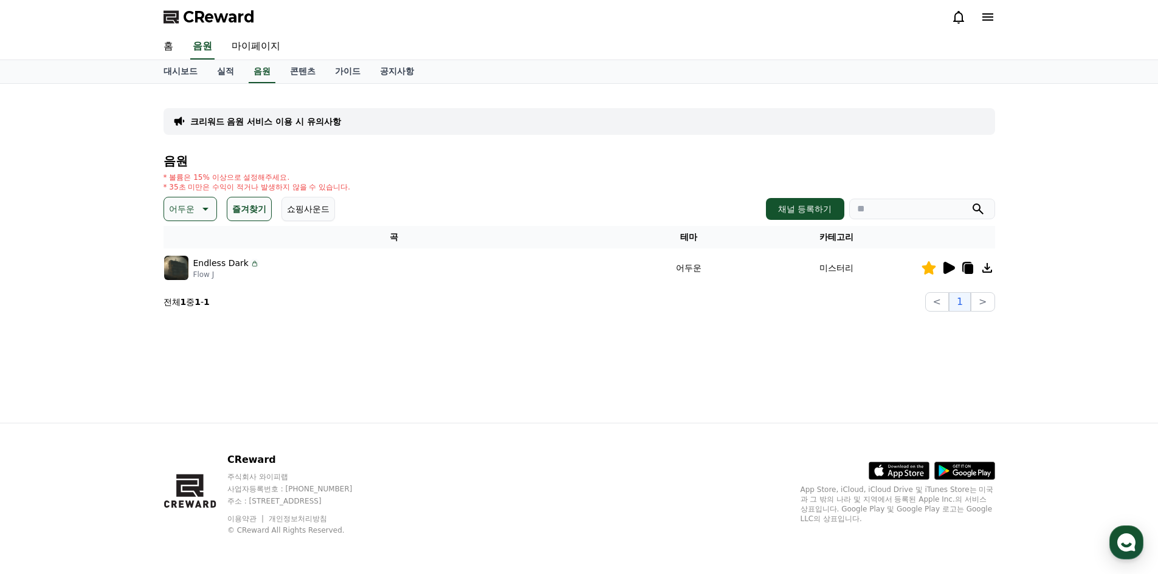
click at [254, 199] on button "즐겨찾기" at bounding box center [249, 209] width 45 height 24
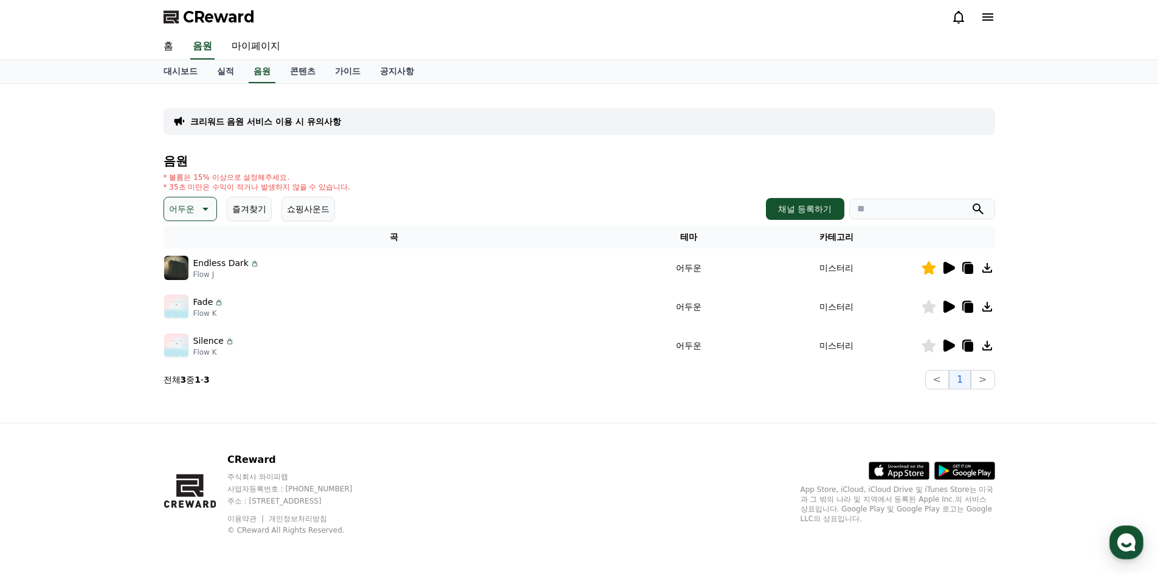
drag, startPoint x: 457, startPoint y: 176, endPoint x: 483, endPoint y: 188, distance: 29.1
click at [457, 175] on div "* 볼륨은 15% 이상으로 설정해주세요. * 35초 미만은 수익이 적거나 발생하지 않을 수 있습니다." at bounding box center [580, 182] width 832 height 19
click at [923, 131] on div "크리워드 음원 서비스 이용 시 유의사항" at bounding box center [580, 121] width 832 height 27
click at [947, 306] on icon at bounding box center [949, 307] width 12 height 12
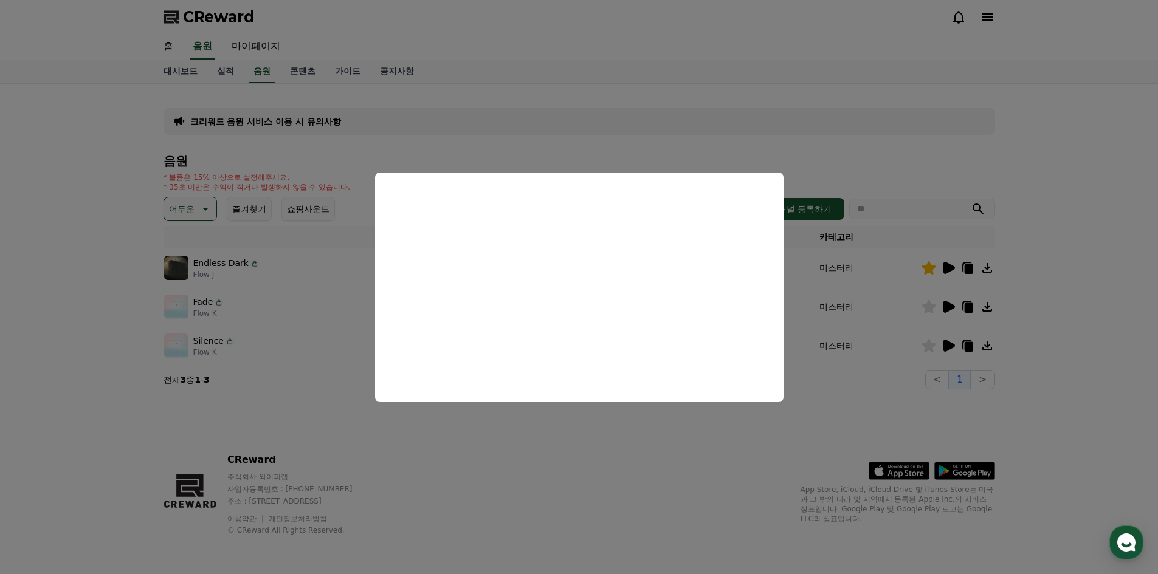
click at [948, 345] on button "close modal" at bounding box center [579, 287] width 1158 height 574
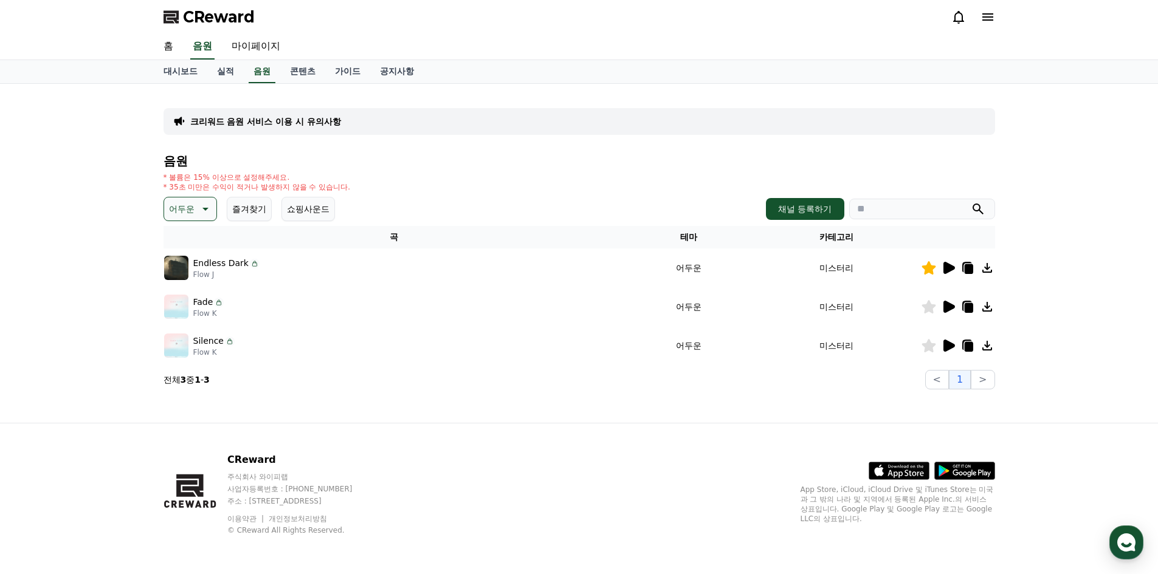
click at [948, 345] on icon at bounding box center [949, 346] width 12 height 12
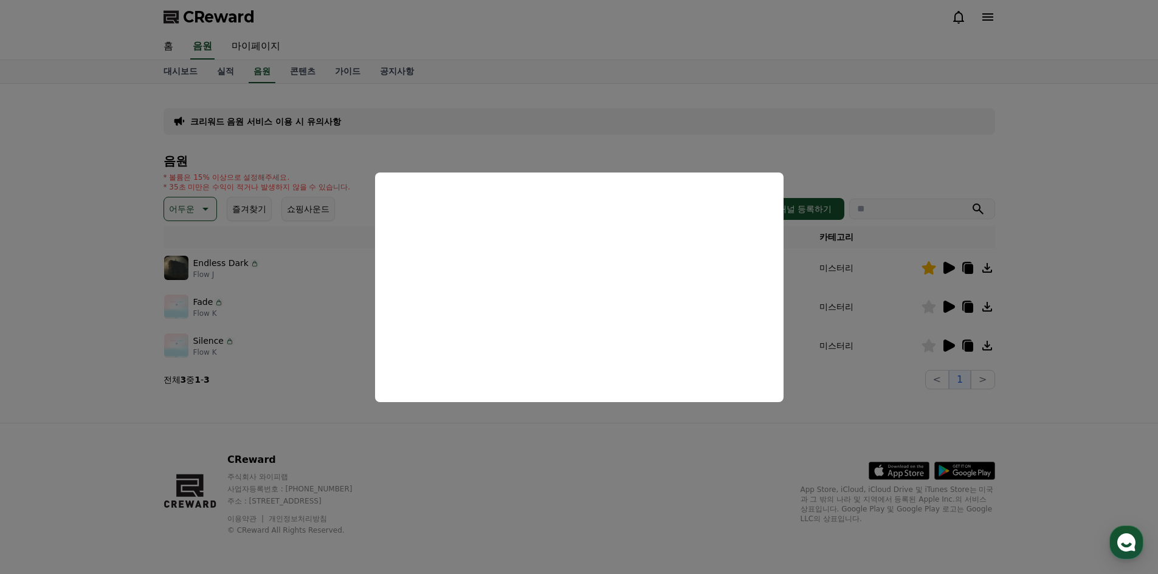
click at [926, 302] on button "close modal" at bounding box center [579, 287] width 1158 height 574
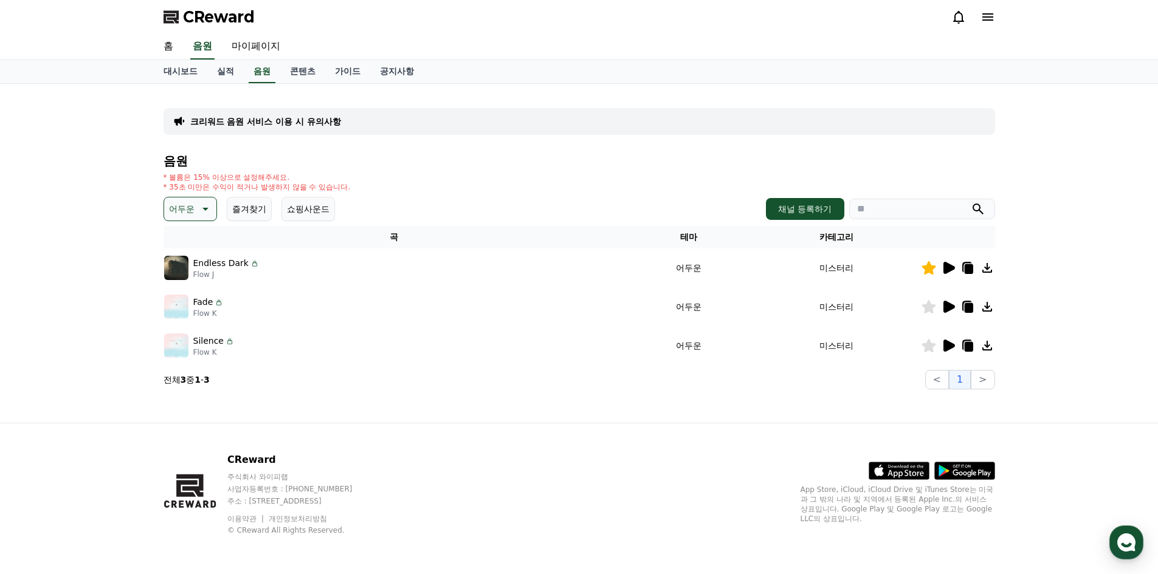
click at [930, 307] on icon at bounding box center [929, 306] width 14 height 13
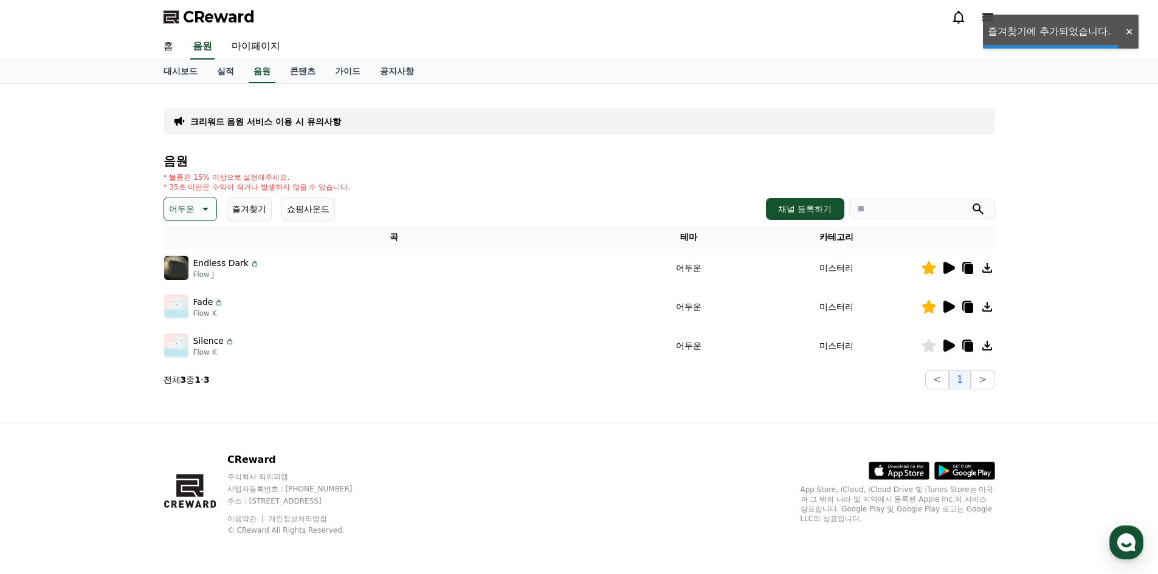
click at [973, 307] on icon at bounding box center [968, 308] width 9 height 10
click at [223, 211] on div "어두운 즐겨찾기 쇼핑사운드" at bounding box center [249, 209] width 171 height 24
click at [257, 207] on button "즐겨찾기" at bounding box center [249, 209] width 45 height 24
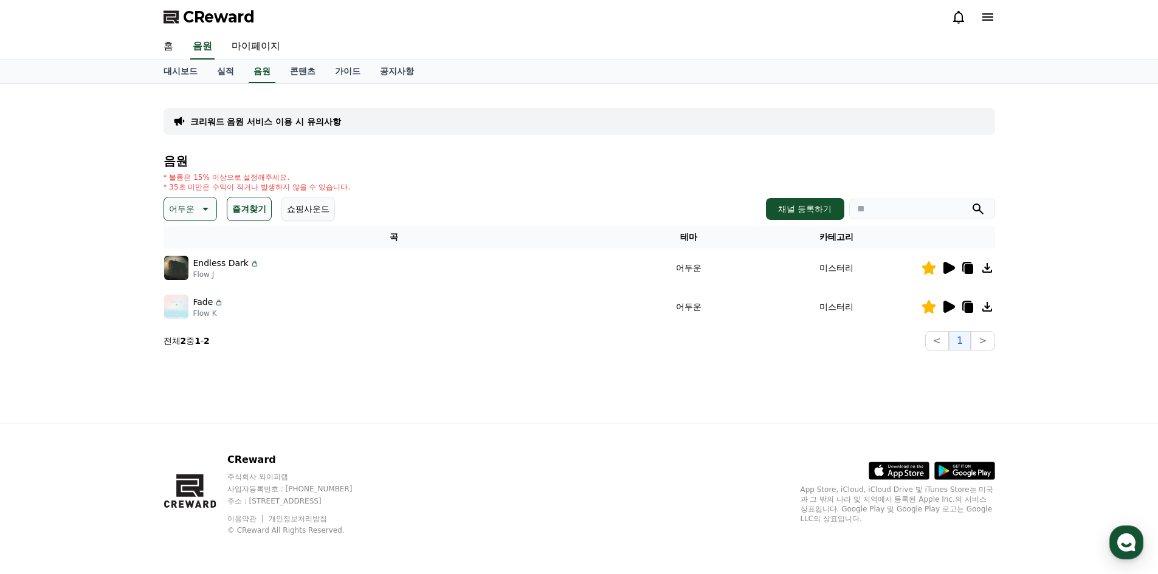
click at [202, 204] on icon at bounding box center [204, 209] width 15 height 15
click at [186, 240] on button "전체" at bounding box center [178, 241] width 27 height 27
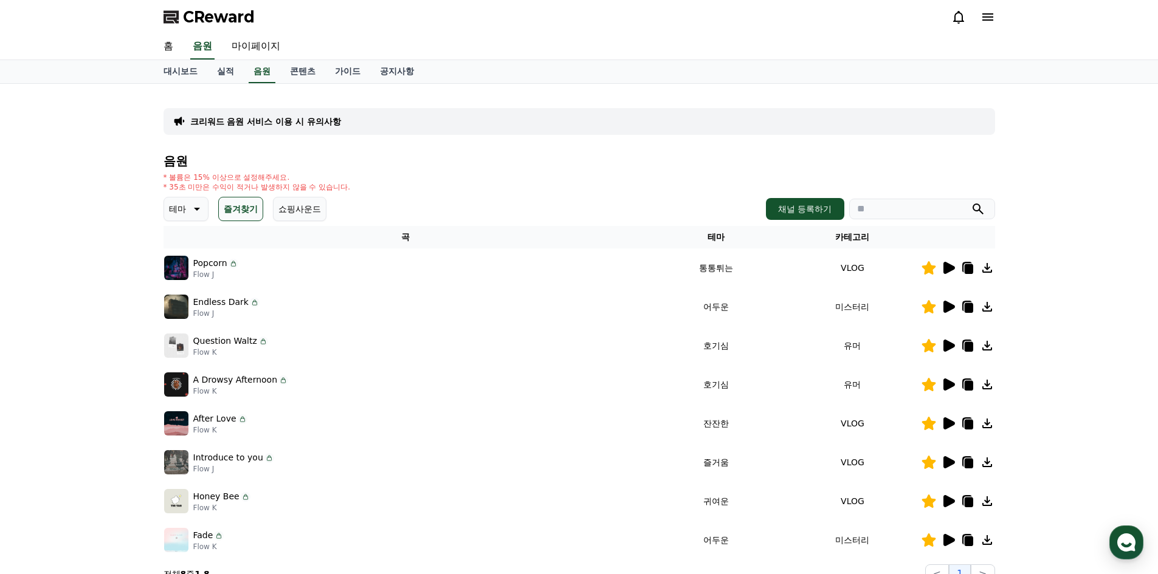
click at [945, 269] on icon at bounding box center [949, 268] width 12 height 12
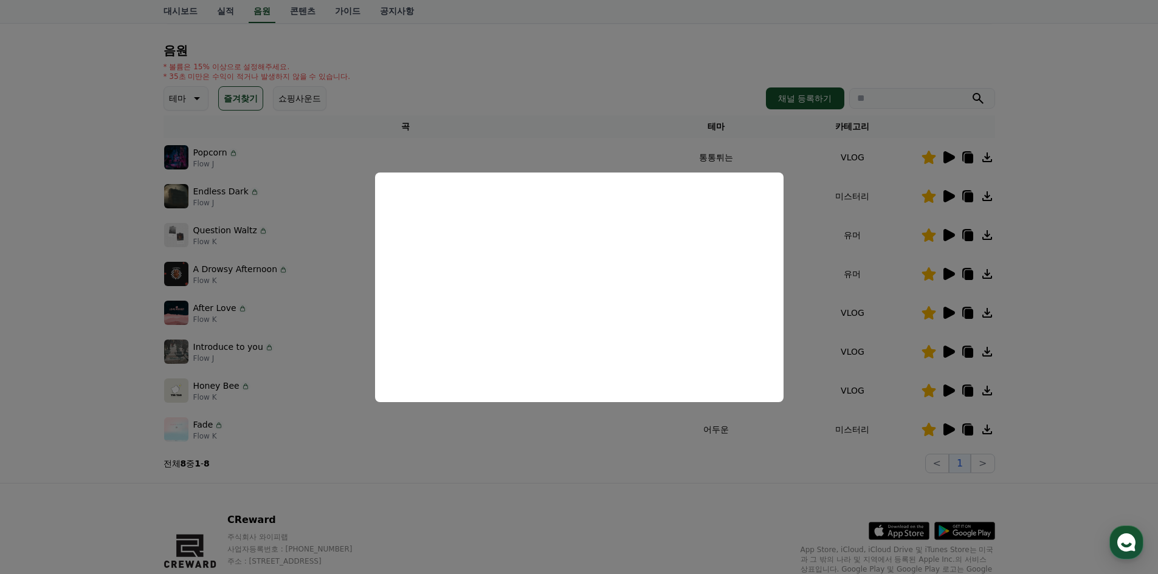
scroll to position [122, 0]
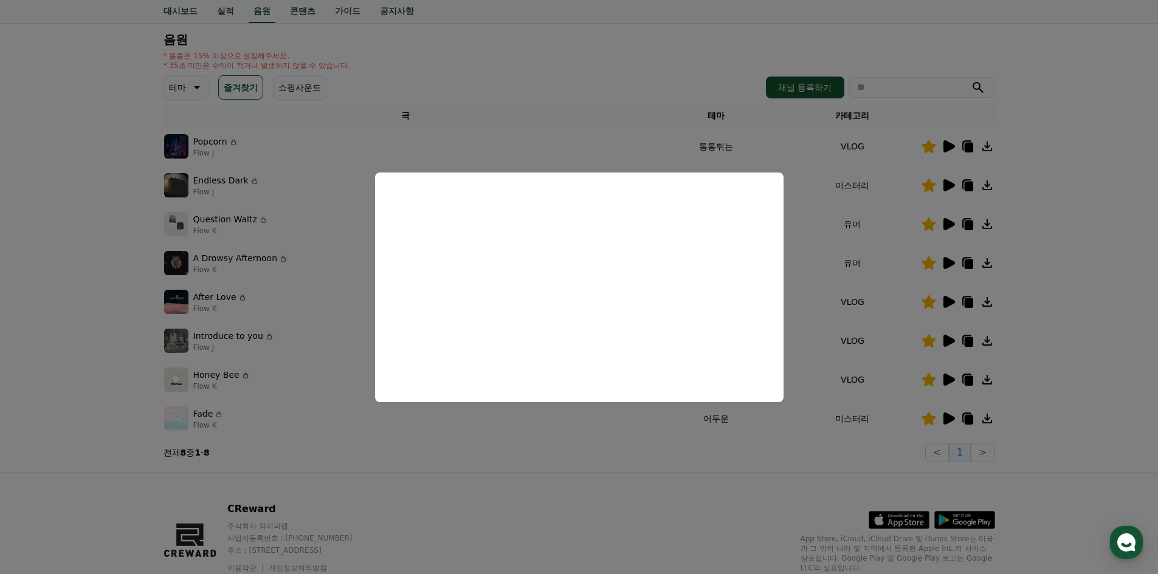
click at [1055, 205] on button "close modal" at bounding box center [579, 287] width 1158 height 574
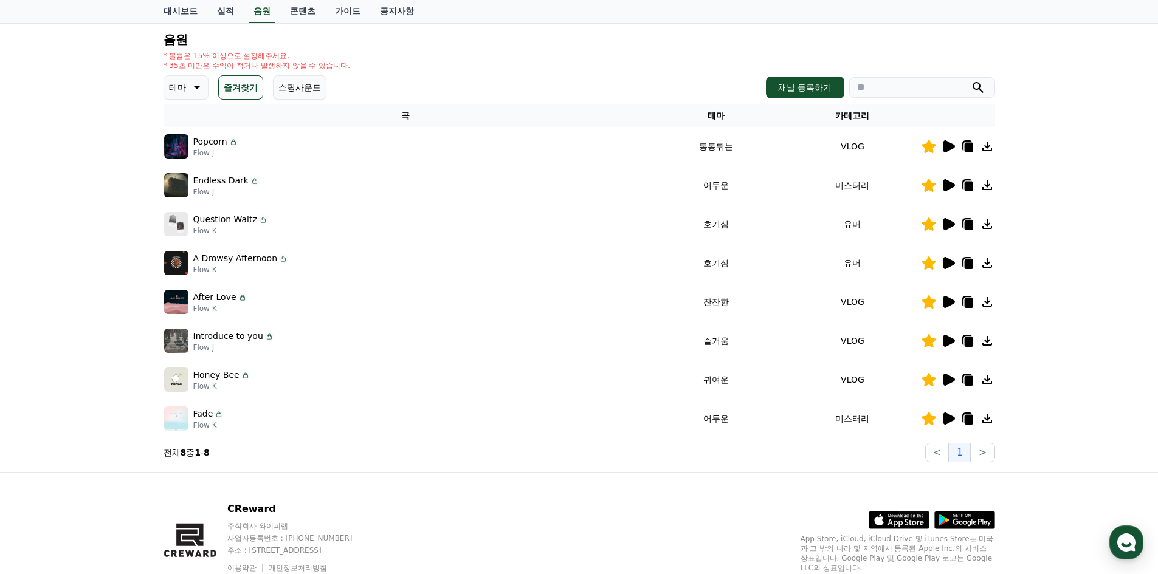
click at [941, 380] on icon at bounding box center [948, 380] width 15 height 15
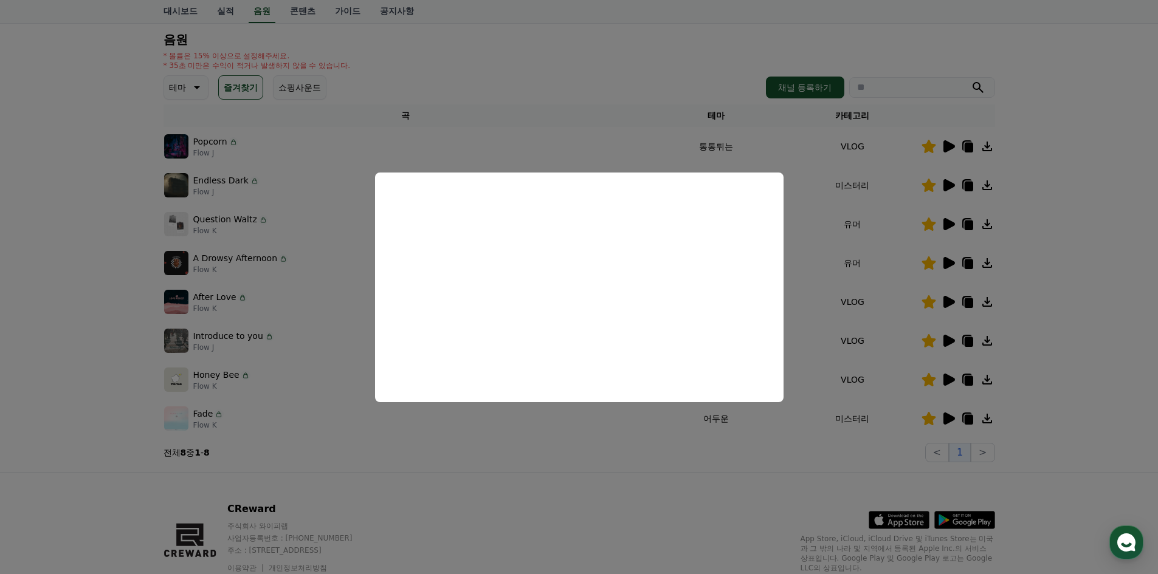
click at [951, 339] on button "close modal" at bounding box center [579, 287] width 1158 height 574
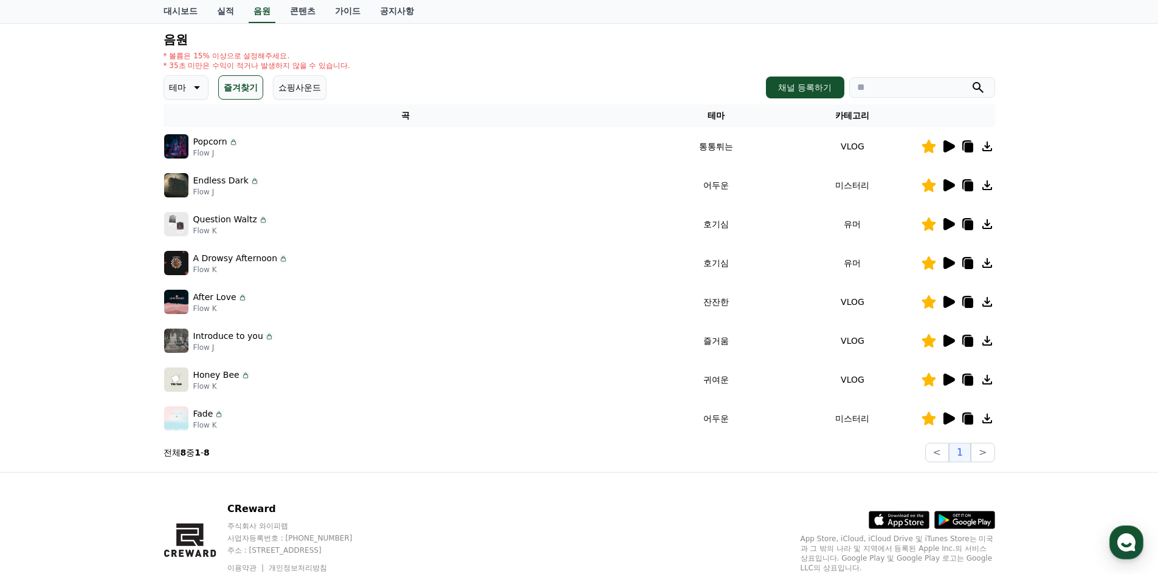
click at [951, 339] on icon at bounding box center [949, 341] width 12 height 12
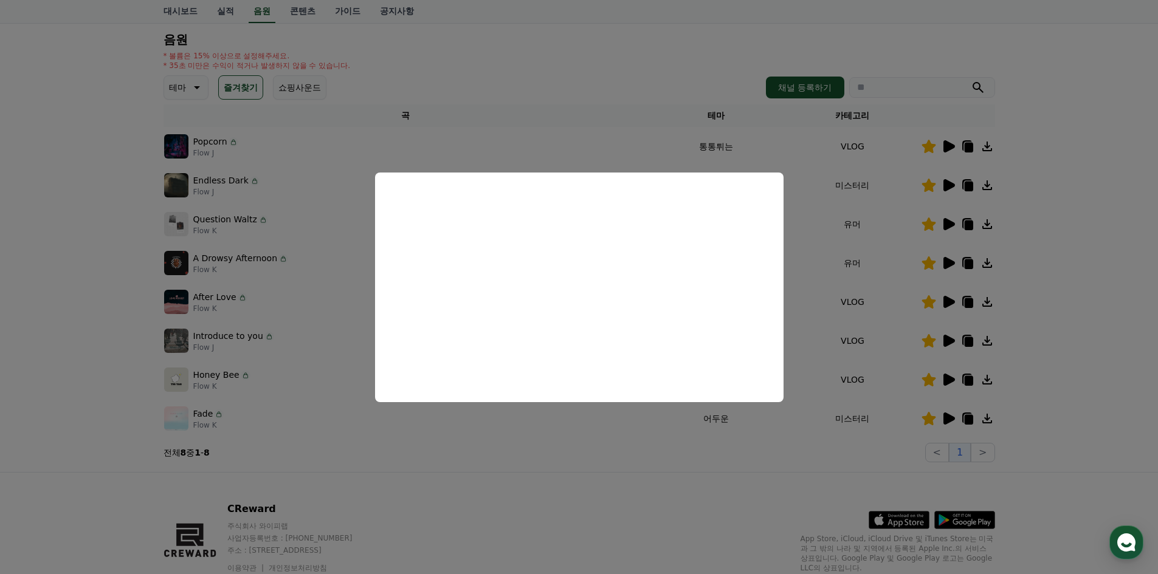
click at [950, 303] on button "close modal" at bounding box center [579, 287] width 1158 height 574
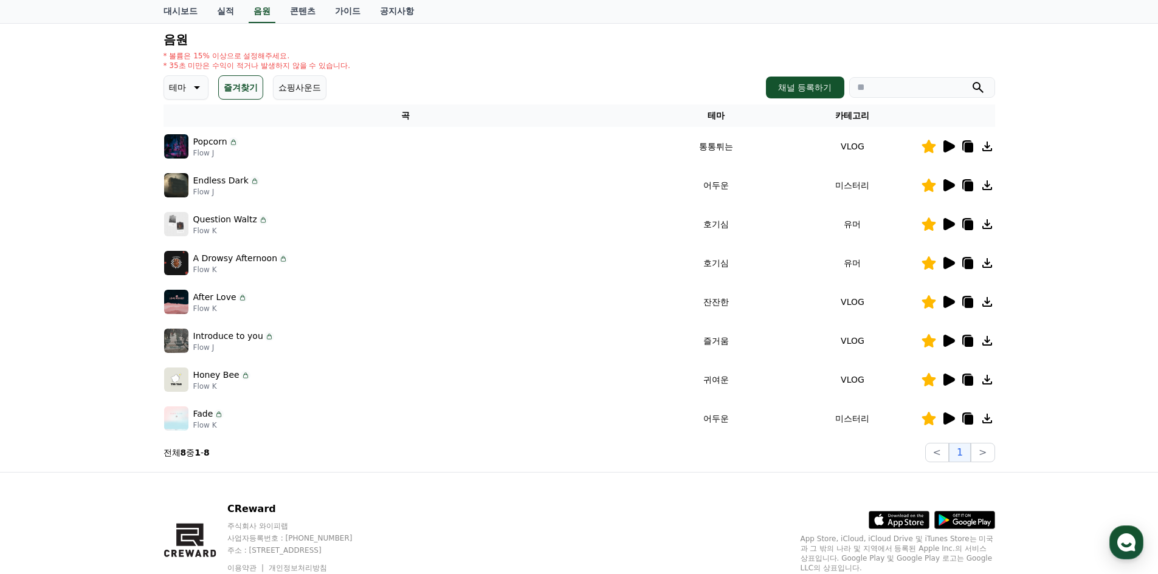
click at [949, 297] on icon at bounding box center [948, 302] width 15 height 15
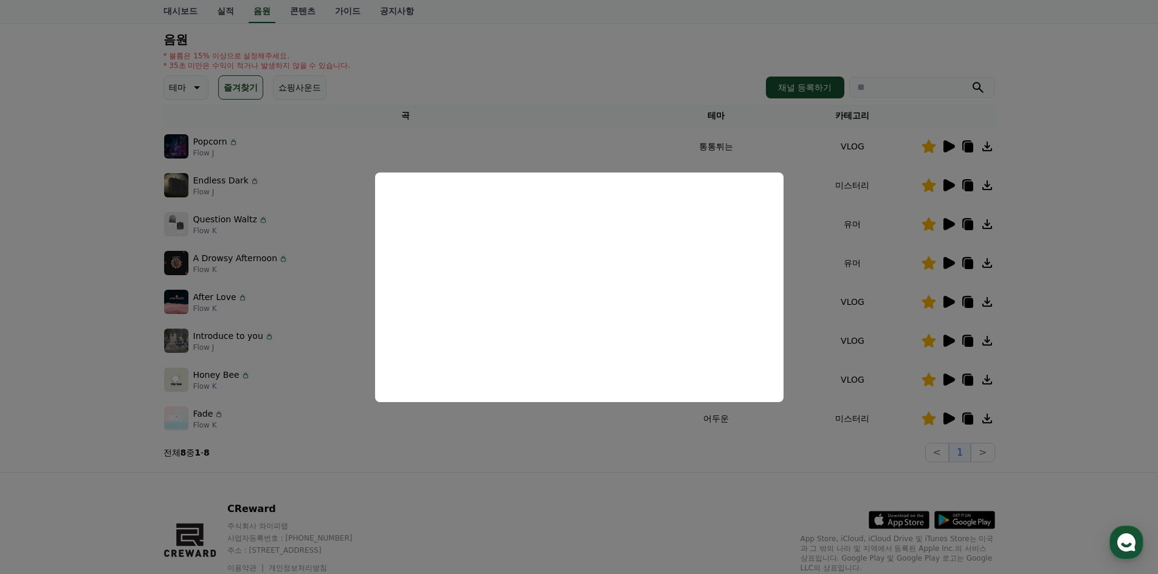
click at [1023, 273] on button "close modal" at bounding box center [579, 287] width 1158 height 574
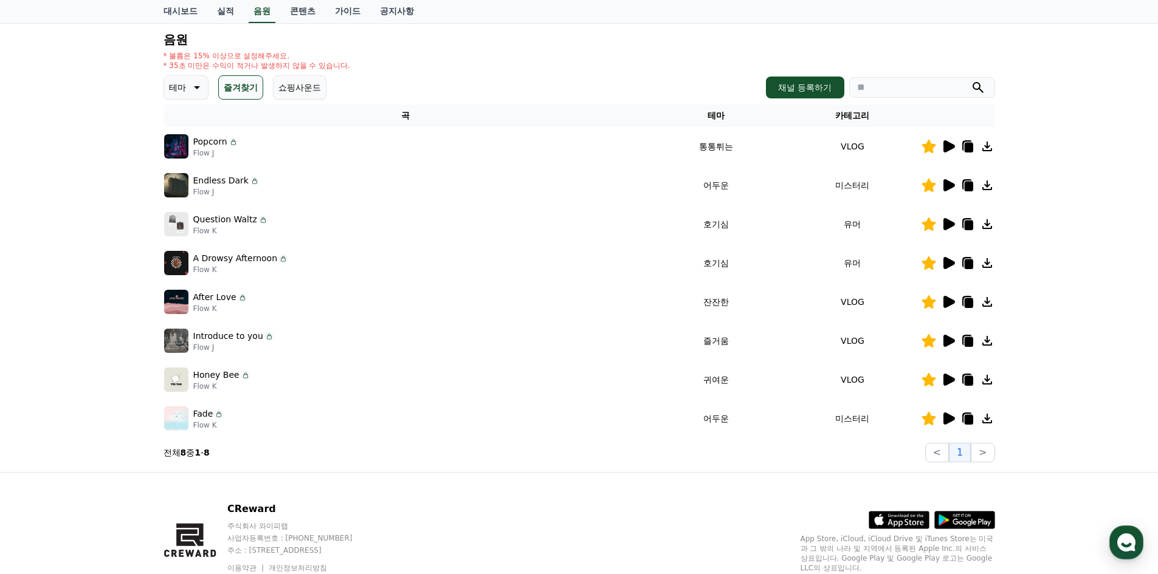
click at [965, 341] on icon at bounding box center [968, 342] width 9 height 10
click at [10, 319] on div "크리워드 음원 서비스 이용 시 유의사항 음원 * 볼륨은 15% 이상으로 설정해주세요. * 35초 미만은 수익이 적거나 발생하지 않을 수 있습니…" at bounding box center [579, 217] width 1158 height 510
